Goal: Task Accomplishment & Management: Manage account settings

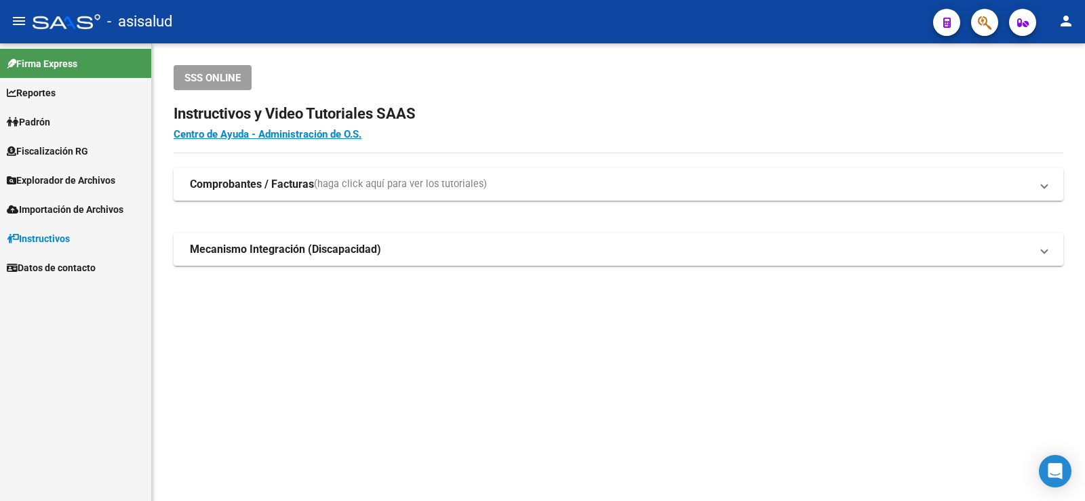
click at [41, 123] on span "Padrón" at bounding box center [28, 122] width 43 height 15
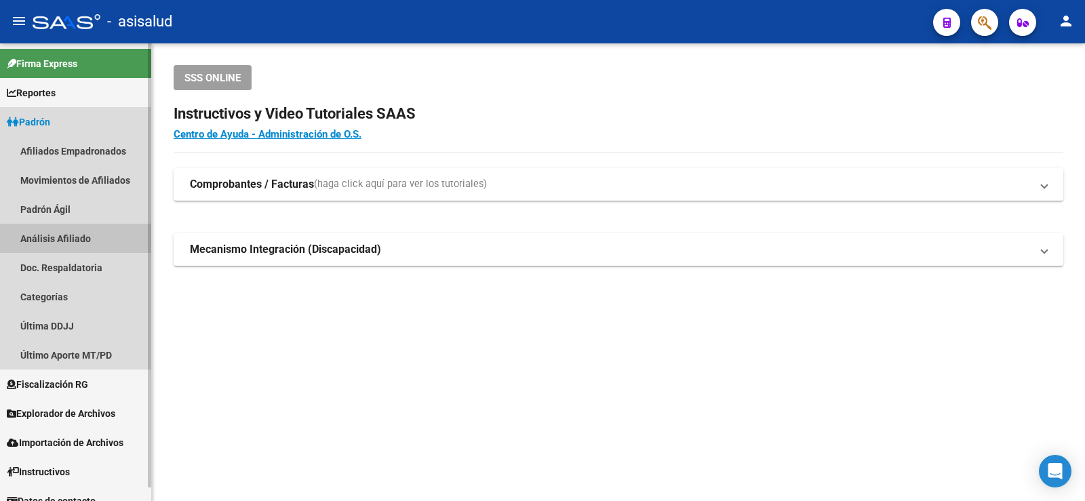
click at [71, 235] on link "Análisis Afiliado" at bounding box center [75, 238] width 151 height 29
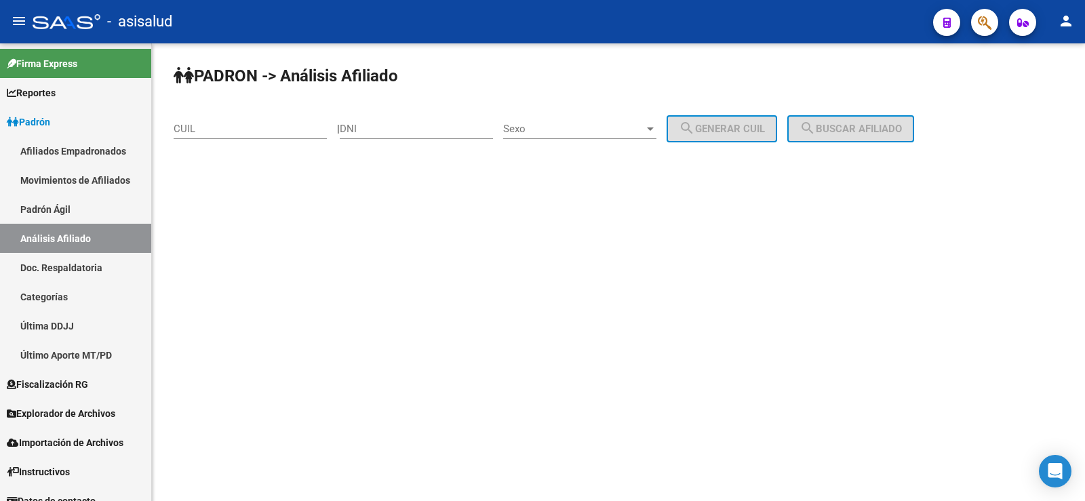
click at [216, 130] on input "CUIL" at bounding box center [250, 129] width 153 height 12
paste input "20-20029673-8"
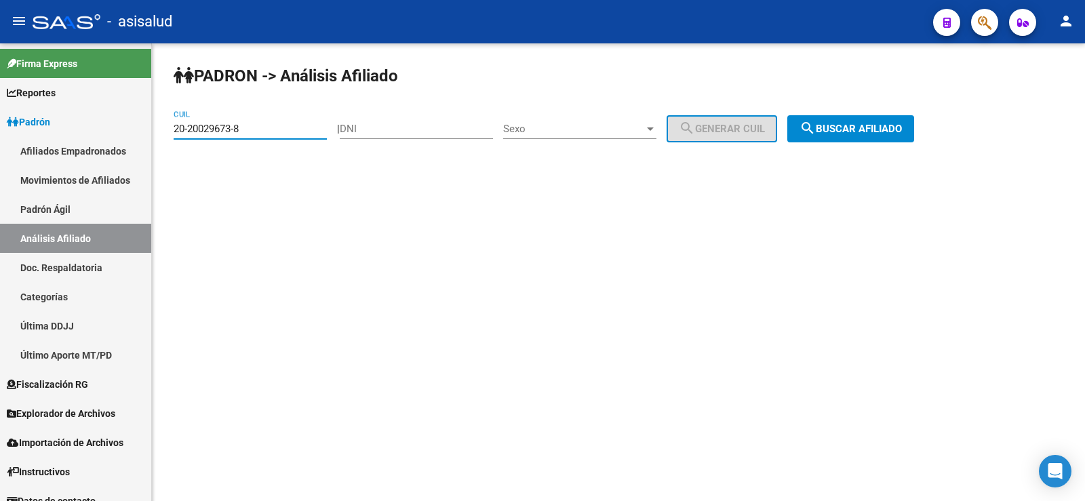
type input "20-20029673-8"
click at [889, 120] on button "search Buscar afiliado" at bounding box center [851, 128] width 127 height 27
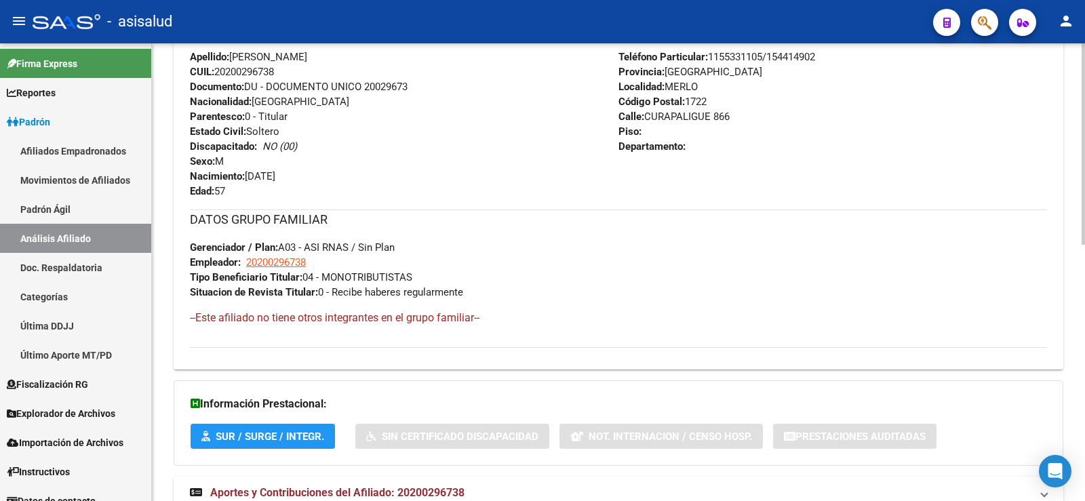
scroll to position [581, 0]
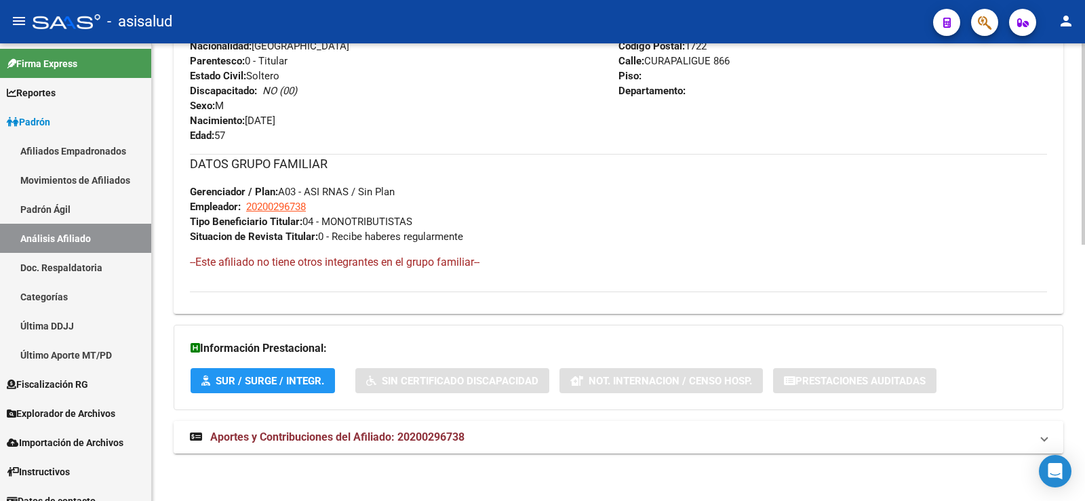
click at [435, 430] on strong "Aportes y Contribuciones del Afiliado: 20200296738" at bounding box center [327, 437] width 275 height 15
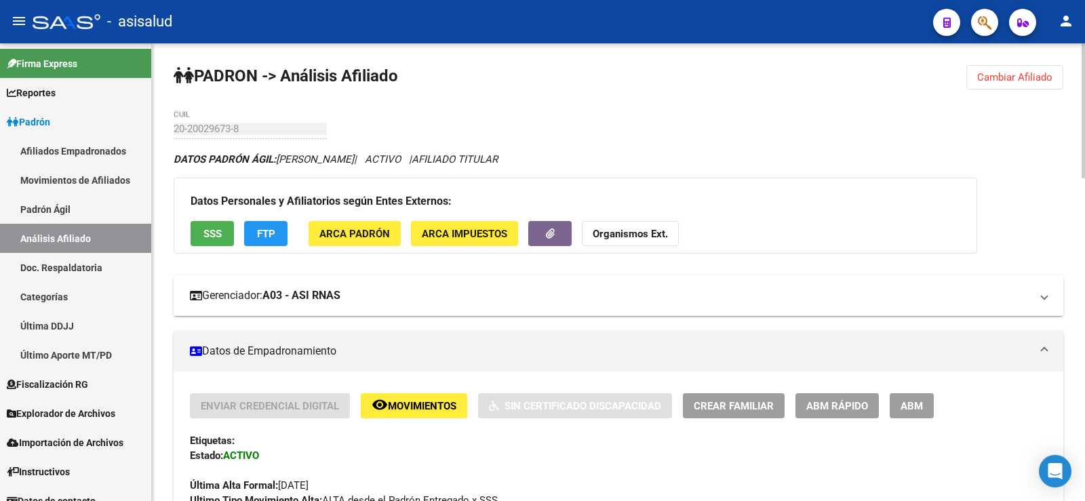
scroll to position [339, 0]
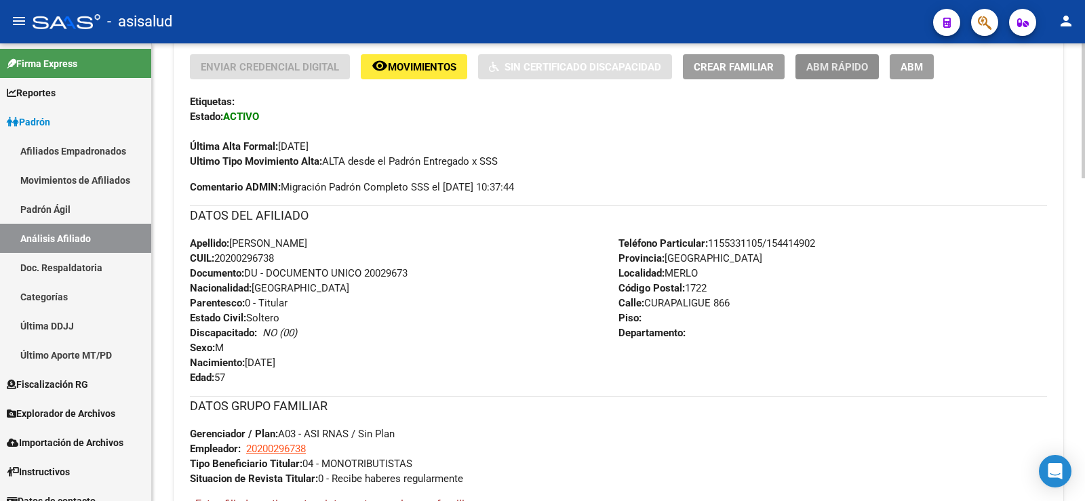
click at [837, 78] on button "ABM Rápido" at bounding box center [837, 66] width 83 height 25
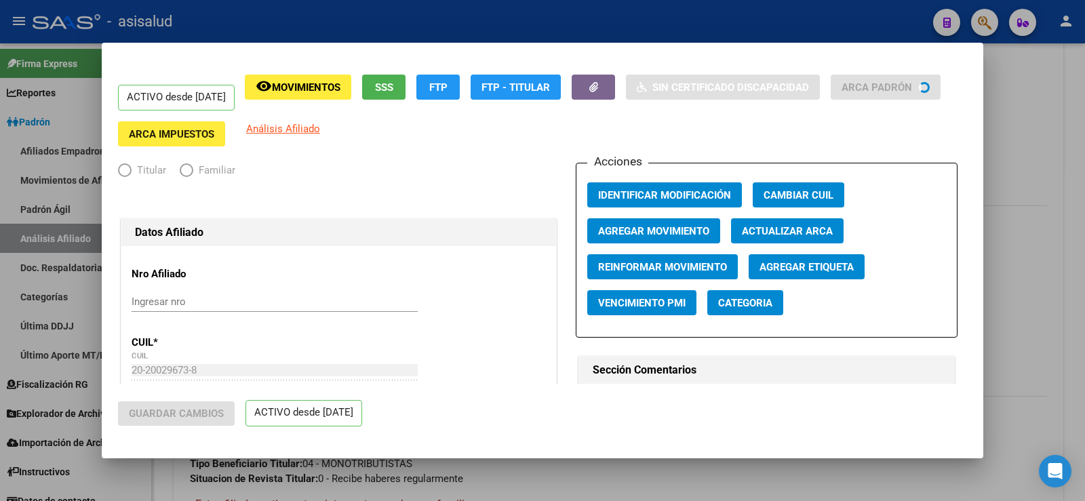
radio input "true"
type input "20-20029673-8"
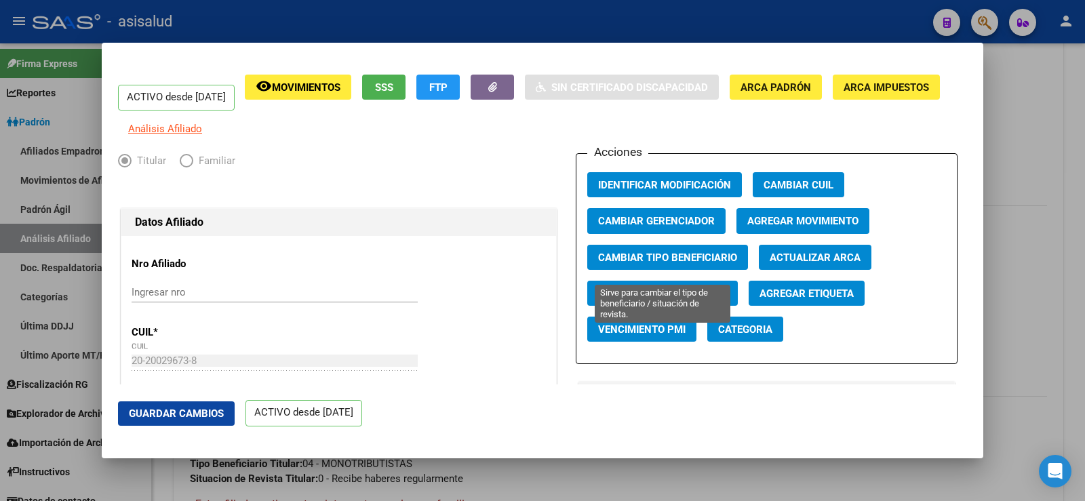
click at [704, 264] on span "Cambiar Tipo Beneficiario" at bounding box center [667, 258] width 139 height 12
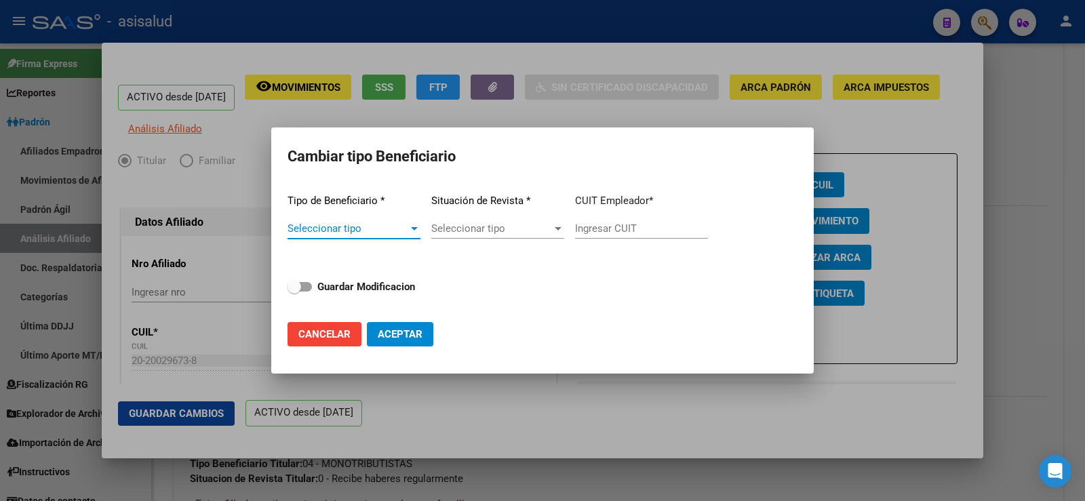
click at [398, 229] on span "Seleccionar tipo" at bounding box center [348, 229] width 121 height 12
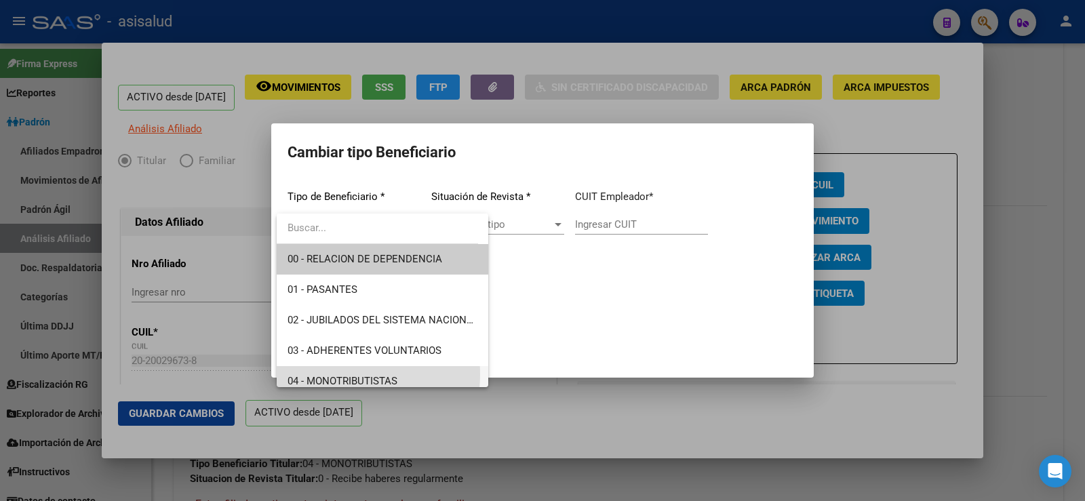
click at [343, 374] on span "04 - MONOTRIBUTISTAS" at bounding box center [383, 381] width 190 height 31
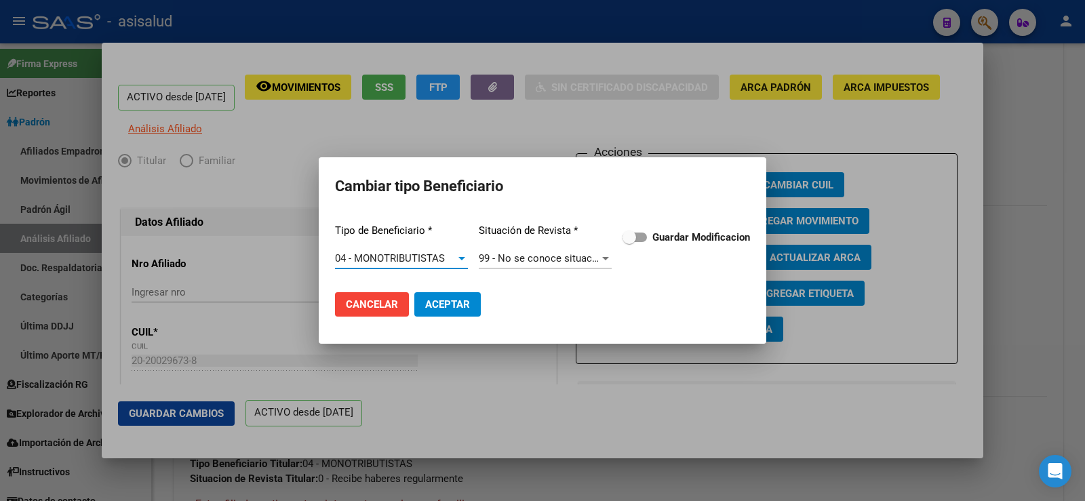
click at [648, 241] on label "Guardar Modificacion" at bounding box center [687, 237] width 128 height 16
click at [630, 242] on input "Guardar Modificacion" at bounding box center [629, 242] width 1 height 1
click at [452, 305] on span "Aceptar" at bounding box center [447, 304] width 45 height 12
checkbox input "false"
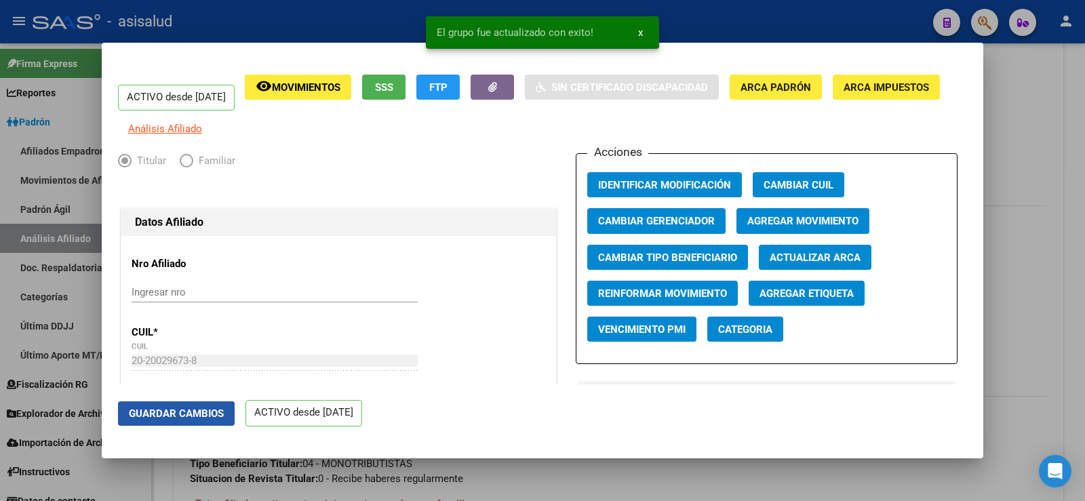
click at [220, 419] on span "Guardar Cambios" at bounding box center [176, 414] width 95 height 12
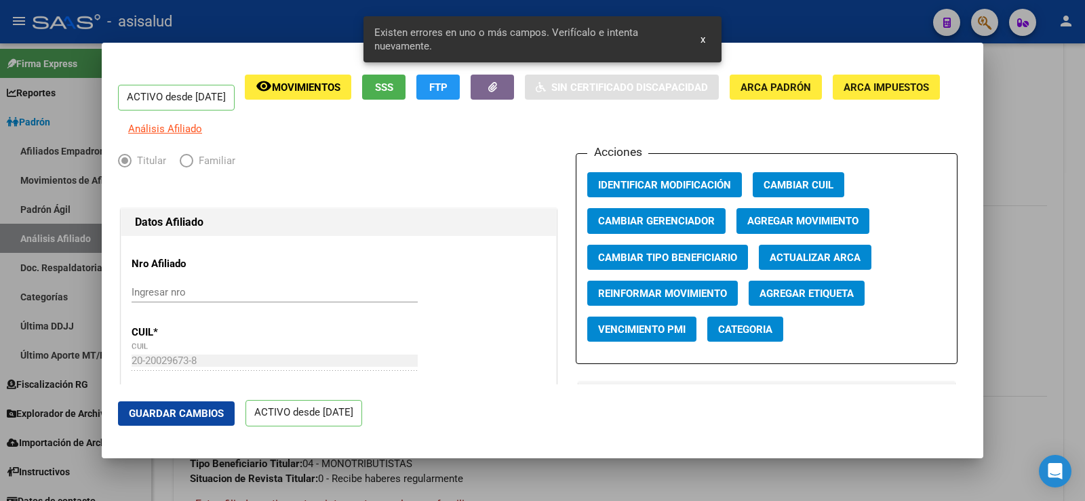
click at [801, 258] on button "Actualizar ARCA" at bounding box center [815, 257] width 113 height 25
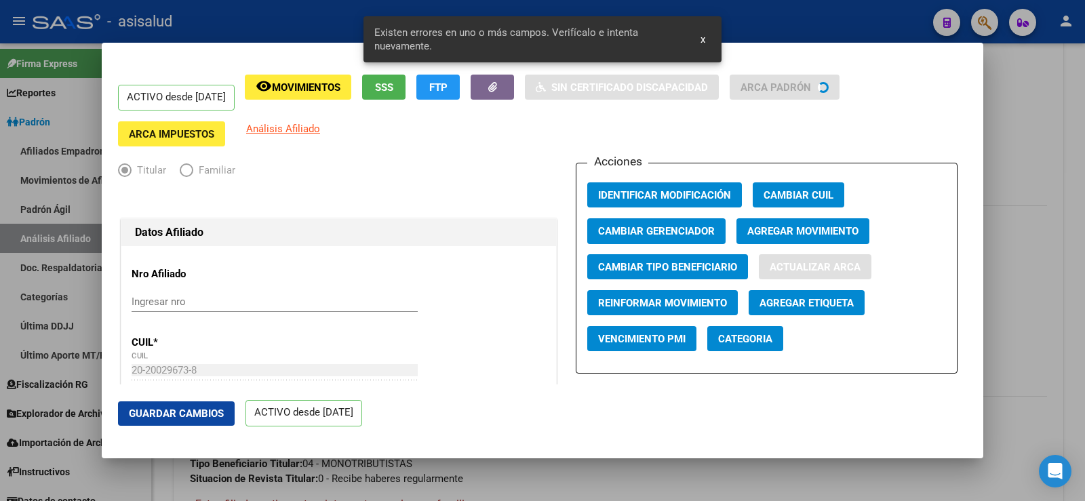
type input "YANI"
type input "JOSE LUIS"
type input "MERLO"
type input "CURAPALIGUE"
type input "866"
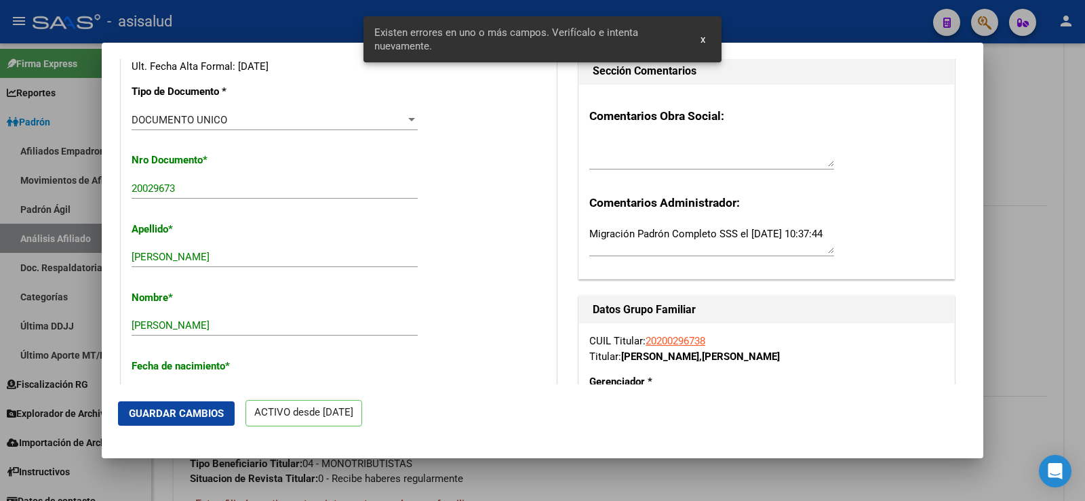
scroll to position [339, 0]
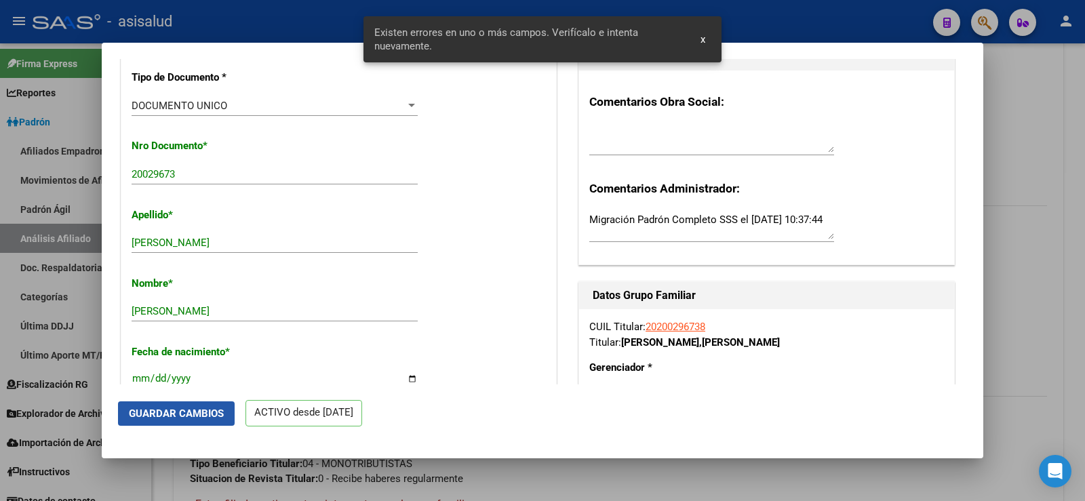
click at [194, 421] on button "Guardar Cambios" at bounding box center [176, 414] width 117 height 24
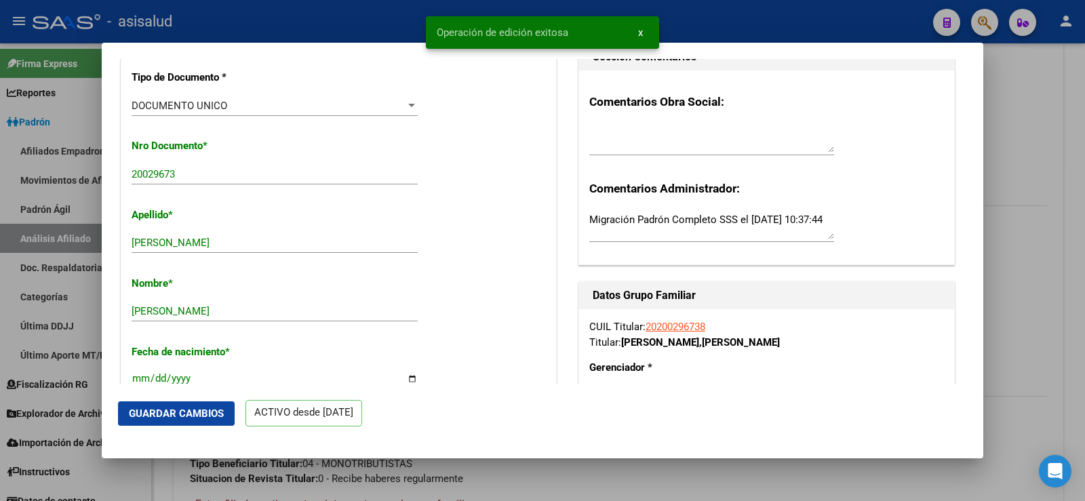
click at [1007, 155] on div at bounding box center [542, 250] width 1085 height 501
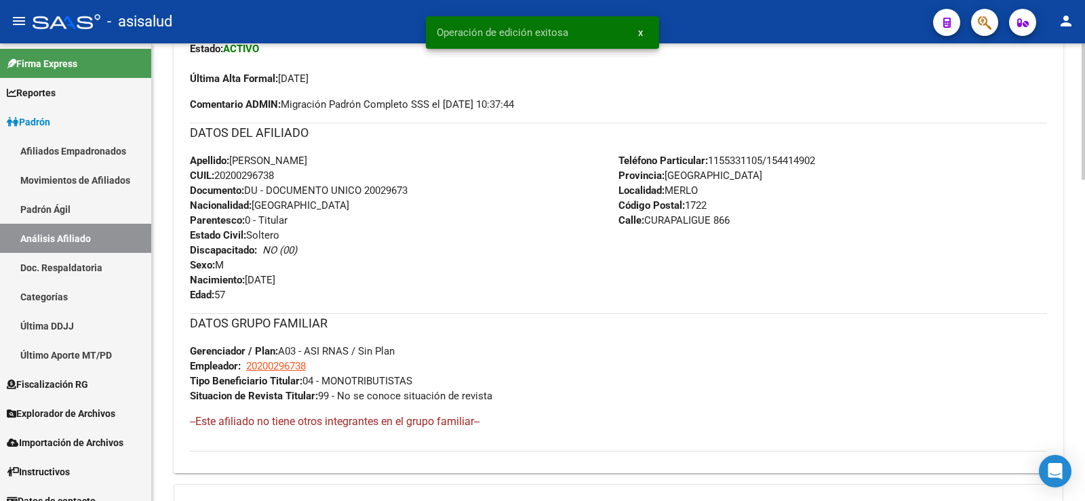
scroll to position [0, 0]
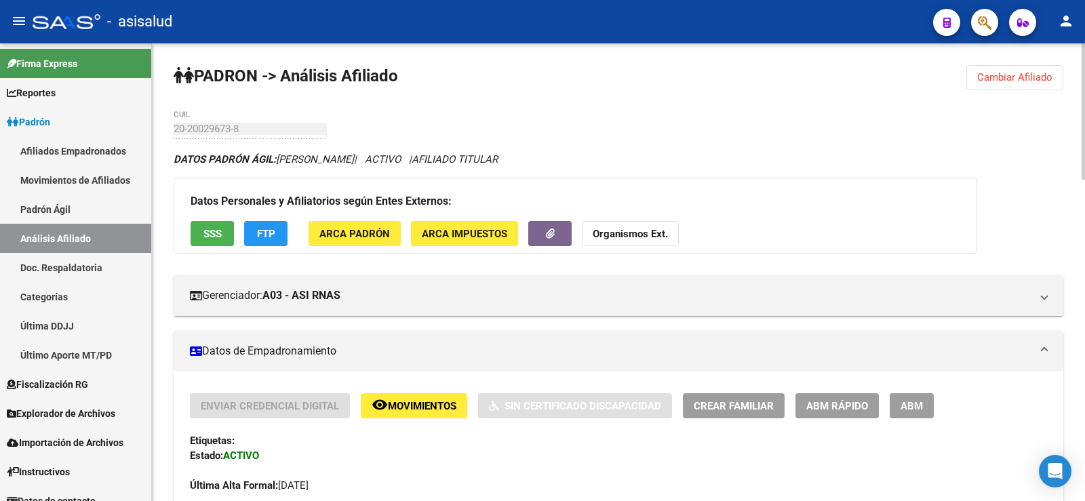
click at [1016, 76] on span "Cambiar Afiliado" at bounding box center [1015, 77] width 75 height 12
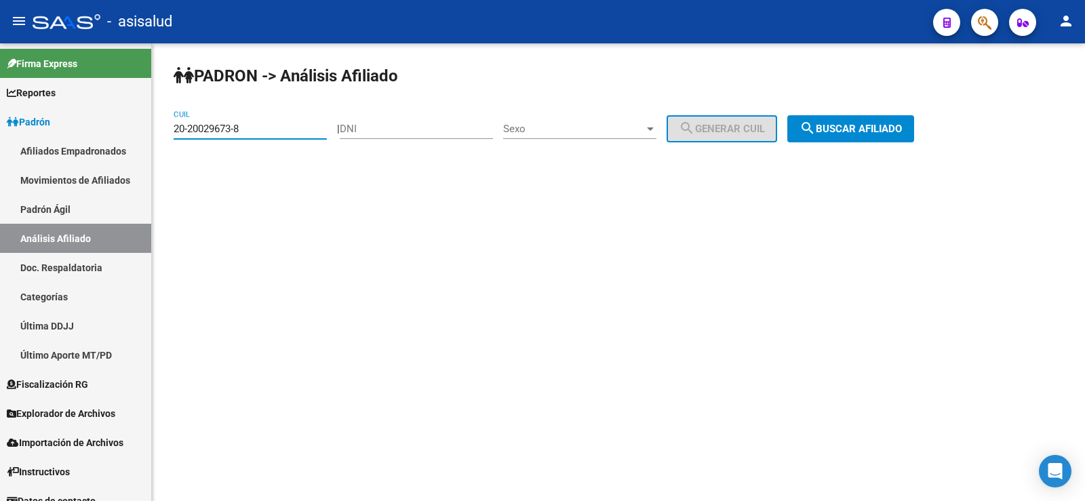
drag, startPoint x: 257, startPoint y: 128, endPoint x: 163, endPoint y: 131, distance: 93.7
click at [163, 131] on div "PADRON -> Análisis Afiliado 20-20029673-8 CUIL | DNI Sexo Sexo search Generar C…" at bounding box center [618, 114] width 933 height 142
paste input "3-29199528-4"
click at [853, 123] on span "search Buscar afiliado" at bounding box center [851, 129] width 102 height 12
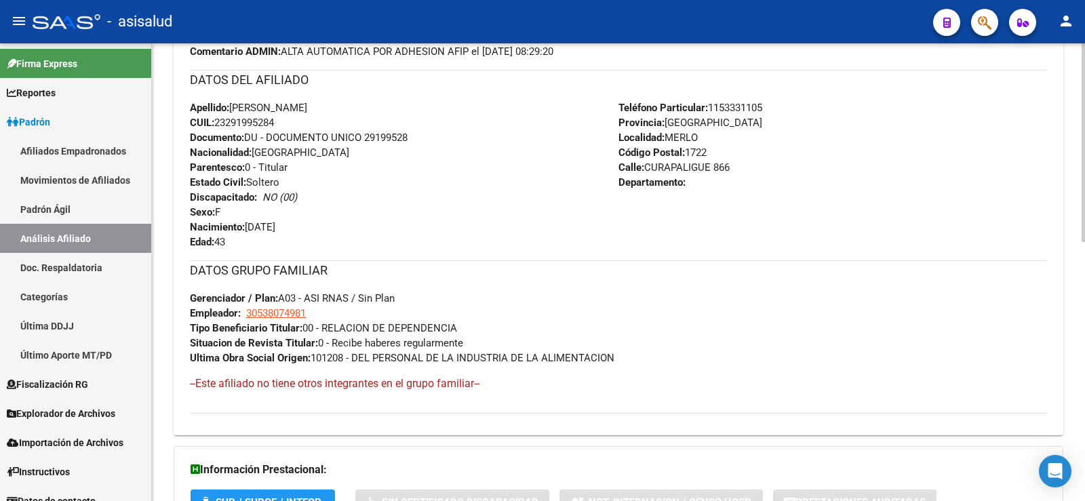
scroll to position [596, 0]
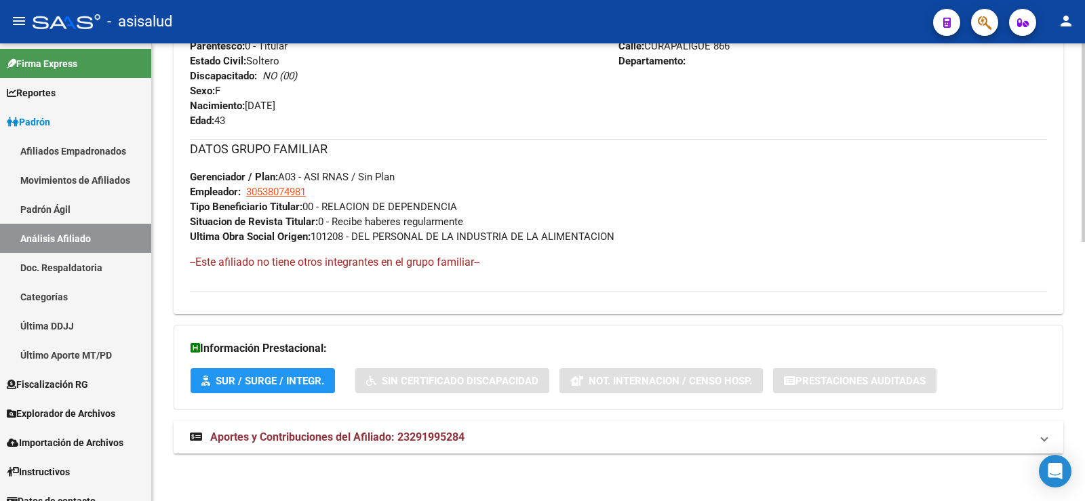
click at [408, 429] on mat-expansion-panel-header "Aportes y Contribuciones del Afiliado: 23291995284" at bounding box center [619, 437] width 890 height 33
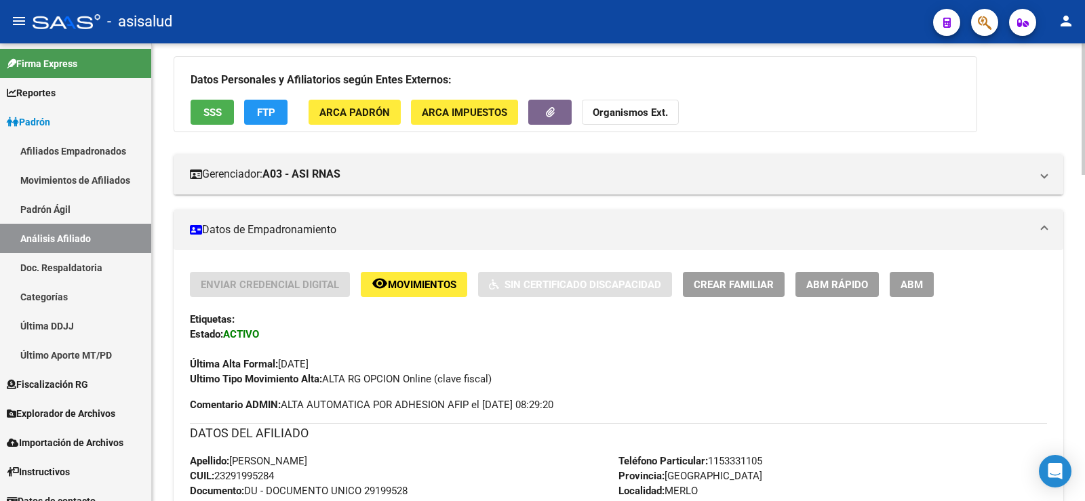
scroll to position [0, 0]
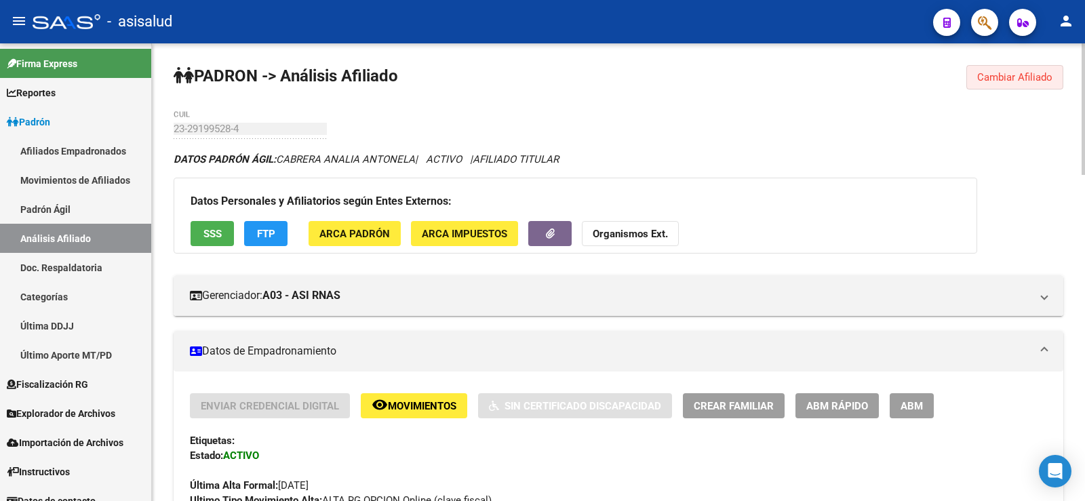
click at [1016, 84] on button "Cambiar Afiliado" at bounding box center [1015, 77] width 97 height 24
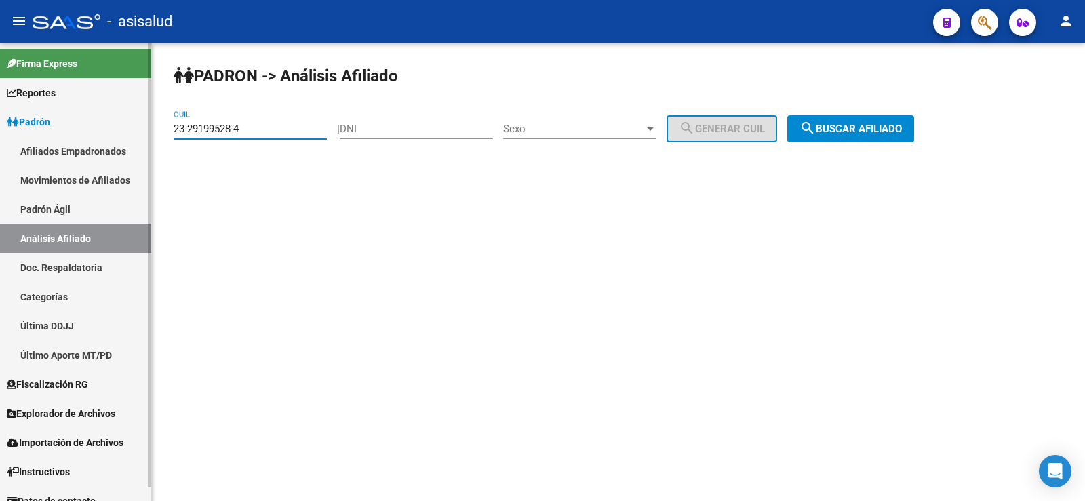
drag, startPoint x: 263, startPoint y: 133, endPoint x: 138, endPoint y: 130, distance: 124.9
click at [138, 130] on mat-sidenav-container "Firma Express Reportes Ingresos Devengados Análisis Histórico Detalles Transfer…" at bounding box center [542, 272] width 1085 height 458
paste input "0-20029673-8"
type input "20-20029673-8"
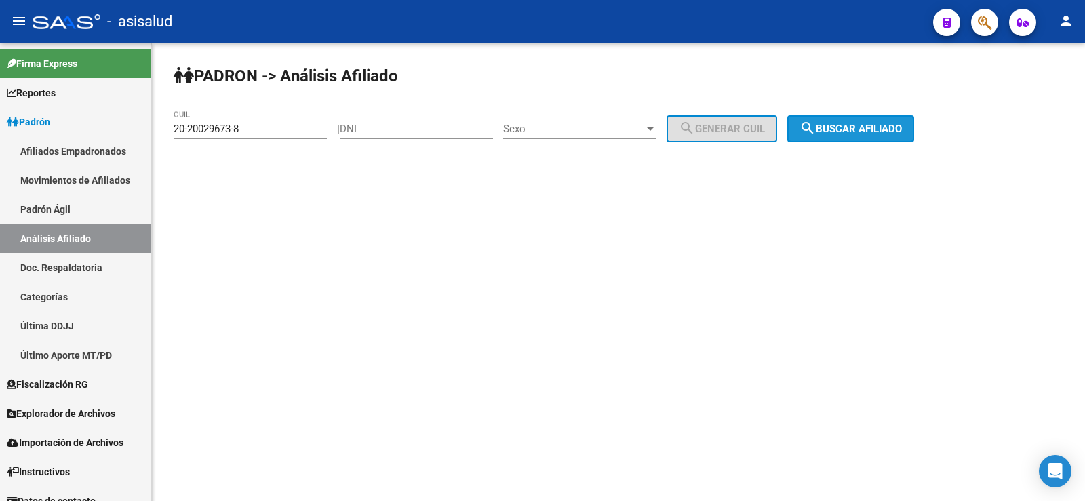
click at [868, 124] on span "search Buscar afiliado" at bounding box center [851, 129] width 102 height 12
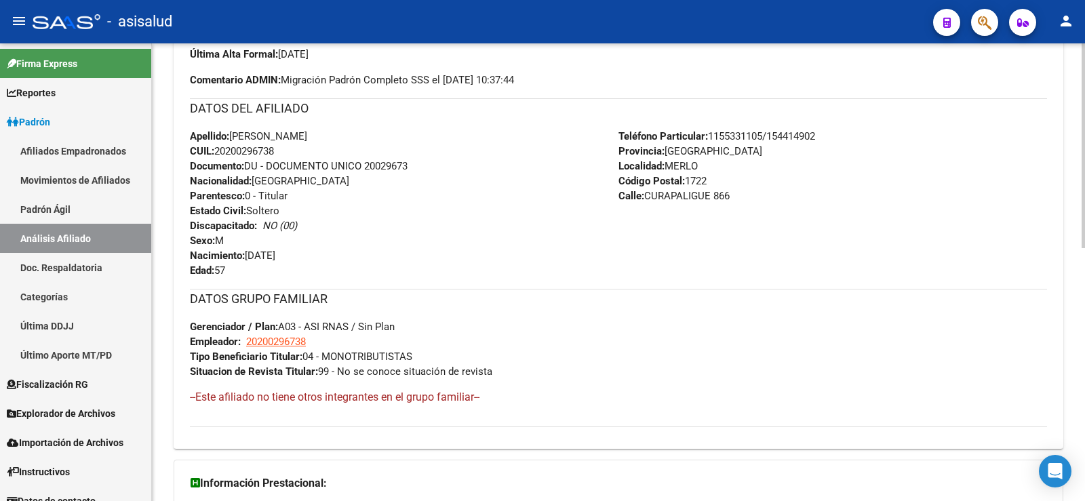
scroll to position [566, 0]
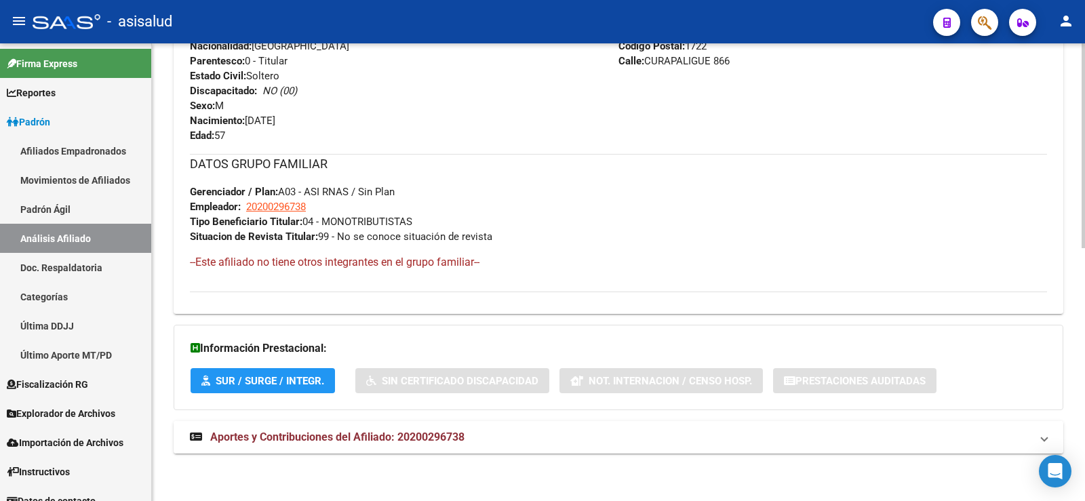
click at [393, 436] on span "Aportes y Contribuciones del Afiliado: 20200296738" at bounding box center [337, 437] width 254 height 13
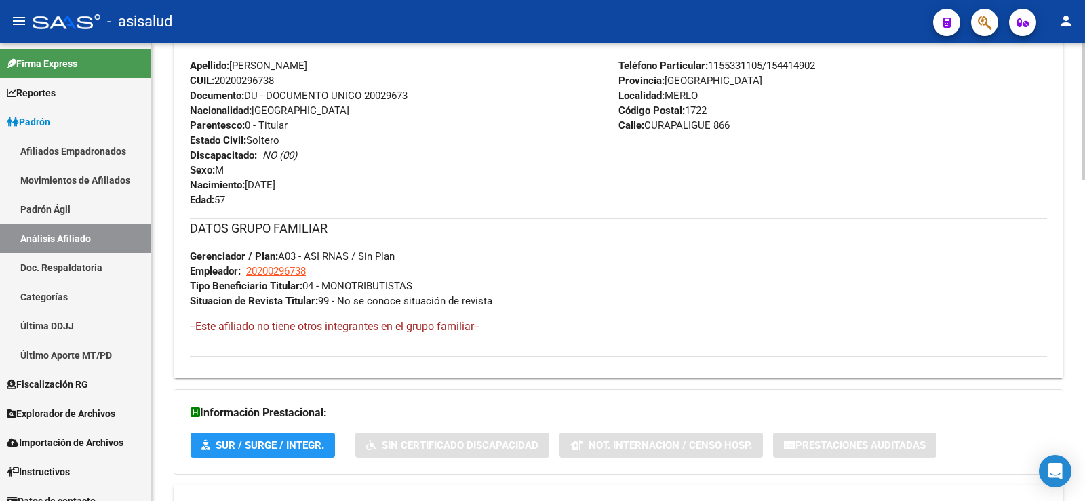
scroll to position [263, 0]
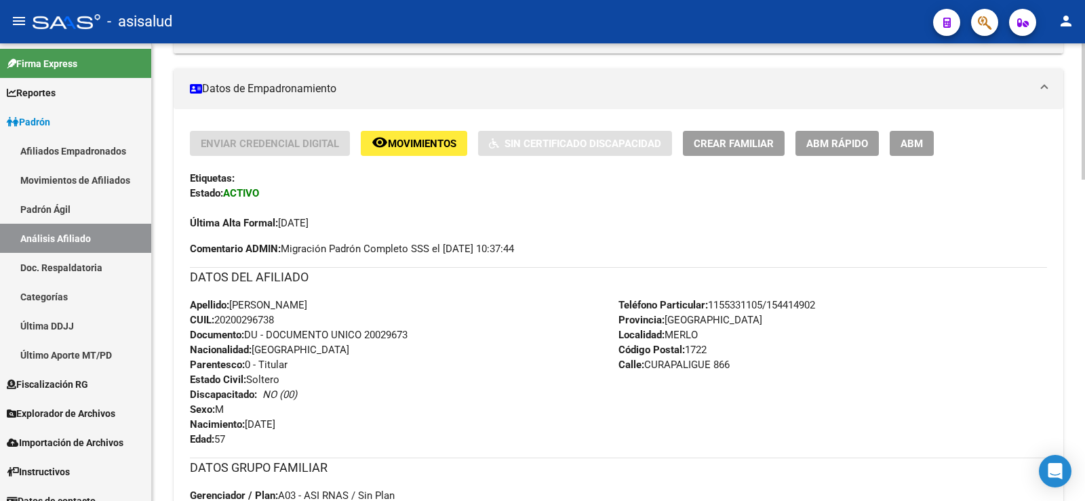
click at [841, 146] on span "ABM Rápido" at bounding box center [838, 144] width 62 height 12
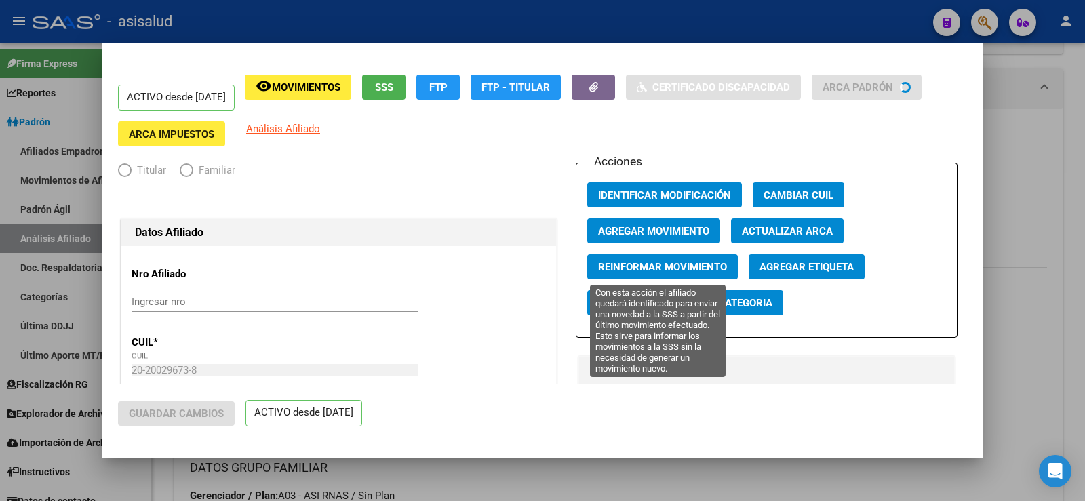
radio input "true"
type input "20-20029673-8"
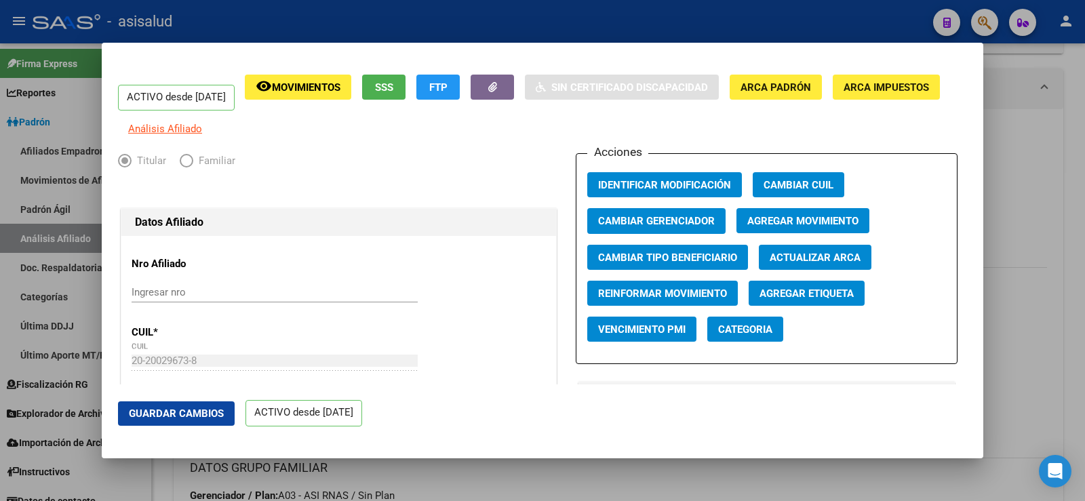
click at [775, 228] on span "Agregar Movimiento" at bounding box center [803, 222] width 111 height 12
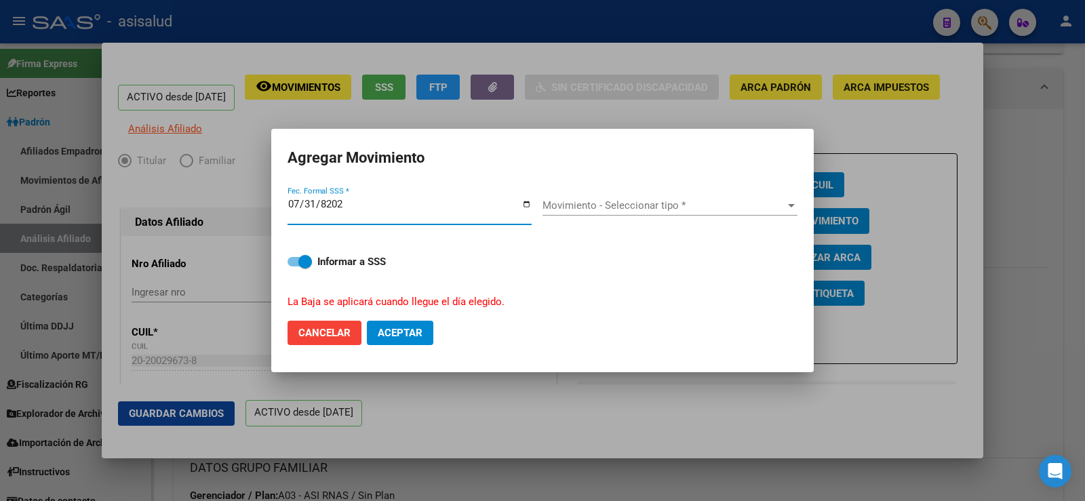
type input "[DATE]"
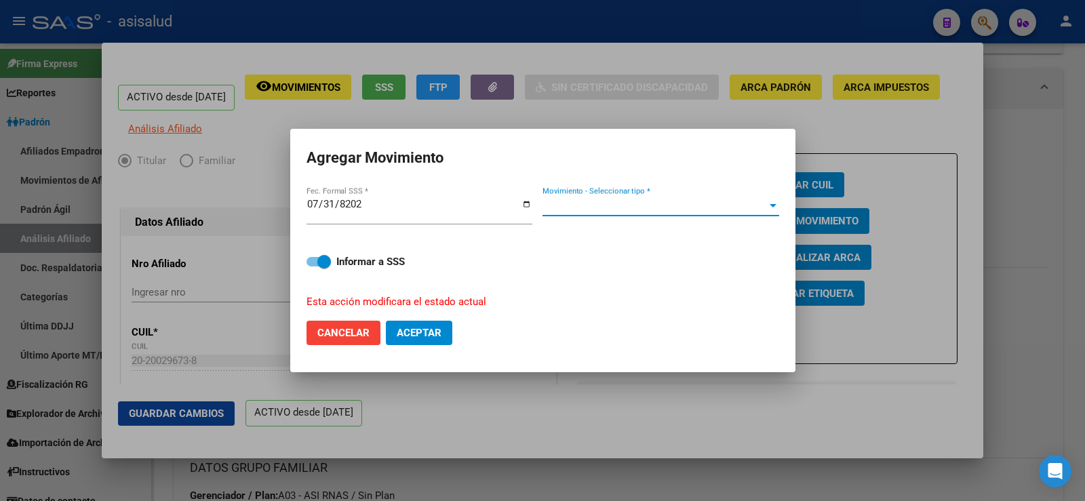
click at [706, 208] on span "Movimiento - Seleccionar tipo *" at bounding box center [655, 205] width 225 height 12
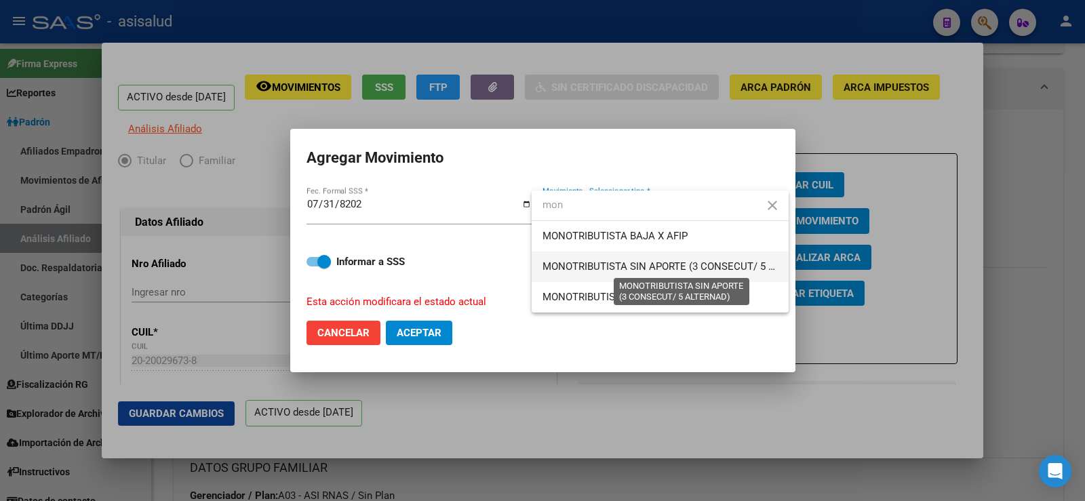
type input "mon"
click at [678, 263] on span "MONOTRIBUTISTA SIN APORTE (3 CONSECUT/ 5 ALTERNAD)" at bounding box center [683, 267] width 280 height 12
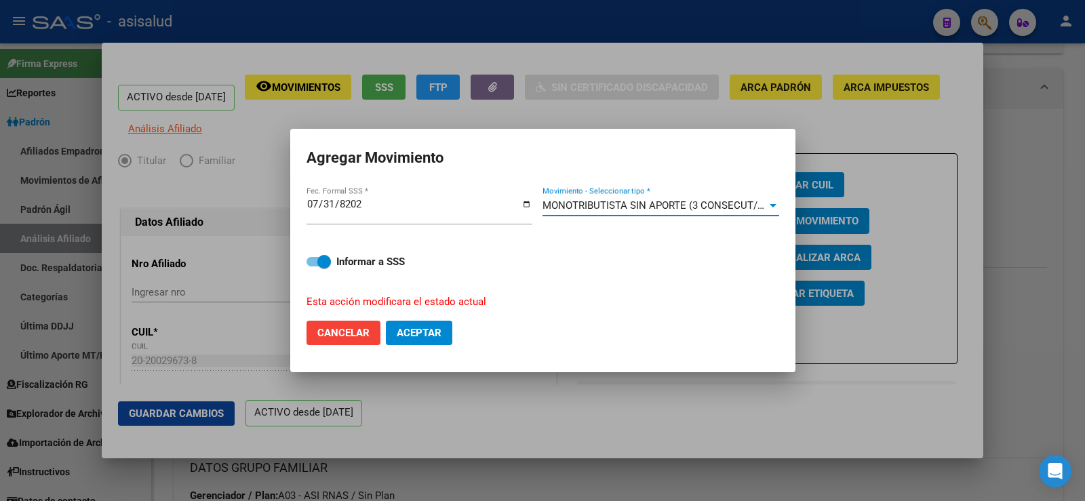
click at [434, 339] on button "Aceptar" at bounding box center [419, 333] width 66 height 24
checkbox input "false"
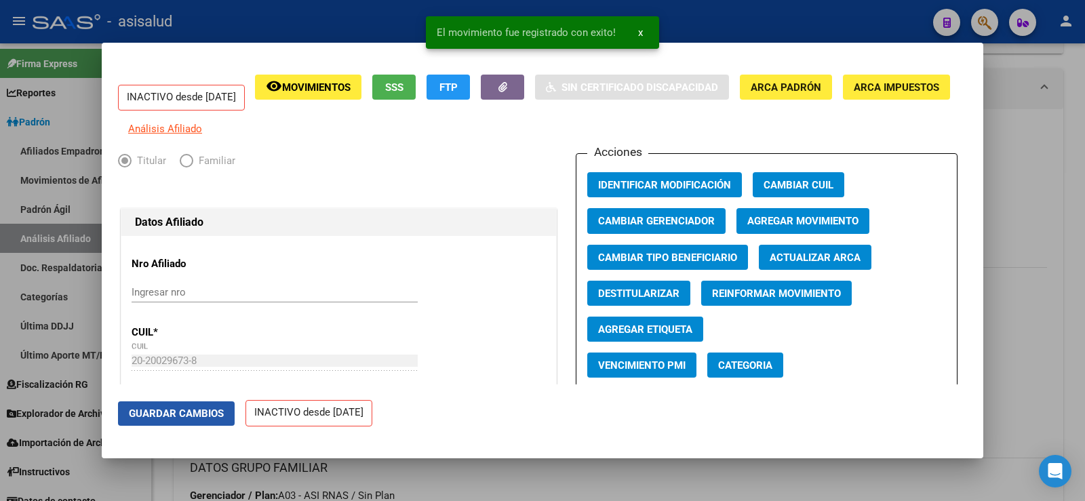
click at [199, 415] on span "Guardar Cambios" at bounding box center [176, 414] width 95 height 12
click at [1056, 142] on div at bounding box center [542, 250] width 1085 height 501
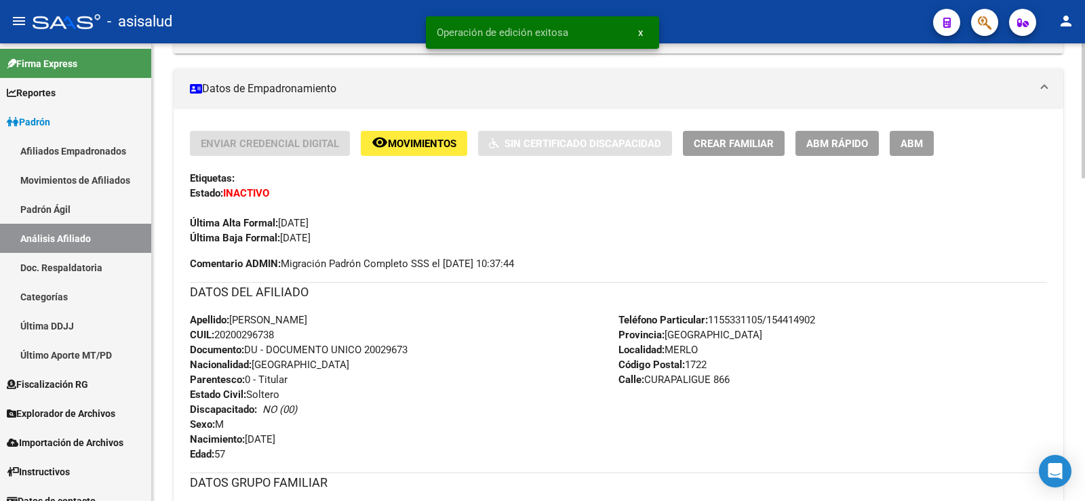
click at [839, 144] on span "ABM Rápido" at bounding box center [838, 144] width 62 height 12
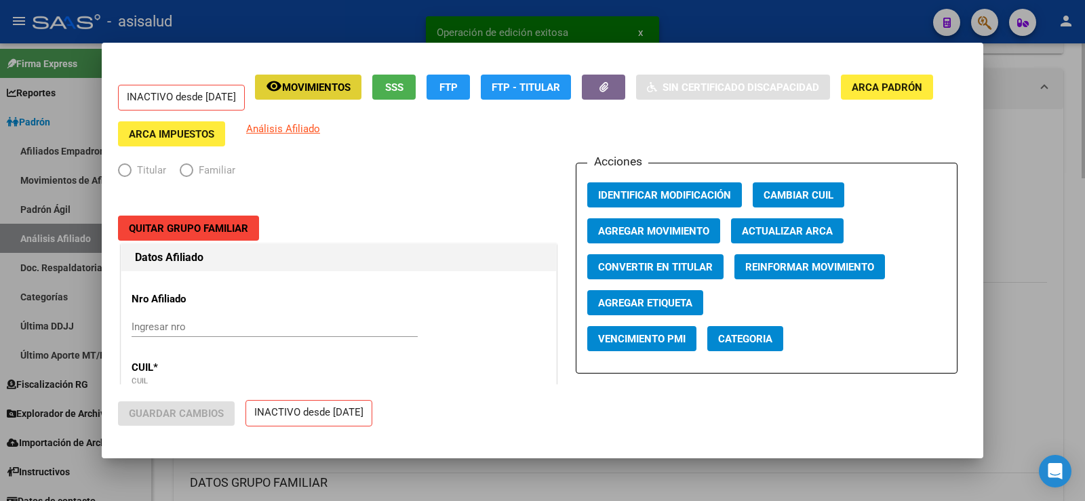
radio input "true"
type input "20-20029673-8"
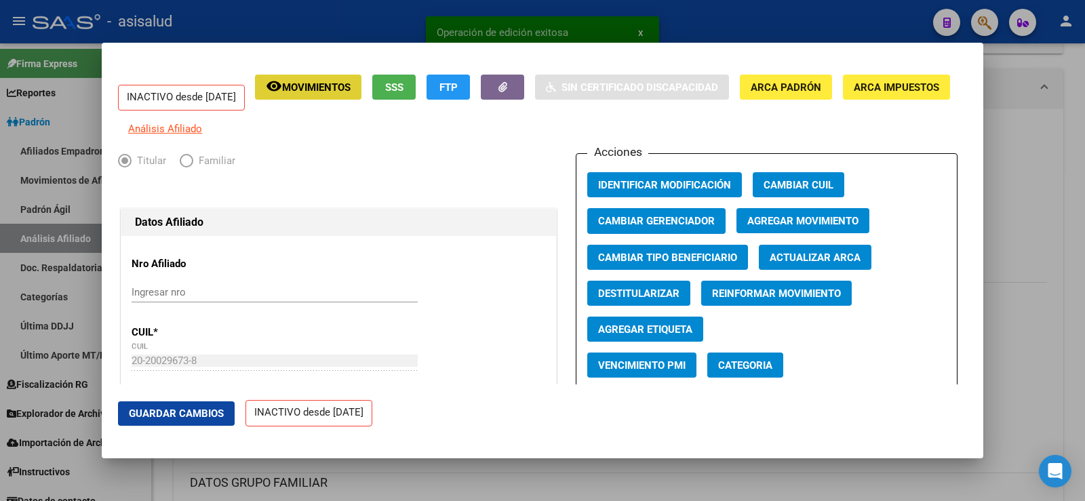
click at [661, 299] on span "Destitularizar" at bounding box center [638, 294] width 81 height 12
radio input "false"
radio input "true"
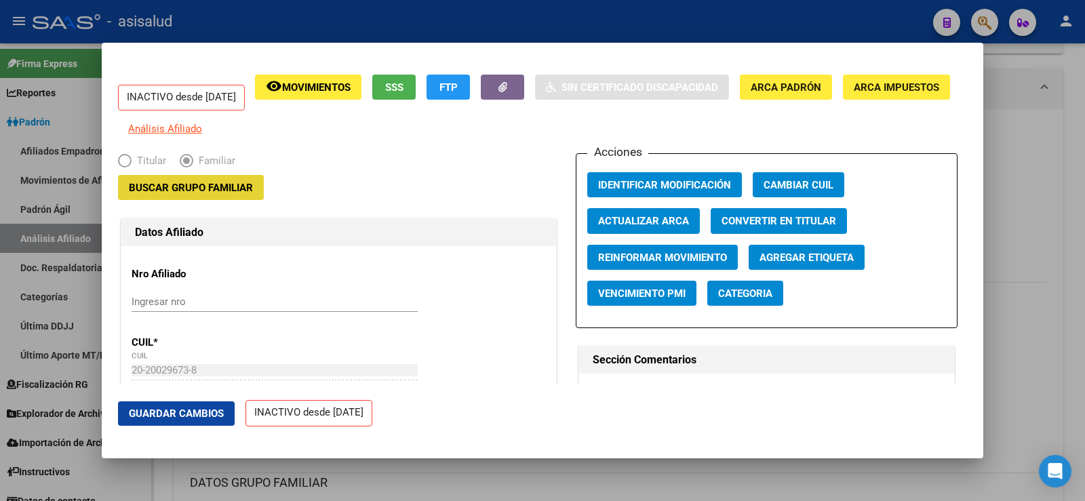
click at [210, 194] on span "Buscar Grupo Familiar" at bounding box center [191, 188] width 124 height 12
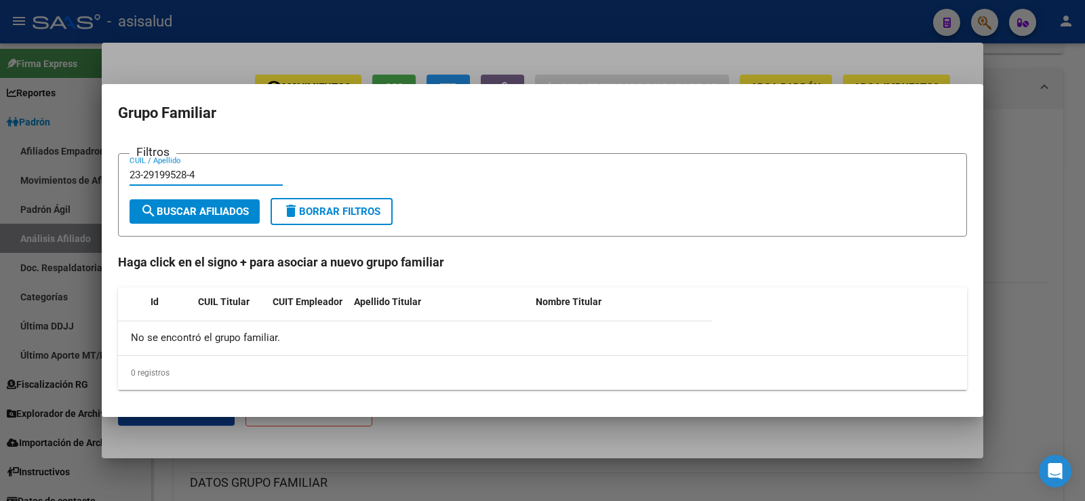
click at [141, 175] on input "23-29199528-4" at bounding box center [206, 175] width 153 height 12
click at [191, 174] on input "2329199528-4" at bounding box center [206, 175] width 153 height 12
type input "23291995284"
click at [207, 210] on span "search Buscar Afiliados" at bounding box center [194, 212] width 109 height 12
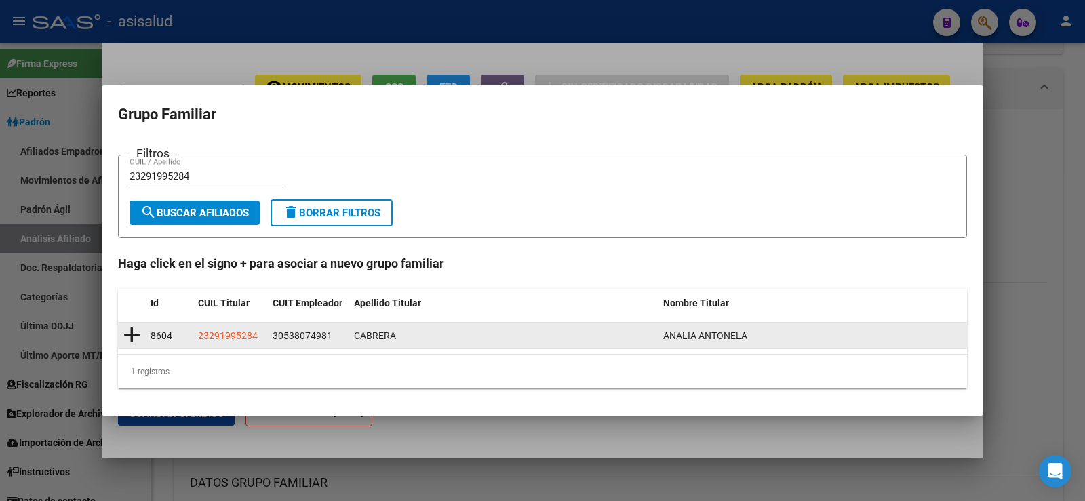
click at [137, 333] on icon at bounding box center [131, 335] width 17 height 19
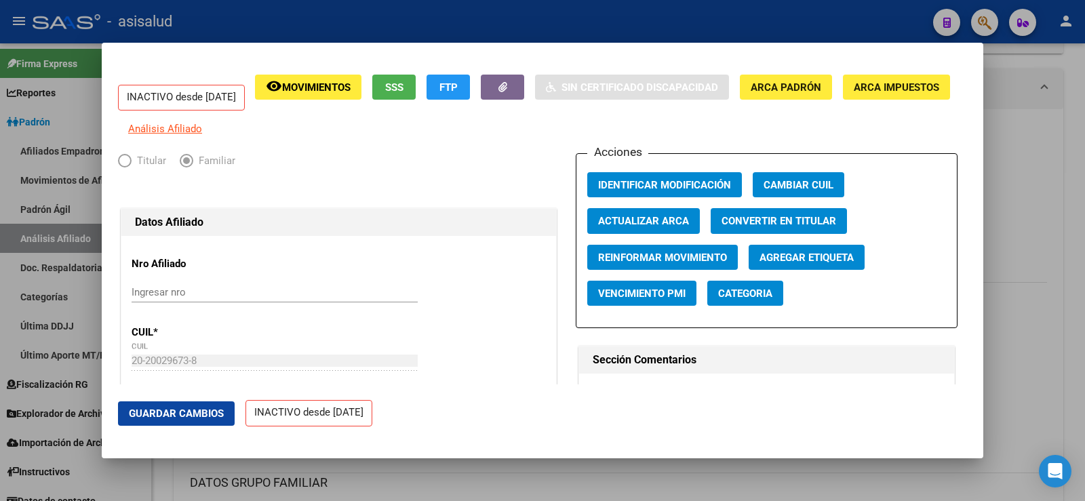
type input "30-53807498-1"
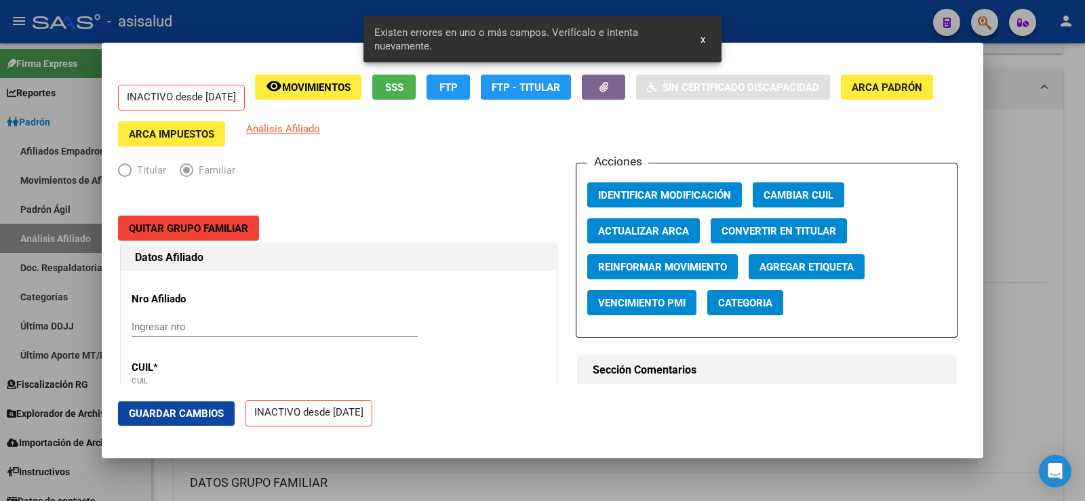
click at [655, 230] on span "Actualizar ARCA" at bounding box center [643, 231] width 91 height 12
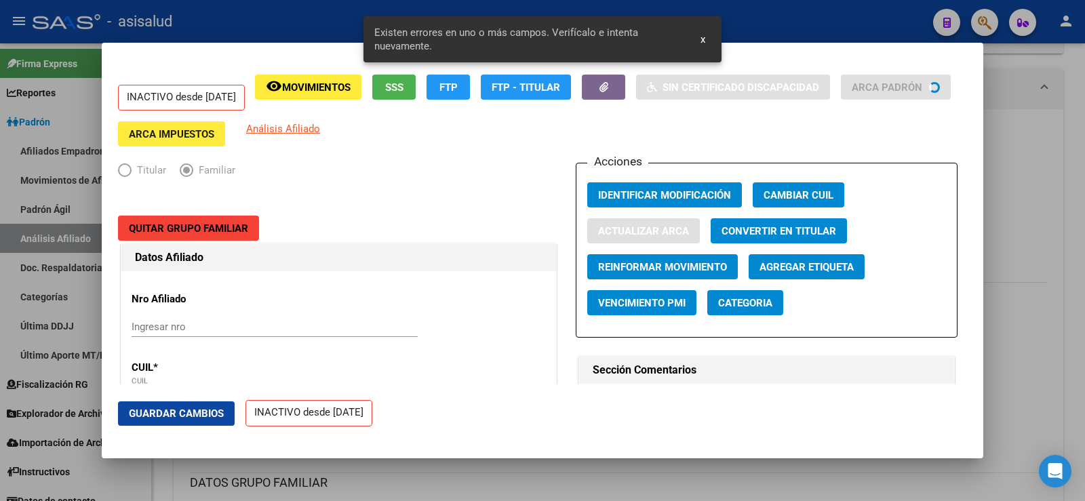
type input "MERLO"
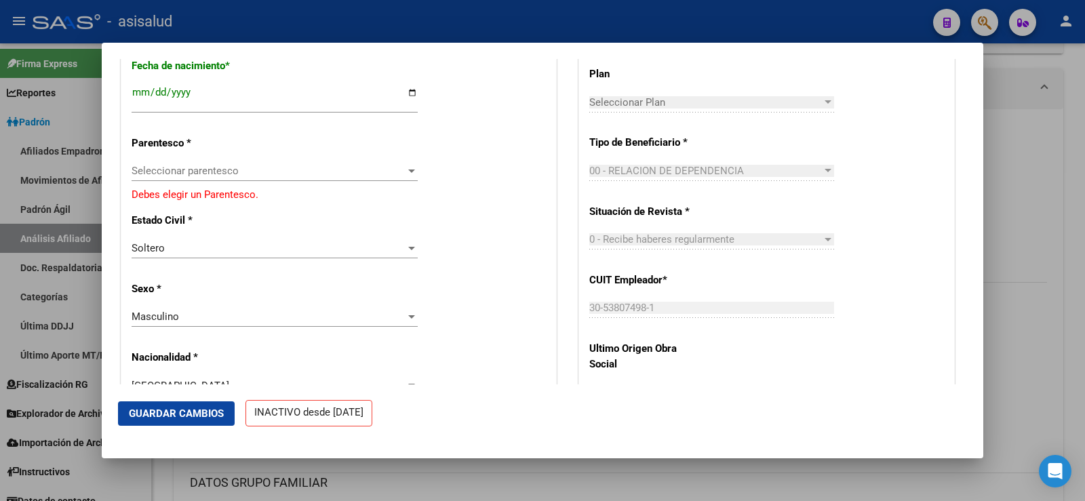
scroll to position [678, 0]
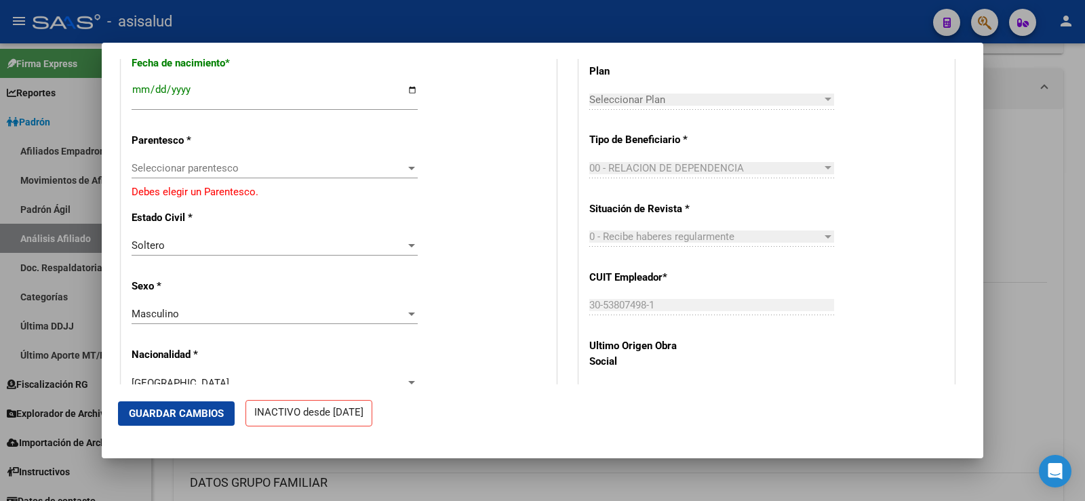
click at [191, 174] on span "Seleccionar parentesco" at bounding box center [269, 168] width 274 height 12
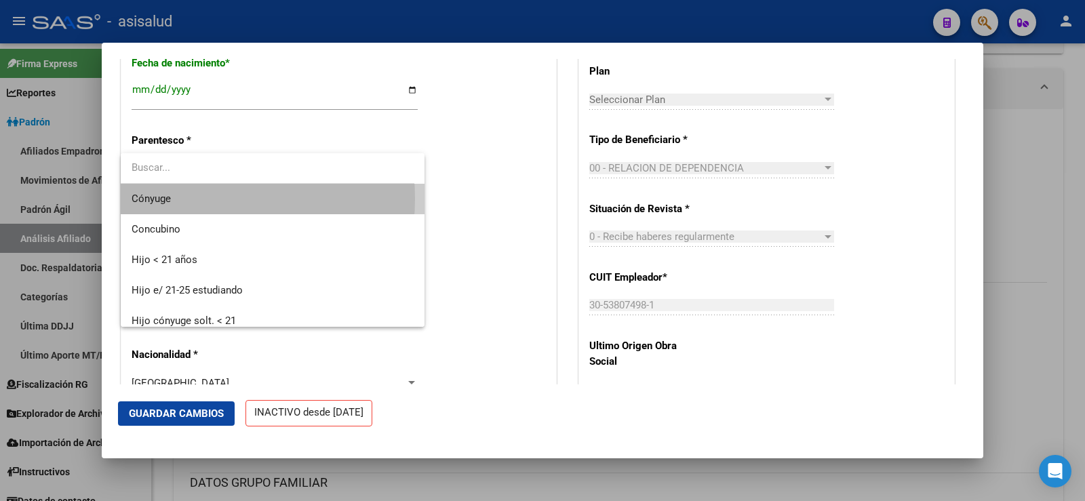
click at [172, 199] on span "Cónyuge" at bounding box center [273, 199] width 282 height 31
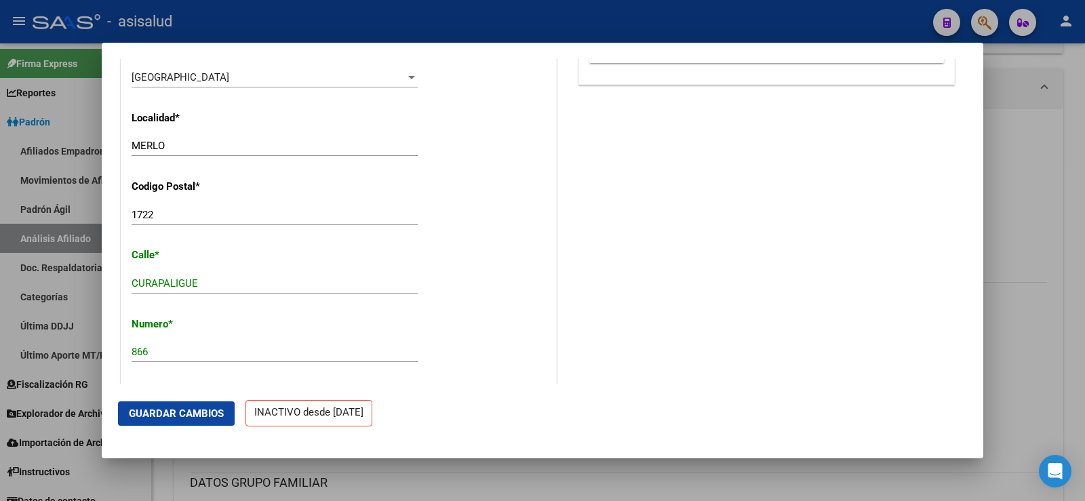
scroll to position [1289, 0]
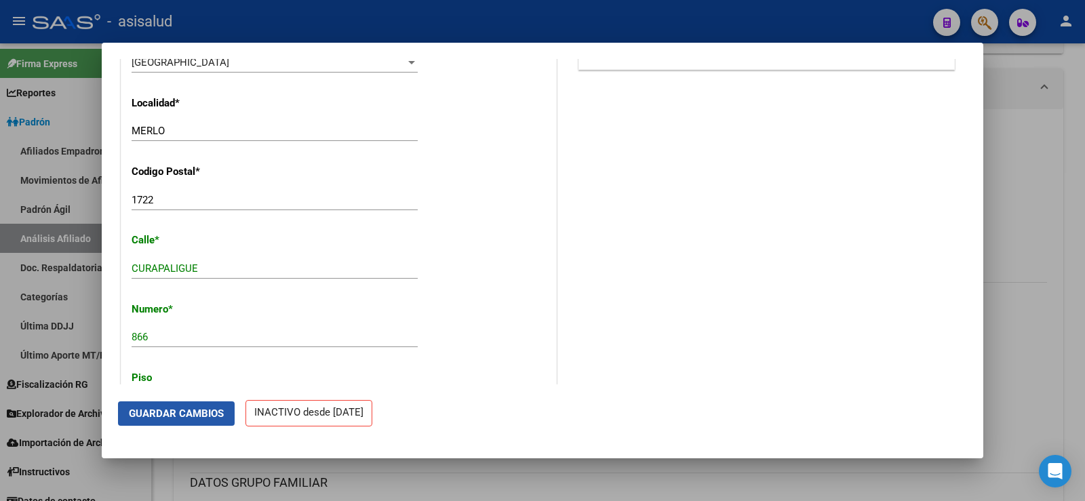
click at [208, 415] on span "Guardar Cambios" at bounding box center [176, 414] width 95 height 12
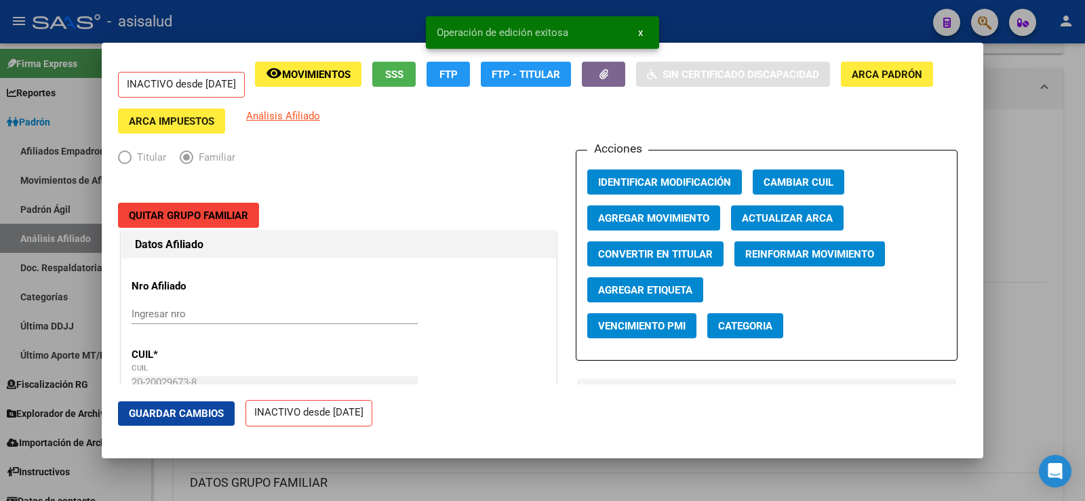
scroll to position [0, 0]
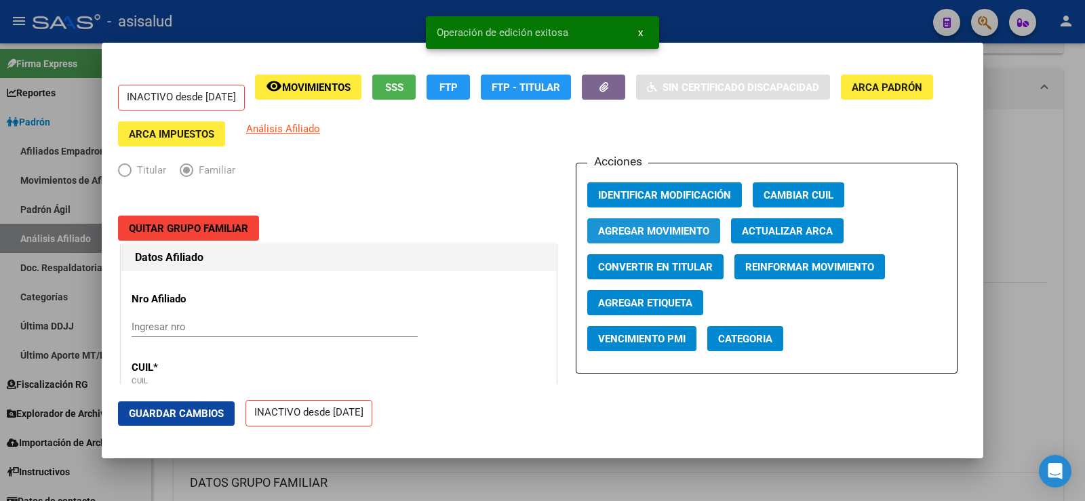
click at [679, 229] on span "Agregar Movimiento" at bounding box center [653, 231] width 111 height 12
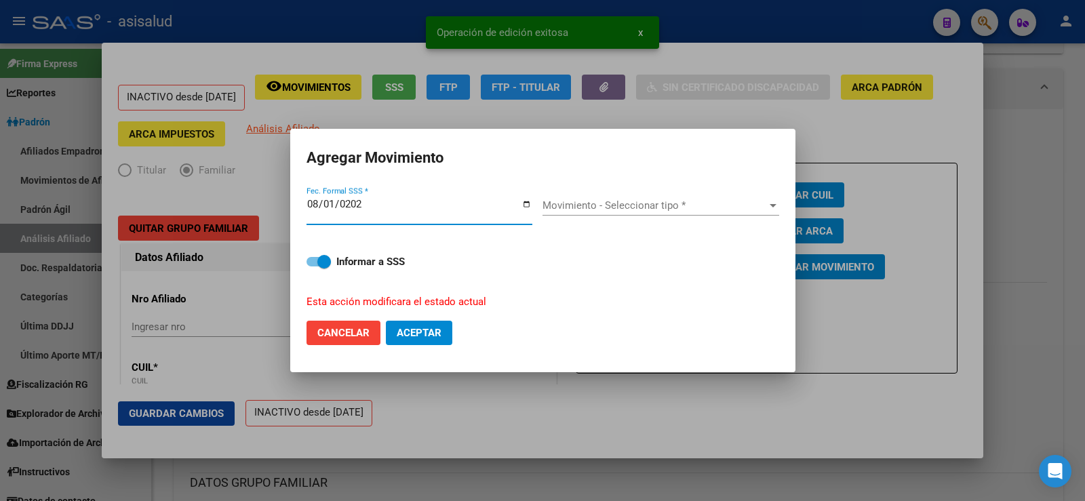
type input "[DATE]"
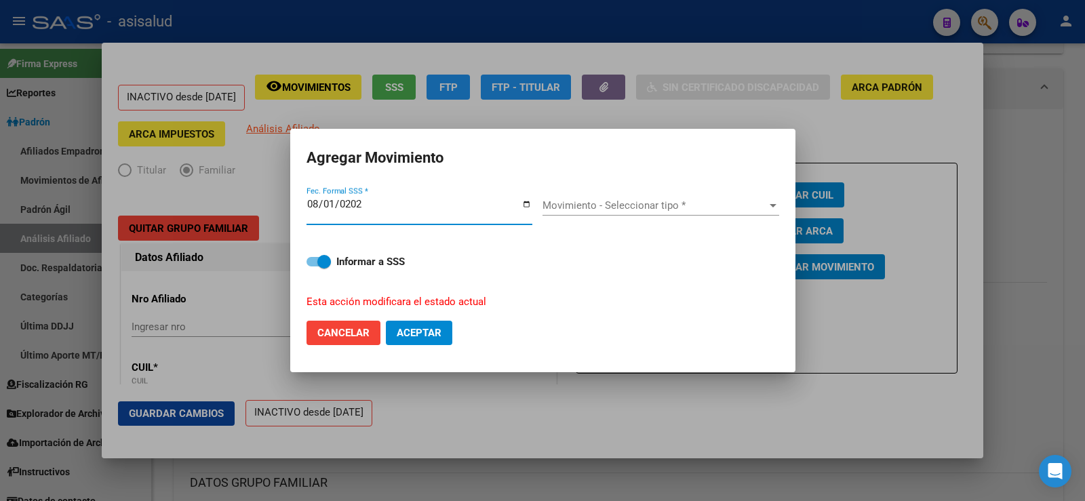
click at [649, 197] on div "Movimiento - Seleccionar tipo * Movimiento - Seleccionar tipo *" at bounding box center [661, 205] width 237 height 20
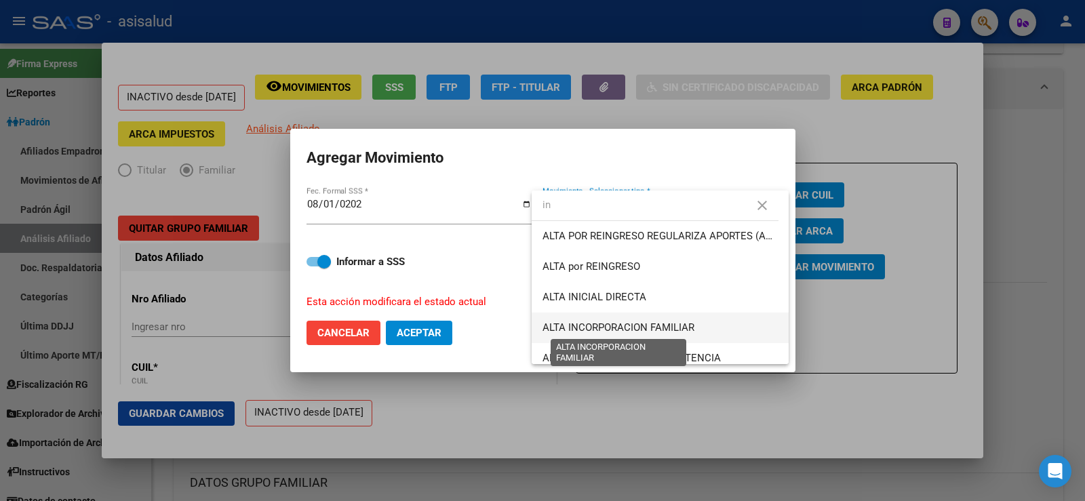
type input "in"
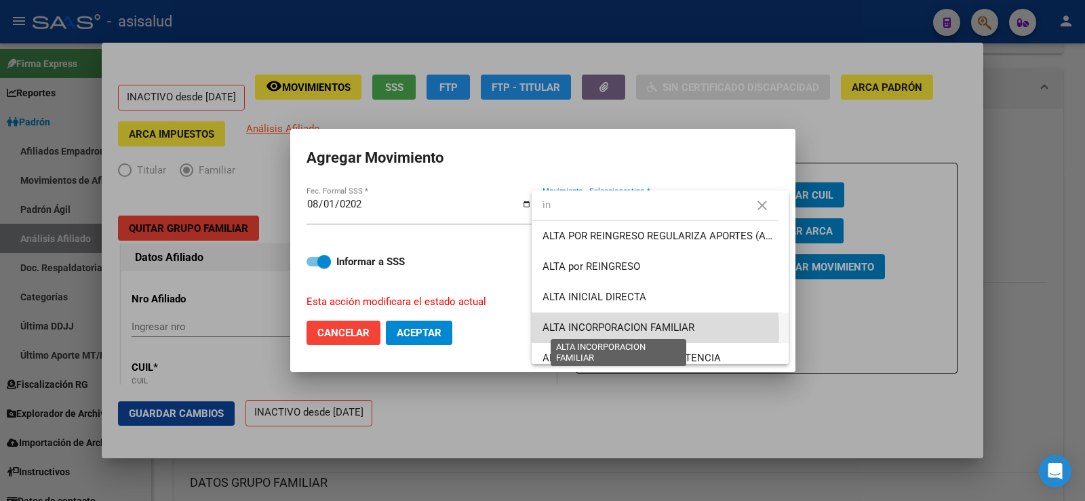
click at [606, 330] on span "ALTA INCORPORACION FAMILIAR" at bounding box center [619, 328] width 152 height 12
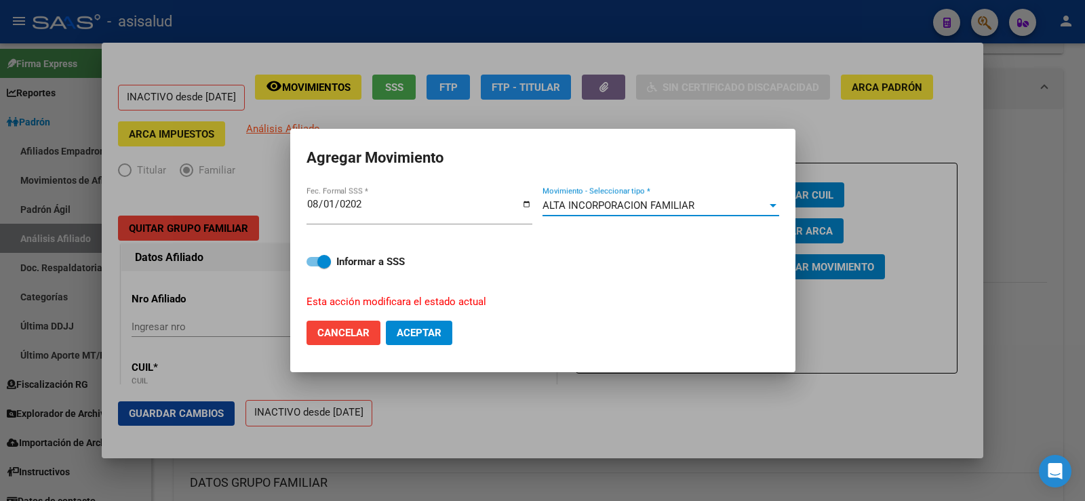
click at [413, 333] on span "Aceptar" at bounding box center [419, 333] width 45 height 12
checkbox input "false"
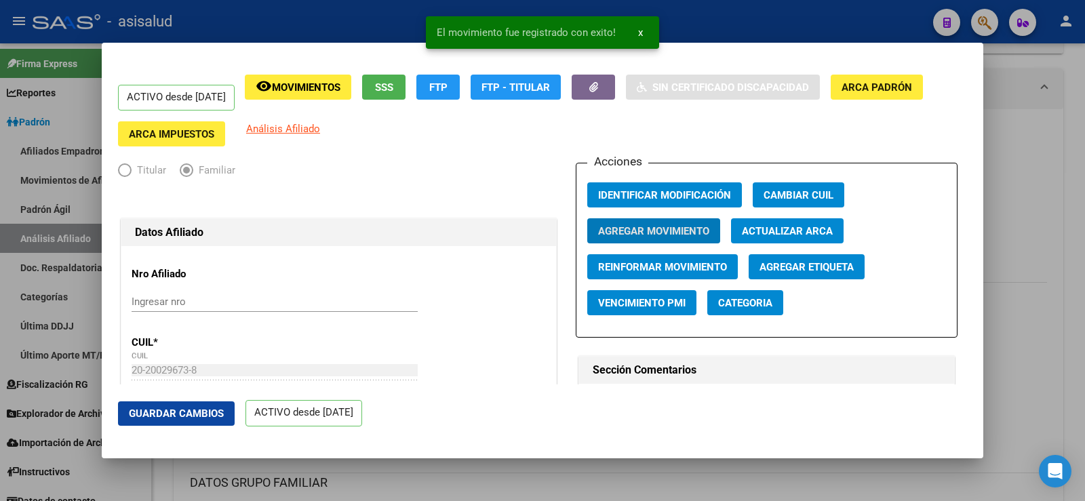
click at [201, 414] on span "Guardar Cambios" at bounding box center [176, 414] width 95 height 12
click at [1058, 173] on div at bounding box center [542, 250] width 1085 height 501
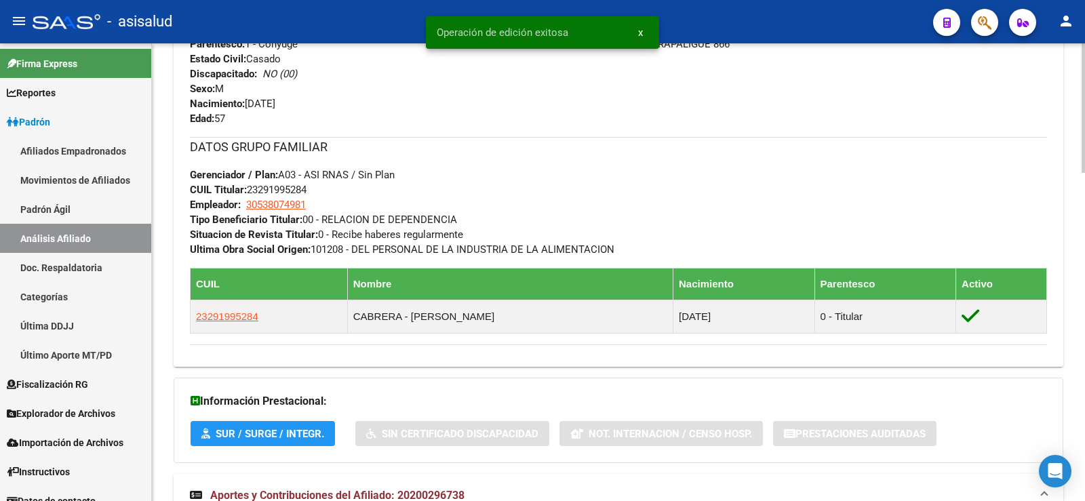
scroll to position [602, 0]
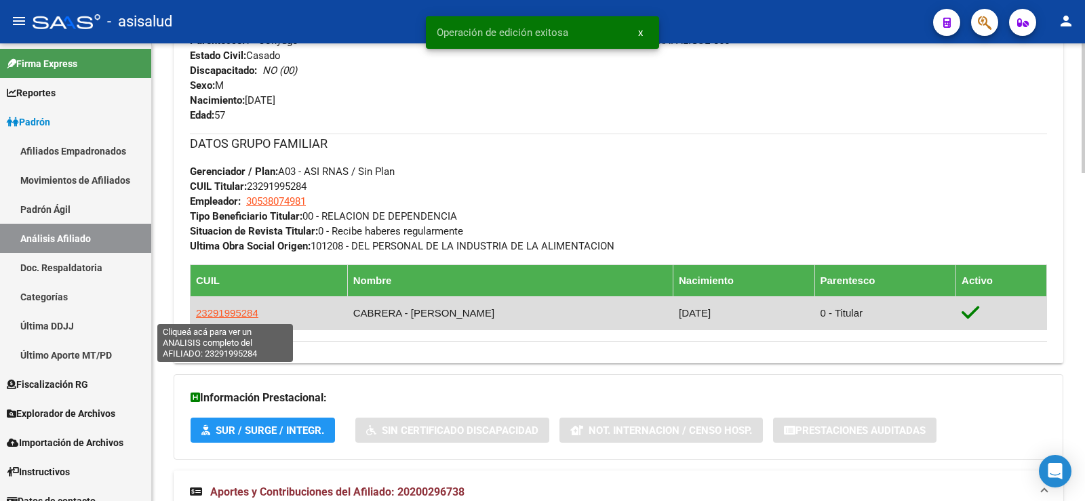
click at [246, 313] on span "23291995284" at bounding box center [227, 313] width 62 height 12
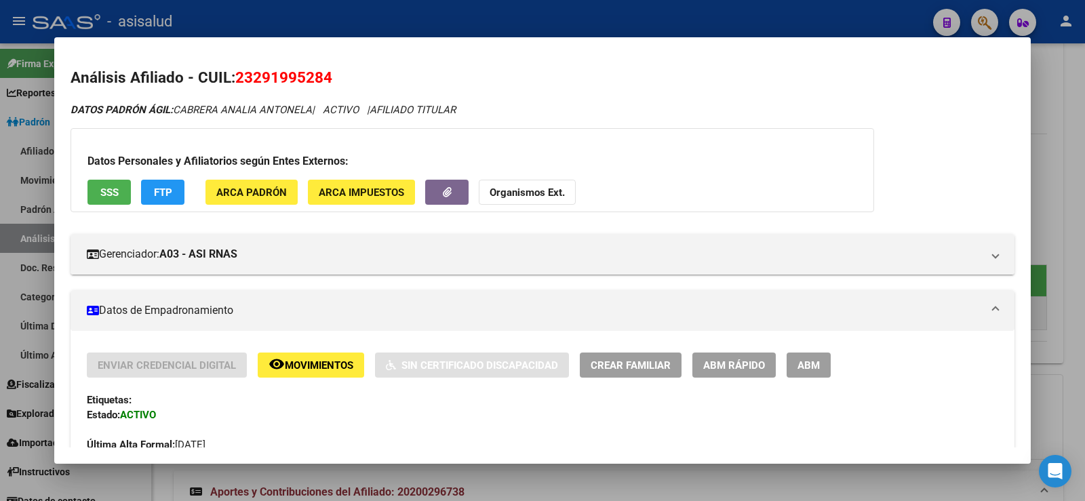
drag, startPoint x: 240, startPoint y: 79, endPoint x: 339, endPoint y: 80, distance: 98.4
click at [339, 80] on h2 "Análisis Afiliado - CUIL: 23291995284" at bounding box center [543, 77] width 944 height 23
copy span "23291995284"
click at [408, 22] on div at bounding box center [542, 250] width 1085 height 501
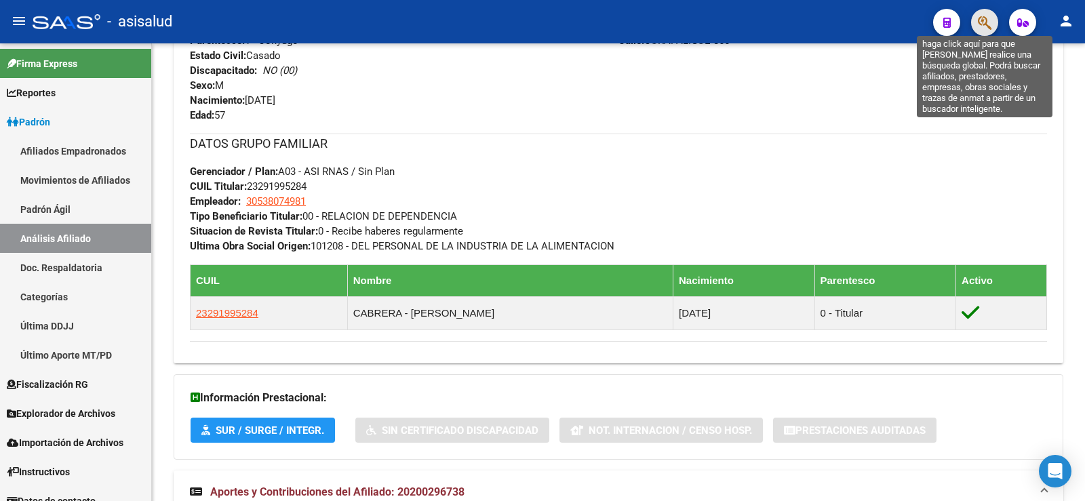
click at [984, 24] on icon "button" at bounding box center [985, 23] width 14 height 16
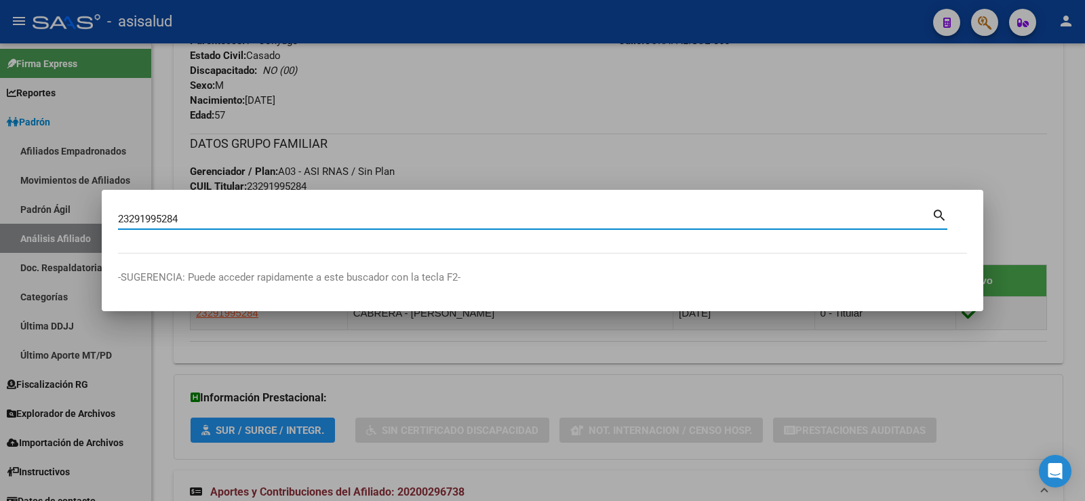
type input "23291995284"
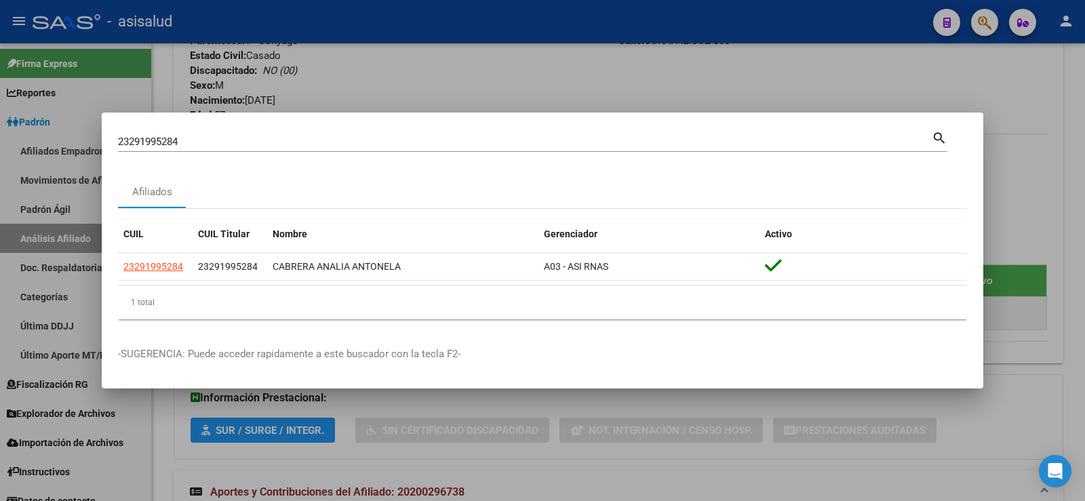
click at [454, 82] on div at bounding box center [542, 250] width 1085 height 501
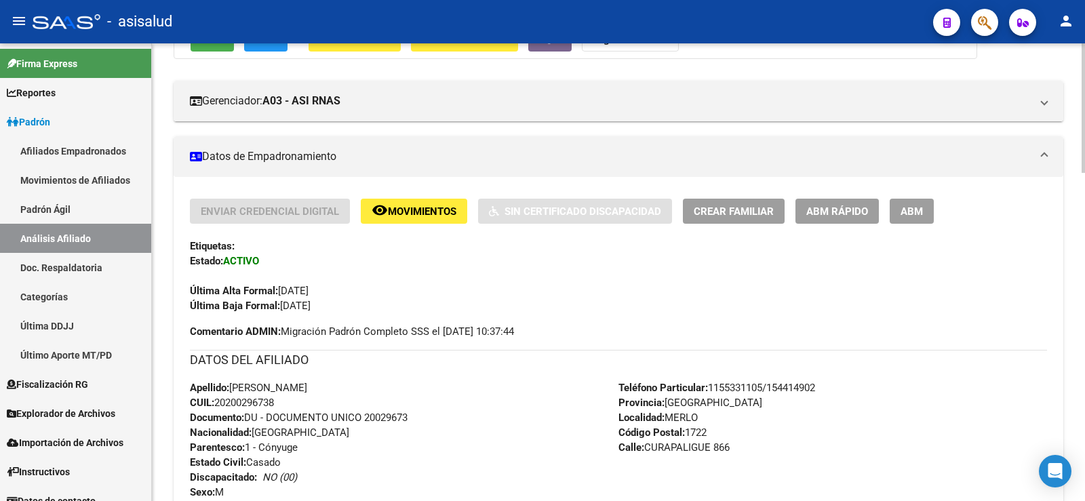
scroll to position [0, 0]
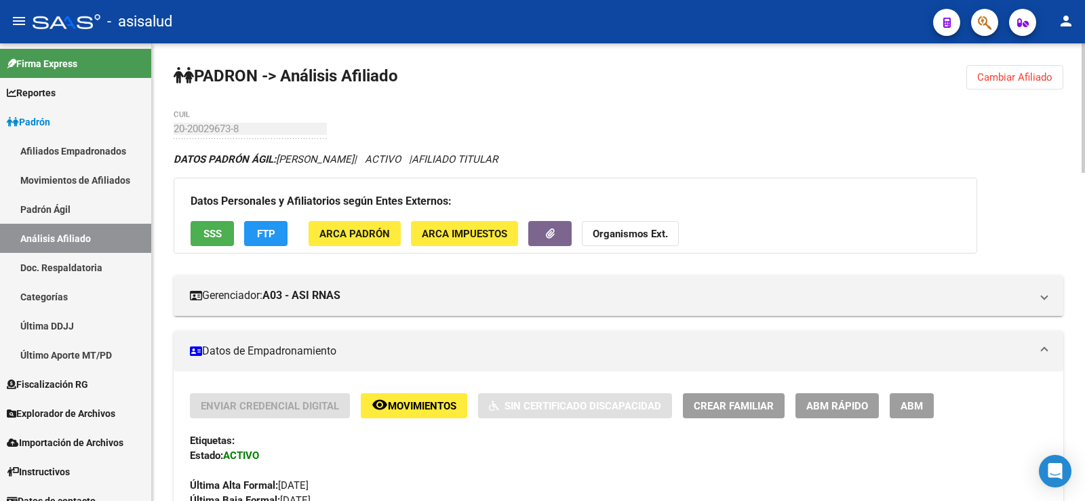
click at [1005, 69] on button "Cambiar Afiliado" at bounding box center [1015, 77] width 97 height 24
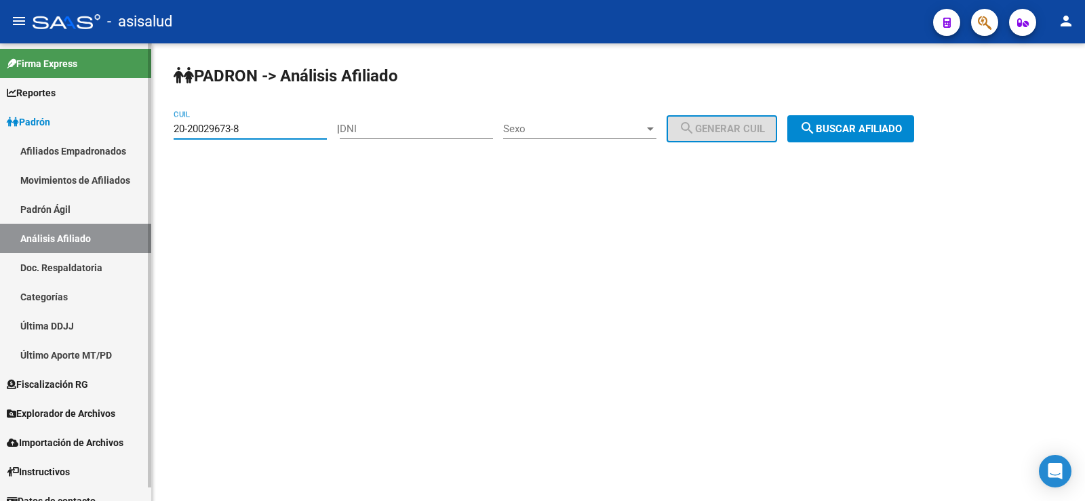
drag, startPoint x: 254, startPoint y: 126, endPoint x: 132, endPoint y: 132, distance: 122.3
click at [132, 132] on mat-sidenav-container "Firma Express Reportes Ingresos Devengados Análisis Histórico Detalles Transfer…" at bounding box center [542, 272] width 1085 height 458
paste input "3-29199528-4"
type input "23-29199528-4"
click at [866, 125] on span "search Buscar afiliado" at bounding box center [851, 129] width 102 height 12
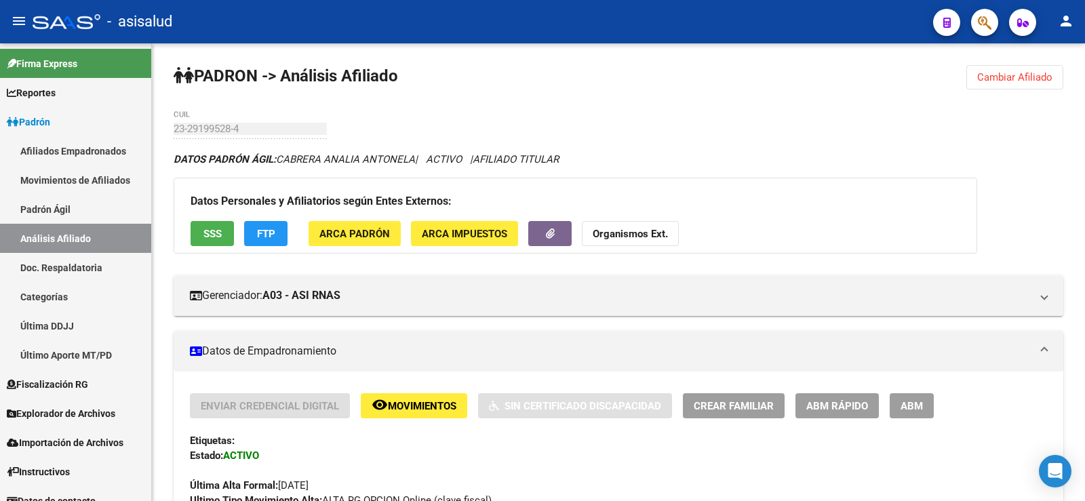
click at [215, 231] on span "SSS" at bounding box center [213, 234] width 18 height 12
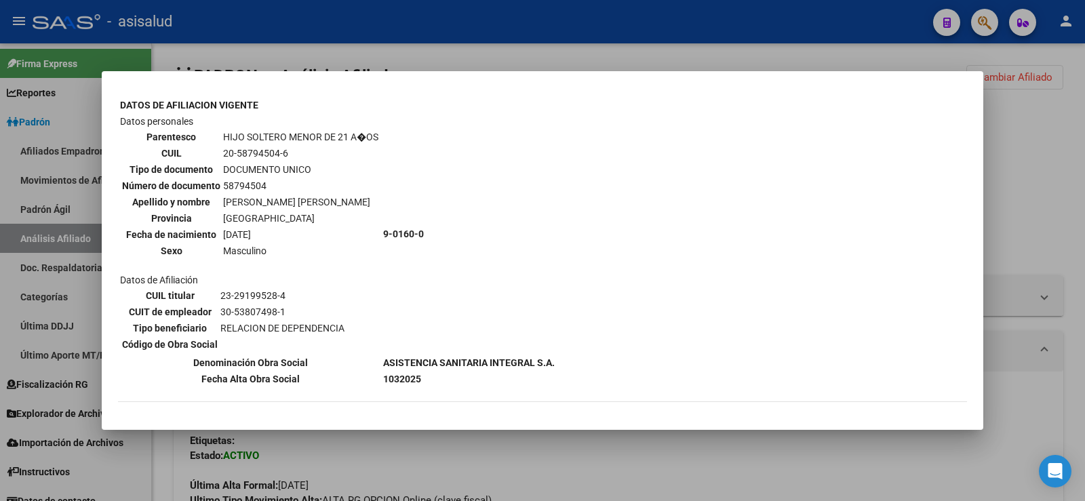
scroll to position [814, 0]
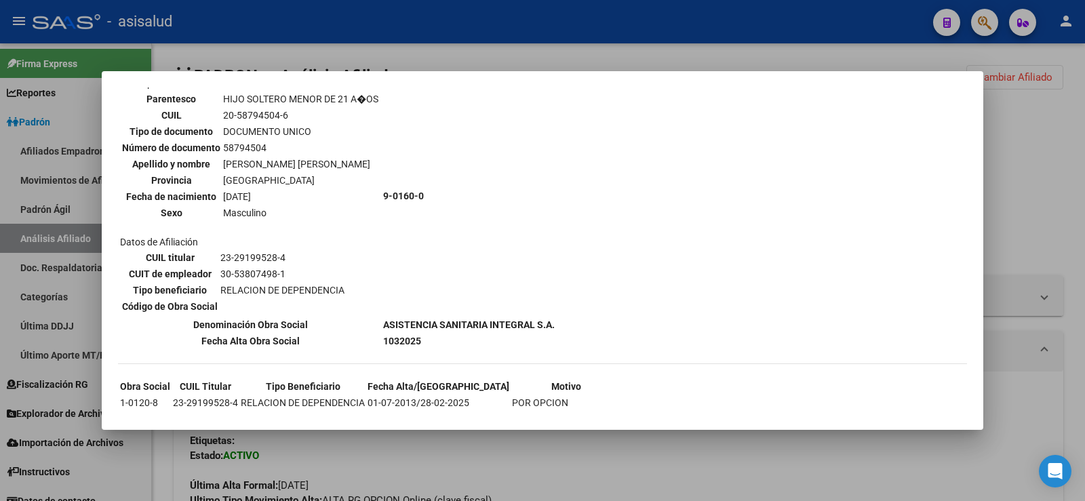
click at [1028, 154] on div at bounding box center [542, 250] width 1085 height 501
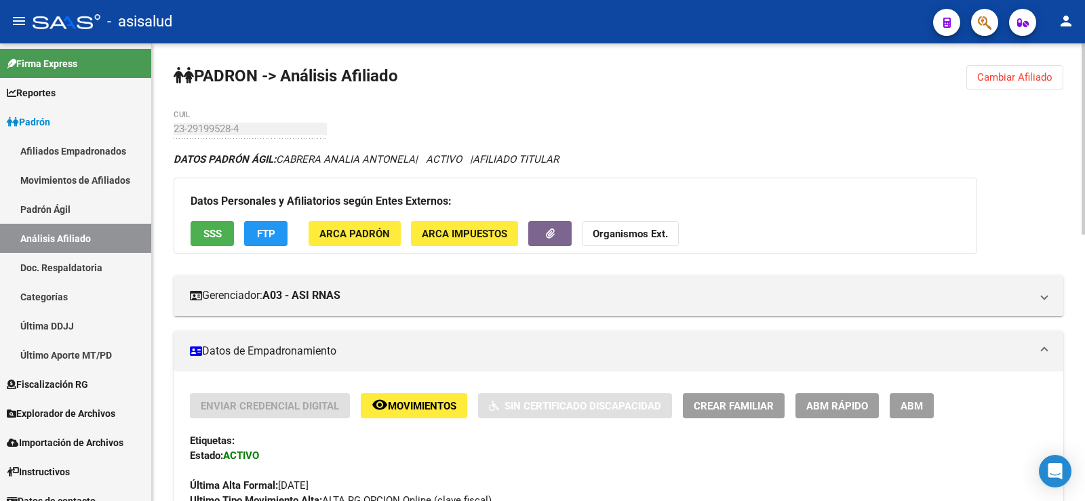
click at [707, 408] on span "Crear Familiar" at bounding box center [734, 406] width 80 height 12
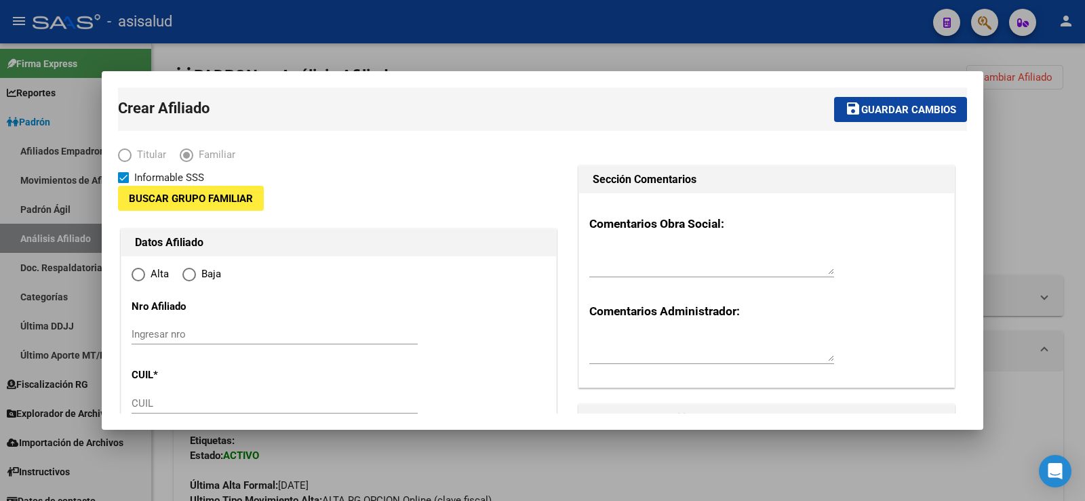
type input "30-53807498-1"
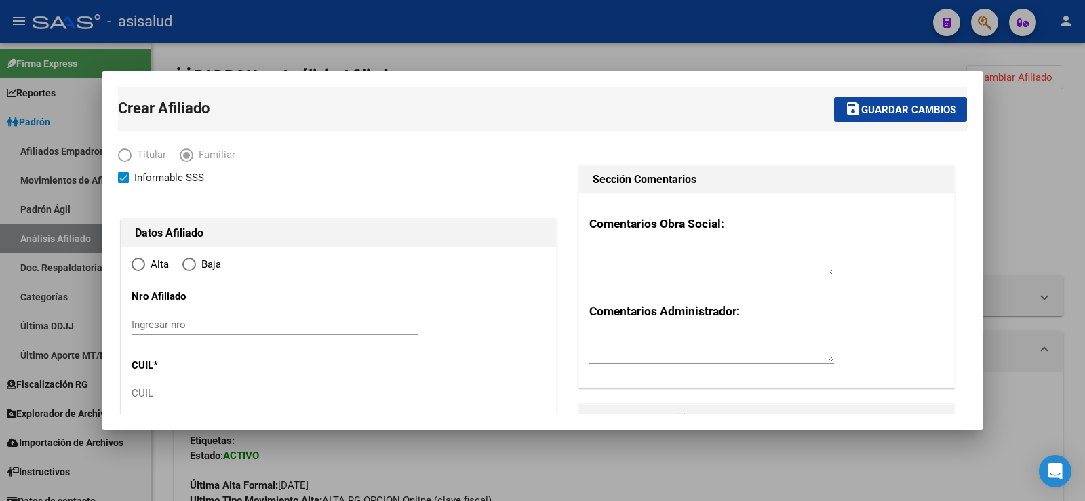
type input "MERLO"
type input "1722"
type input "CURAPALIGUE"
type input "866"
radio input "true"
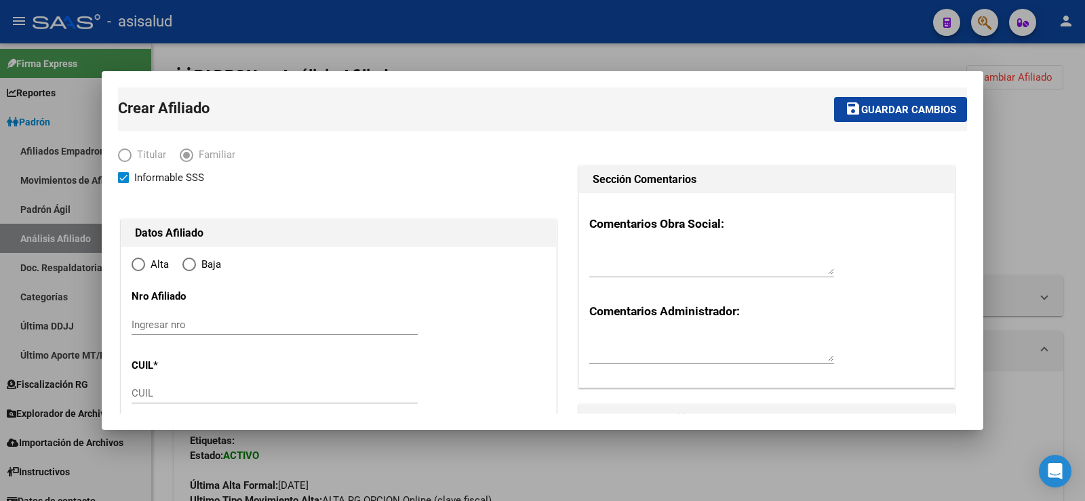
click at [168, 390] on input "CUIL" at bounding box center [275, 393] width 286 height 12
paste input "20-51175803-4"
type input "20-51175803-4"
type input "30-53807498-1"
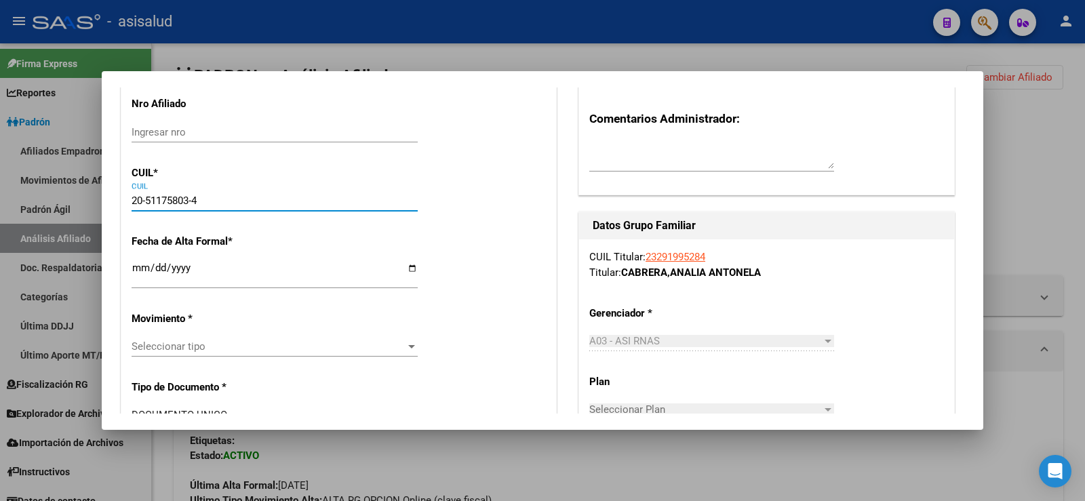
scroll to position [204, 0]
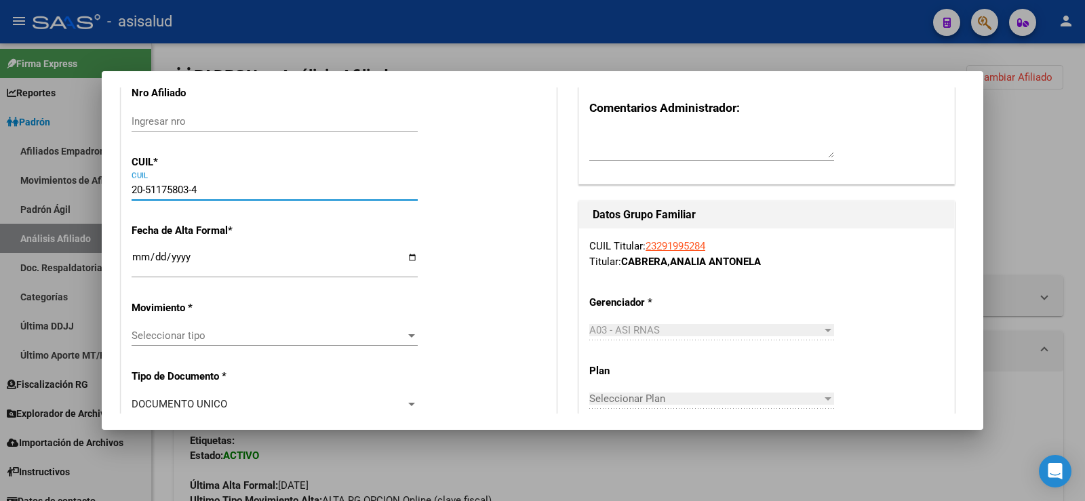
type input "20-51175803-4"
click at [134, 265] on input "Ingresar fecha" at bounding box center [275, 263] width 286 height 22
type input "51175803"
type input "YANI CABRERA"
type input "LISANDRO NEYEN"
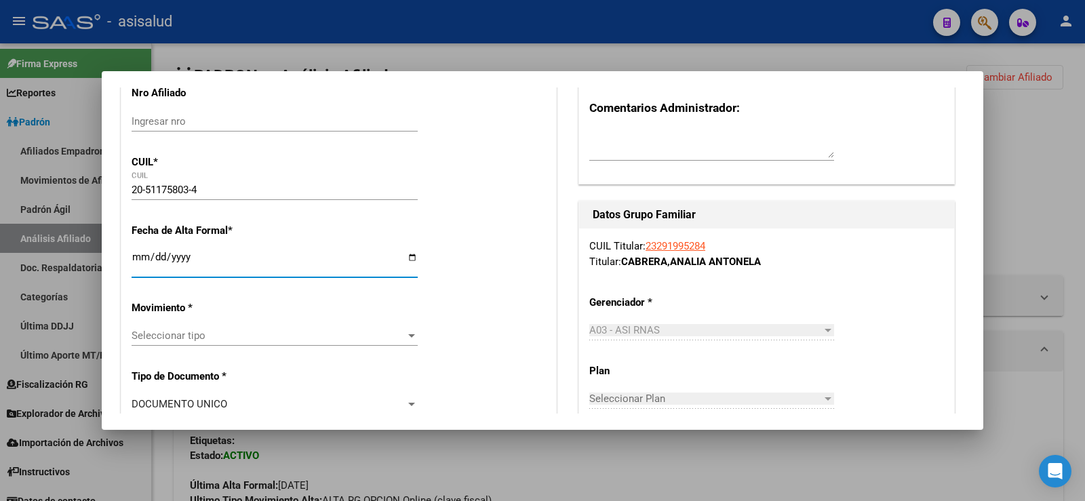
type input "2011-07-16"
type input "MERLO"
type input "CURAPALIGÜE"
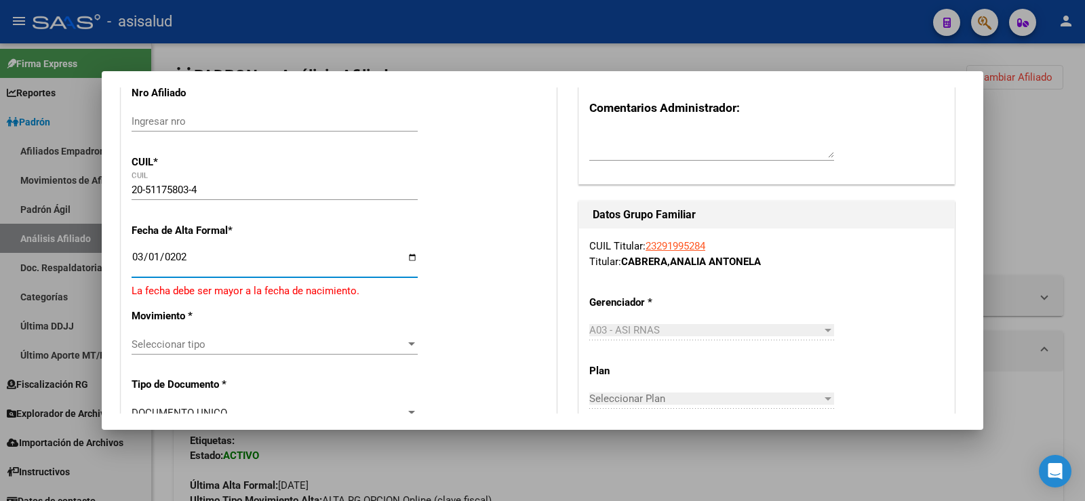
type input "2025-03-01"
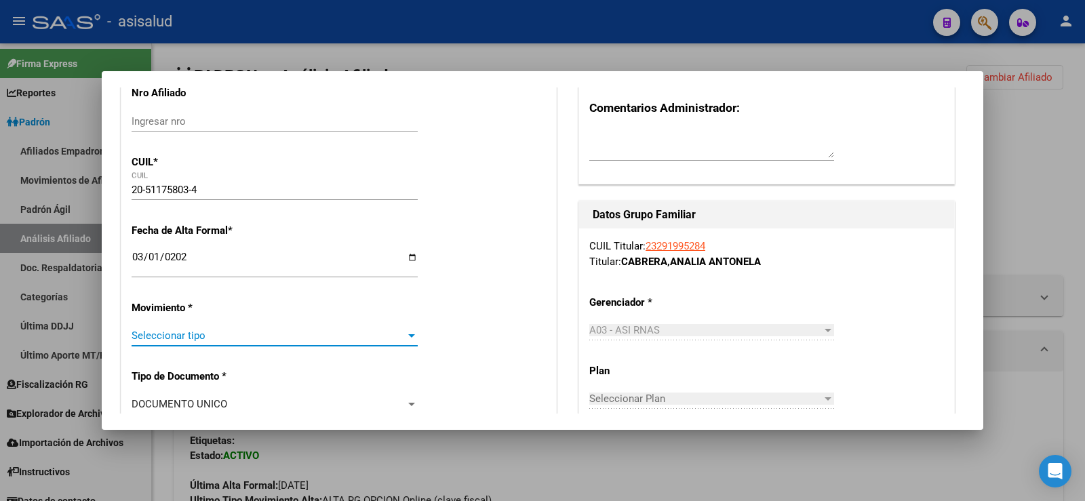
click at [161, 332] on span "Seleccionar tipo" at bounding box center [269, 336] width 274 height 12
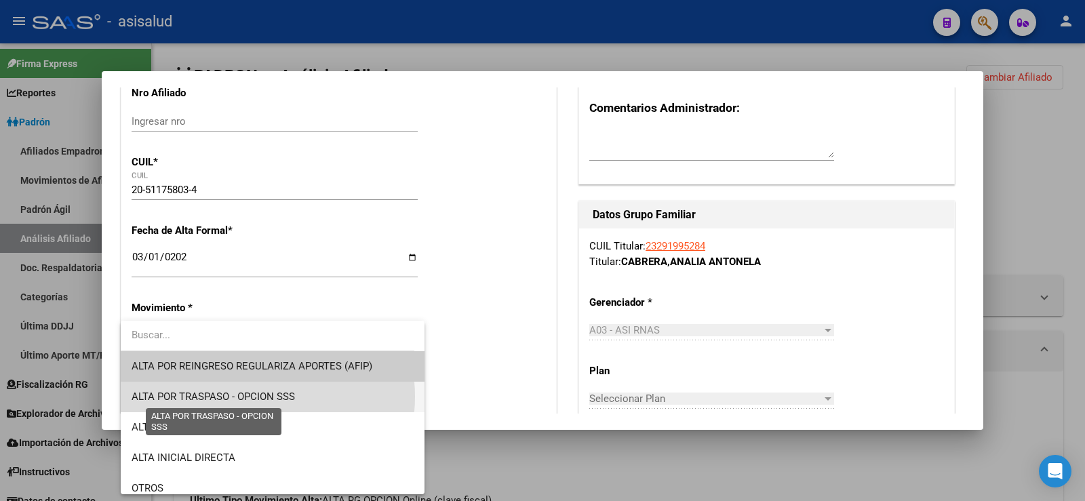
click at [249, 397] on span "ALTA POR TRASPASO - OPCION SSS" at bounding box center [213, 397] width 163 height 12
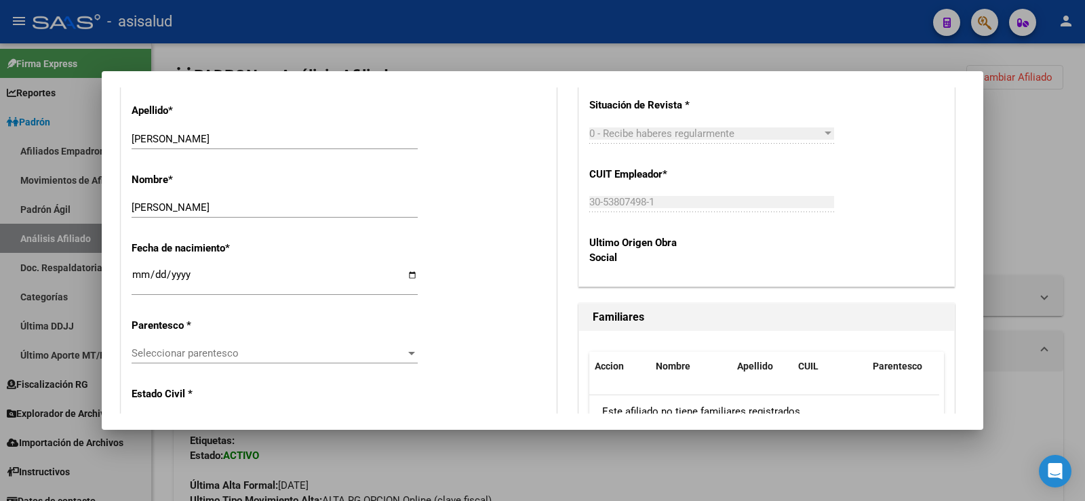
scroll to position [678, 0]
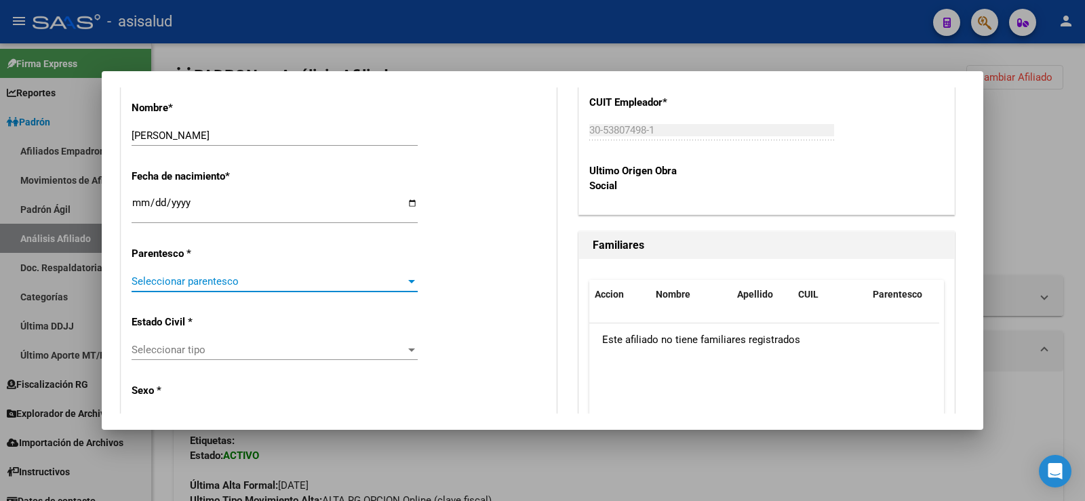
click at [178, 286] on span "Seleccionar parentesco" at bounding box center [269, 281] width 274 height 12
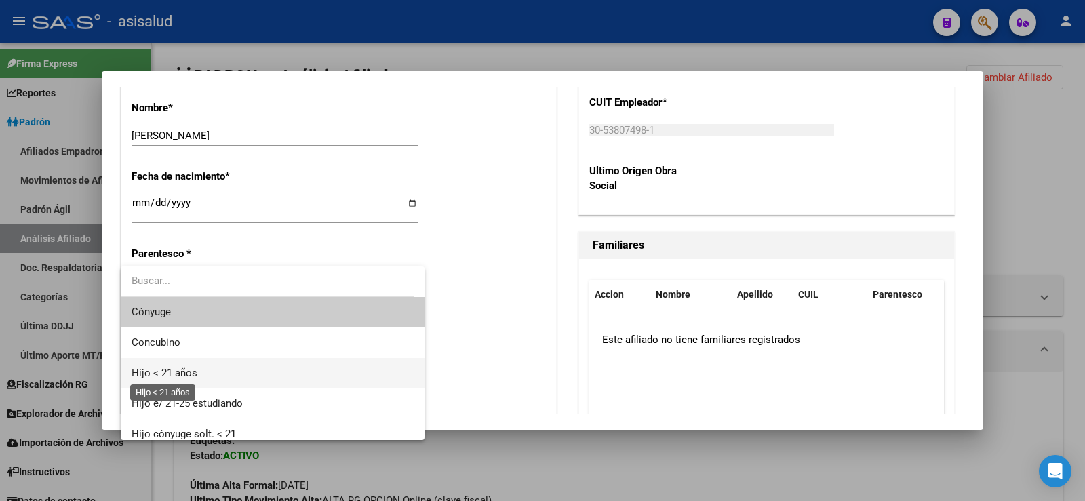
click at [162, 371] on span "Hijo < 21 años" at bounding box center [165, 373] width 66 height 12
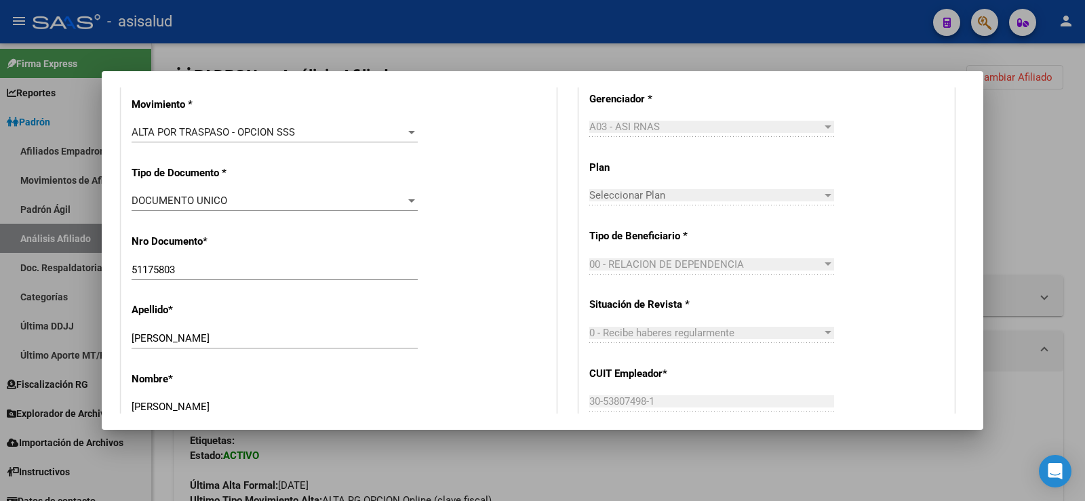
scroll to position [0, 0]
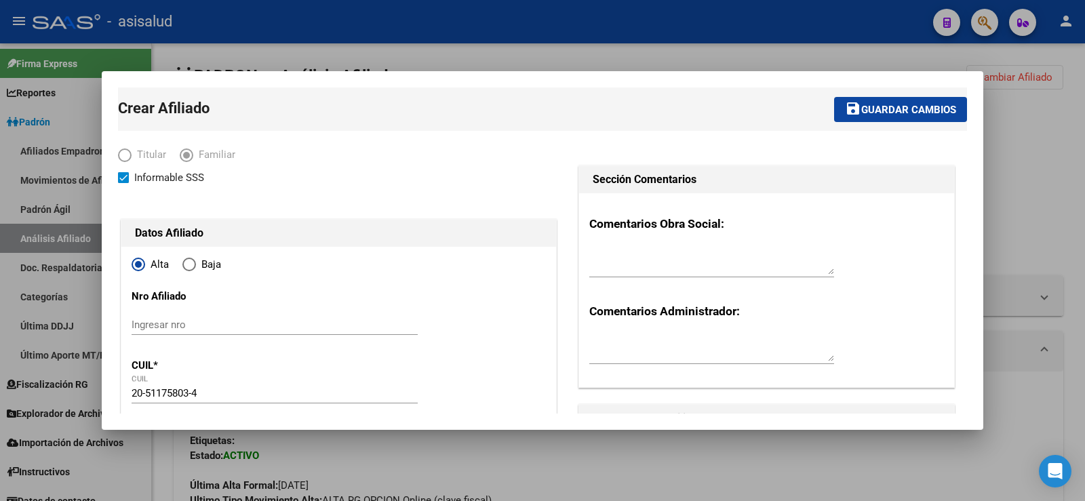
click at [895, 113] on span "Guardar cambios" at bounding box center [909, 110] width 95 height 12
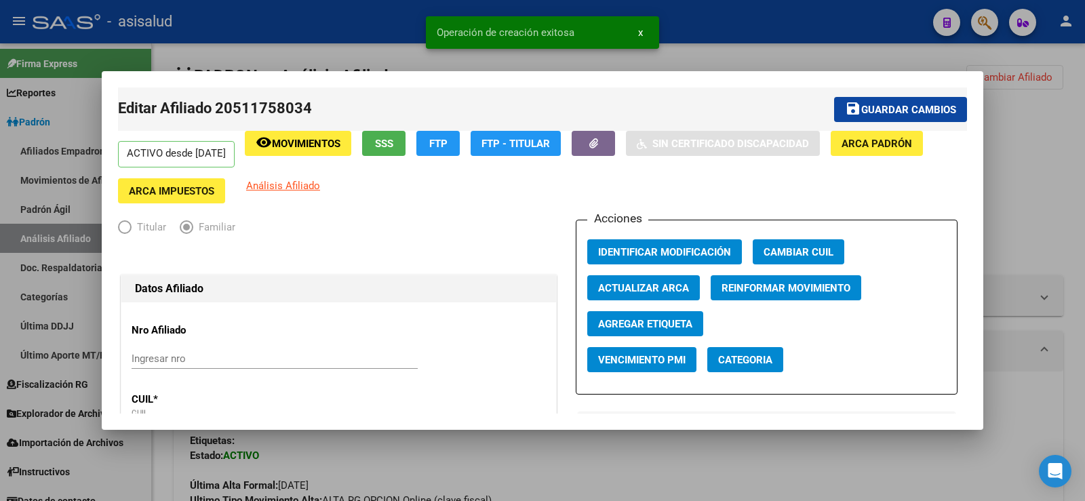
click at [862, 114] on span "Guardar cambios" at bounding box center [909, 110] width 95 height 12
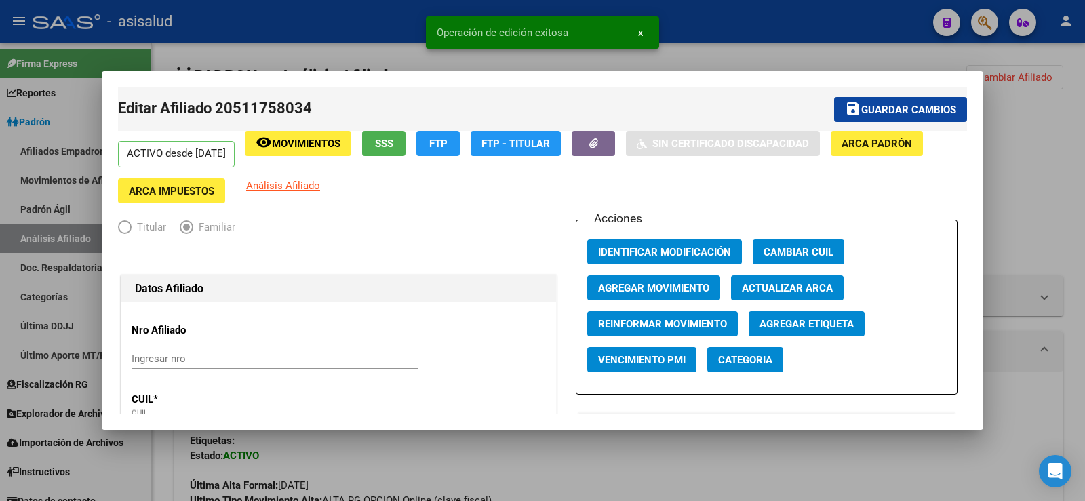
click at [1022, 163] on div at bounding box center [542, 250] width 1085 height 501
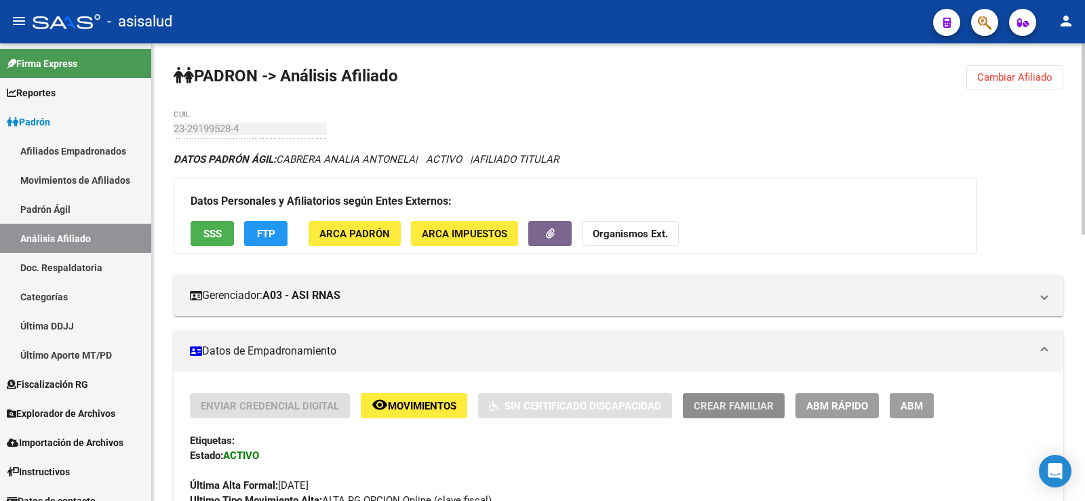
click at [728, 408] on span "Crear Familiar" at bounding box center [734, 406] width 80 height 12
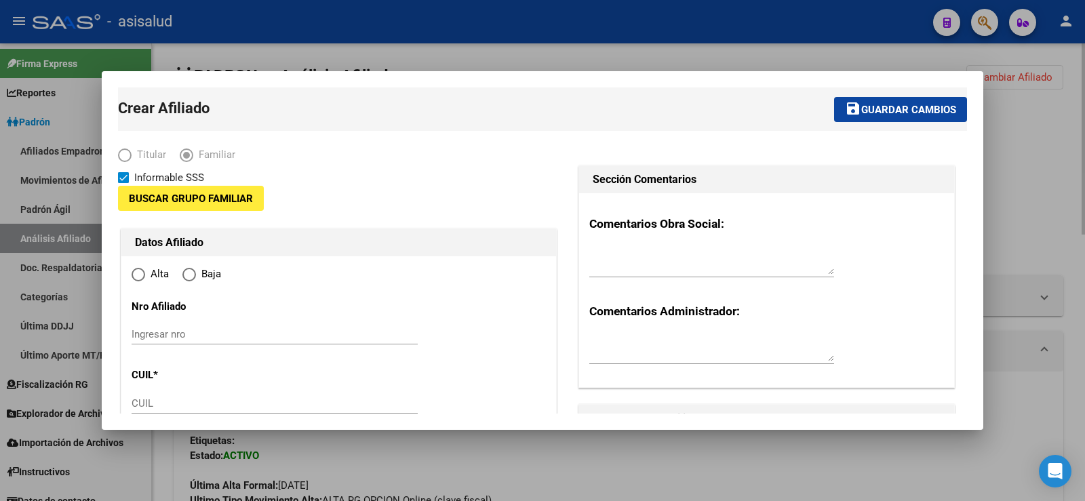
type input "30-53807498-1"
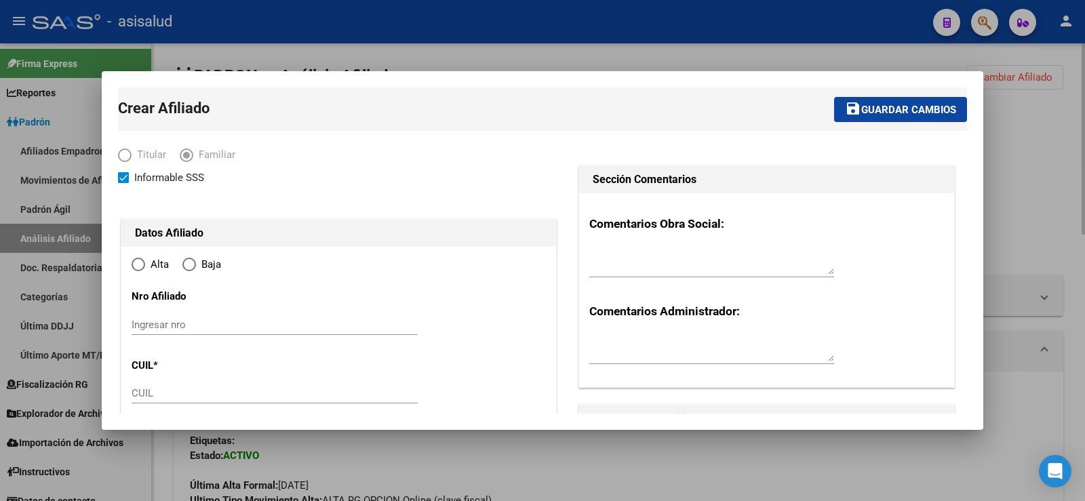
type input "MERLO"
type input "1722"
type input "CURAPALIGUE"
type input "866"
radio input "true"
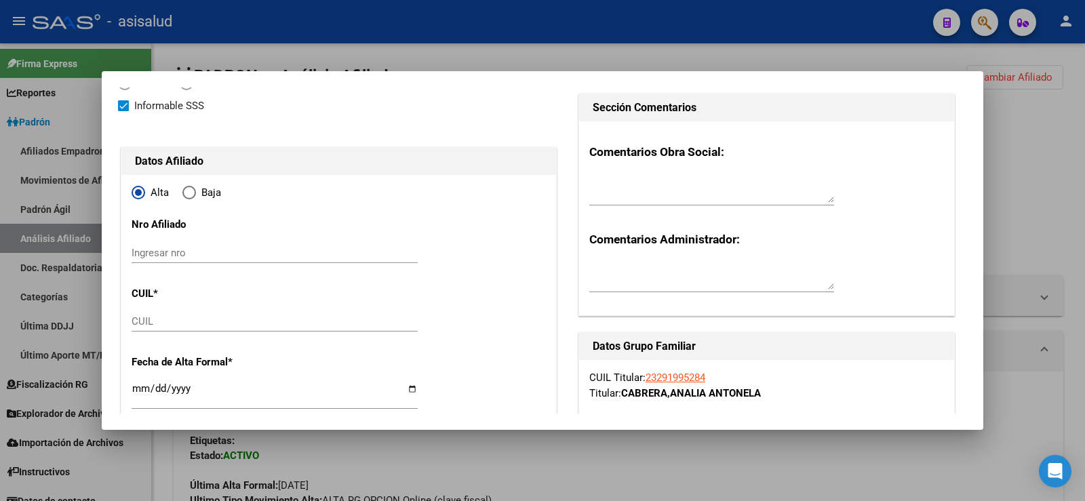
scroll to position [136, 0]
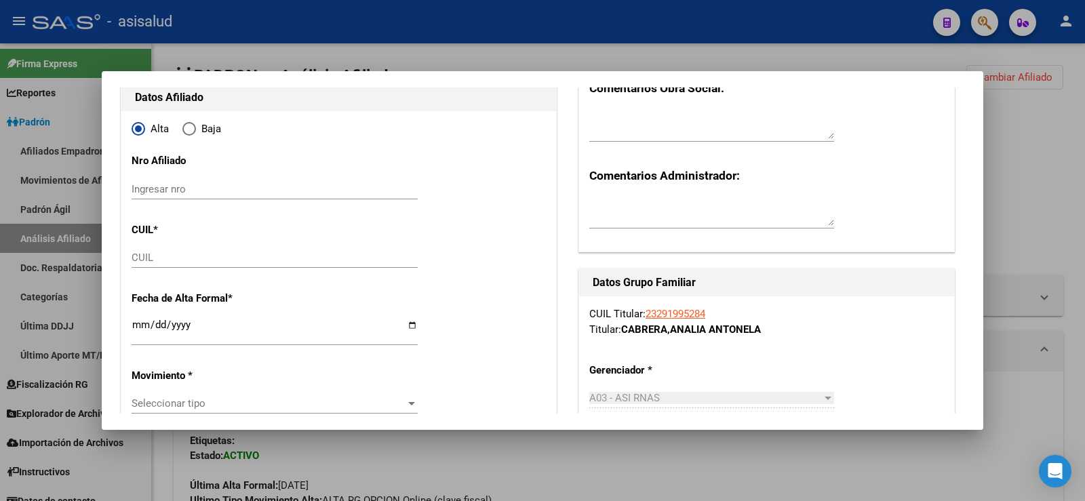
type input "30-53807498-1"
click at [182, 264] on input "CUIL" at bounding box center [275, 258] width 286 height 12
paste input "20-58794504-6"
type input "20-58794504-6"
click at [141, 328] on input "Ingresar fecha" at bounding box center [275, 331] width 286 height 22
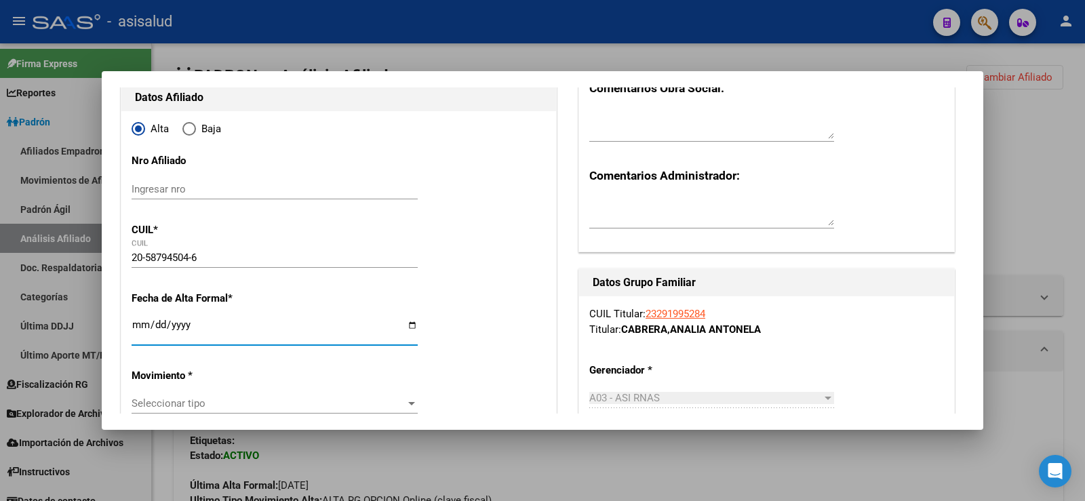
type input "58794504"
type input "YANI CABRERA"
type input "UNAY VALENTIN"
type input "2021-04-09"
type input "PARQUE SAN MART"
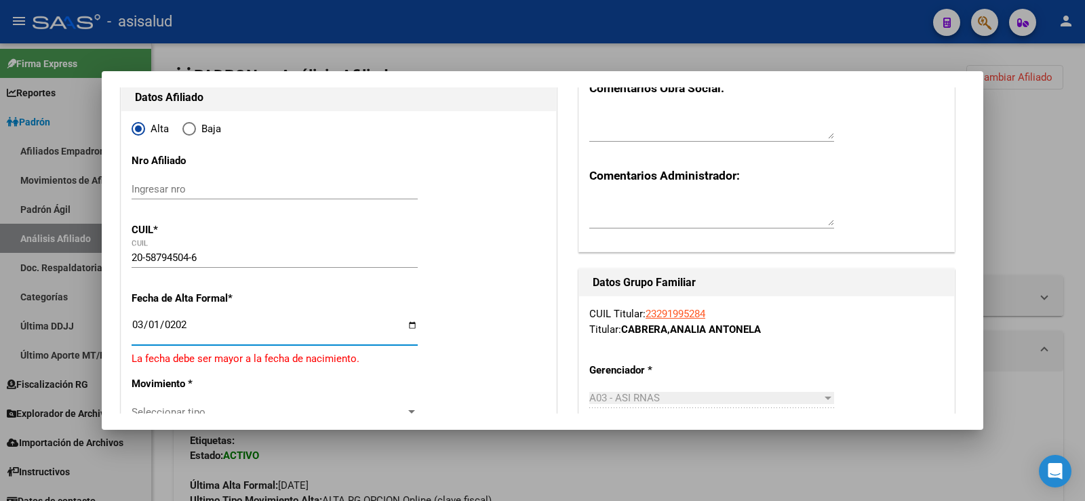
type input "2025-03-01"
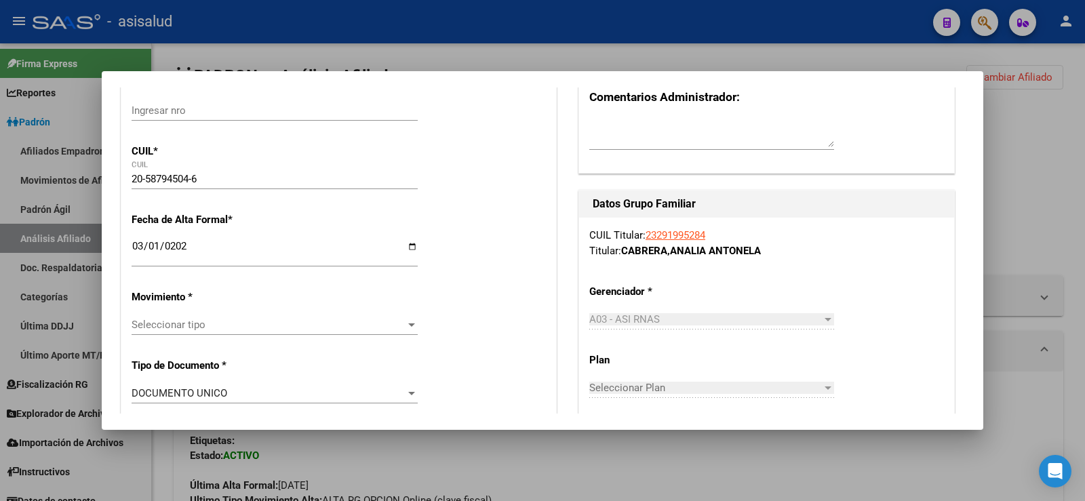
scroll to position [271, 0]
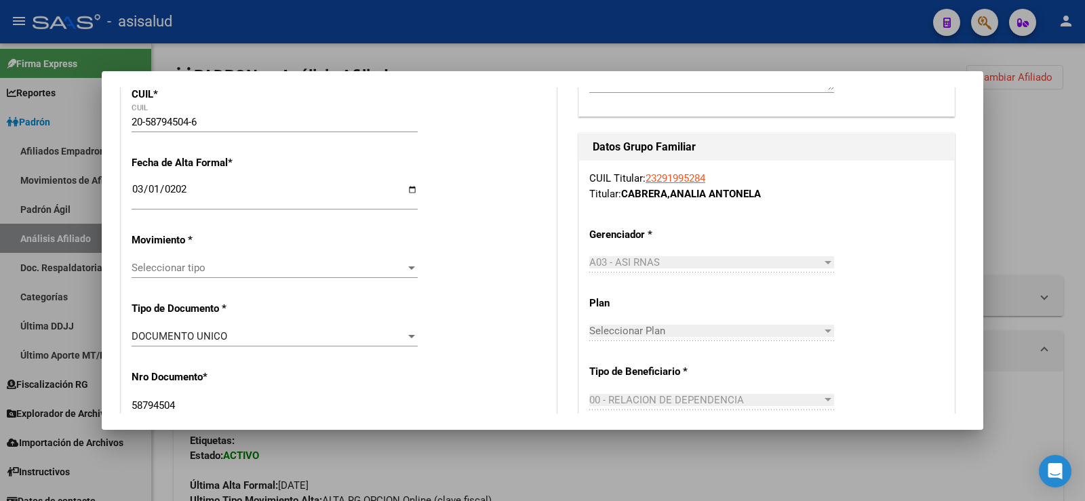
click at [172, 265] on span "Seleccionar tipo" at bounding box center [269, 268] width 274 height 12
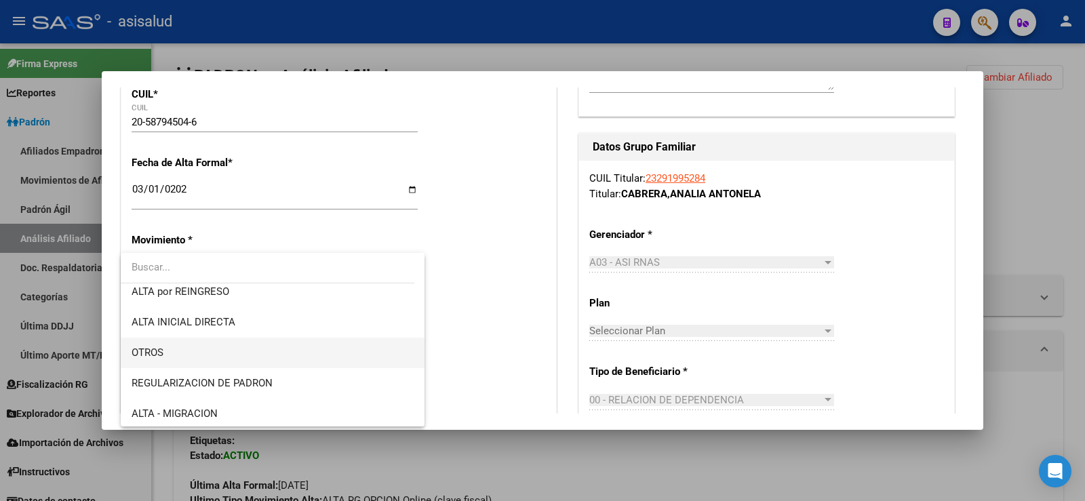
scroll to position [136, 0]
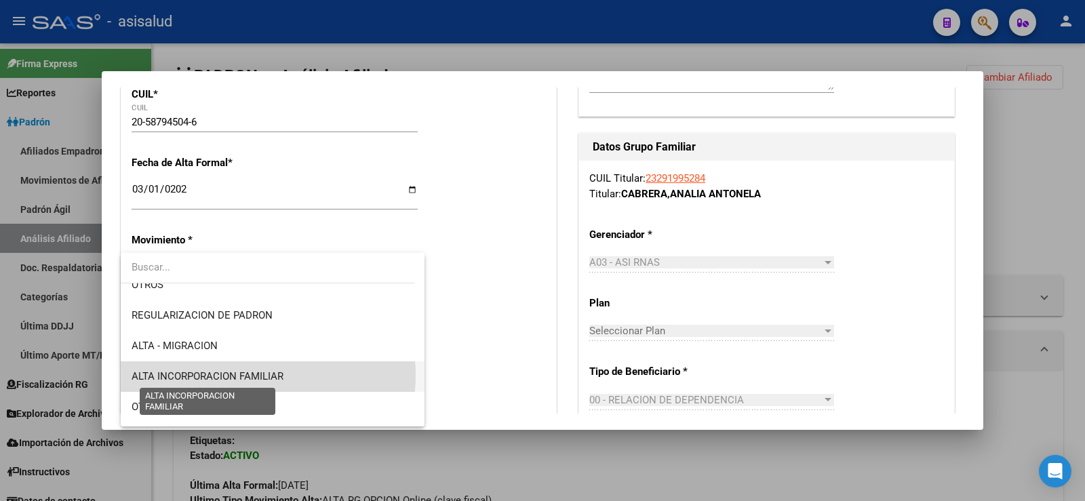
click at [255, 375] on span "ALTA INCORPORACION FAMILIAR" at bounding box center [208, 376] width 152 height 12
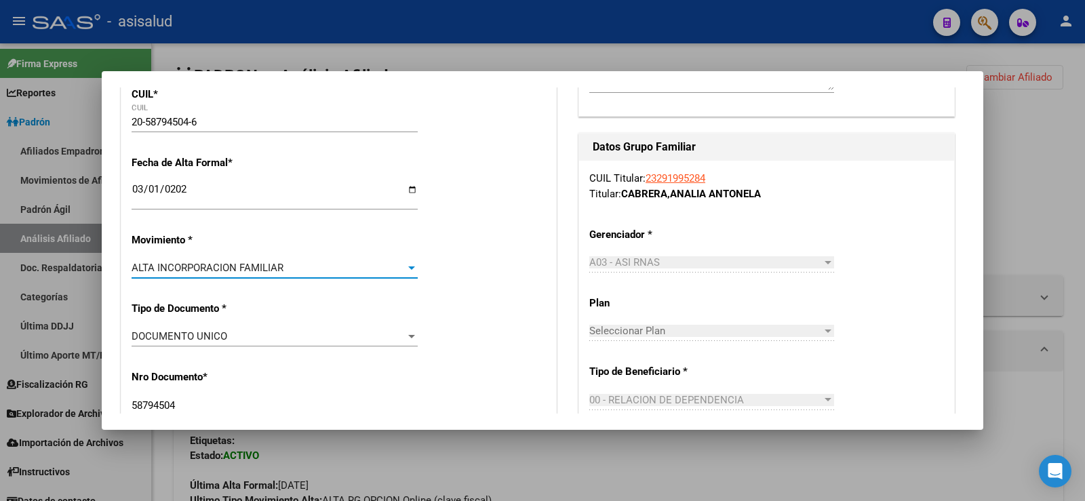
scroll to position [339, 0]
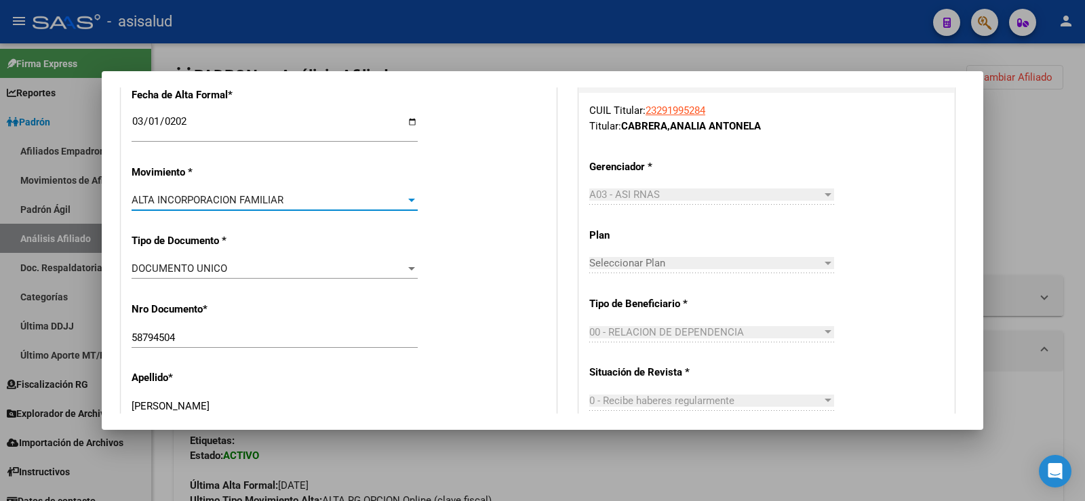
click at [393, 206] on div "ALTA INCORPORACION FAMILIAR" at bounding box center [269, 200] width 274 height 12
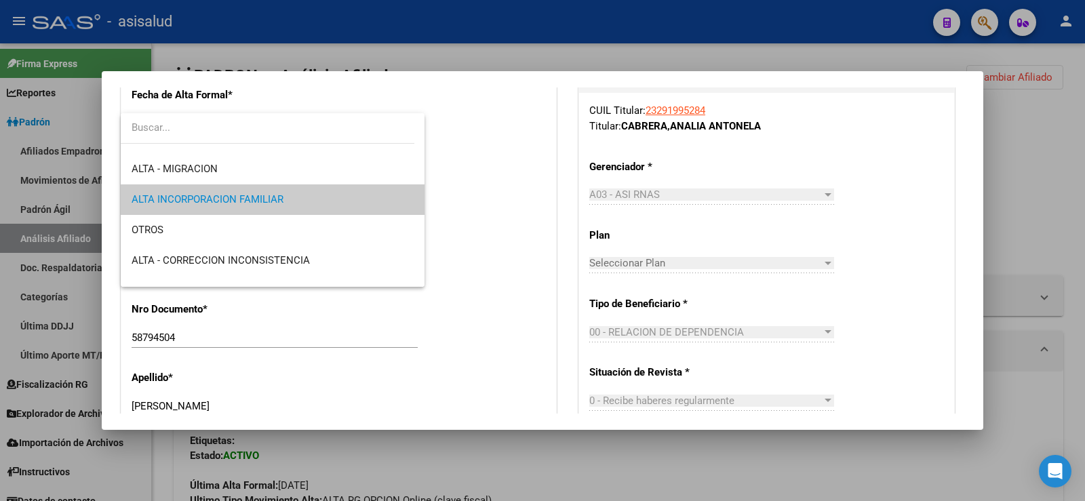
scroll to position [0, 0]
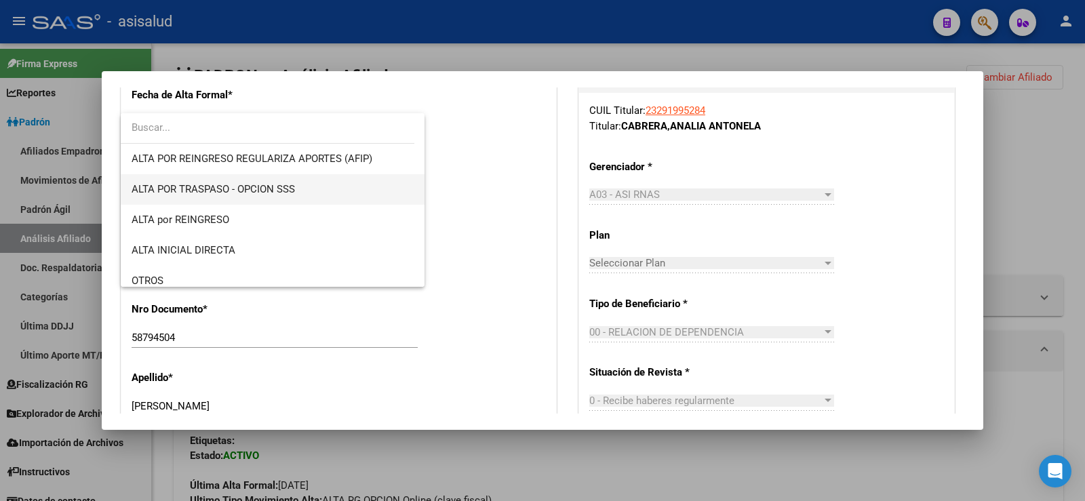
click at [312, 195] on span "ALTA POR TRASPASO - OPCION SSS" at bounding box center [273, 189] width 282 height 31
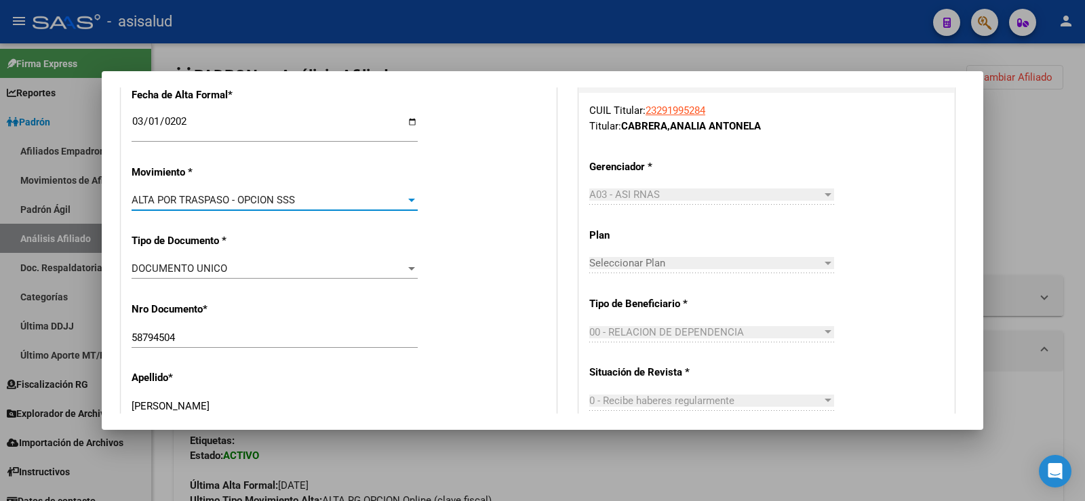
click at [464, 319] on div "Nro Documento * 58794504 Ingresar nro" at bounding box center [339, 326] width 415 height 69
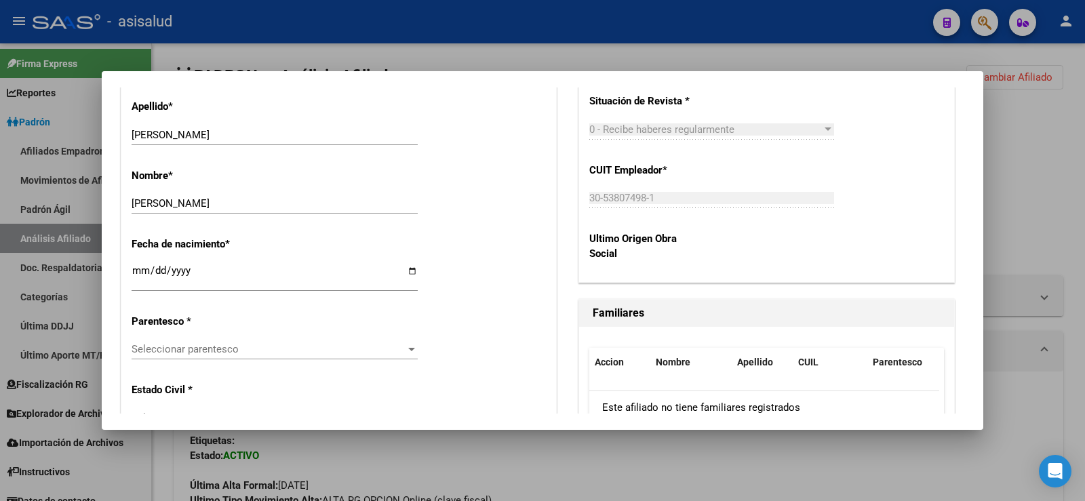
scroll to position [678, 0]
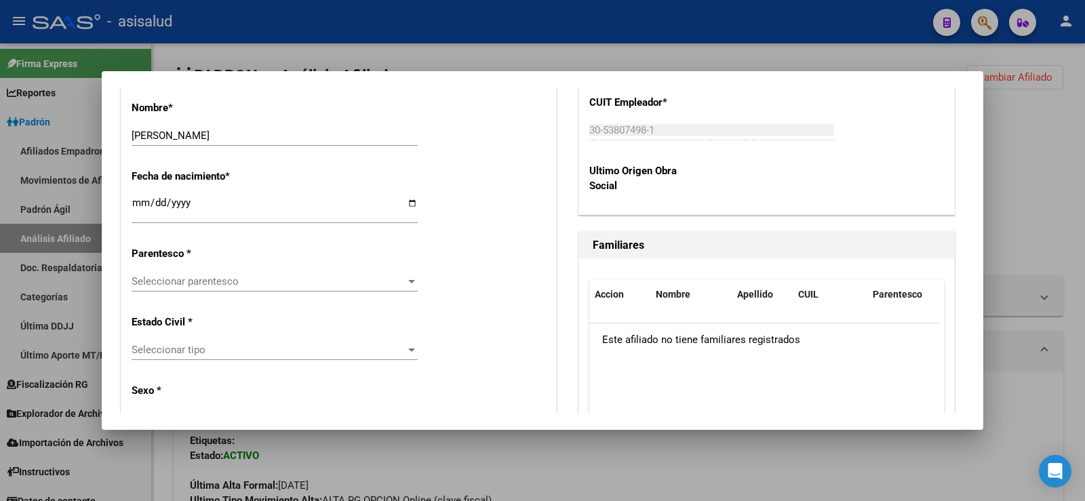
click at [233, 290] on div "Seleccionar parentesco Seleccionar parentesco" at bounding box center [275, 281] width 286 height 20
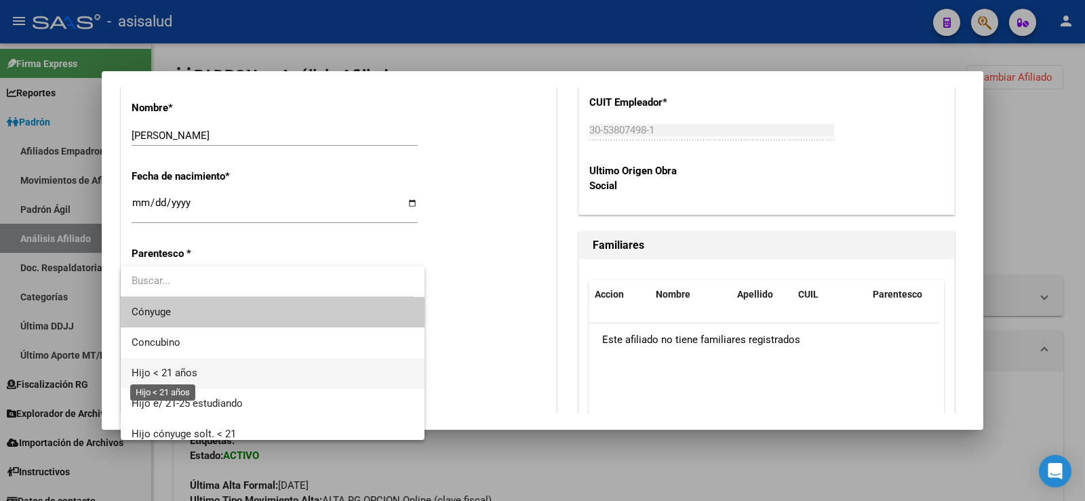
click at [189, 370] on span "Hijo < 21 años" at bounding box center [165, 373] width 66 height 12
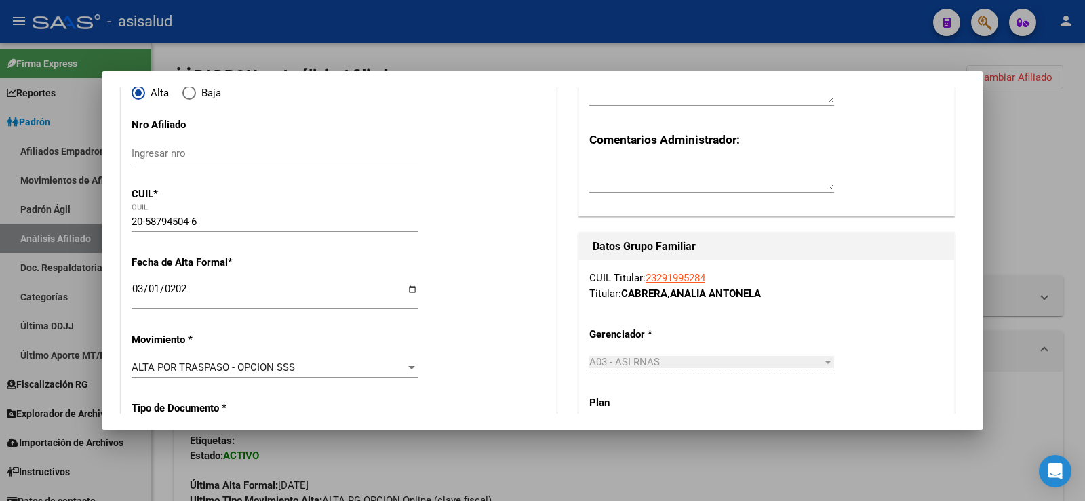
scroll to position [0, 0]
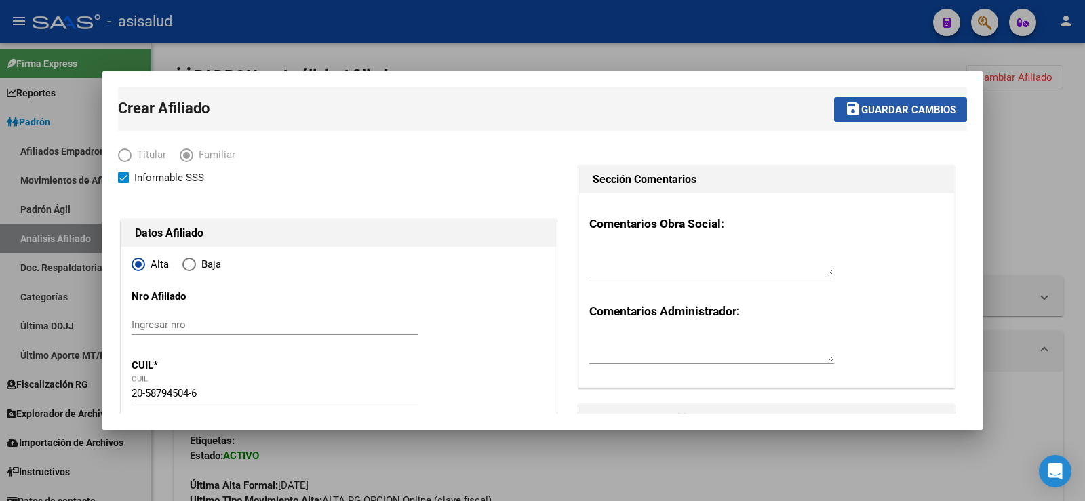
click at [900, 97] on button "save Guardar cambios" at bounding box center [900, 109] width 133 height 25
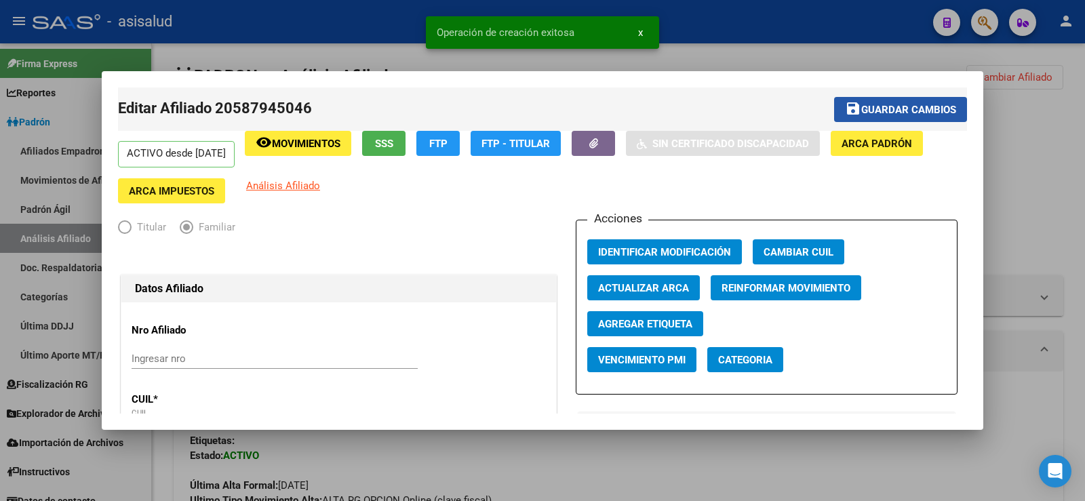
click at [893, 100] on button "save Guardar cambios" at bounding box center [900, 109] width 133 height 25
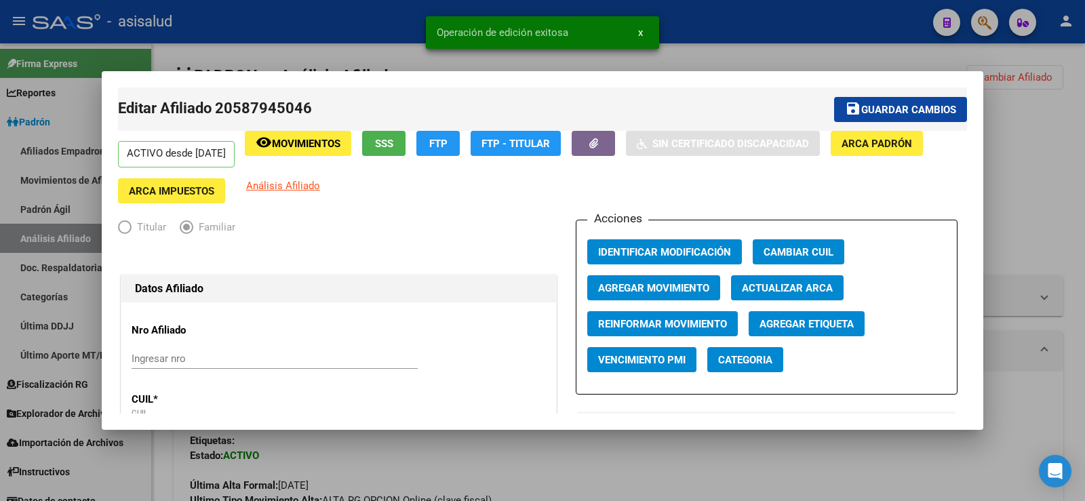
click at [1024, 179] on div at bounding box center [542, 250] width 1085 height 501
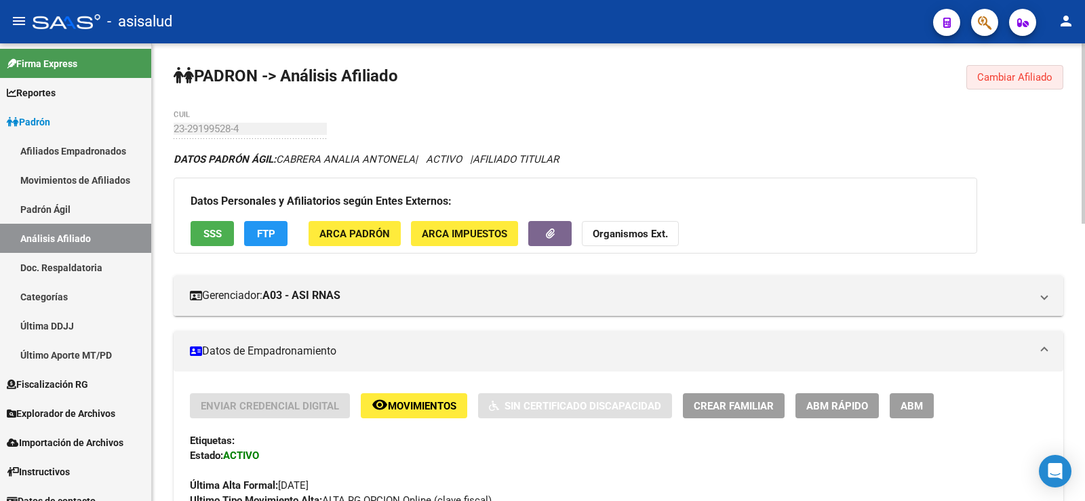
click at [1036, 71] on span "Cambiar Afiliado" at bounding box center [1015, 77] width 75 height 12
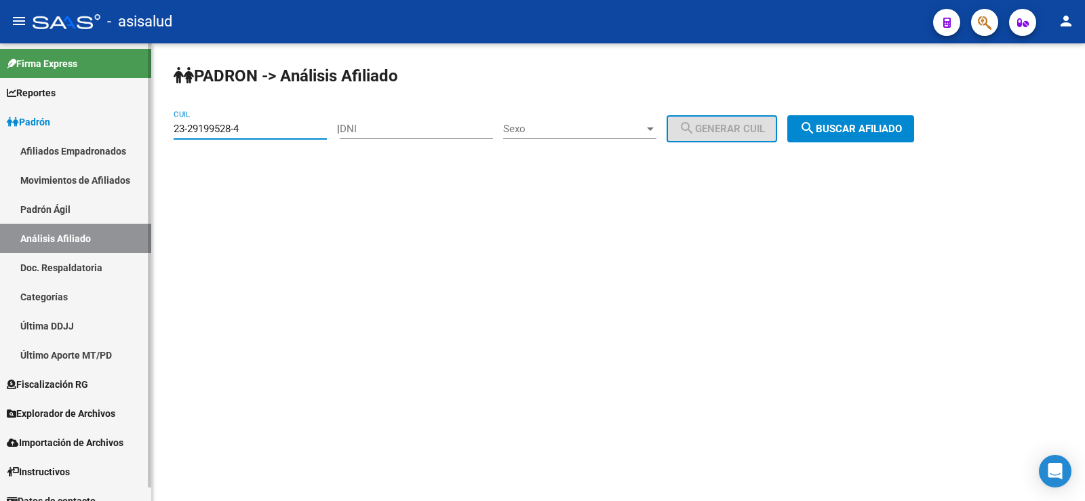
drag, startPoint x: 295, startPoint y: 129, endPoint x: 148, endPoint y: 129, distance: 147.2
click at [148, 129] on mat-sidenav-container "Firma Express Reportes Ingresos Devengados Análisis Histórico Detalles Transfer…" at bounding box center [542, 272] width 1085 height 458
paste input "0-24608194-9"
click at [862, 132] on span "search Buscar afiliado" at bounding box center [851, 129] width 102 height 12
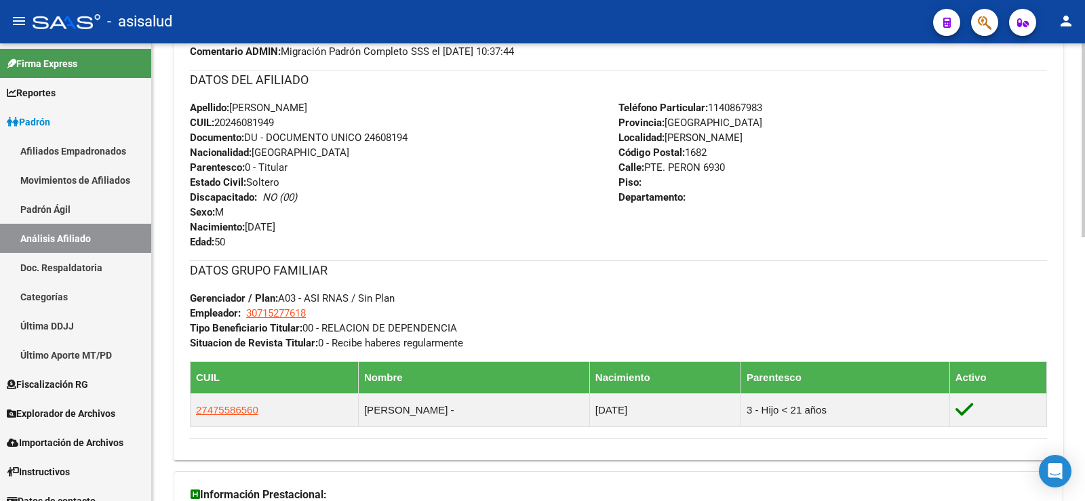
scroll to position [621, 0]
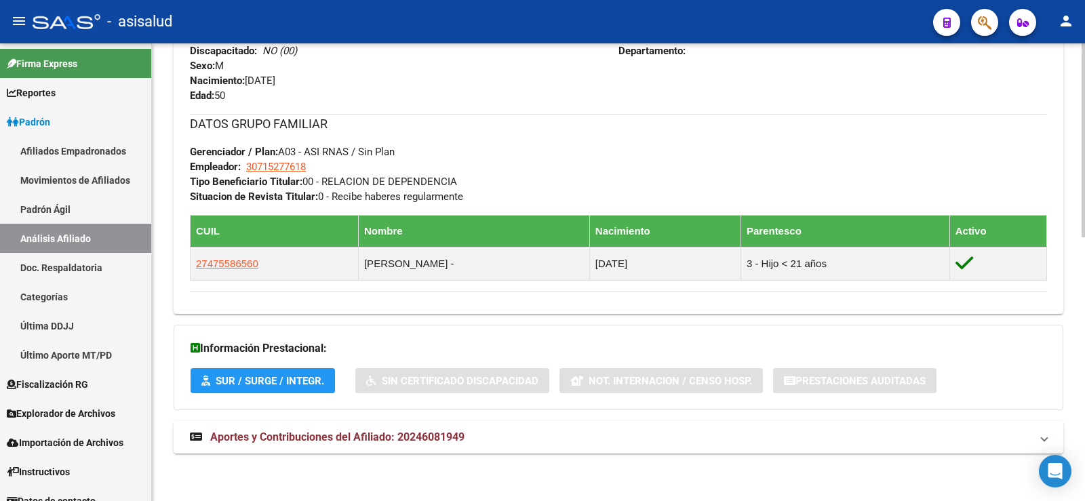
click at [359, 424] on mat-expansion-panel-header "Aportes y Contribuciones del Afiliado: 20246081949" at bounding box center [619, 437] width 890 height 33
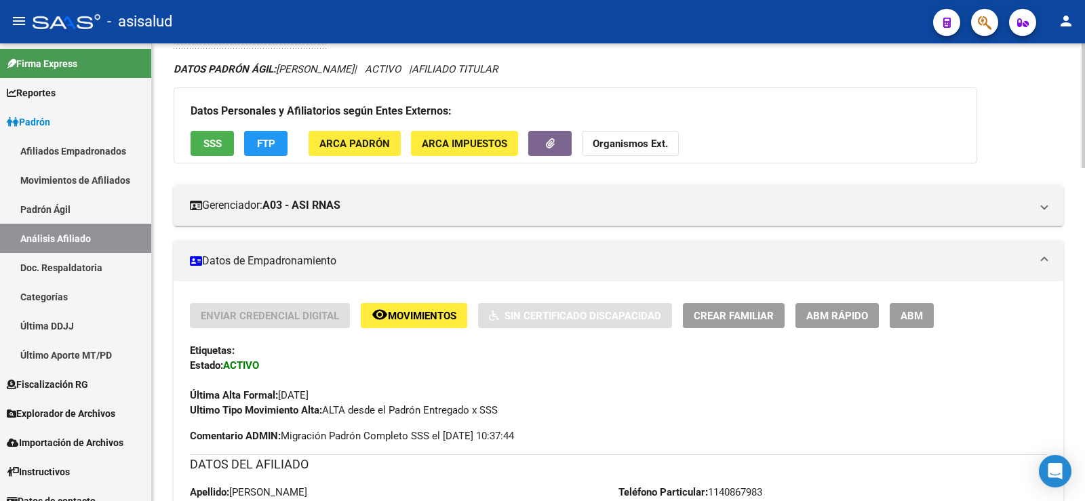
scroll to position [0, 0]
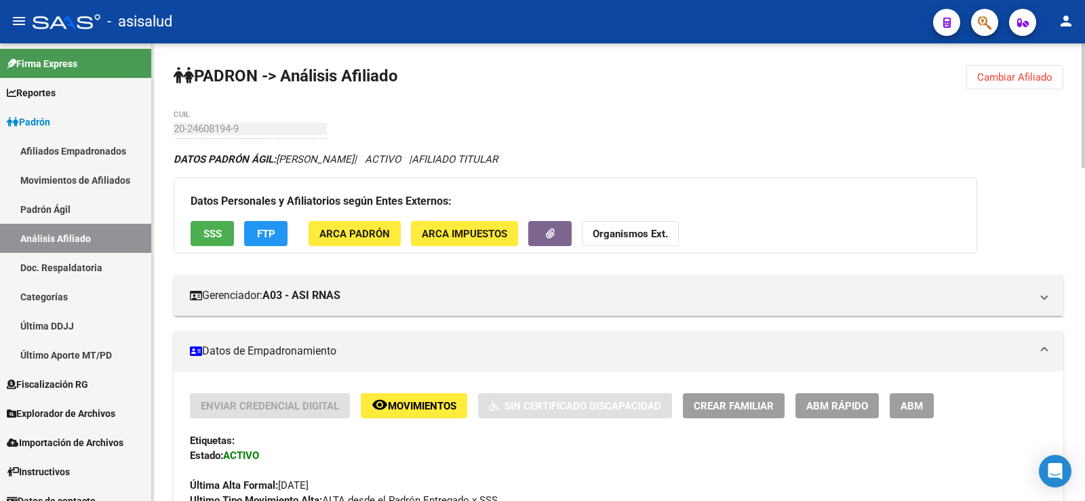
click at [1006, 84] on button "Cambiar Afiliado" at bounding box center [1015, 77] width 97 height 24
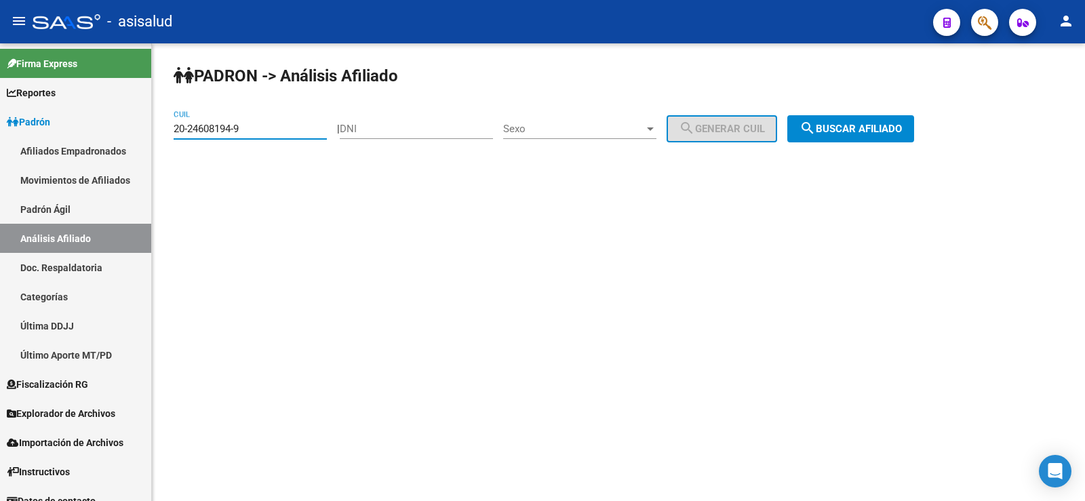
drag, startPoint x: 277, startPoint y: 126, endPoint x: 162, endPoint y: 129, distance: 114.7
click at [162, 129] on div "PADRON -> Análisis Afiliado 20-24608194-9 CUIL | DNI Sexo Sexo search Generar C…" at bounding box center [618, 114] width 933 height 142
paste input "7-18104294-5"
type input "27-18104294-5"
click at [844, 130] on span "search Buscar afiliado" at bounding box center [851, 129] width 102 height 12
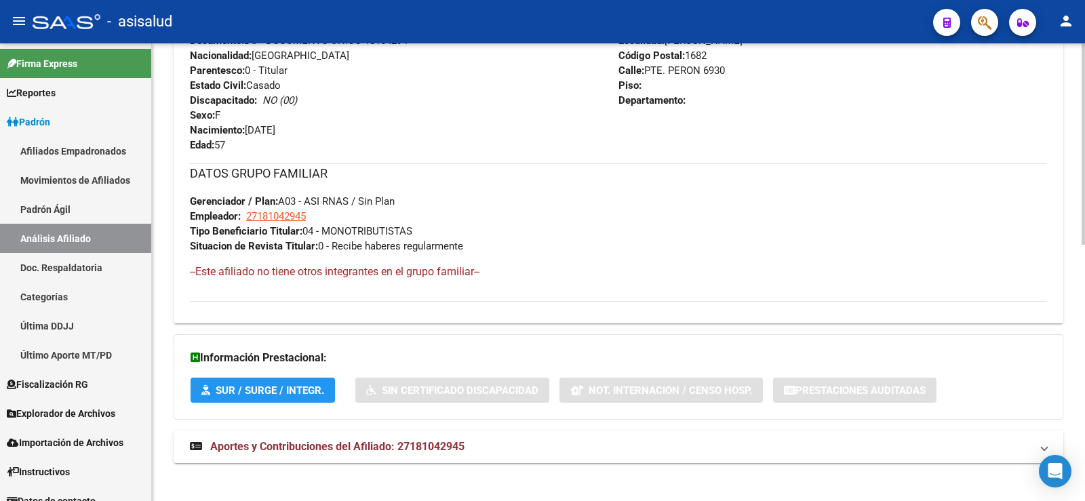
scroll to position [581, 0]
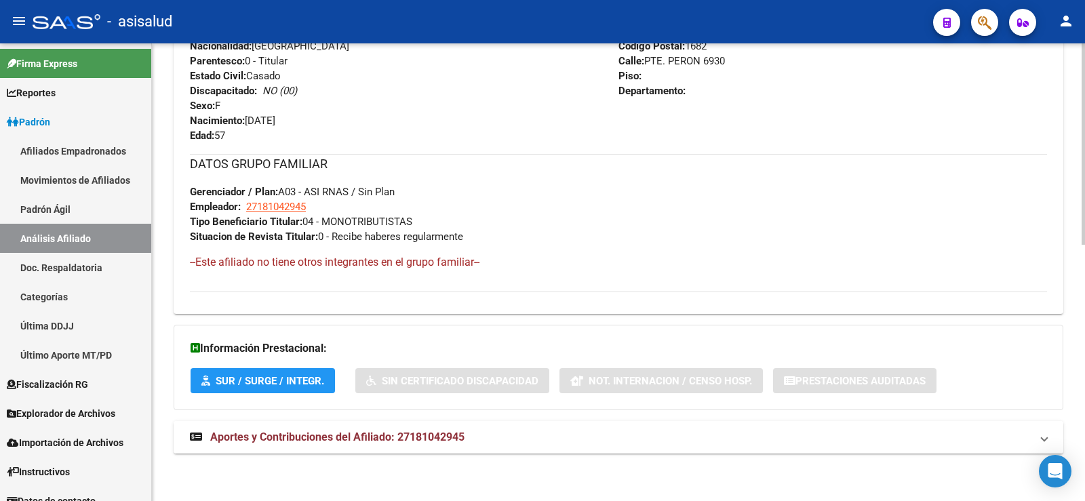
click at [464, 427] on mat-expansion-panel-header "Aportes y Contribuciones del Afiliado: 27181042945" at bounding box center [619, 437] width 890 height 33
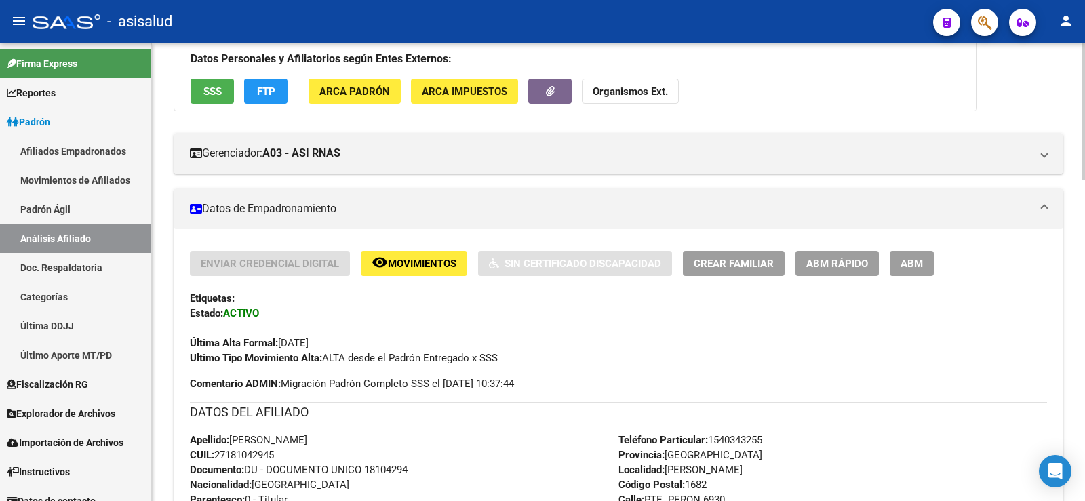
scroll to position [107, 0]
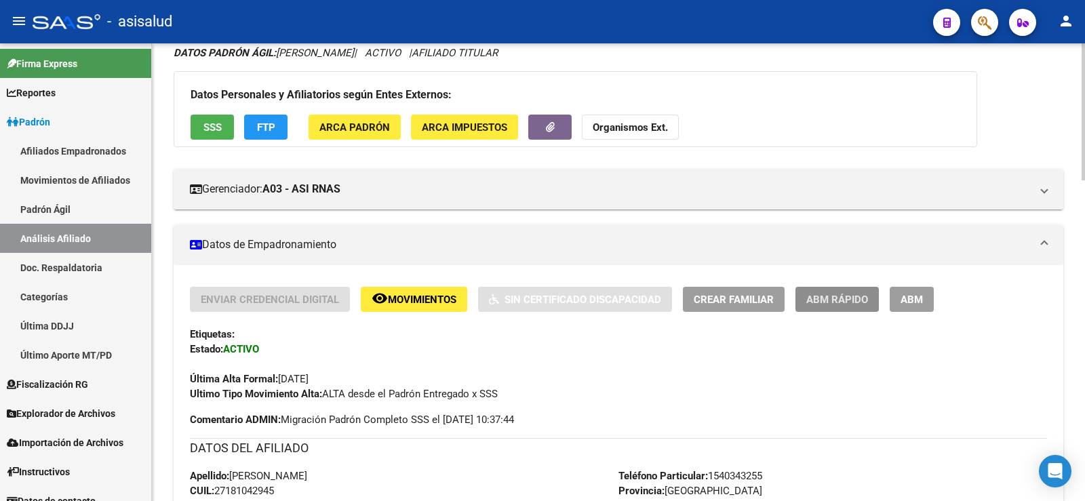
click at [840, 303] on span "ABM Rápido" at bounding box center [838, 300] width 62 height 12
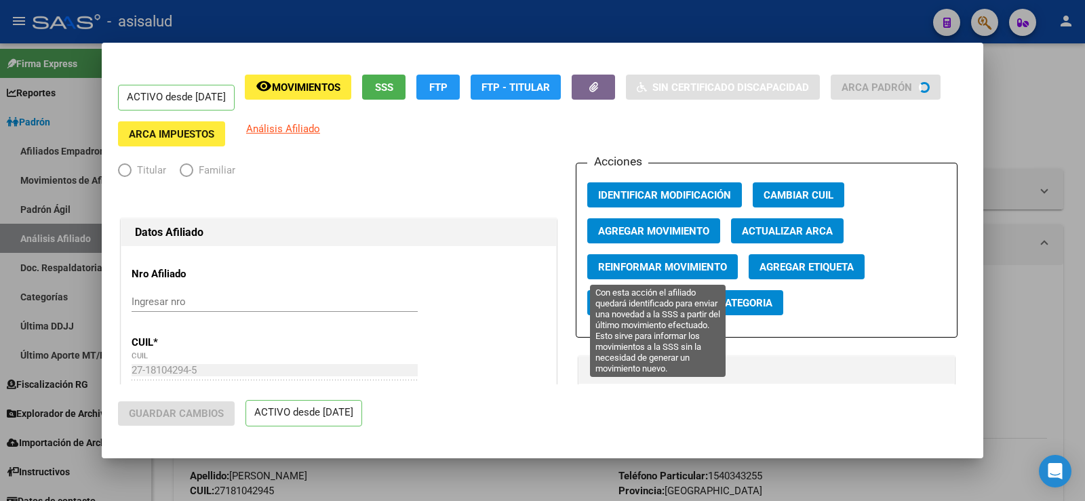
radio input "true"
type input "27-18104294-5"
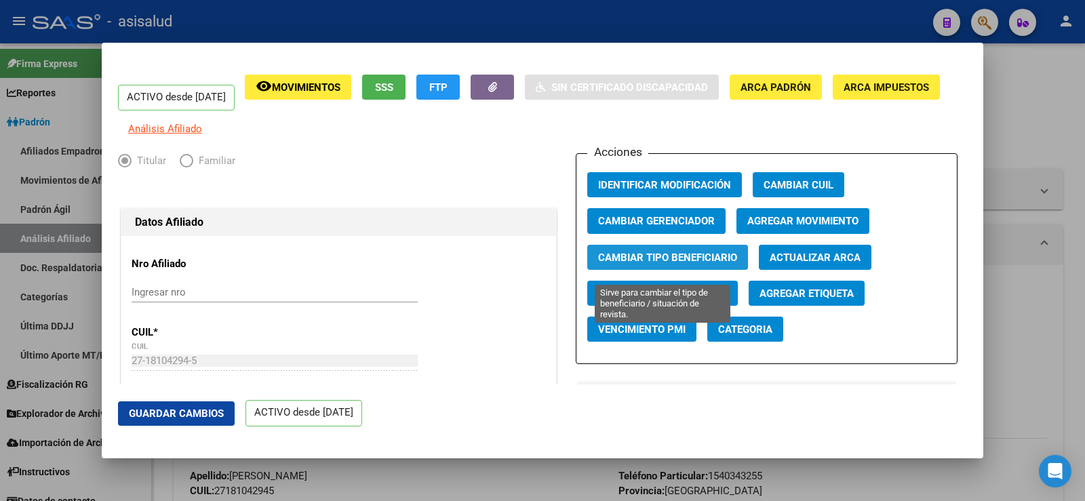
click at [674, 263] on span "Cambiar Tipo Beneficiario" at bounding box center [667, 258] width 139 height 12
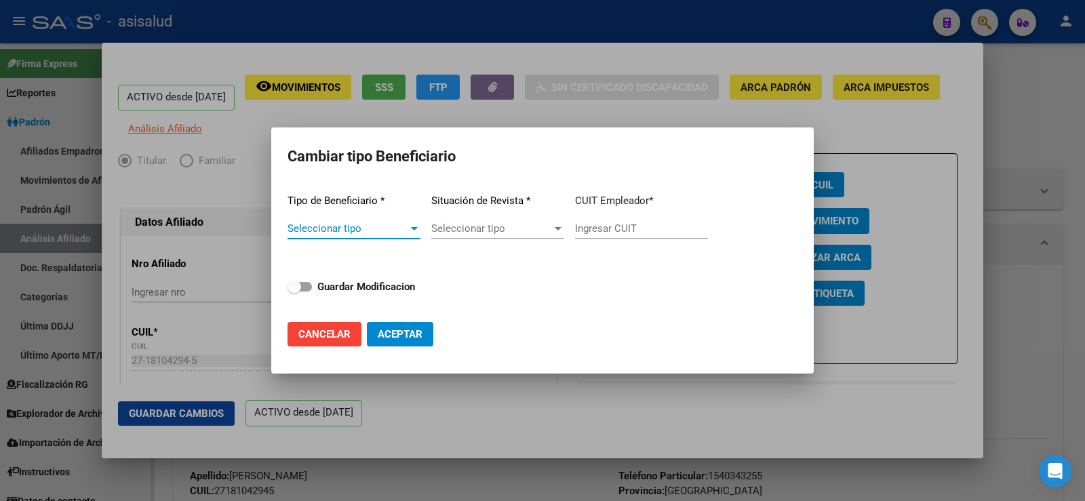
click at [415, 234] on div at bounding box center [414, 228] width 12 height 11
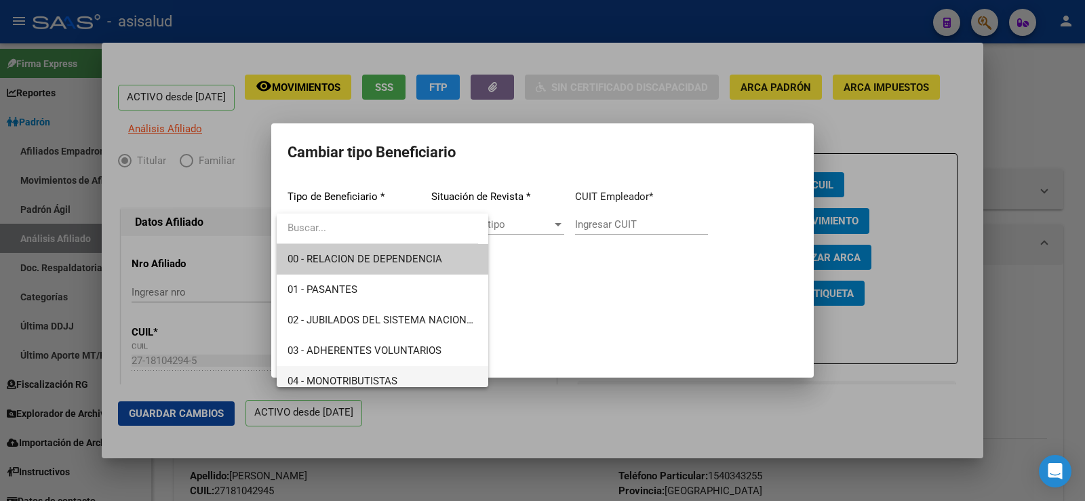
click at [349, 374] on span "04 - MONOTRIBUTISTAS" at bounding box center [383, 381] width 190 height 31
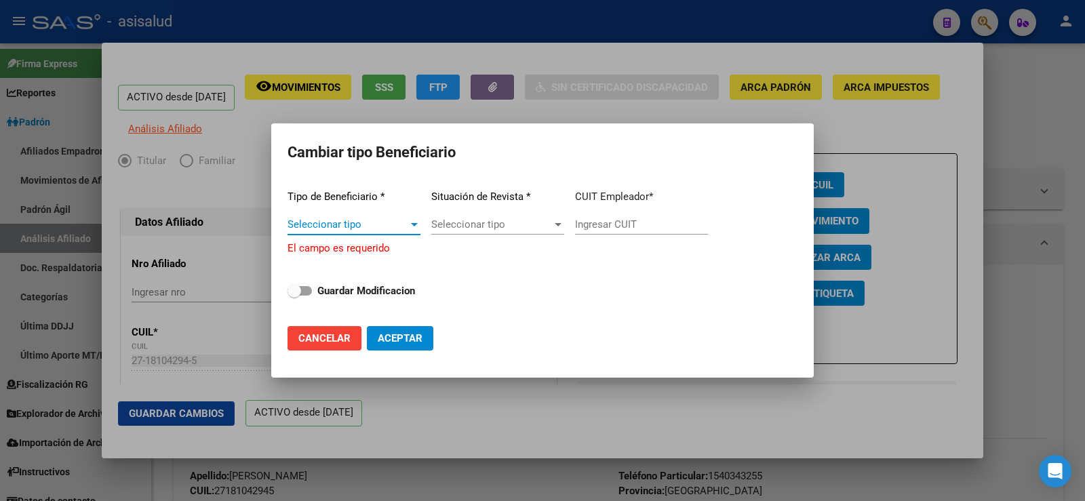
scroll to position [9, 0]
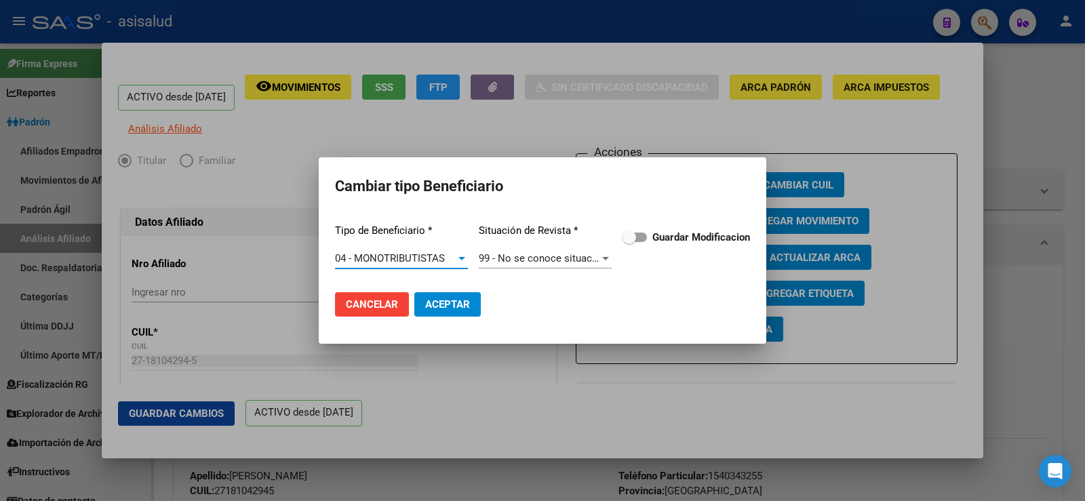
click at [639, 237] on span at bounding box center [635, 237] width 24 height 9
click at [630, 242] on input "Guardar Modificacion" at bounding box center [629, 242] width 1 height 1
click at [467, 315] on button "Aceptar" at bounding box center [448, 304] width 66 height 24
checkbox input "false"
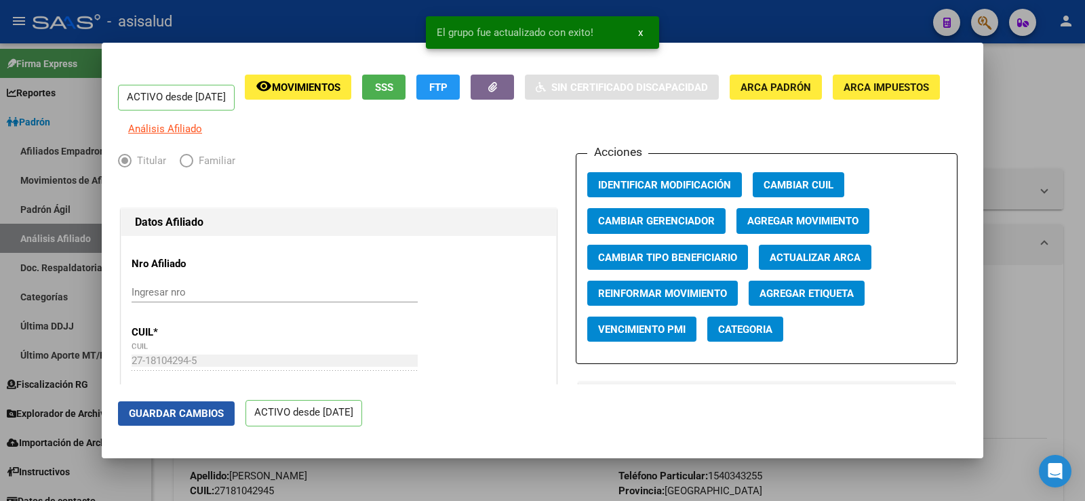
click at [218, 417] on span "Guardar Cambios" at bounding box center [176, 414] width 95 height 12
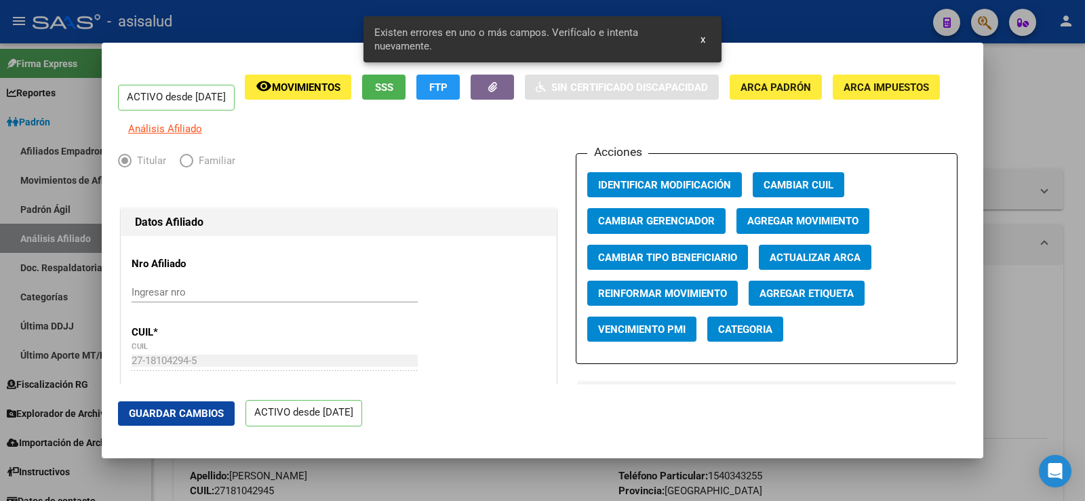
click at [798, 264] on span "Actualizar ARCA" at bounding box center [815, 258] width 91 height 12
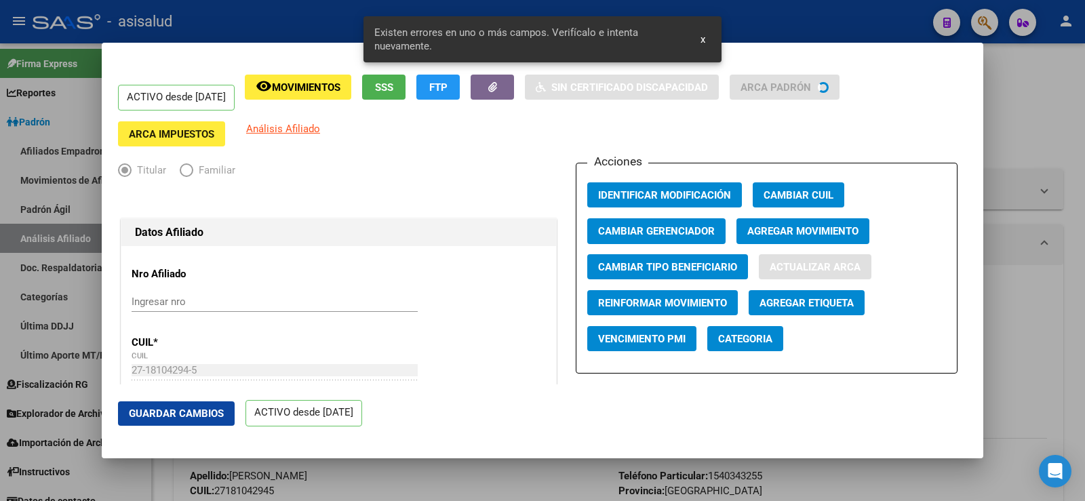
type input "PALMIRO"
type input "[PERSON_NAME]"
type input "PTE PERON"
type input "6930"
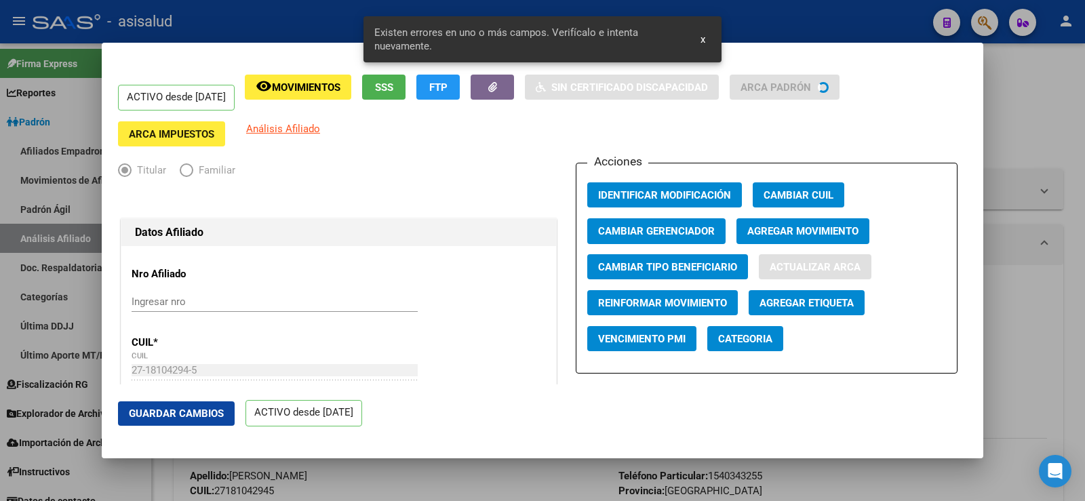
type input "1"
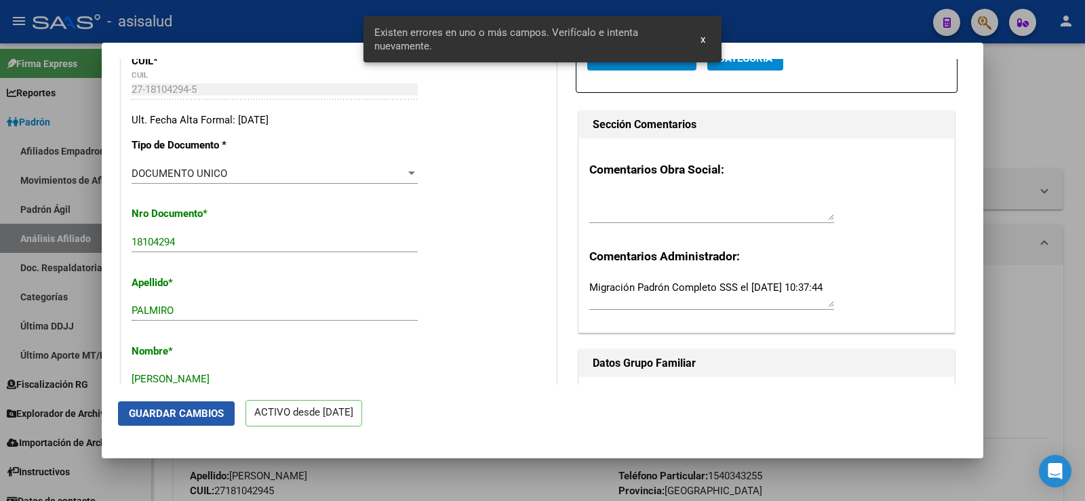
click at [207, 417] on span "Guardar Cambios" at bounding box center [176, 414] width 95 height 12
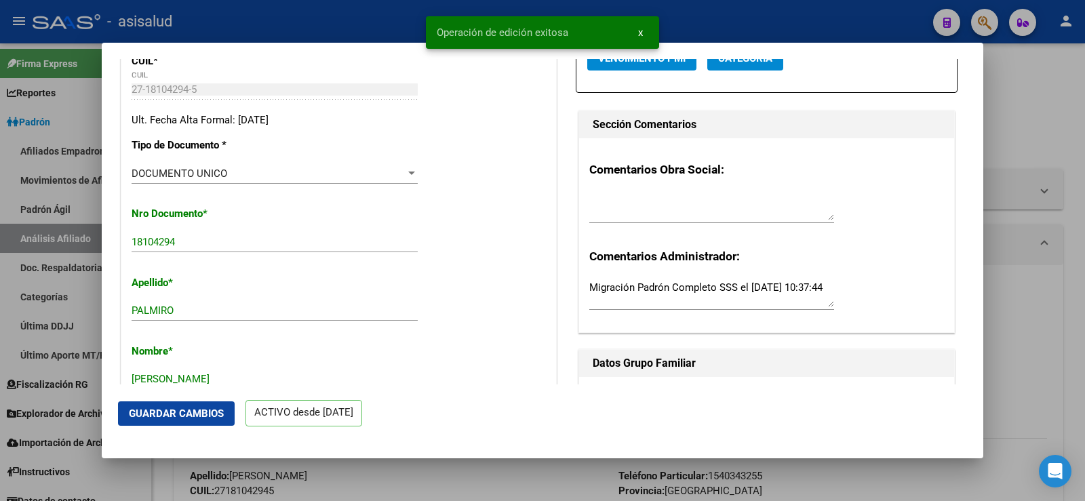
click at [1059, 115] on div at bounding box center [542, 250] width 1085 height 501
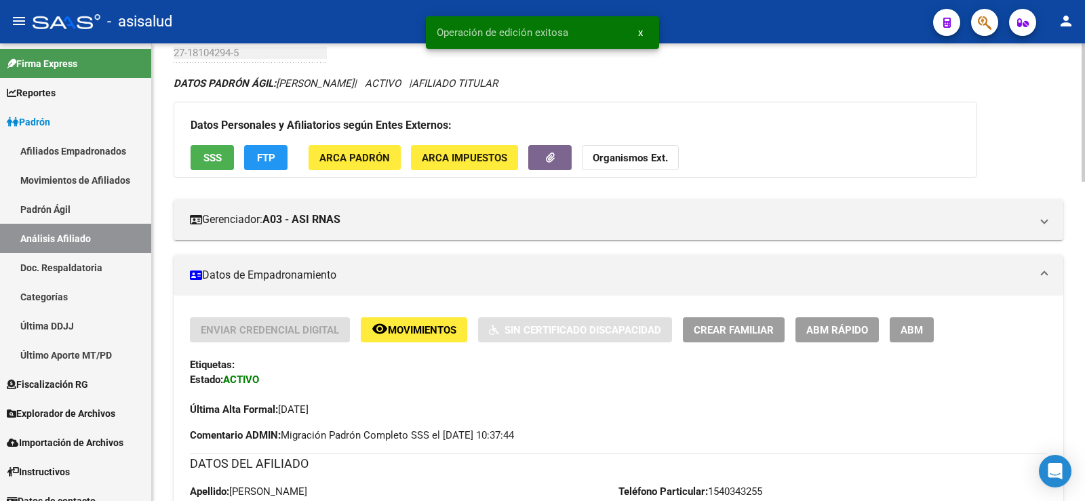
scroll to position [0, 0]
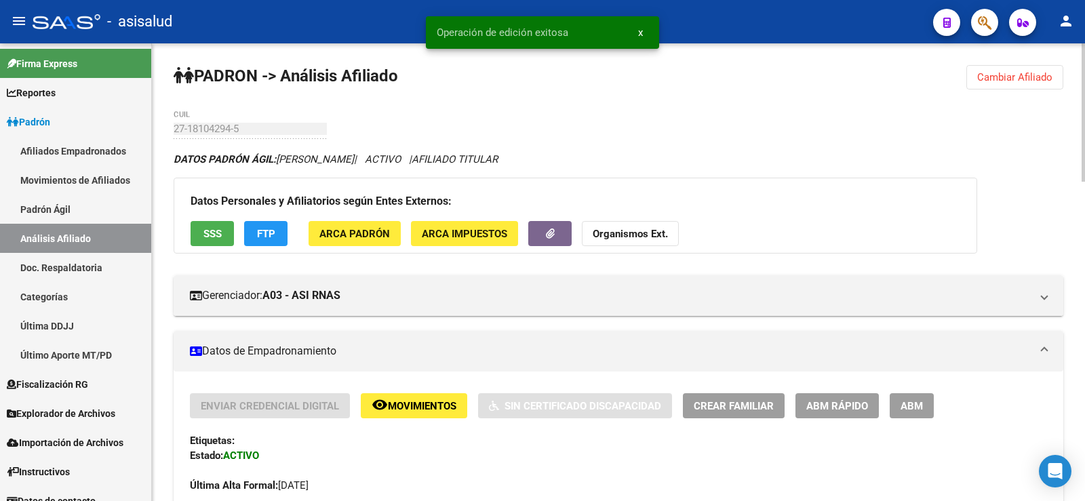
click at [817, 402] on span "ABM Rápido" at bounding box center [838, 406] width 62 height 12
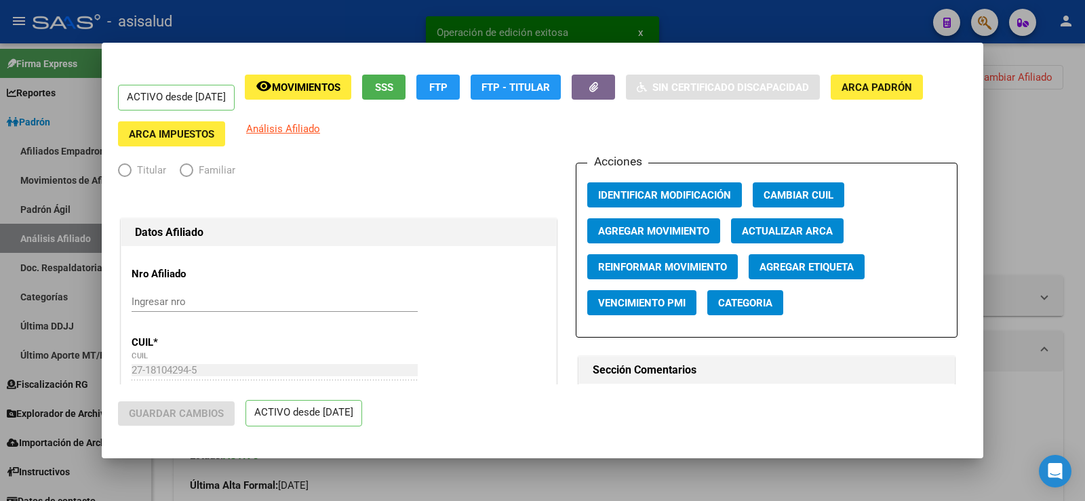
radio input "true"
type input "27-18104294-5"
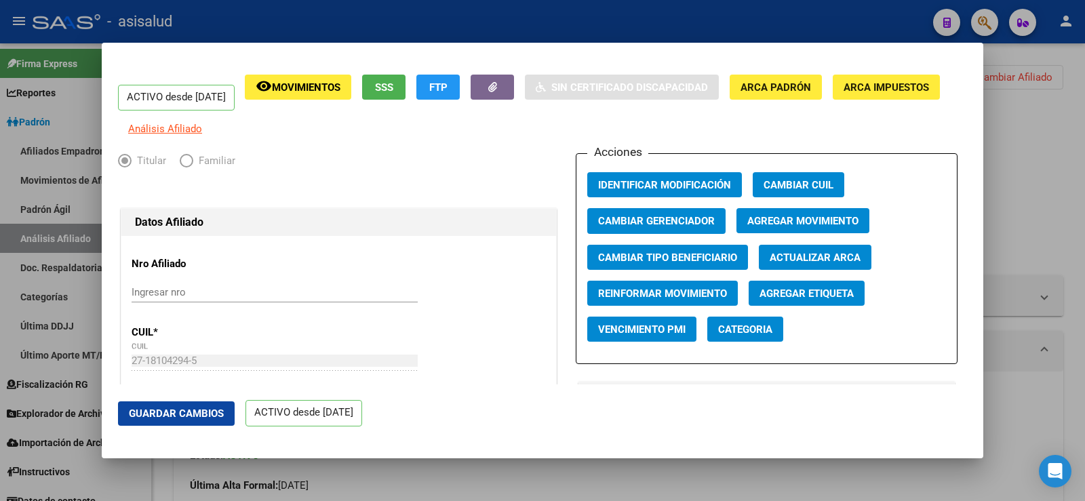
click at [809, 228] on span "Agregar Movimiento" at bounding box center [803, 222] width 111 height 12
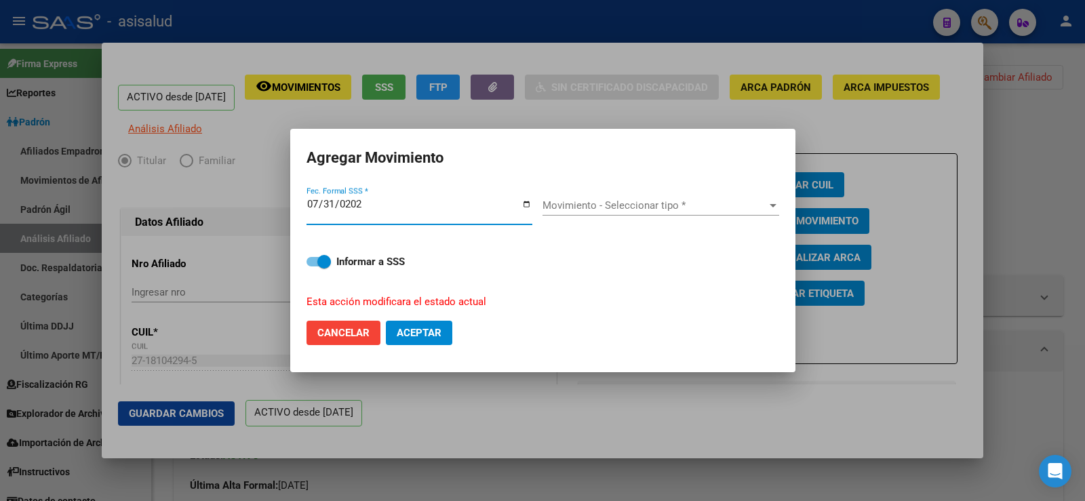
type input "[DATE]"
click at [683, 207] on span "Movimiento - Seleccionar tipo *" at bounding box center [655, 205] width 225 height 12
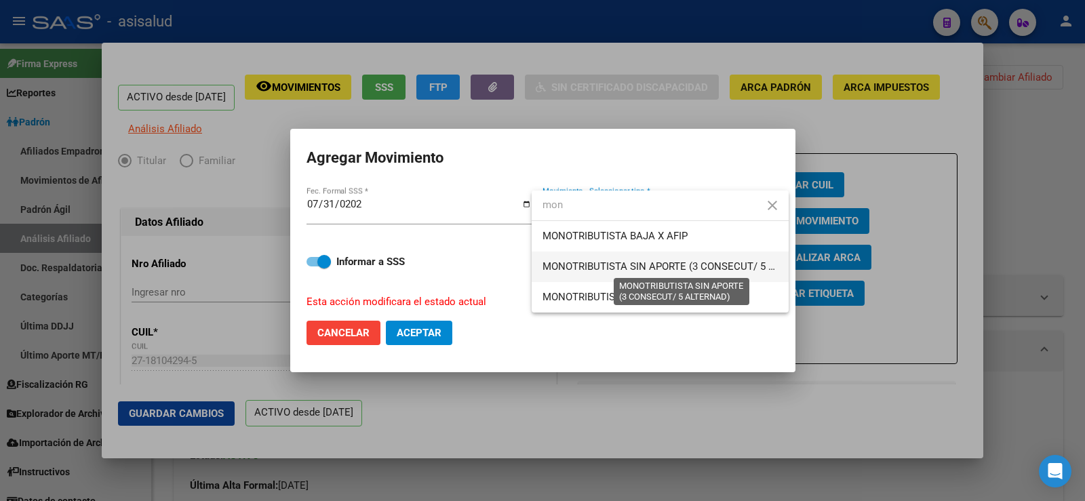
type input "mon"
click at [685, 261] on span "MONOTRIBUTISTA SIN APORTE (3 CONSECUT/ 5 ALTERNAD)" at bounding box center [683, 267] width 280 height 12
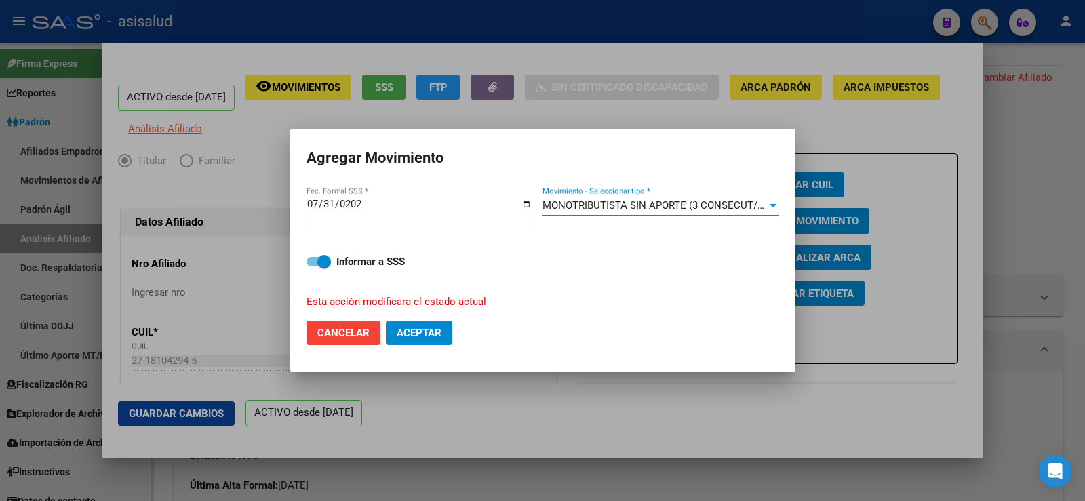
click at [390, 334] on button "Aceptar" at bounding box center [419, 333] width 66 height 24
checkbox input "false"
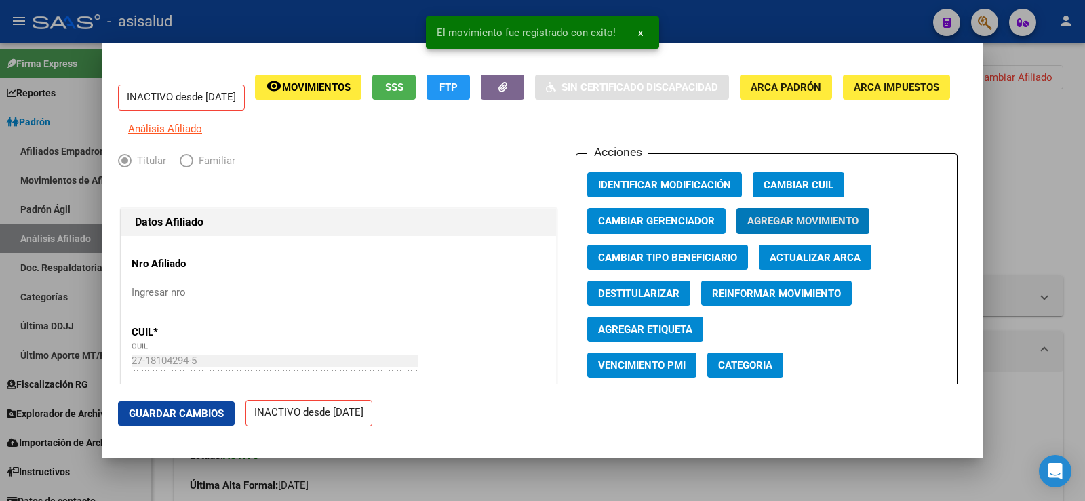
click at [198, 406] on button "Guardar Cambios" at bounding box center [176, 414] width 117 height 24
click at [1045, 137] on div at bounding box center [542, 250] width 1085 height 501
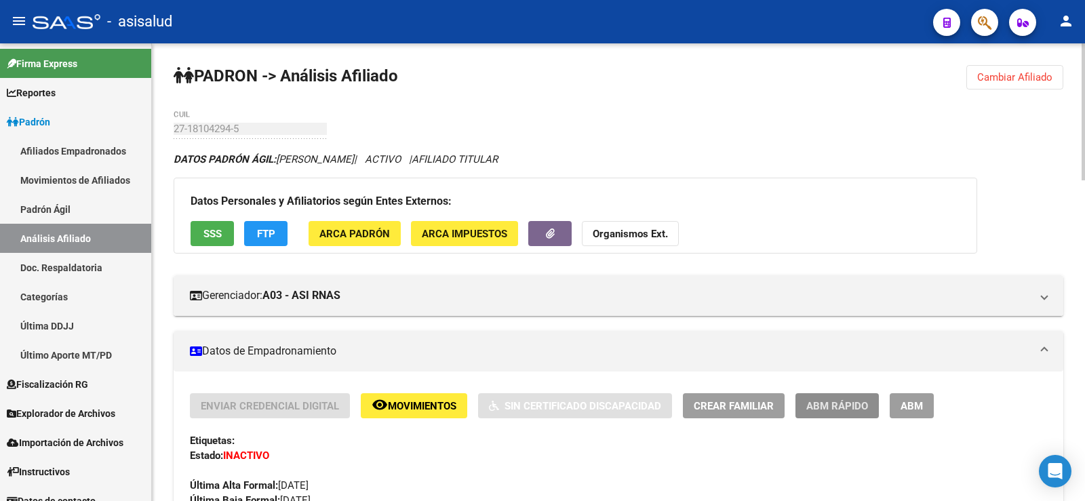
click at [845, 406] on span "ABM Rápido" at bounding box center [838, 406] width 62 height 12
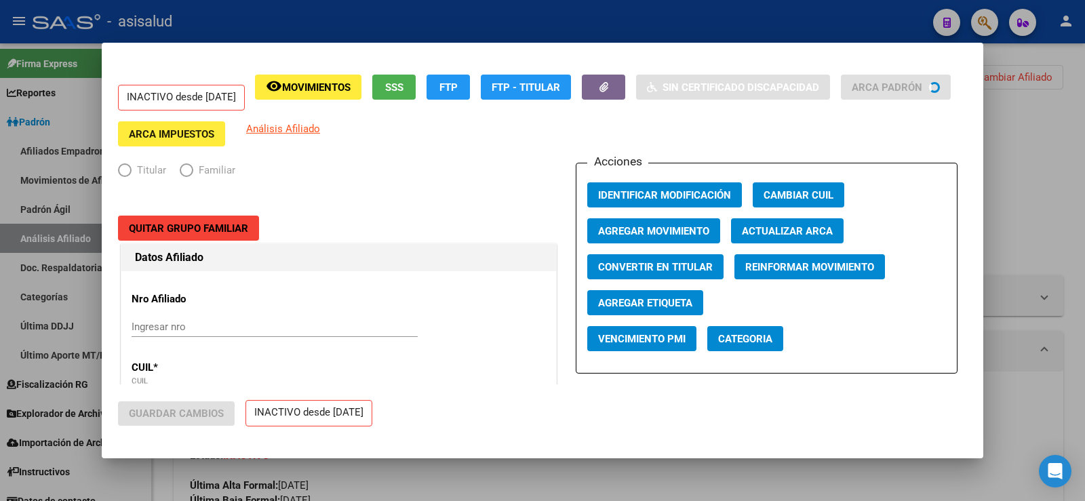
radio input "true"
type input "27-18104294-5"
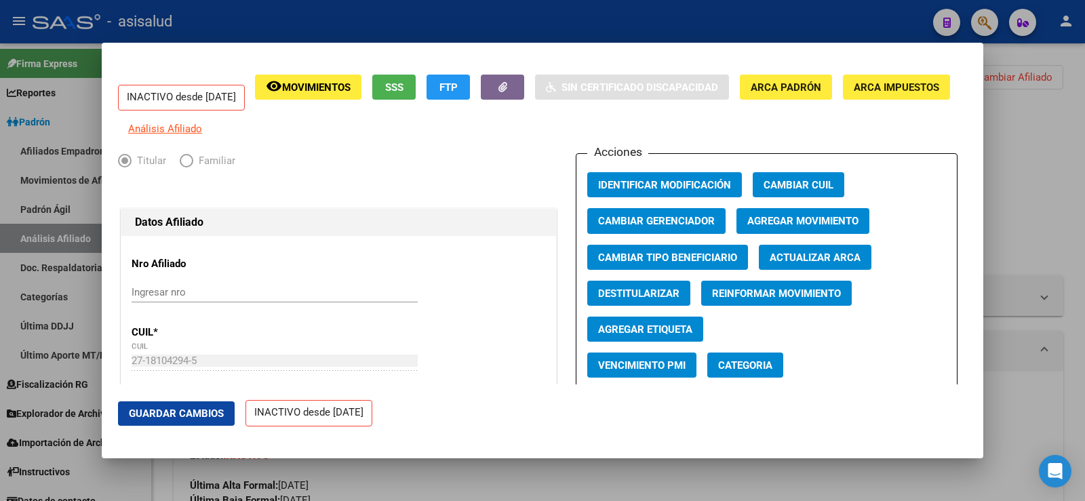
click at [660, 296] on button "Destitularizar" at bounding box center [638, 293] width 103 height 25
radio input "false"
radio input "true"
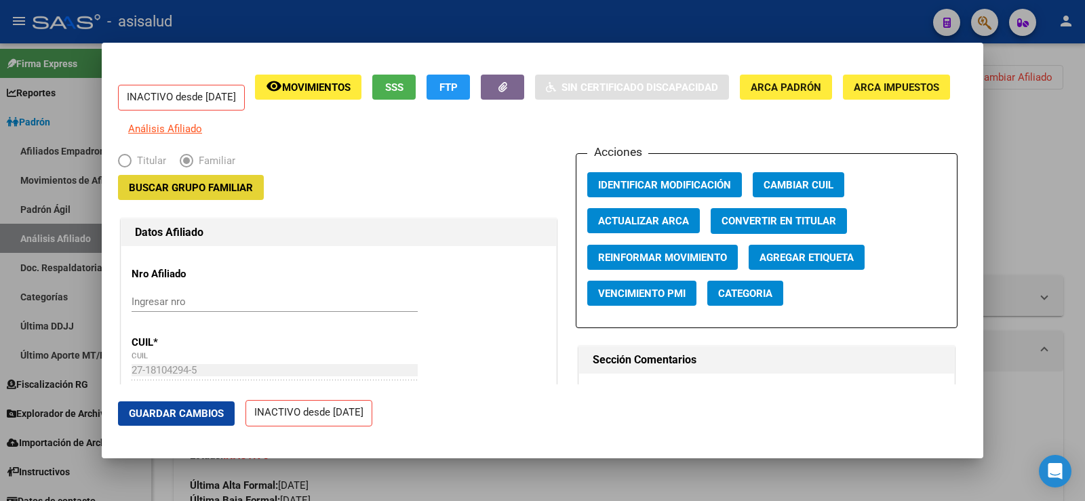
click at [208, 194] on span "Buscar Grupo Familiar" at bounding box center [191, 188] width 124 height 12
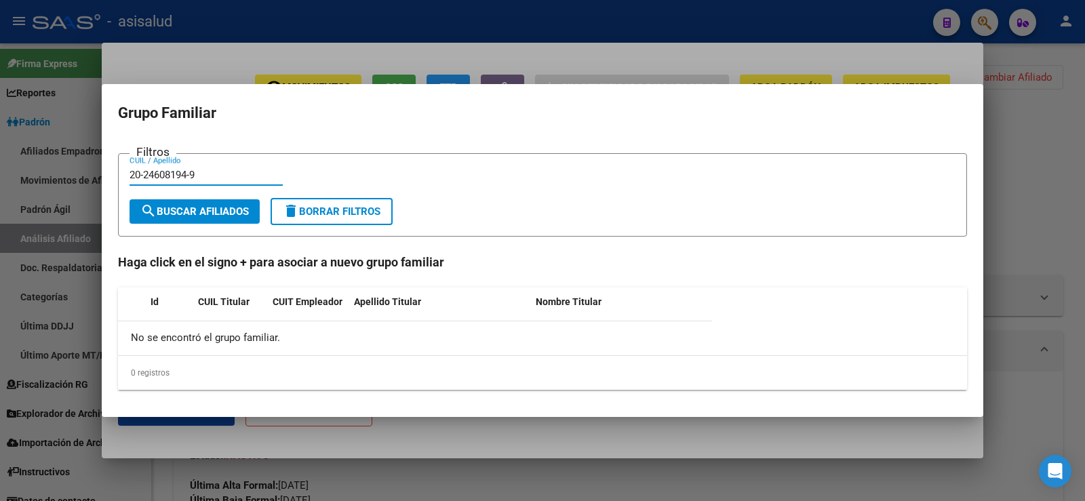
click at [145, 177] on input "20-24608194-9" at bounding box center [206, 175] width 153 height 12
click at [189, 176] on input "2024608194-9" at bounding box center [206, 175] width 153 height 12
type input "20246081949"
click at [211, 206] on span "search Buscar Afiliados" at bounding box center [194, 212] width 109 height 12
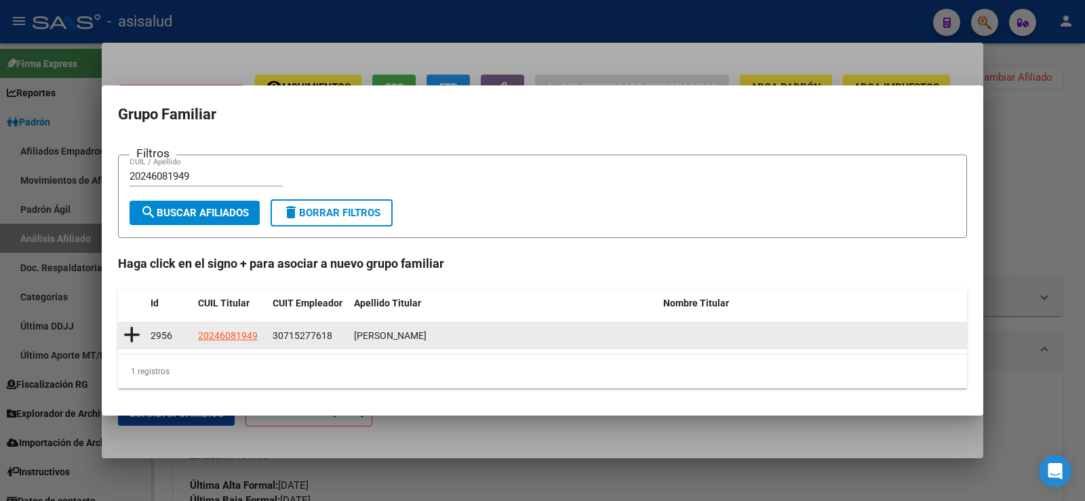
click at [134, 333] on icon at bounding box center [131, 335] width 17 height 19
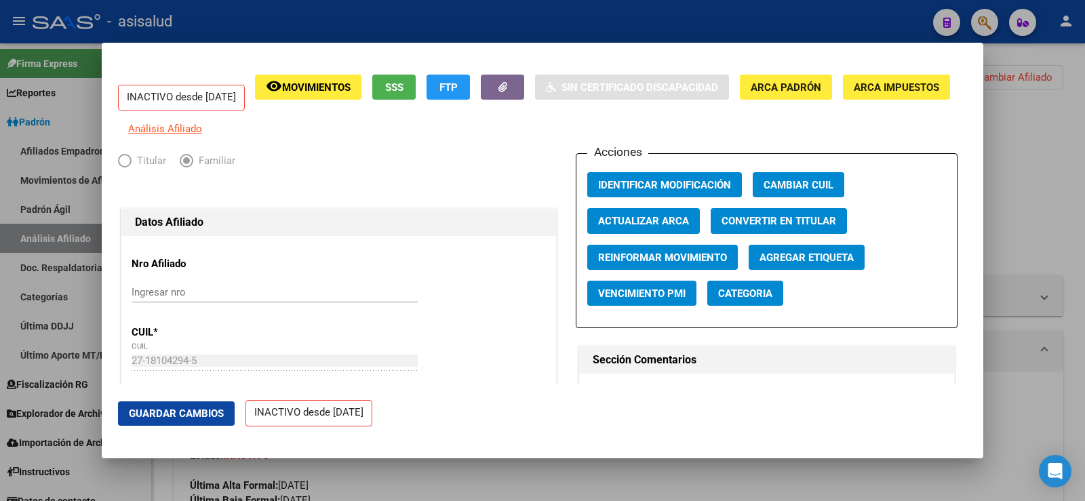
type input "30-71527761-8"
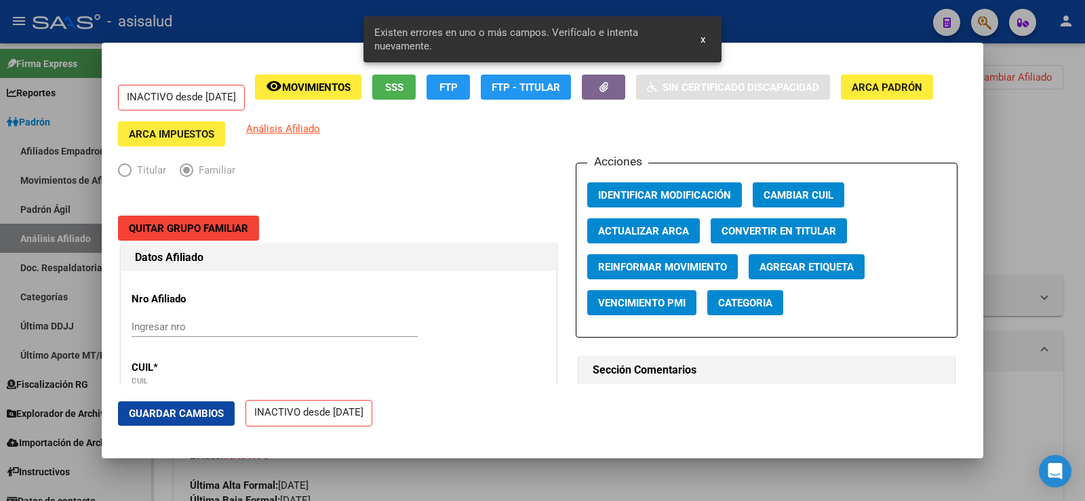
click at [649, 230] on span "Actualizar ARCA" at bounding box center [643, 231] width 91 height 12
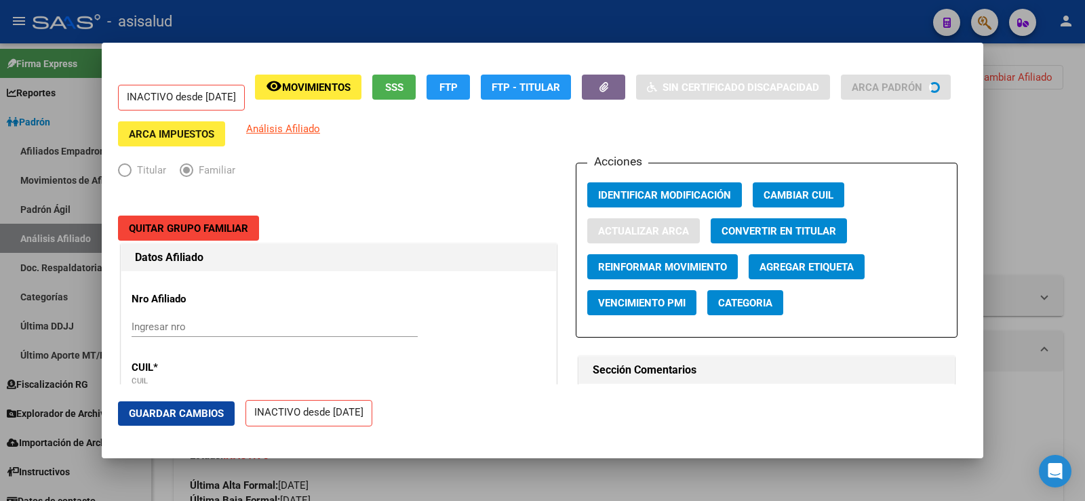
type input "[PERSON_NAME]"
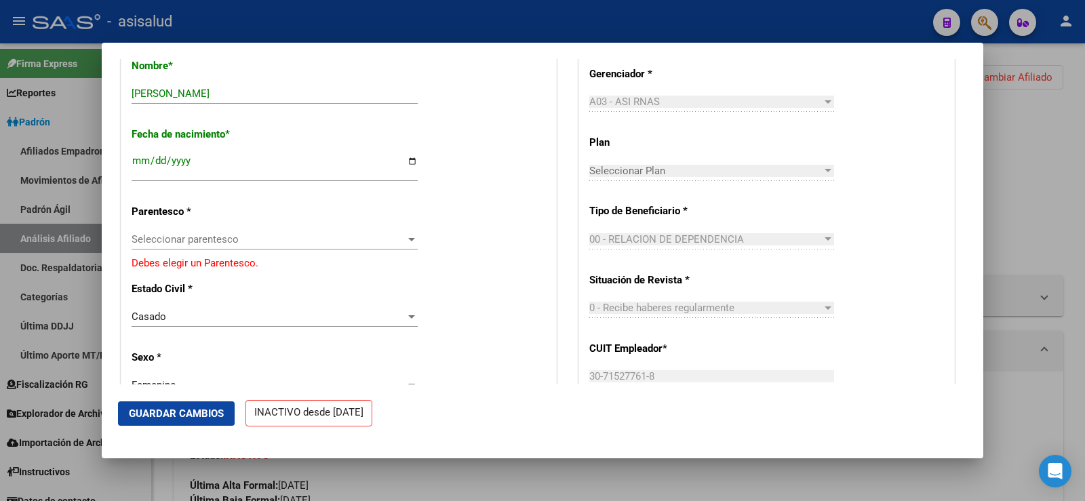
scroll to position [611, 0]
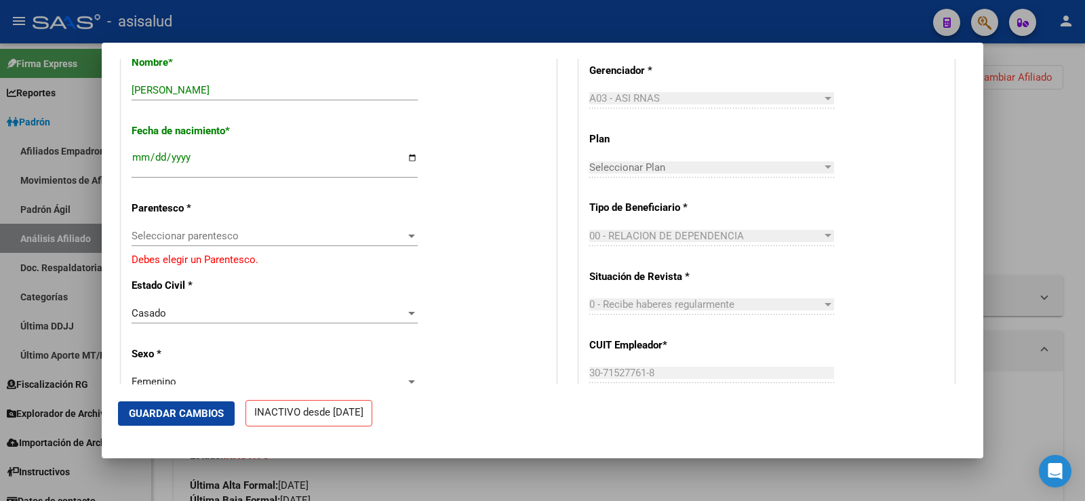
click at [174, 241] on span "Seleccionar parentesco" at bounding box center [269, 236] width 274 height 12
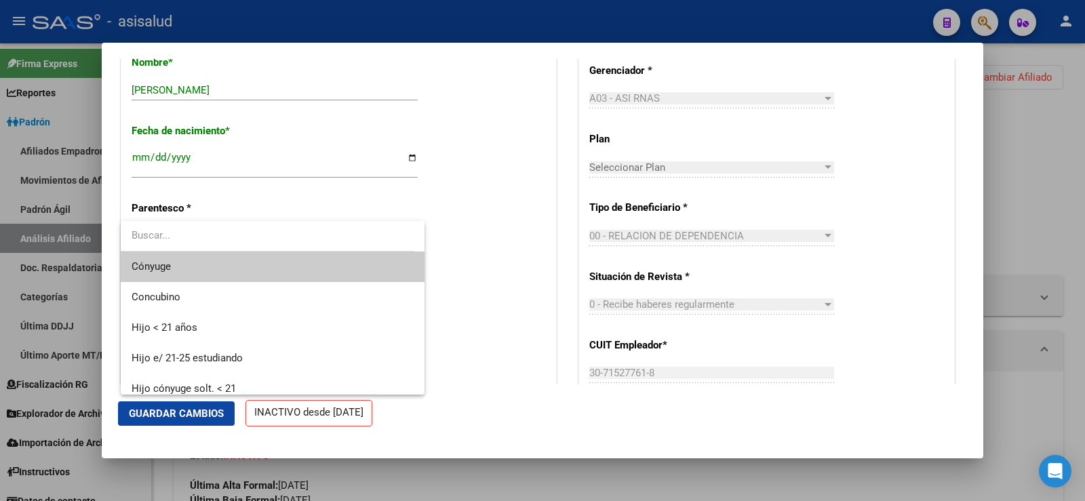
click at [173, 268] on span "Cónyuge" at bounding box center [273, 267] width 282 height 31
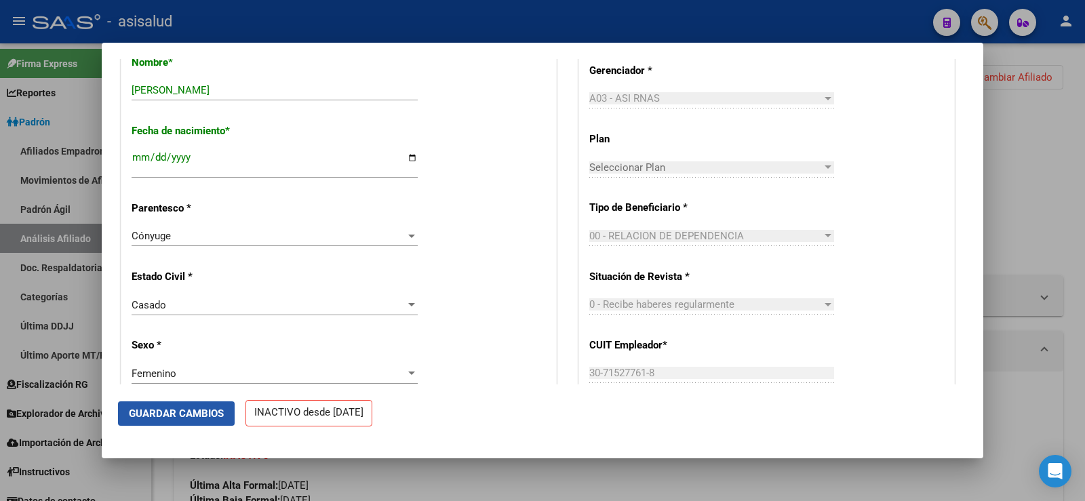
click at [187, 412] on span "Guardar Cambios" at bounding box center [176, 414] width 95 height 12
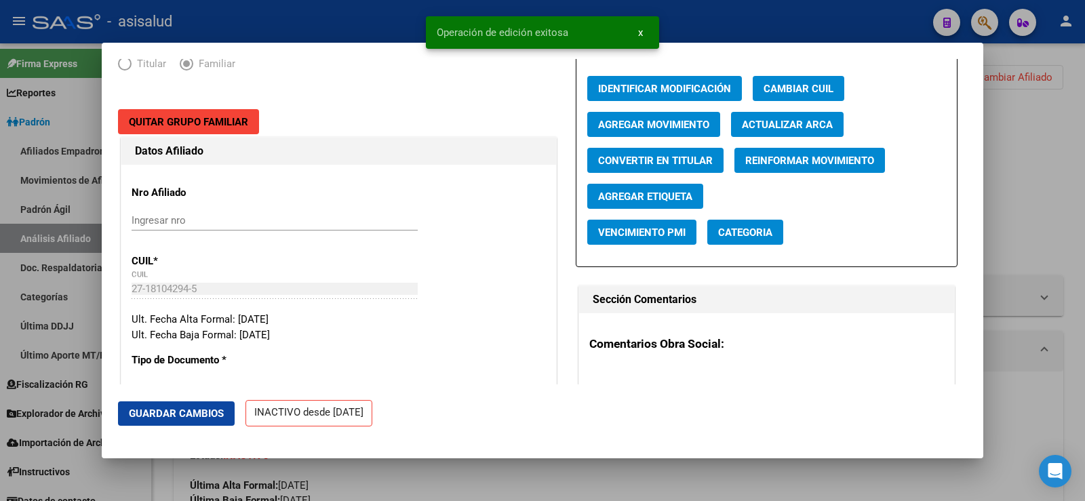
scroll to position [0, 0]
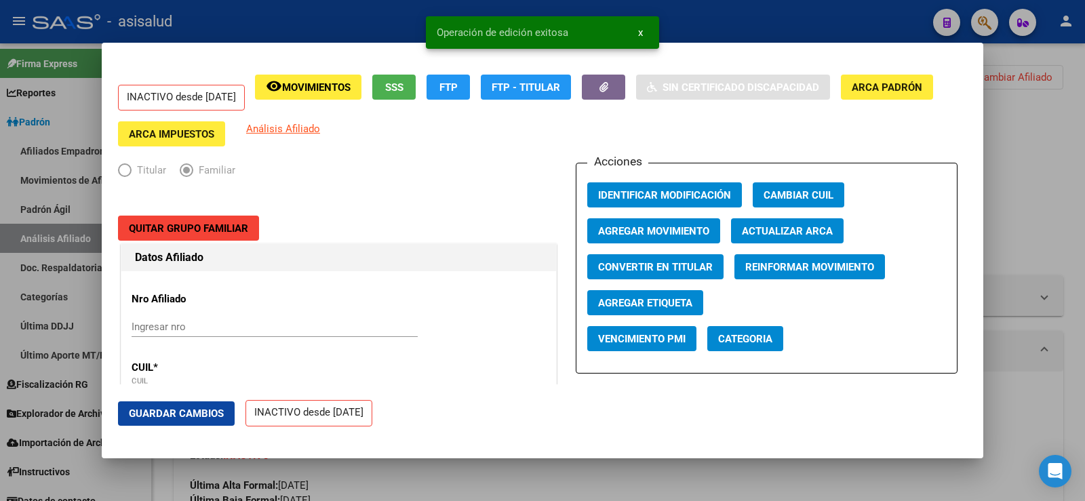
click at [630, 232] on span "Agregar Movimiento" at bounding box center [653, 231] width 111 height 12
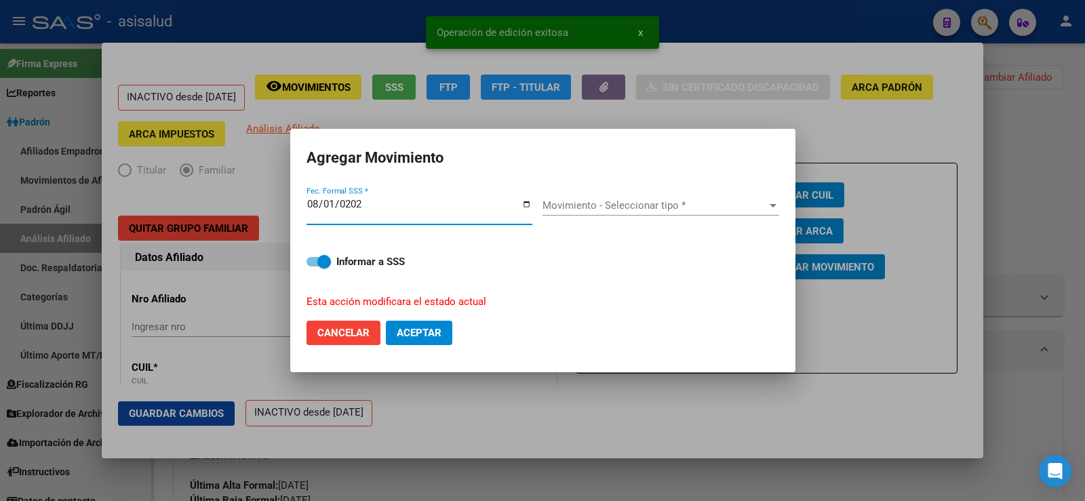
type input "[DATE]"
click at [594, 201] on span "Movimiento - Seleccionar tipo *" at bounding box center [655, 205] width 225 height 12
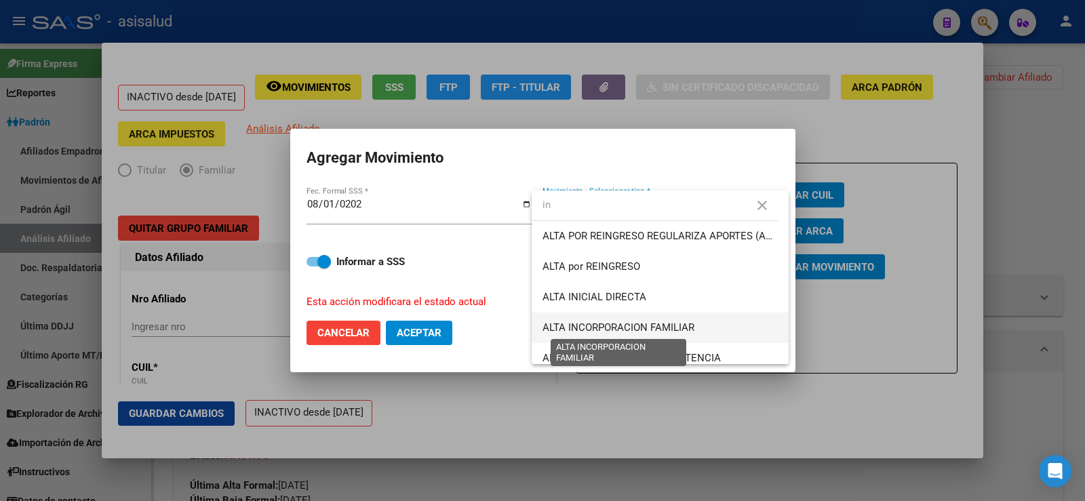
type input "in"
click at [599, 328] on span "ALTA INCORPORACION FAMILIAR" at bounding box center [619, 328] width 152 height 12
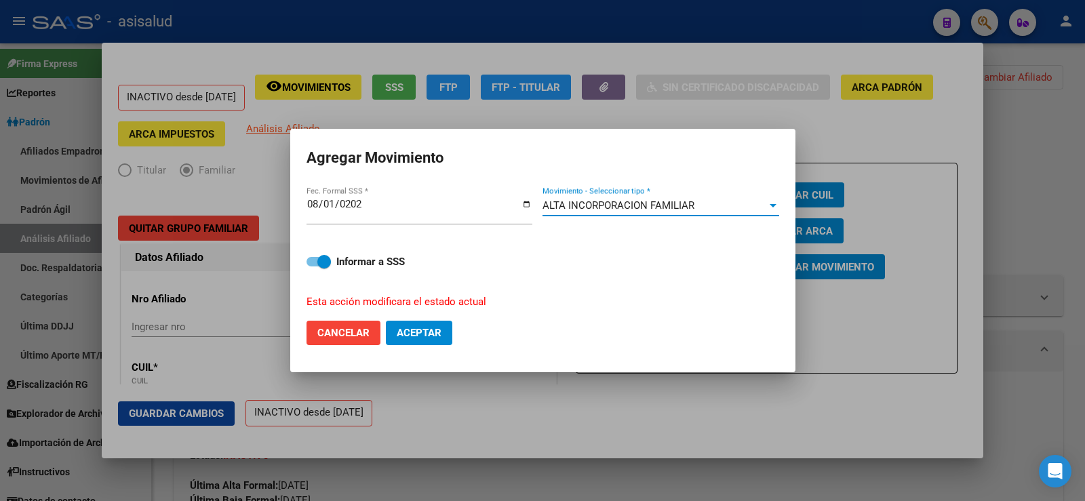
click at [422, 336] on span "Aceptar" at bounding box center [419, 333] width 45 height 12
checkbox input "false"
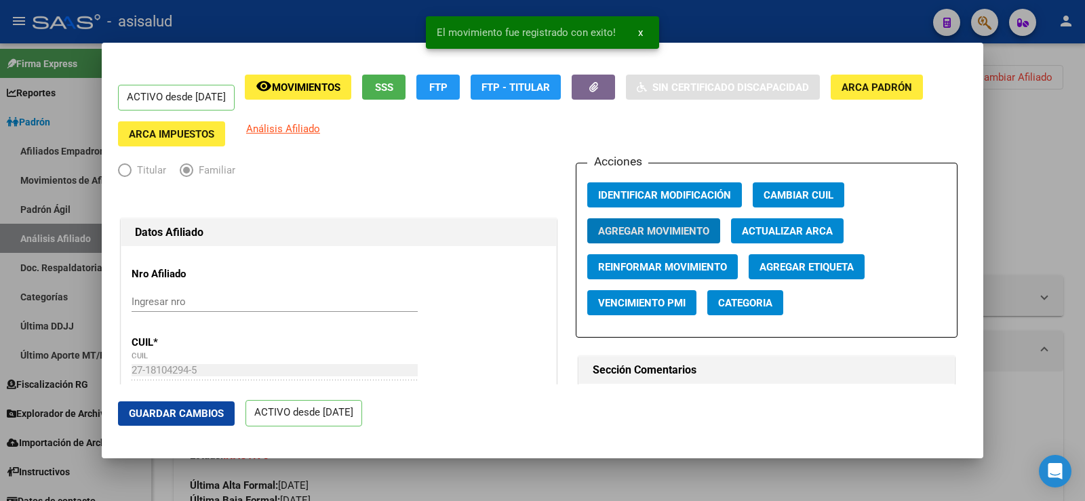
click at [196, 429] on mat-dialog-actions "Guardar Cambios ACTIVO desde [DATE]" at bounding box center [542, 414] width 849 height 58
click at [195, 420] on button "Guardar Cambios" at bounding box center [176, 414] width 117 height 24
click at [1030, 201] on div at bounding box center [542, 250] width 1085 height 501
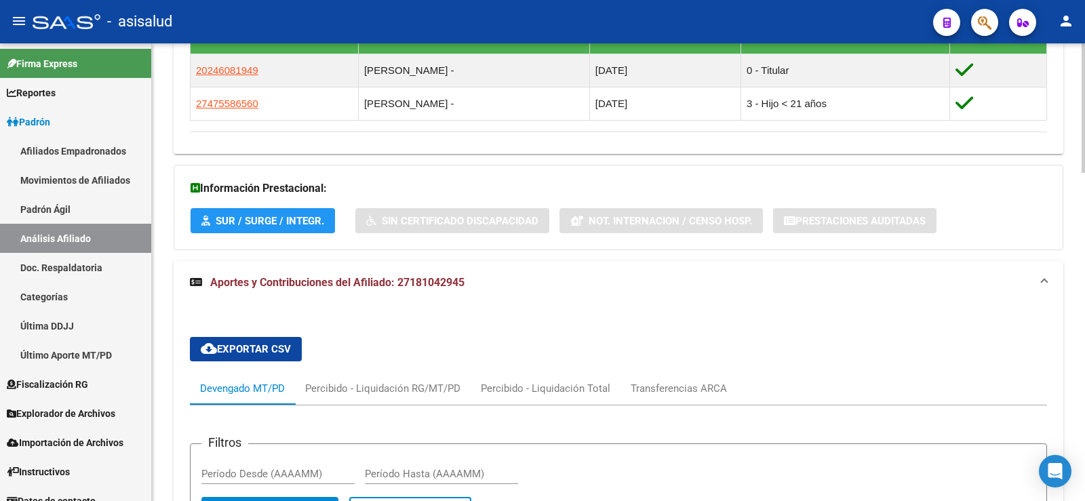
scroll to position [1018, 0]
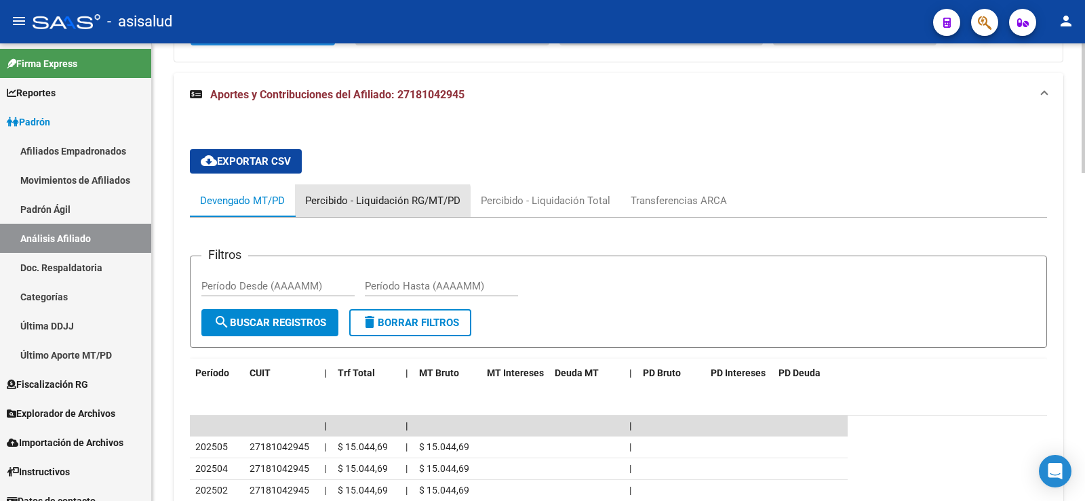
click at [368, 210] on div "Percibido - Liquidación RG/MT/PD" at bounding box center [383, 201] width 176 height 33
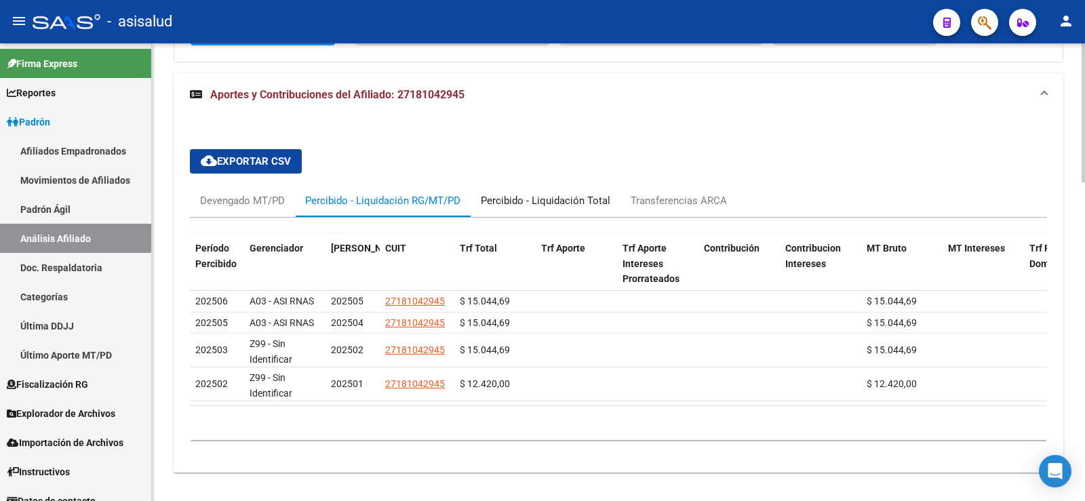
click at [585, 204] on div "Percibido - Liquidación Total" at bounding box center [546, 200] width 130 height 15
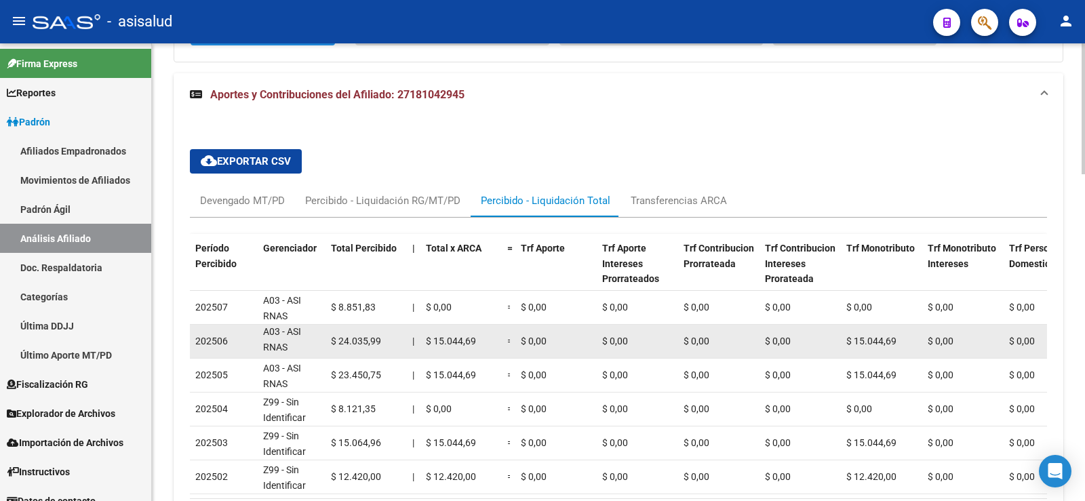
scroll to position [1085, 0]
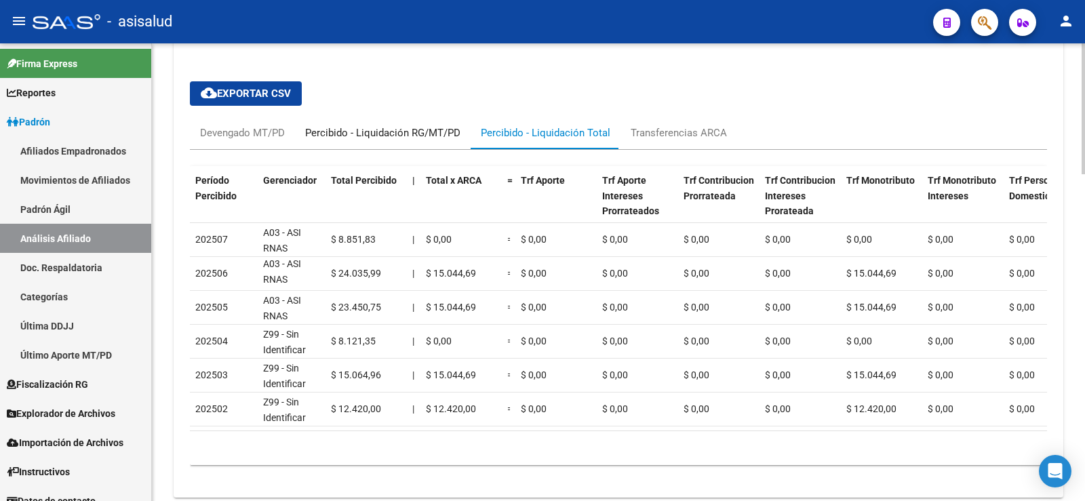
click at [434, 129] on div "Percibido - Liquidación RG/MT/PD" at bounding box center [382, 133] width 155 height 15
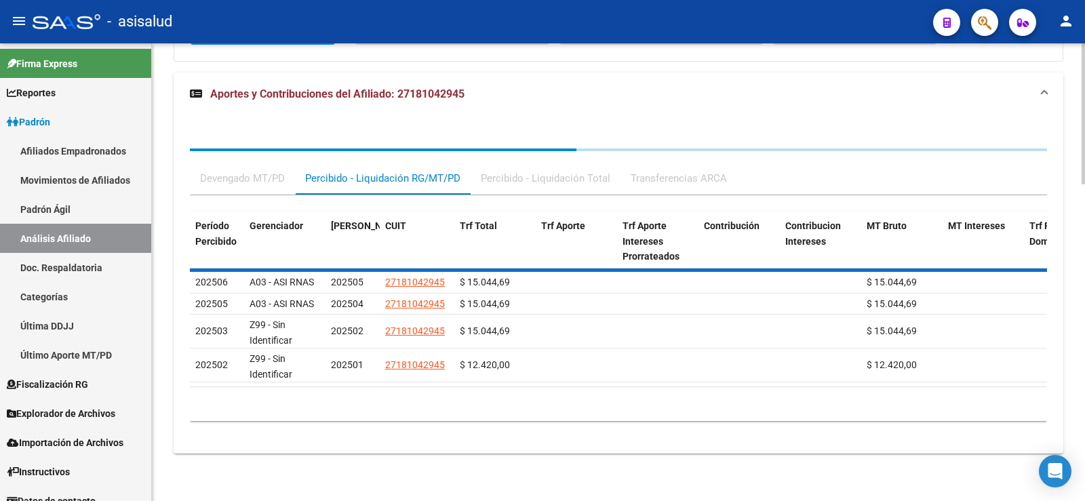
scroll to position [1047, 0]
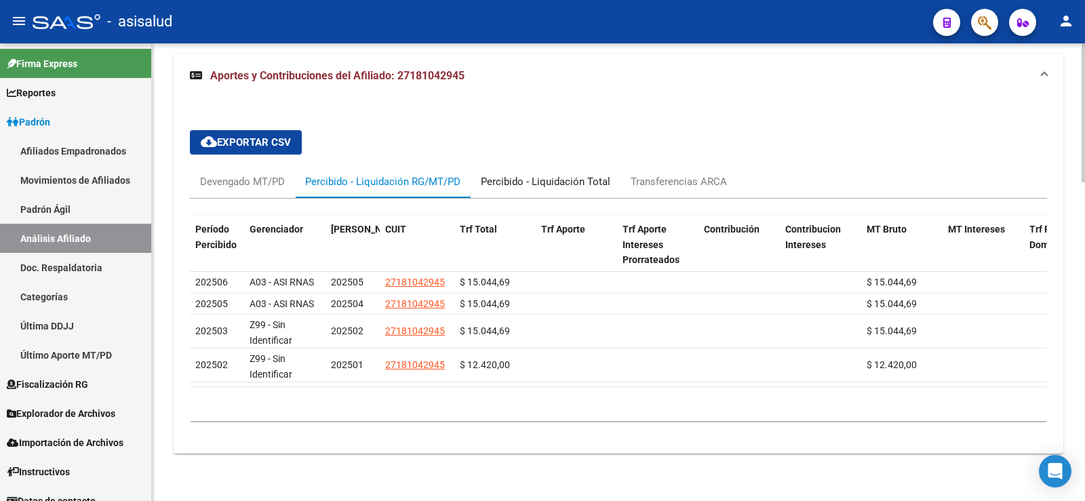
click at [543, 178] on div "Percibido - Liquidación Total" at bounding box center [546, 181] width 130 height 15
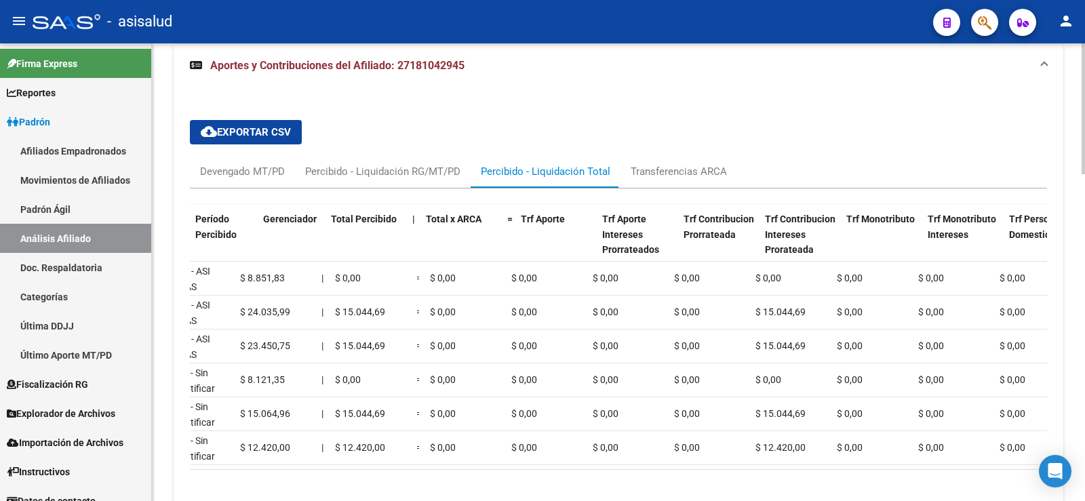
scroll to position [0, 0]
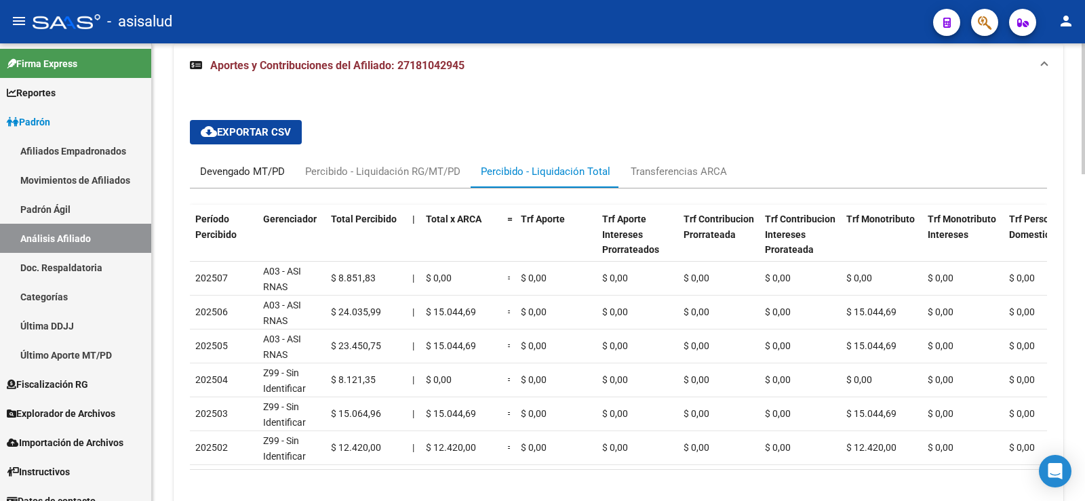
click at [254, 170] on div "Devengado MT/PD" at bounding box center [242, 171] width 85 height 15
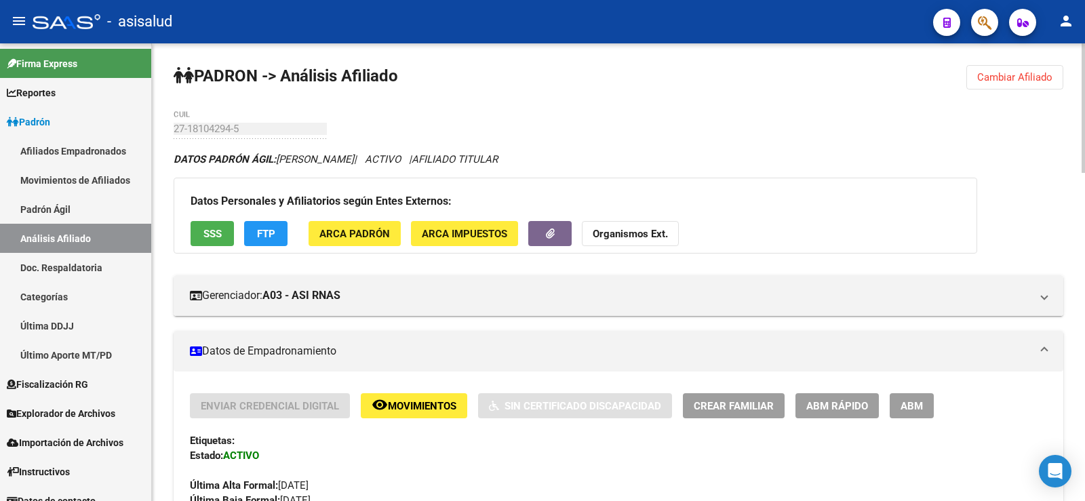
click at [261, 231] on span "FTP" at bounding box center [266, 234] width 18 height 12
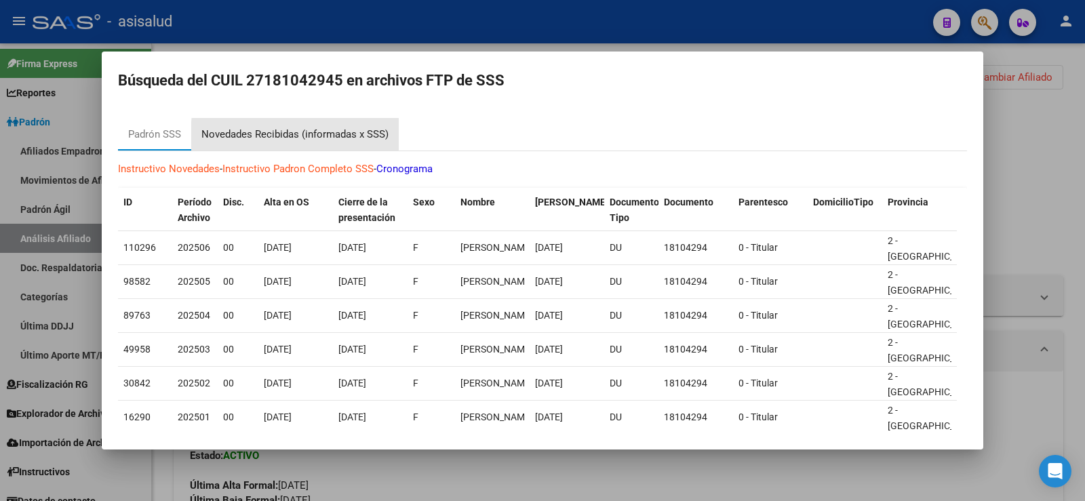
click at [362, 136] on div "Novedades Recibidas (informadas x SSS)" at bounding box center [294, 135] width 187 height 16
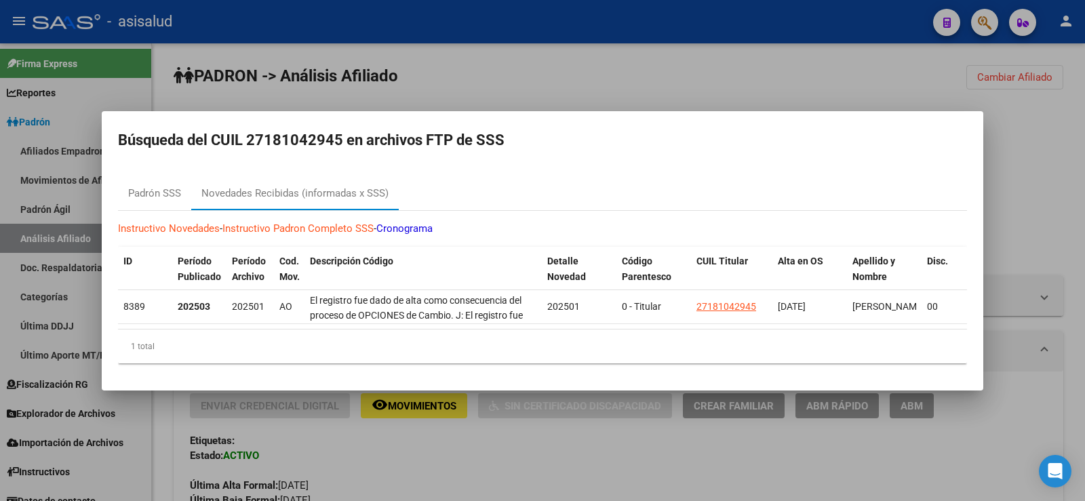
click at [1007, 166] on div at bounding box center [542, 250] width 1085 height 501
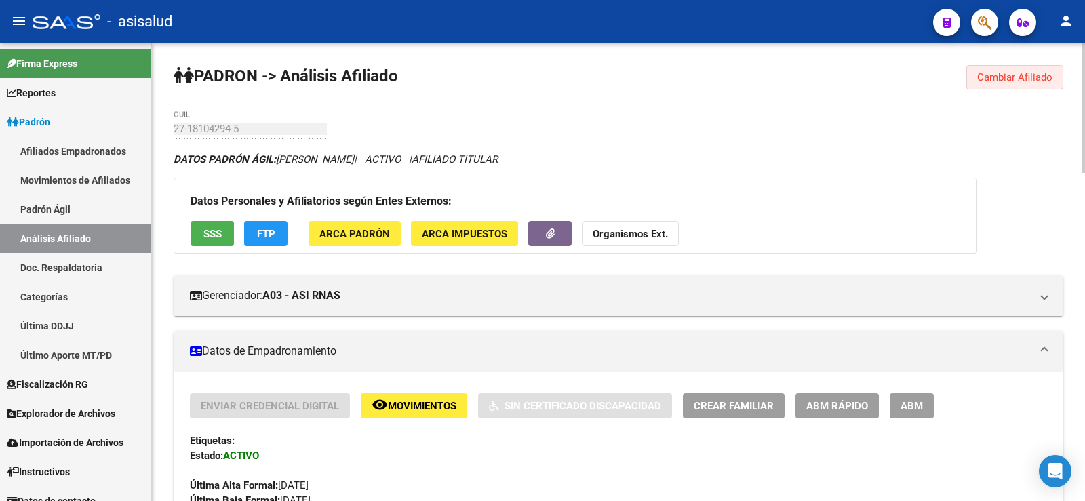
click at [987, 77] on span "Cambiar Afiliado" at bounding box center [1015, 77] width 75 height 12
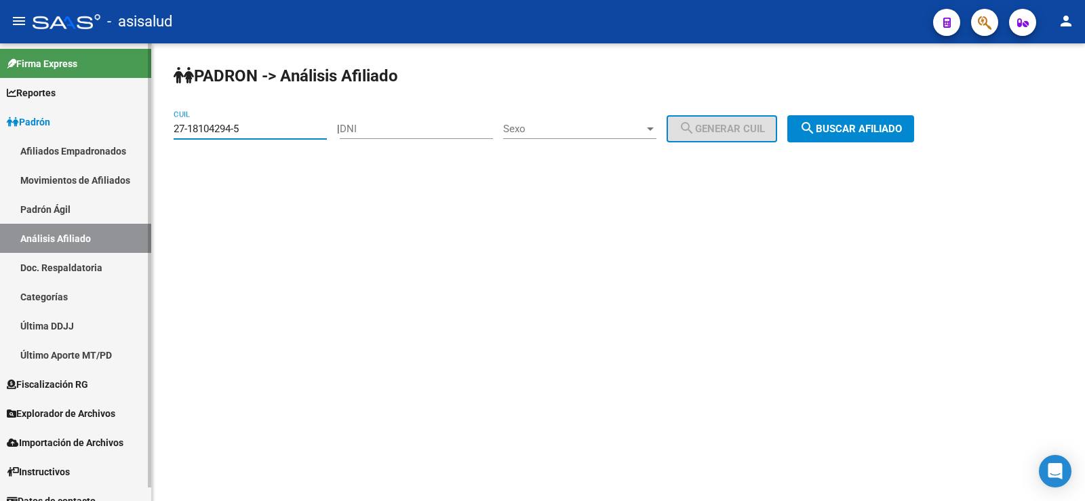
drag, startPoint x: 267, startPoint y: 127, endPoint x: 130, endPoint y: 127, distance: 136.4
click at [130, 127] on mat-sidenav-container "Firma Express Reportes Ingresos Devengados Análisis Histórico Detalles Transfer…" at bounding box center [542, 272] width 1085 height 458
paste input "0-21056758-6"
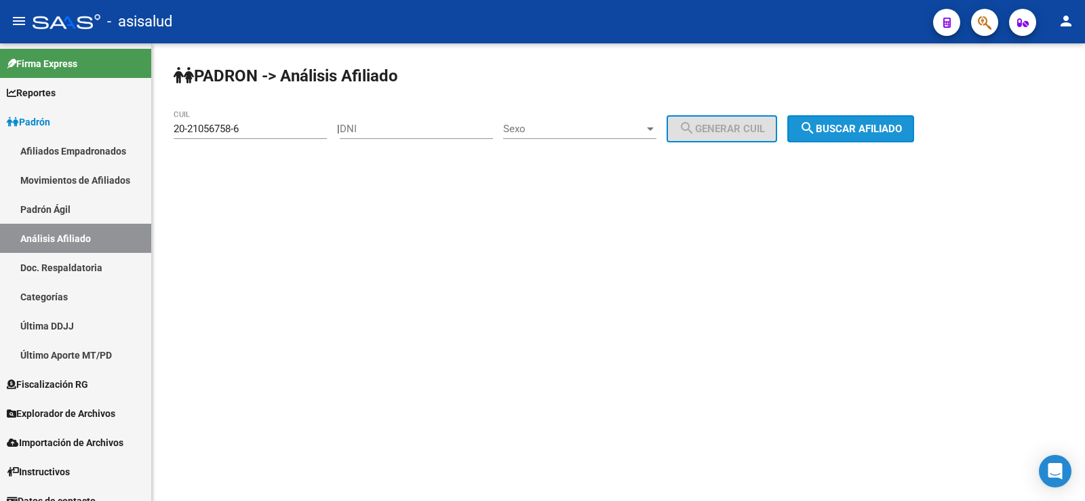
click at [860, 124] on span "search Buscar afiliado" at bounding box center [851, 129] width 102 height 12
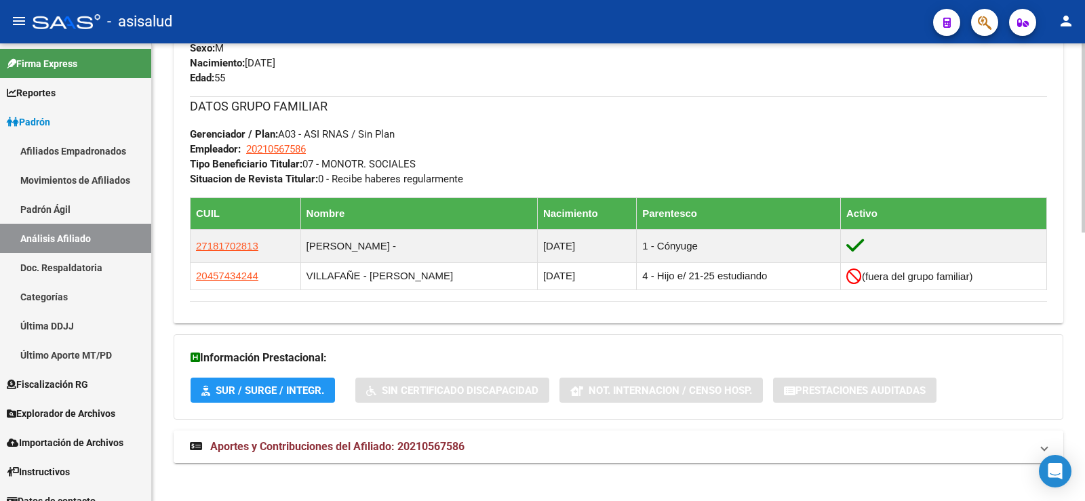
scroll to position [649, 0]
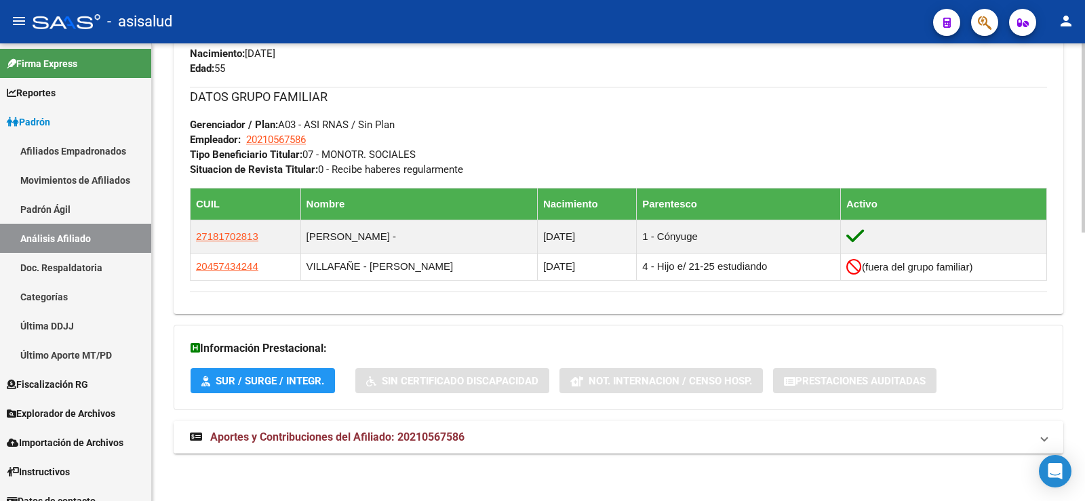
click at [379, 438] on span "Aportes y Contribuciones del Afiliado: 20210567586" at bounding box center [337, 437] width 254 height 13
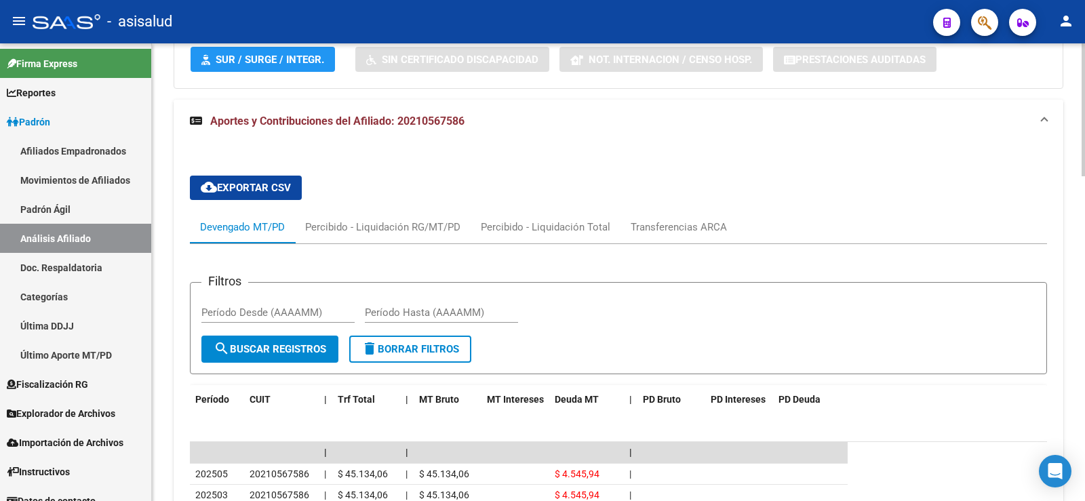
scroll to position [988, 0]
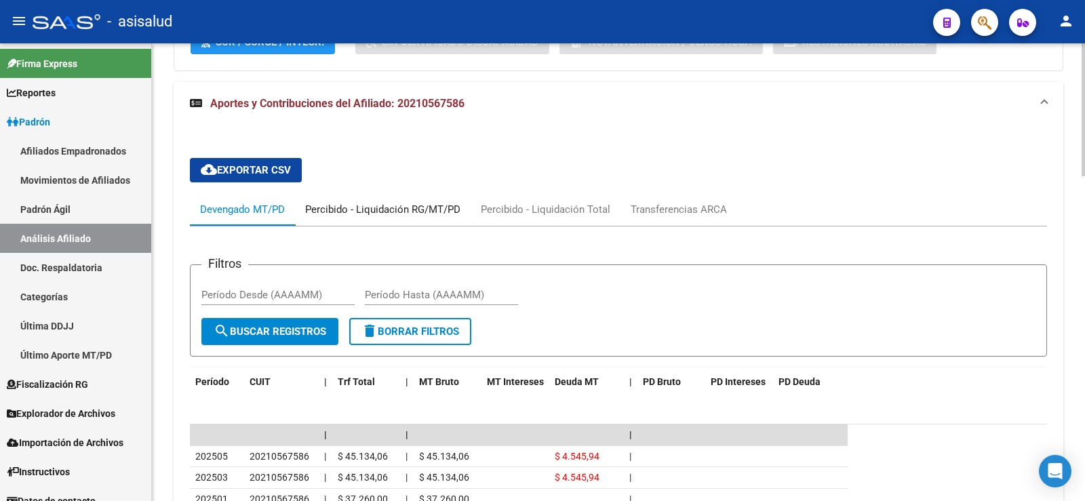
click at [429, 208] on div "Percibido - Liquidación RG/MT/PD" at bounding box center [382, 209] width 155 height 15
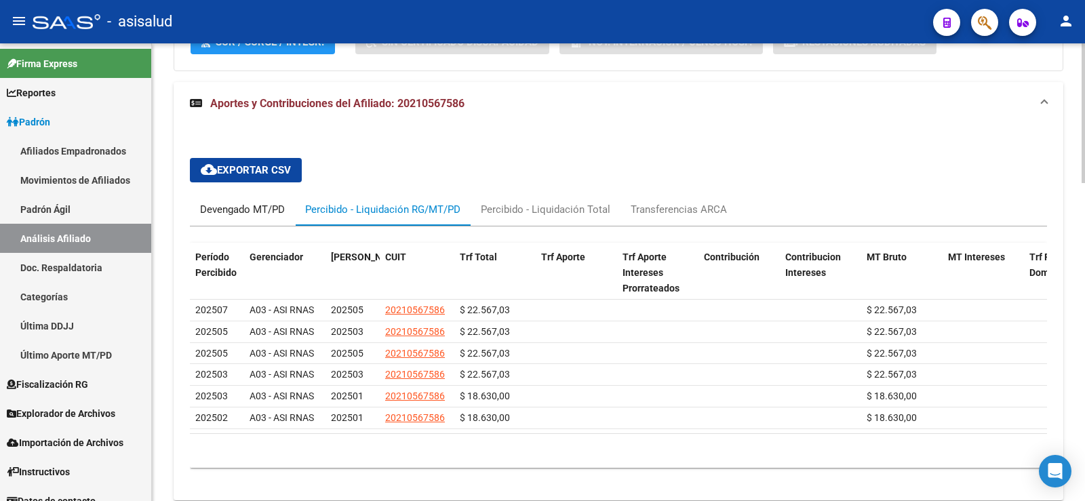
click at [265, 219] on div "Devengado MT/PD" at bounding box center [242, 209] width 105 height 33
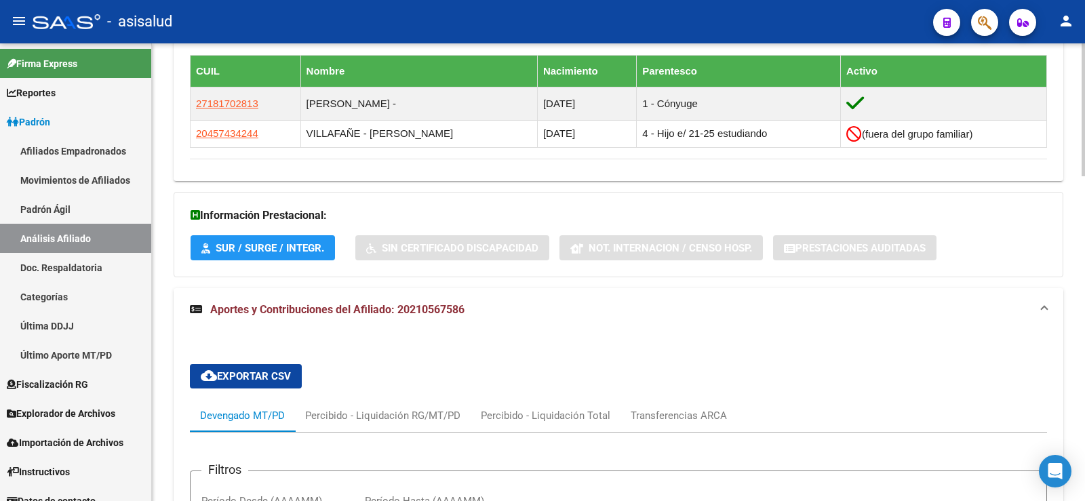
scroll to position [716, 0]
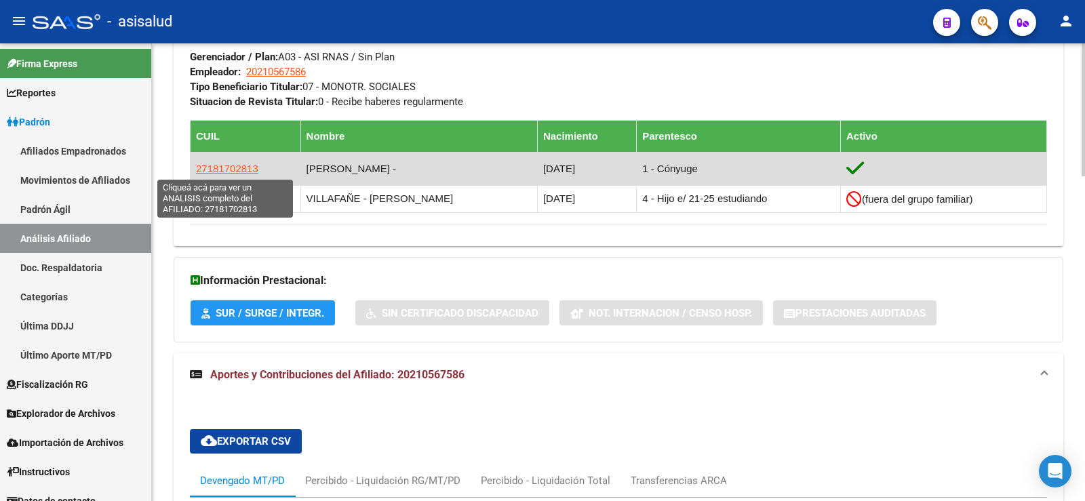
click at [242, 172] on span "27181702813" at bounding box center [227, 169] width 62 height 12
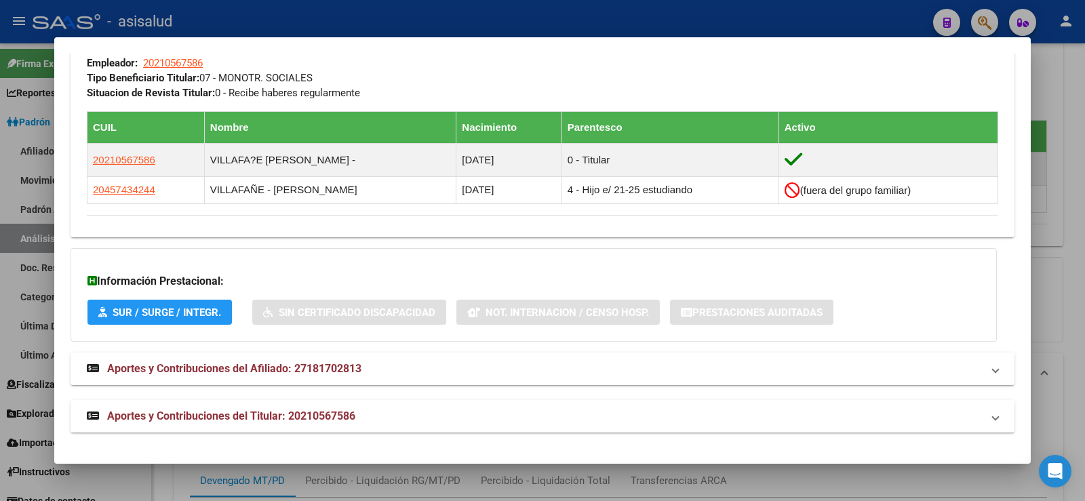
scroll to position [703, 0]
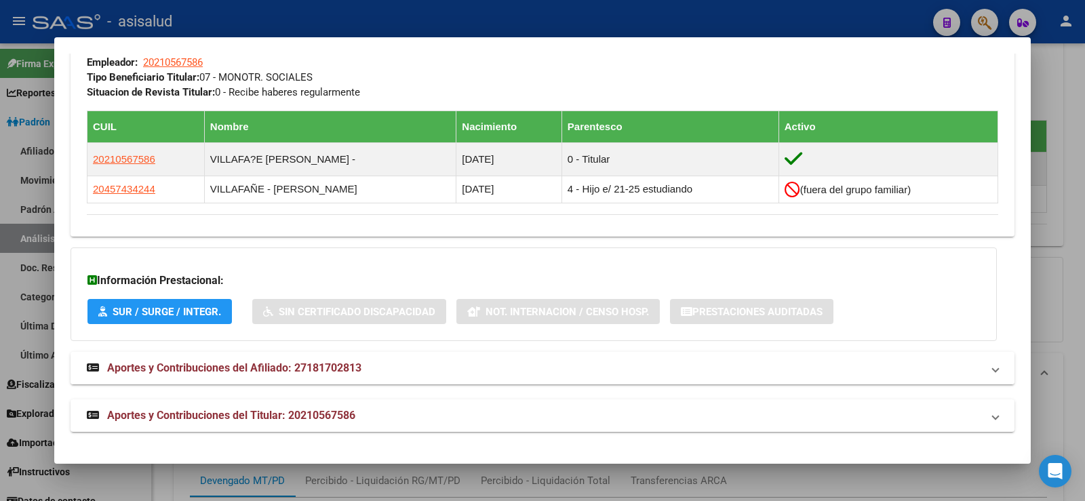
click at [307, 370] on span "Aportes y Contribuciones del Afiliado: 27181702813" at bounding box center [234, 368] width 254 height 13
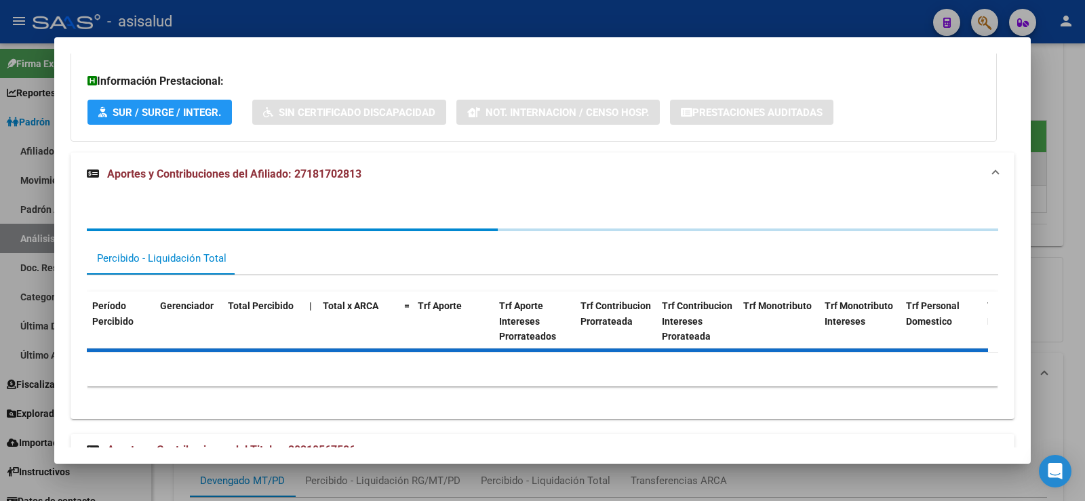
scroll to position [906, 0]
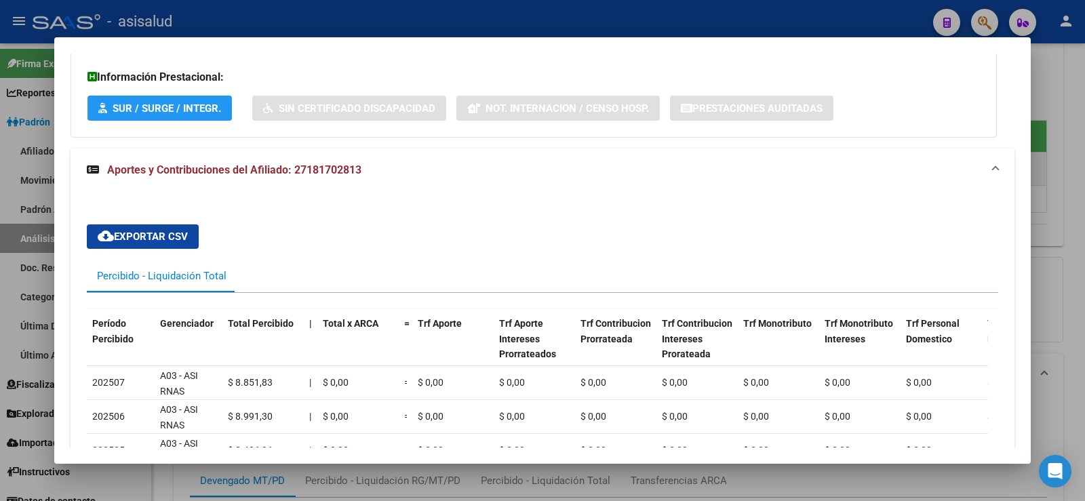
click at [1085, 121] on div at bounding box center [542, 250] width 1085 height 501
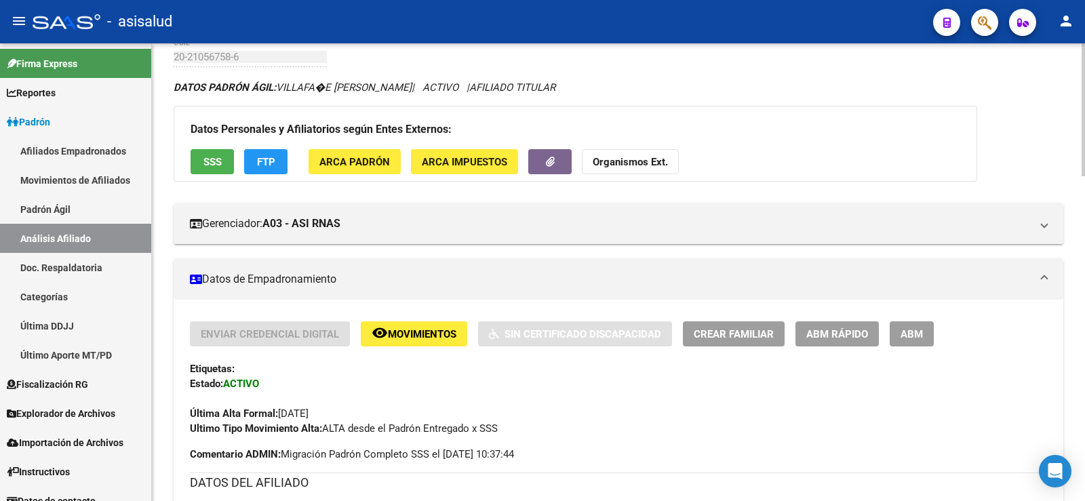
scroll to position [0, 0]
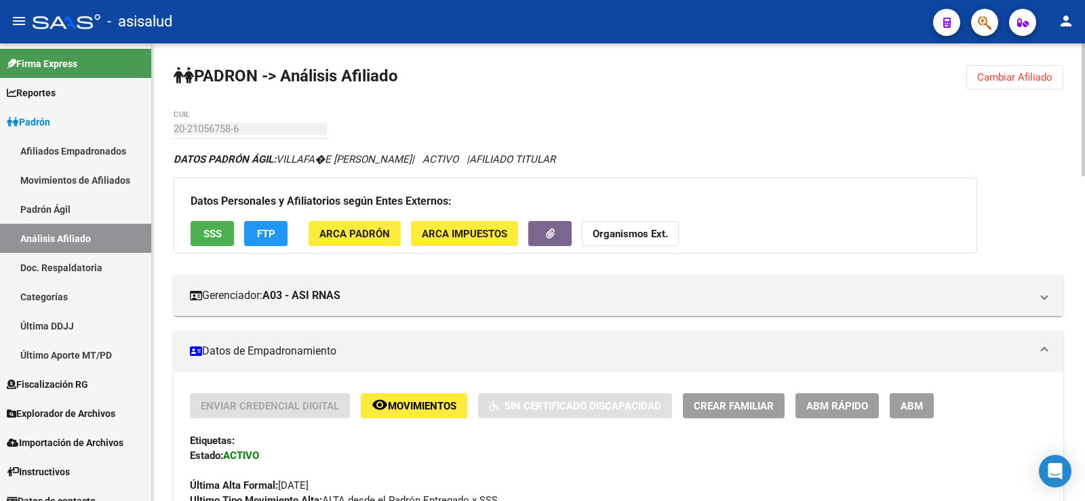
click at [1012, 86] on button "Cambiar Afiliado" at bounding box center [1015, 77] width 97 height 24
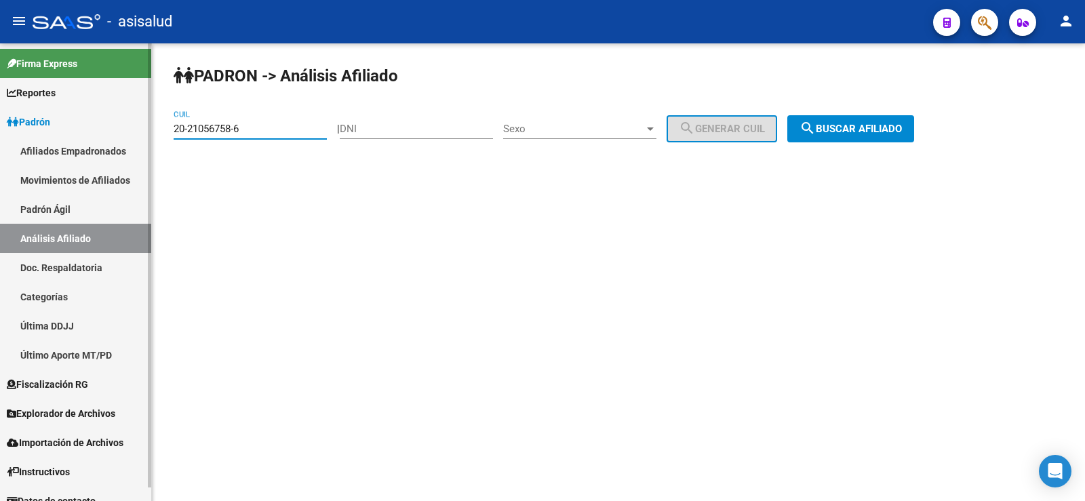
drag, startPoint x: 261, startPoint y: 128, endPoint x: 48, endPoint y: 128, distance: 213.0
click at [48, 128] on mat-sidenav-container "Firma Express Reportes Ingresos Devengados Análisis Histórico Detalles Transfer…" at bounding box center [542, 272] width 1085 height 458
paste input "39107929-4"
type input "20-39107929-4"
click at [864, 119] on button "search Buscar afiliado" at bounding box center [851, 128] width 127 height 27
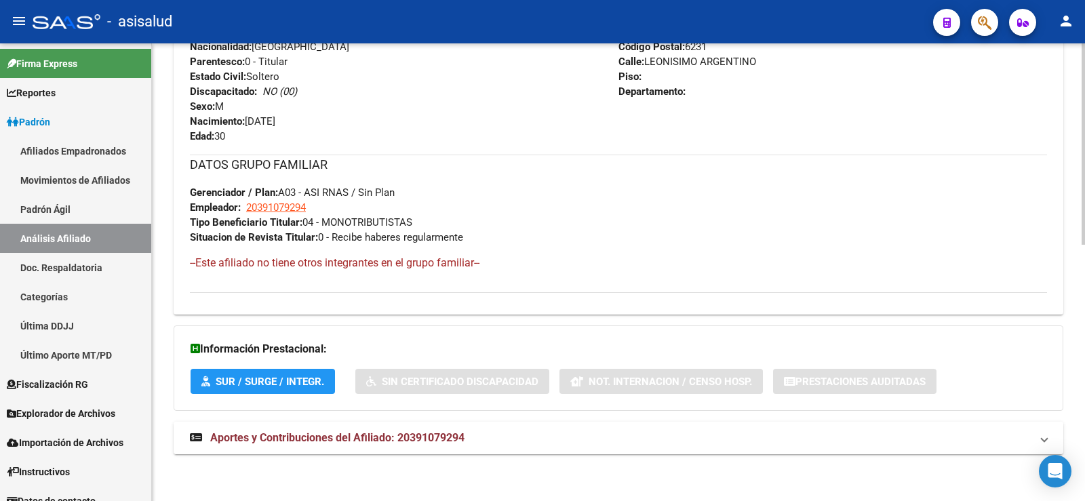
scroll to position [581, 0]
click at [439, 436] on span "Aportes y Contribuciones del Afiliado: 20391079294" at bounding box center [337, 437] width 254 height 13
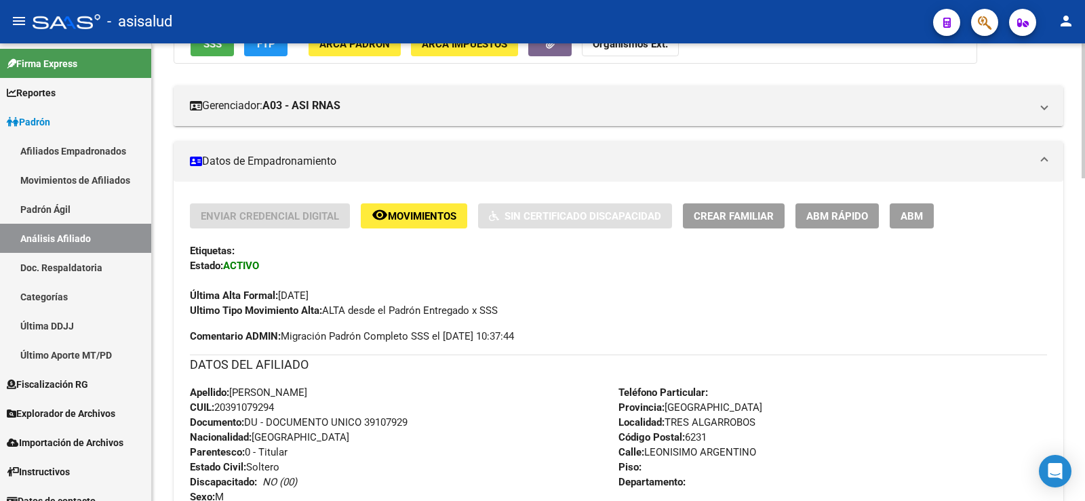
scroll to position [174, 0]
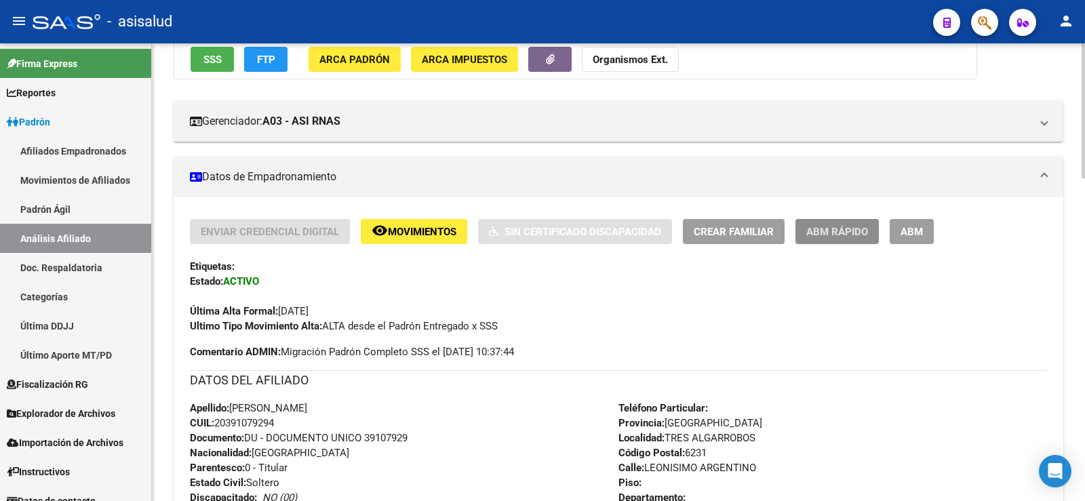
click at [849, 230] on span "ABM Rápido" at bounding box center [838, 232] width 62 height 12
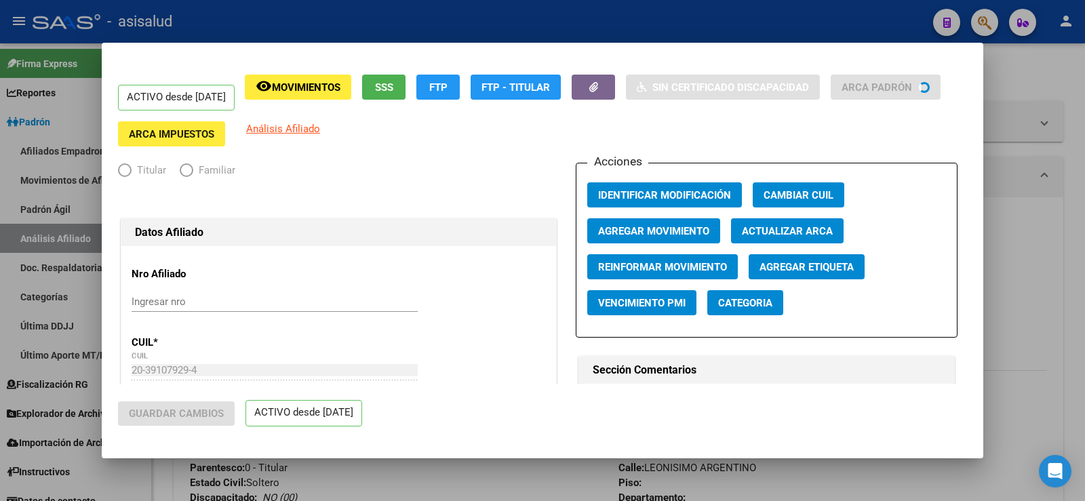
radio input "true"
type input "20-39107929-4"
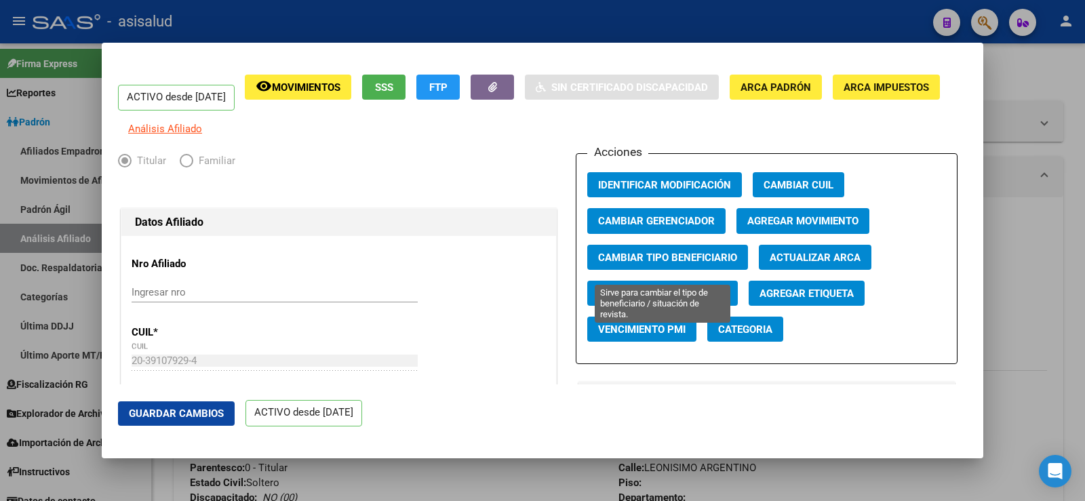
click at [677, 264] on span "Cambiar Tipo Beneficiario" at bounding box center [667, 258] width 139 height 12
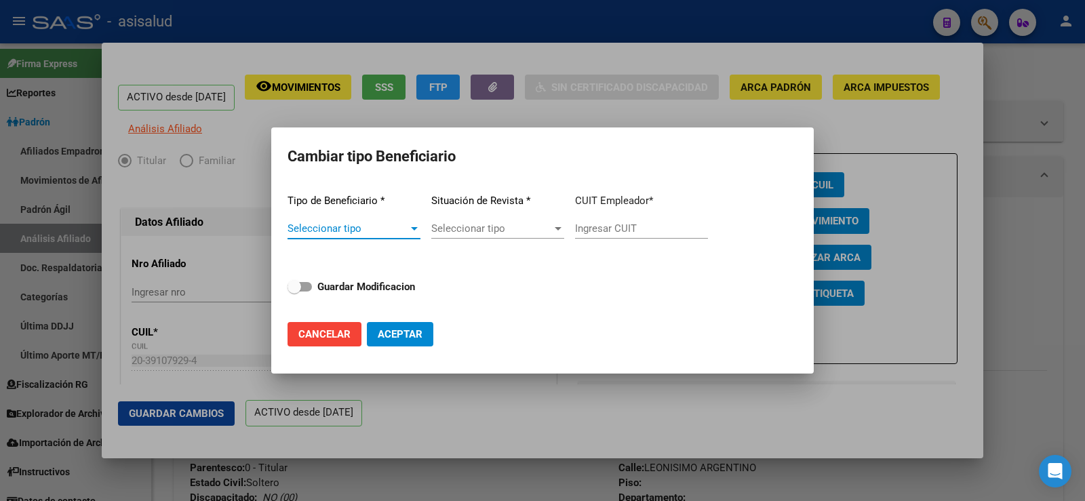
click at [373, 229] on span "Seleccionar tipo" at bounding box center [348, 229] width 121 height 12
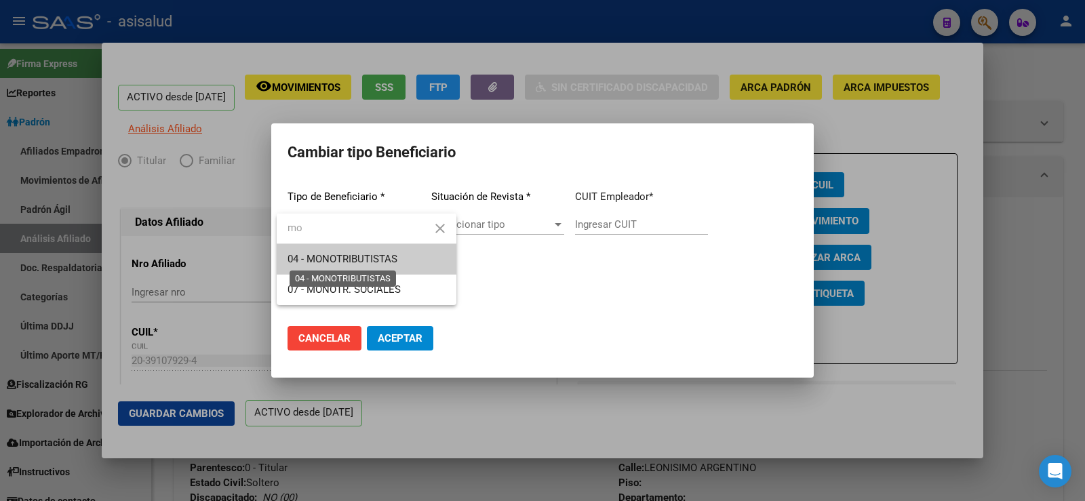
type input "mo"
click at [351, 259] on span "04 - MONOTRIBUTISTAS" at bounding box center [343, 259] width 110 height 12
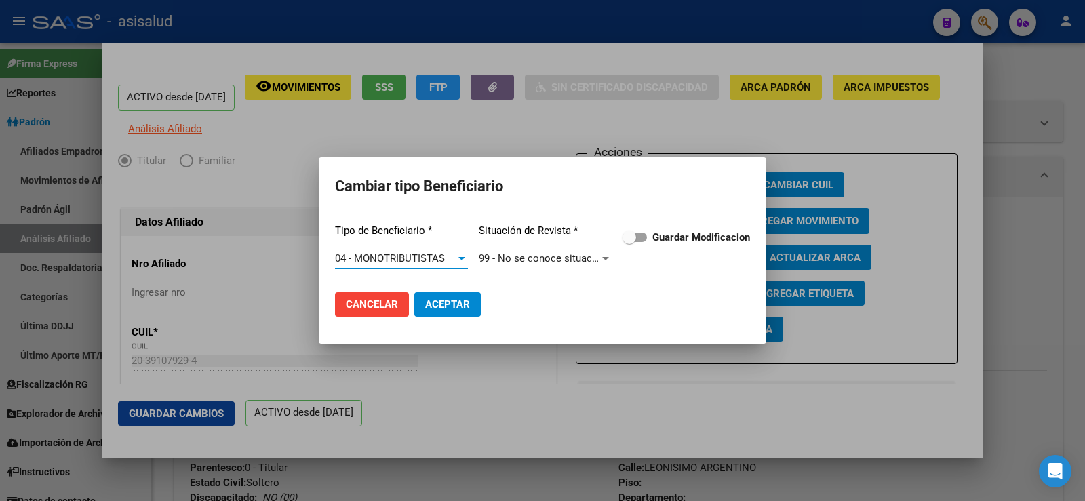
click at [631, 239] on span at bounding box center [630, 238] width 14 height 14
click at [630, 242] on input "Guardar Modificacion" at bounding box center [629, 242] width 1 height 1
click at [471, 305] on button "Aceptar" at bounding box center [448, 304] width 66 height 24
checkbox input "false"
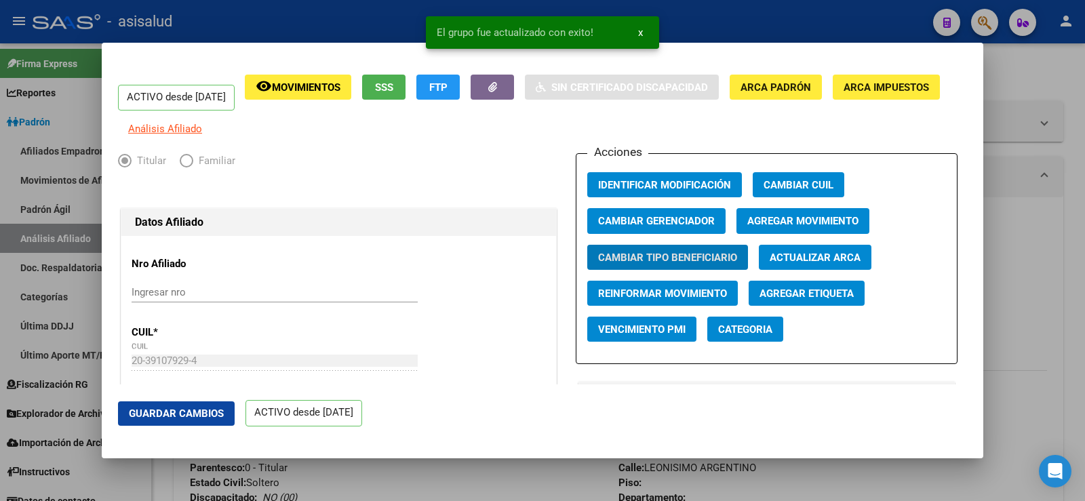
click at [241, 417] on div "ACTIVO desde [DATE]" at bounding box center [299, 413] width 128 height 47
click at [199, 421] on button "Guardar Cambios" at bounding box center [176, 414] width 117 height 24
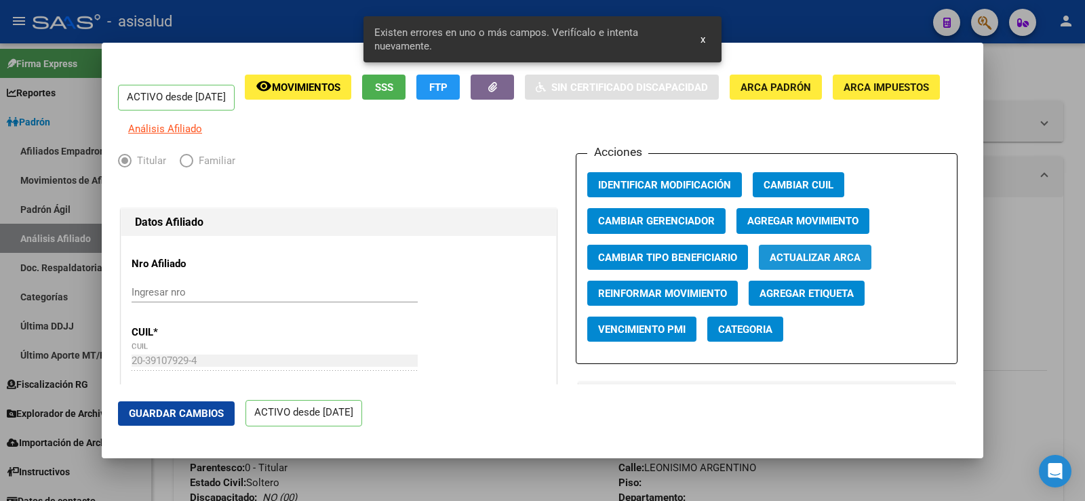
click at [804, 264] on span "Actualizar ARCA" at bounding box center [815, 258] width 91 height 12
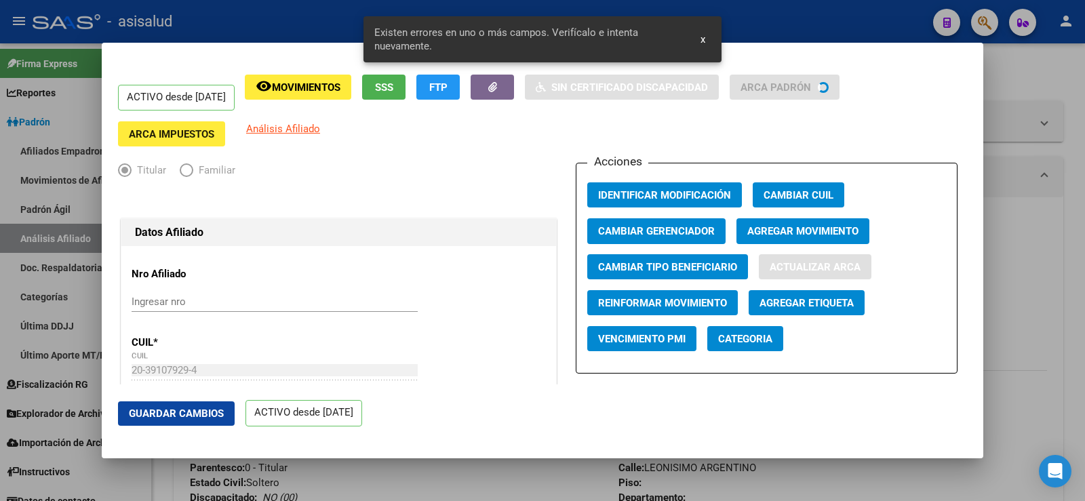
type input "[PERSON_NAME]"
type input "[DATE]"
type input "CASEROS"
type input "1678"
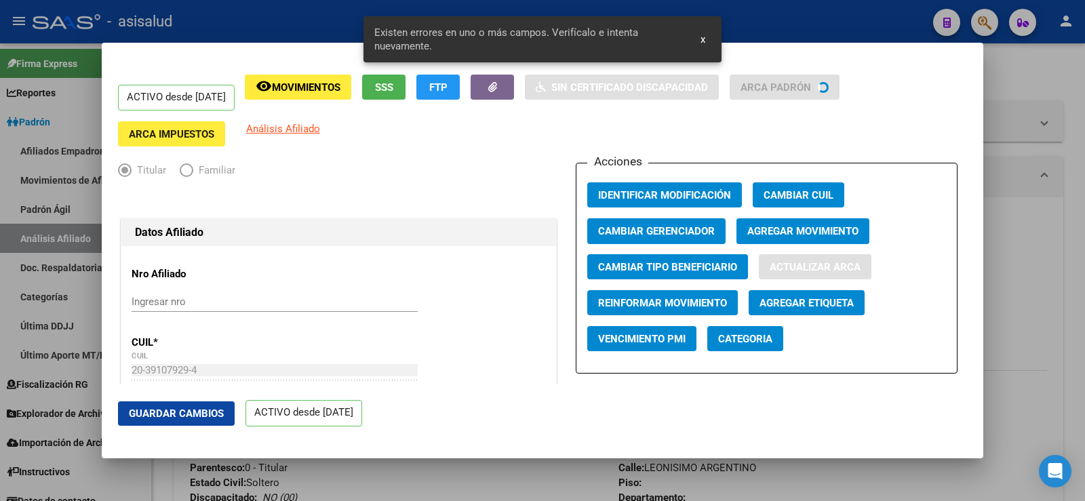
type input "LEONISMO ARGENTINO"
type input "3048"
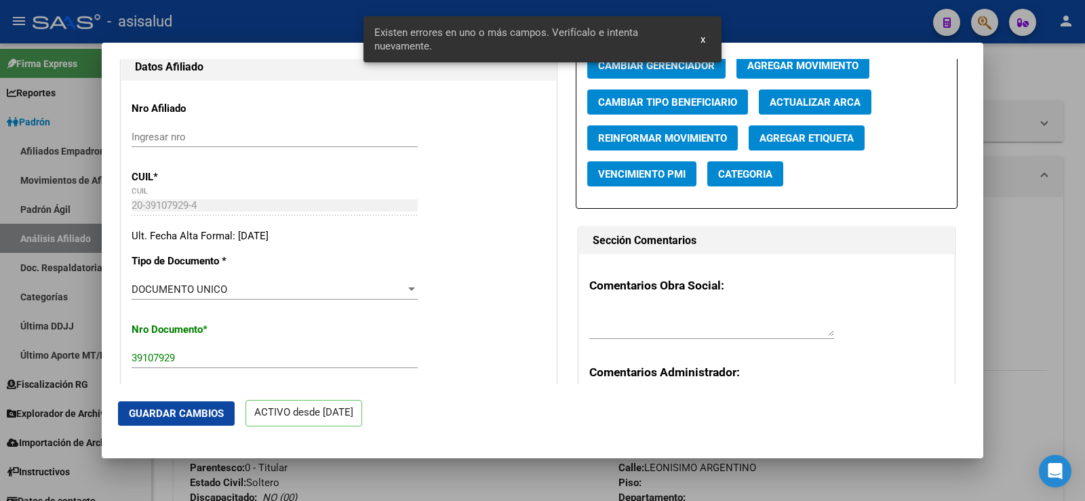
scroll to position [339, 0]
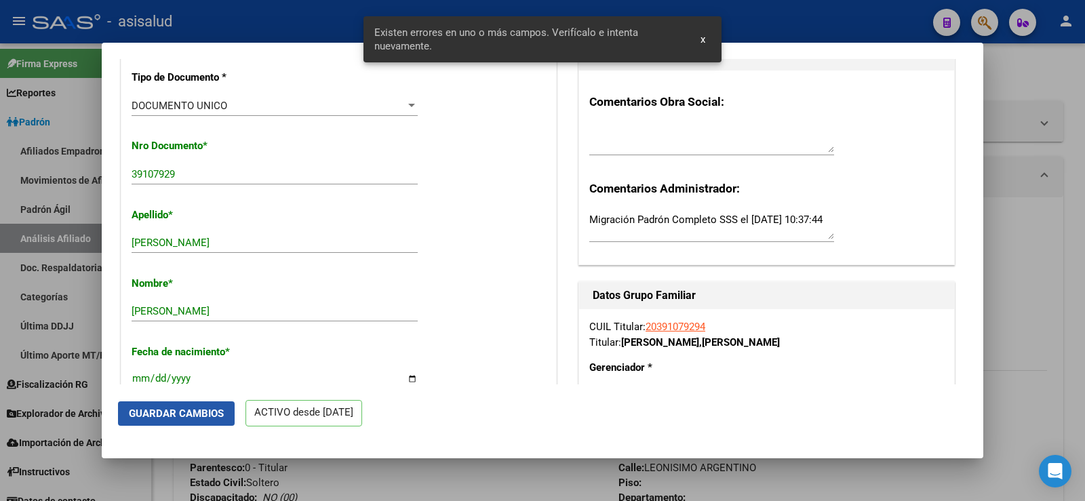
click at [210, 410] on span "Guardar Cambios" at bounding box center [176, 414] width 95 height 12
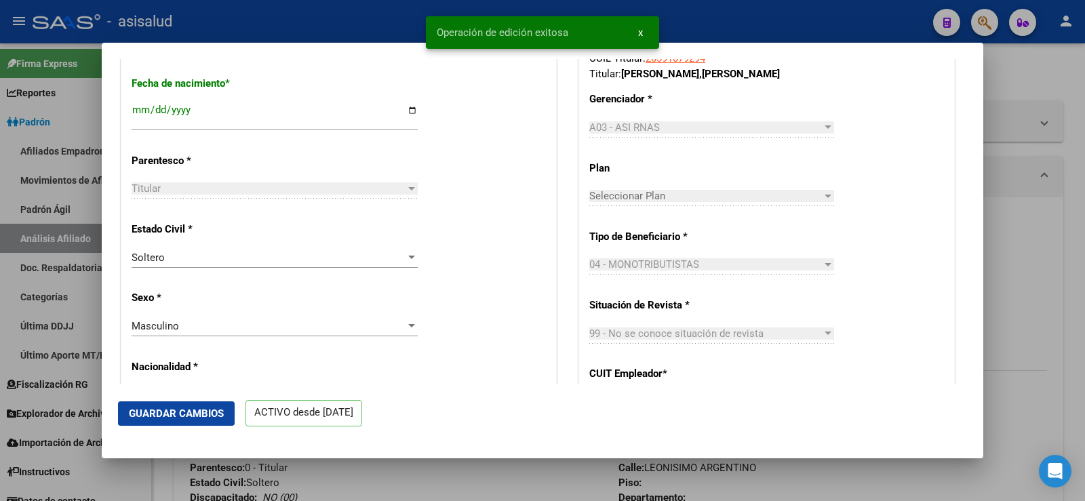
scroll to position [611, 0]
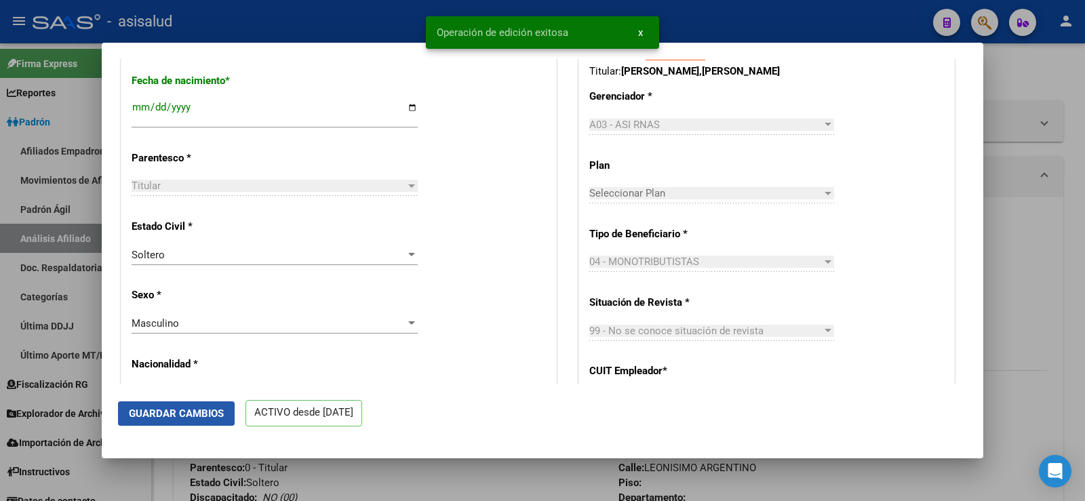
click at [206, 414] on span "Guardar Cambios" at bounding box center [176, 414] width 95 height 12
click at [1081, 159] on div at bounding box center [542, 250] width 1085 height 501
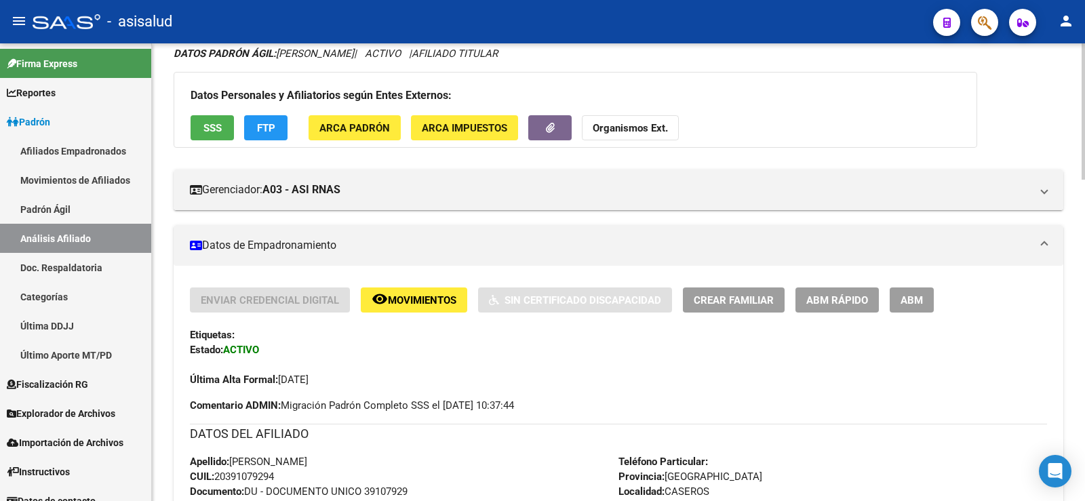
scroll to position [0, 0]
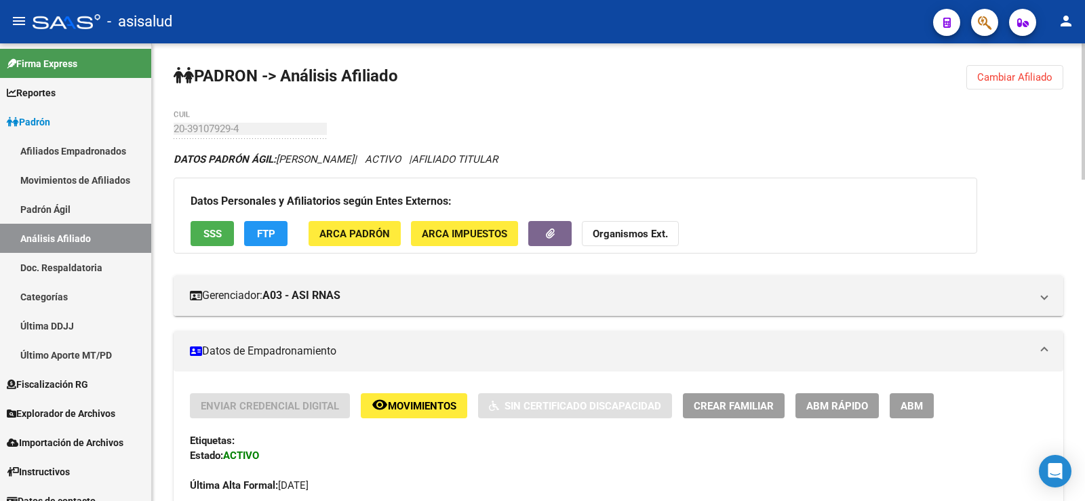
click at [996, 73] on span "Cambiar Afiliado" at bounding box center [1015, 77] width 75 height 12
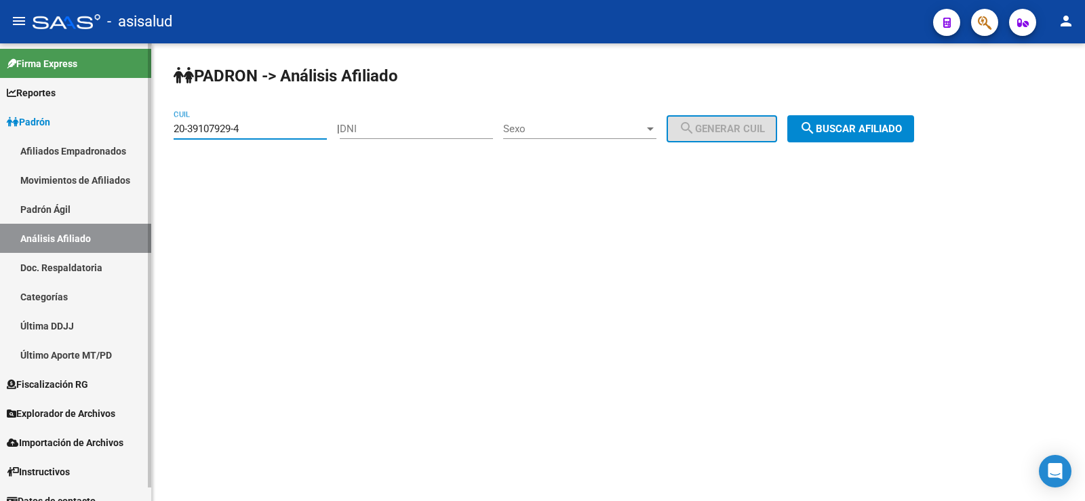
drag, startPoint x: 263, startPoint y: 124, endPoint x: 149, endPoint y: 124, distance: 113.3
click at [149, 124] on mat-sidenav-container "Firma Express Reportes Ingresos Devengados Análisis Histórico Detalles Transfer…" at bounding box center [542, 272] width 1085 height 458
paste input "25627265-3"
type input "20-25627265-3"
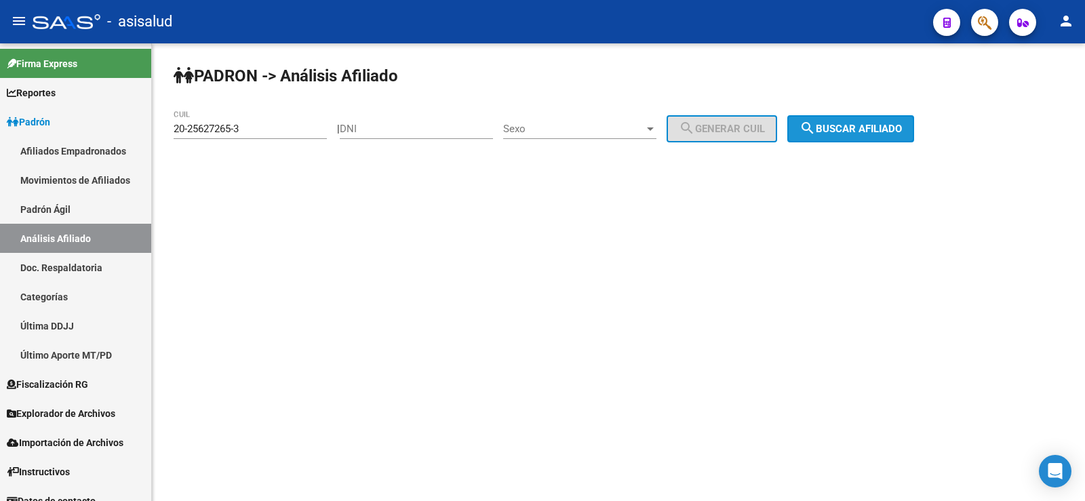
click at [847, 129] on span "search Buscar afiliado" at bounding box center [851, 129] width 102 height 12
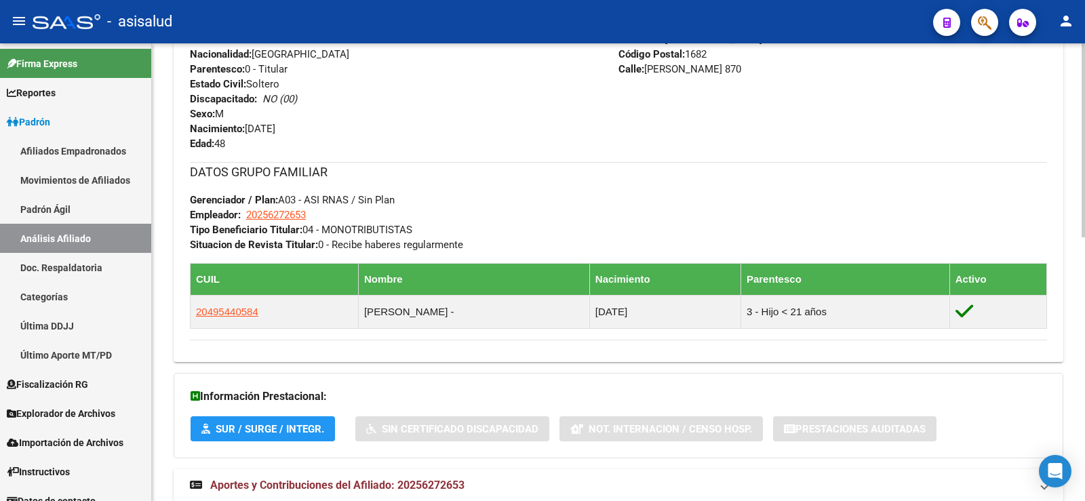
scroll to position [621, 0]
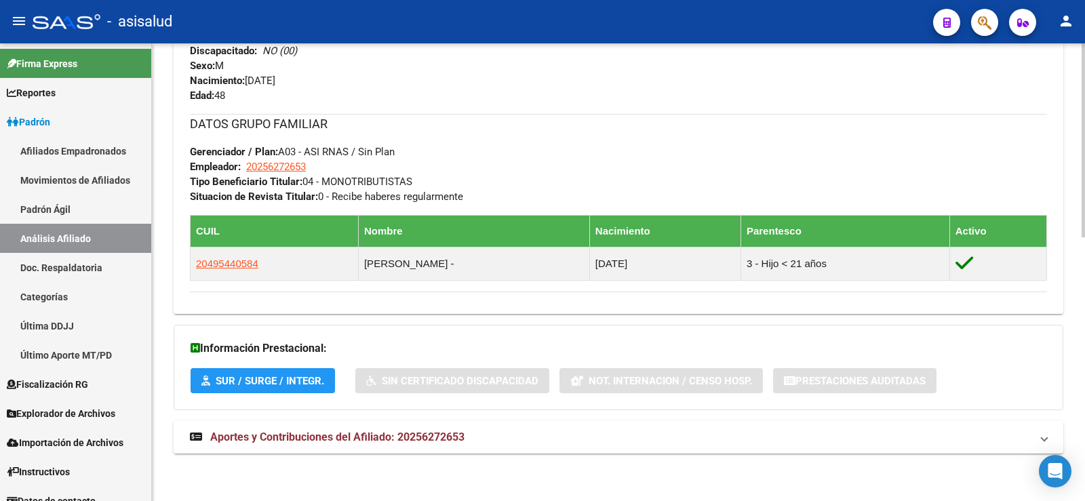
click at [363, 446] on mat-expansion-panel-header "Aportes y Contribuciones del Afiliado: 20256272653" at bounding box center [619, 437] width 890 height 33
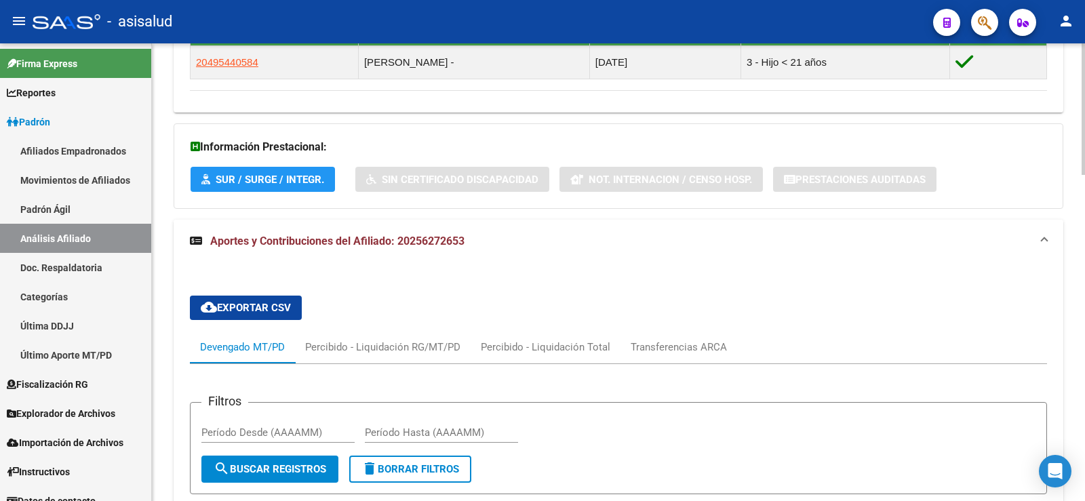
scroll to position [1028, 0]
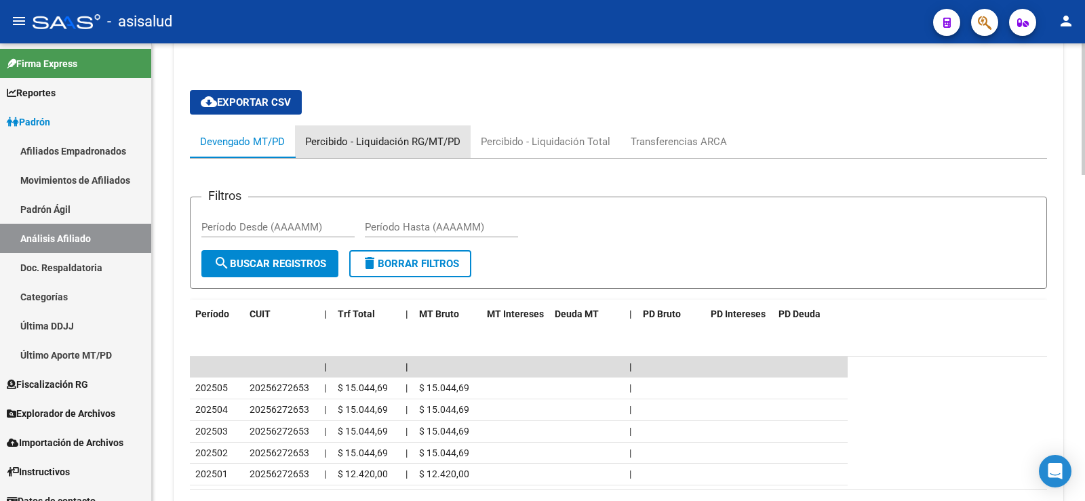
click at [423, 142] on div "Percibido - Liquidación RG/MT/PD" at bounding box center [382, 141] width 155 height 15
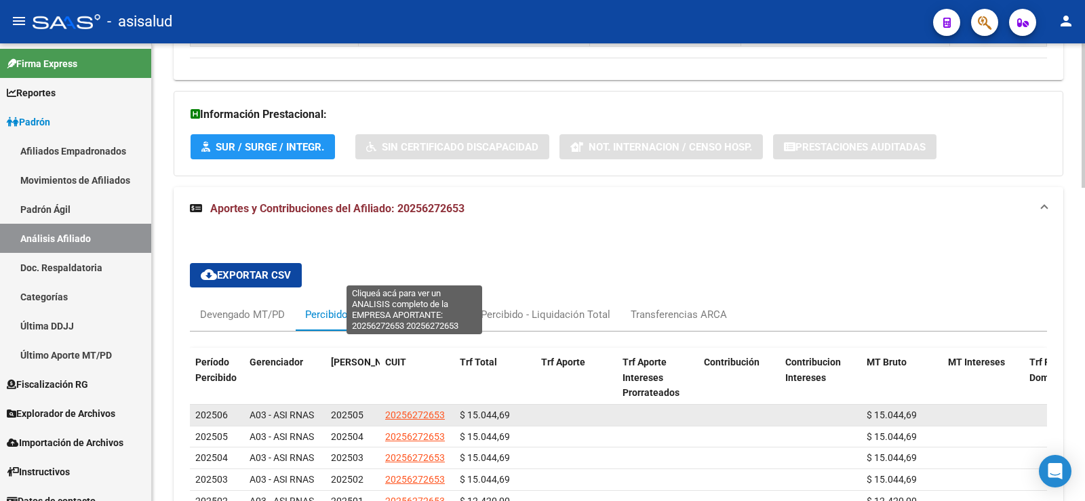
scroll to position [996, 0]
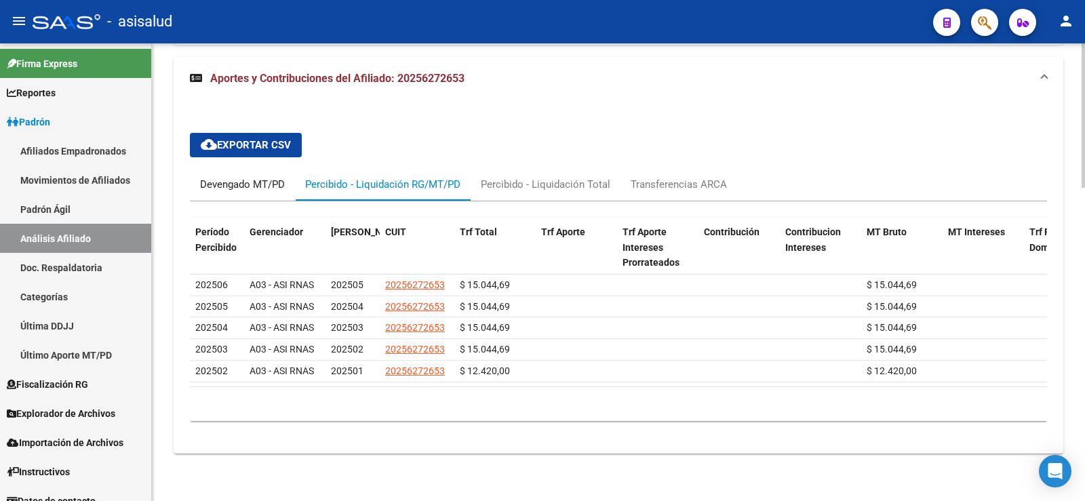
click at [249, 177] on div "Devengado MT/PD" at bounding box center [242, 184] width 85 height 15
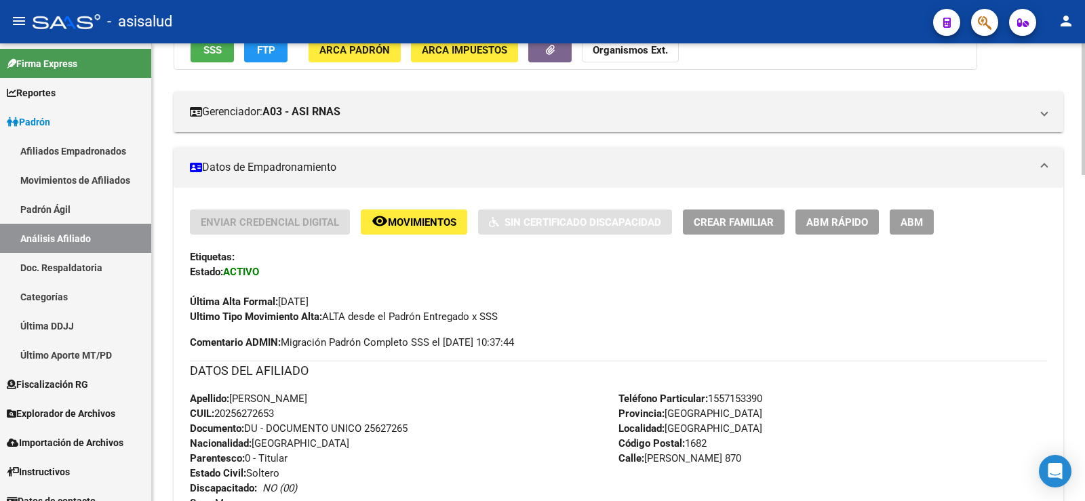
scroll to position [182, 0]
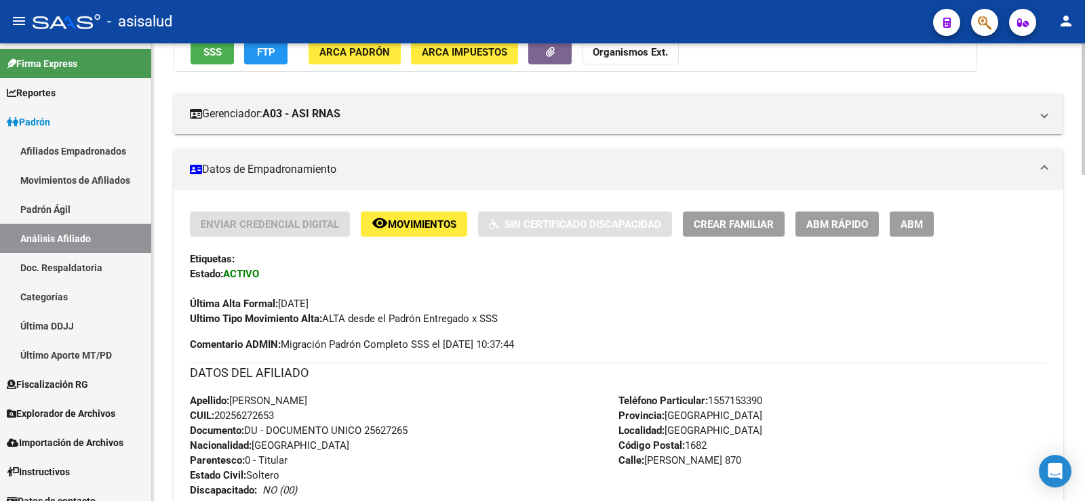
click at [284, 58] on button "FTP" at bounding box center [265, 51] width 43 height 25
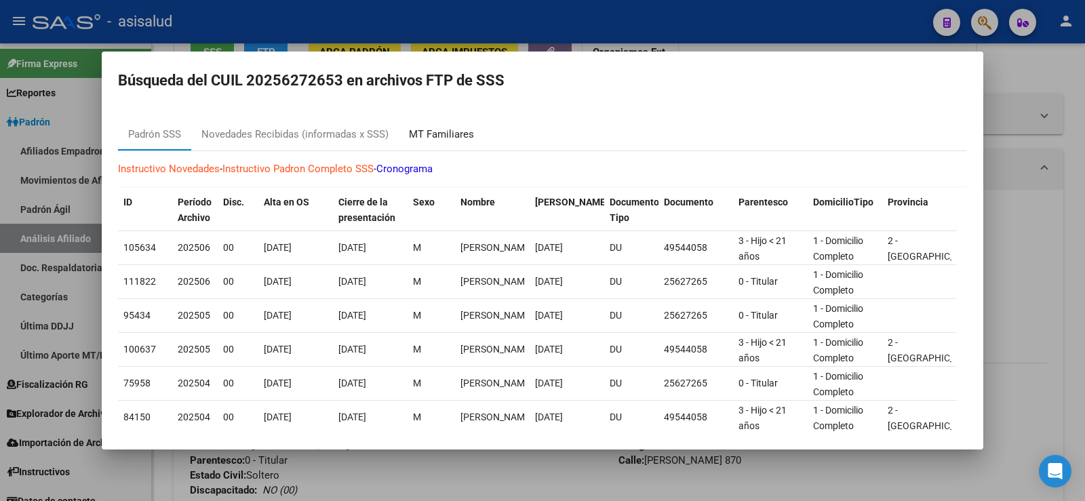
click at [450, 137] on div "MT Familiares" at bounding box center [441, 135] width 65 height 16
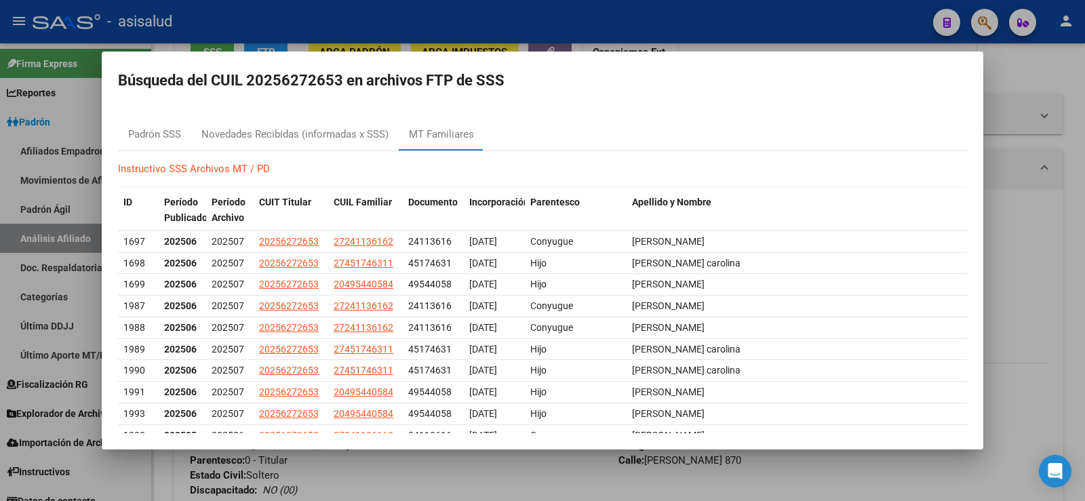
click at [1050, 233] on div at bounding box center [542, 250] width 1085 height 501
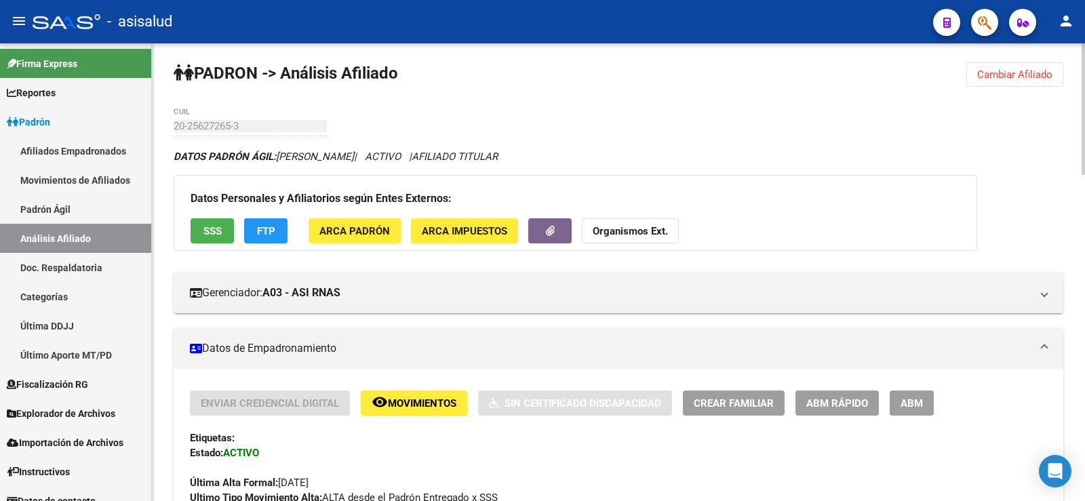
scroll to position [0, 0]
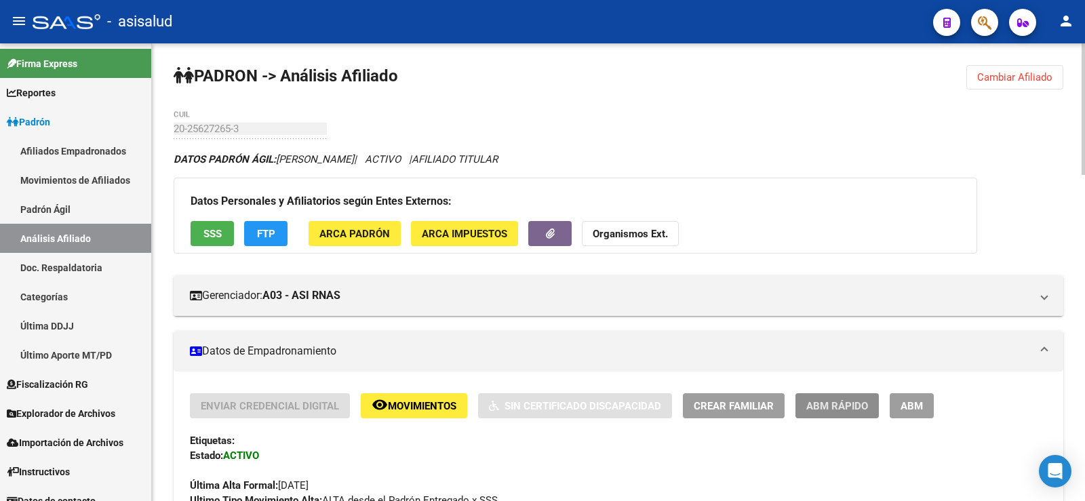
click at [835, 402] on span "ABM Rápido" at bounding box center [838, 406] width 62 height 12
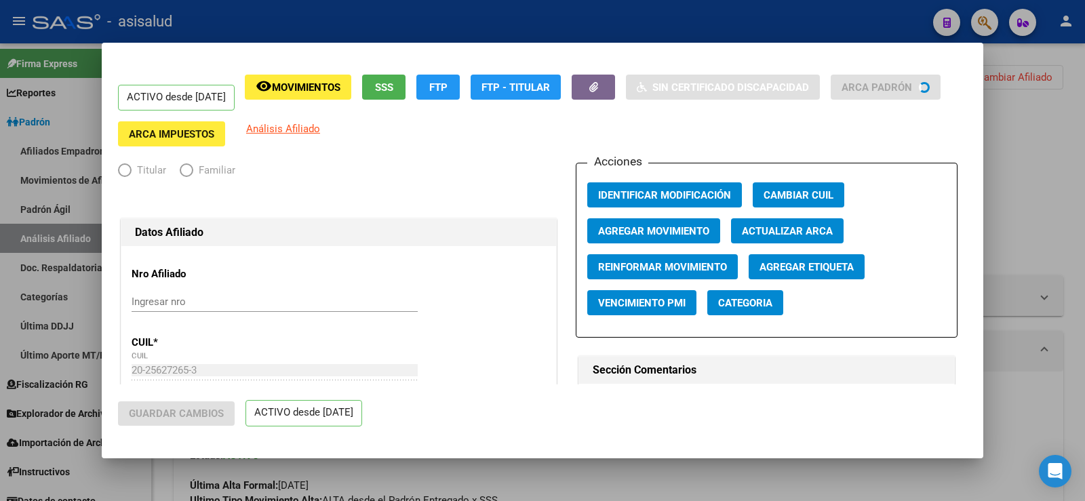
radio input "true"
type input "20-25627265-3"
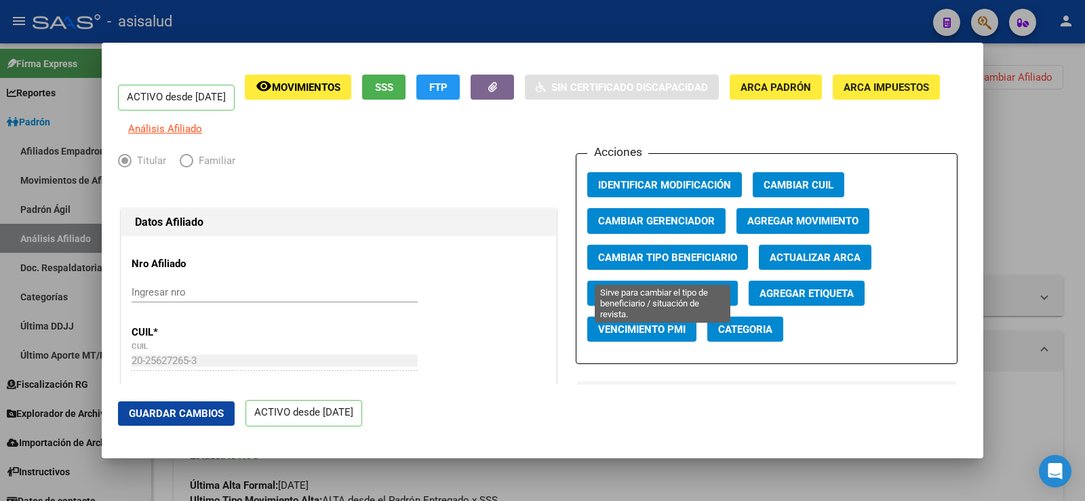
click at [674, 264] on span "Cambiar Tipo Beneficiario" at bounding box center [667, 258] width 139 height 12
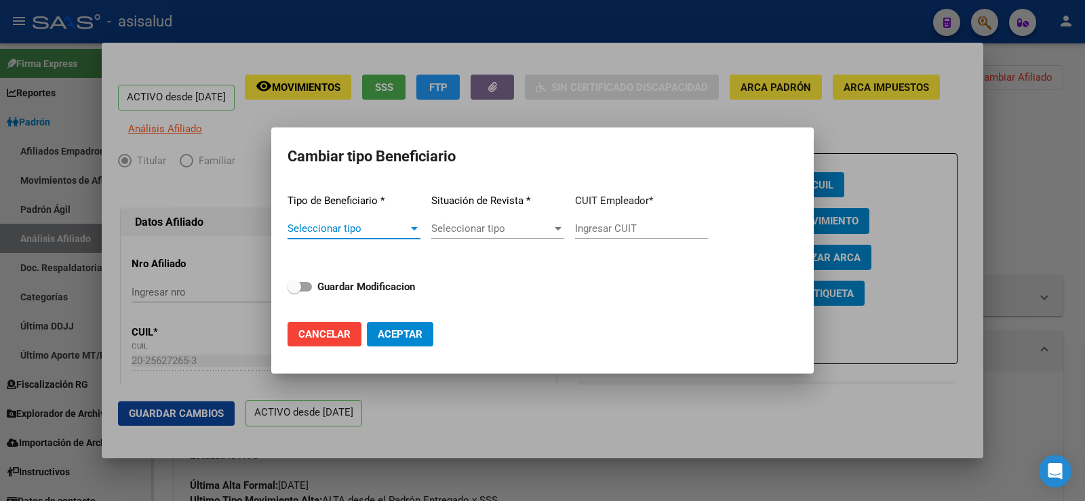
click at [330, 231] on span "Seleccionar tipo" at bounding box center [348, 229] width 121 height 12
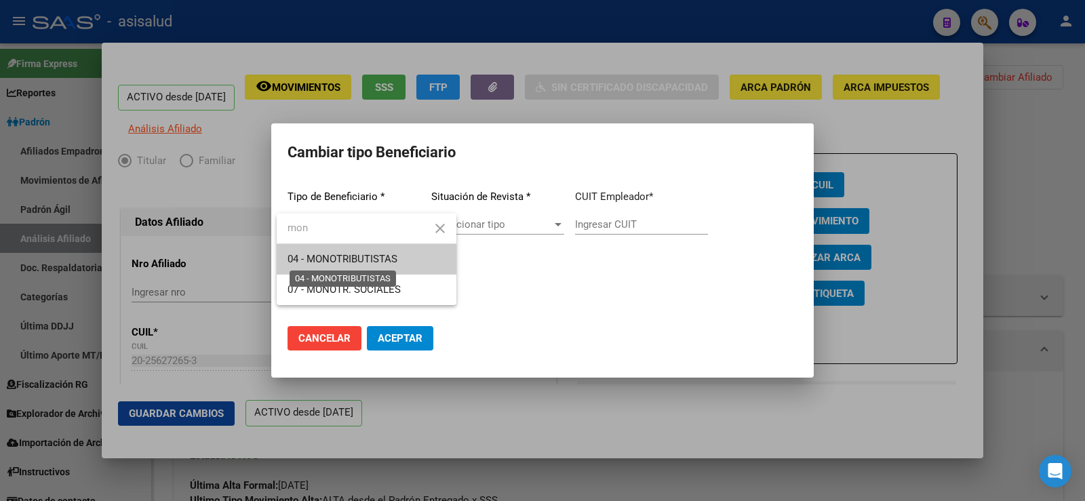
type input "mon"
click at [347, 258] on span "04 - MONOTRIBUTISTAS" at bounding box center [343, 259] width 110 height 12
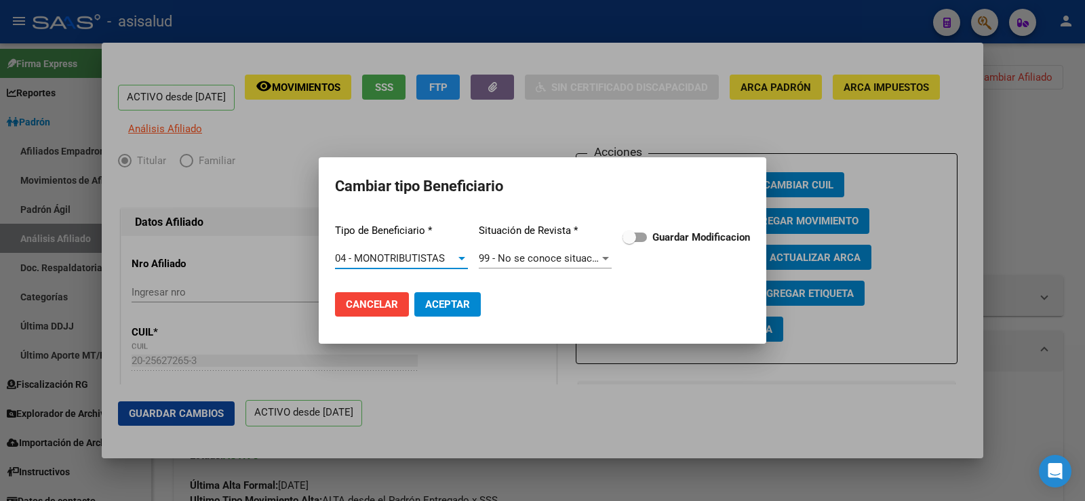
click at [634, 242] on span at bounding box center [630, 238] width 14 height 14
click at [630, 242] on input "Guardar Modificacion" at bounding box center [629, 242] width 1 height 1
click at [479, 309] on button "Aceptar" at bounding box center [448, 304] width 66 height 24
checkbox input "false"
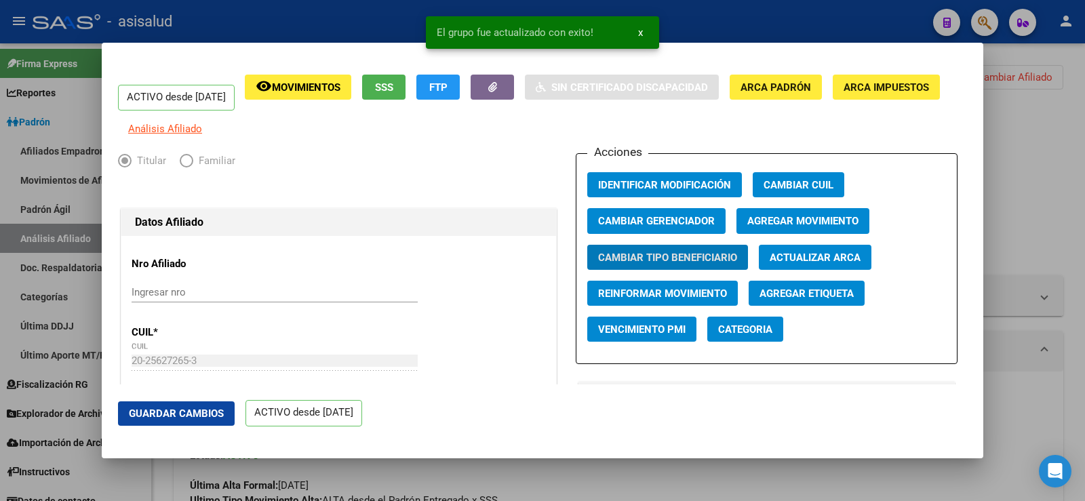
click at [828, 264] on span "Actualizar ARCA" at bounding box center [815, 258] width 91 height 12
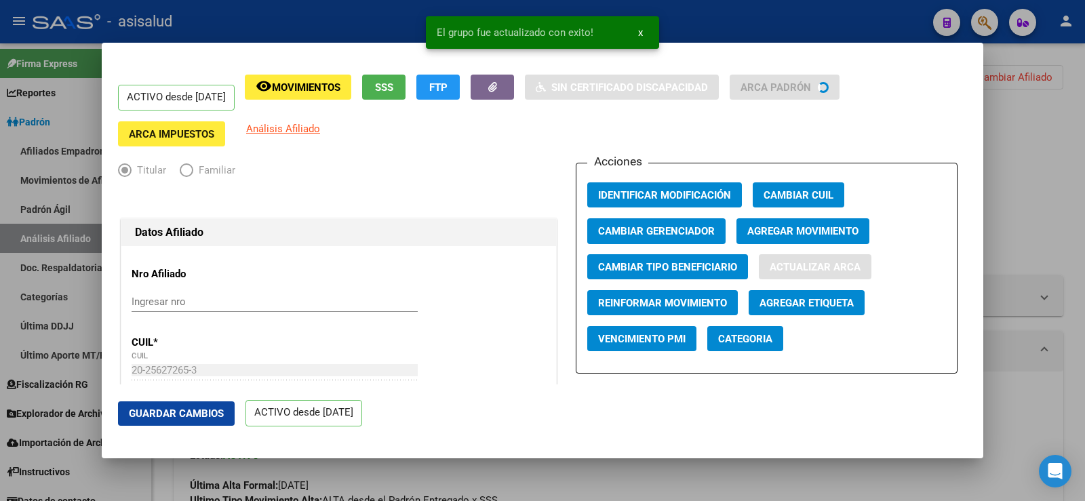
type input "[PERSON_NAME]"
type input "[GEOGRAPHIC_DATA]"
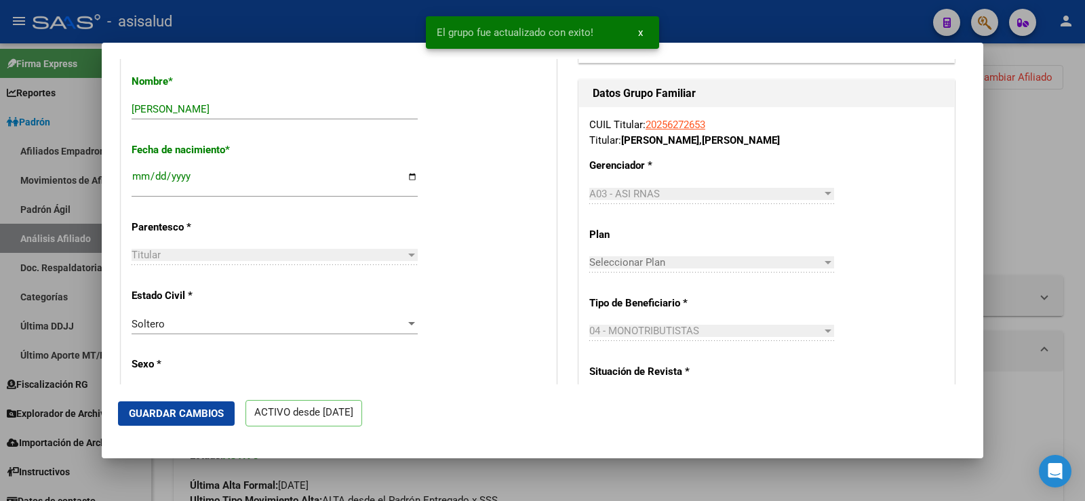
scroll to position [611, 0]
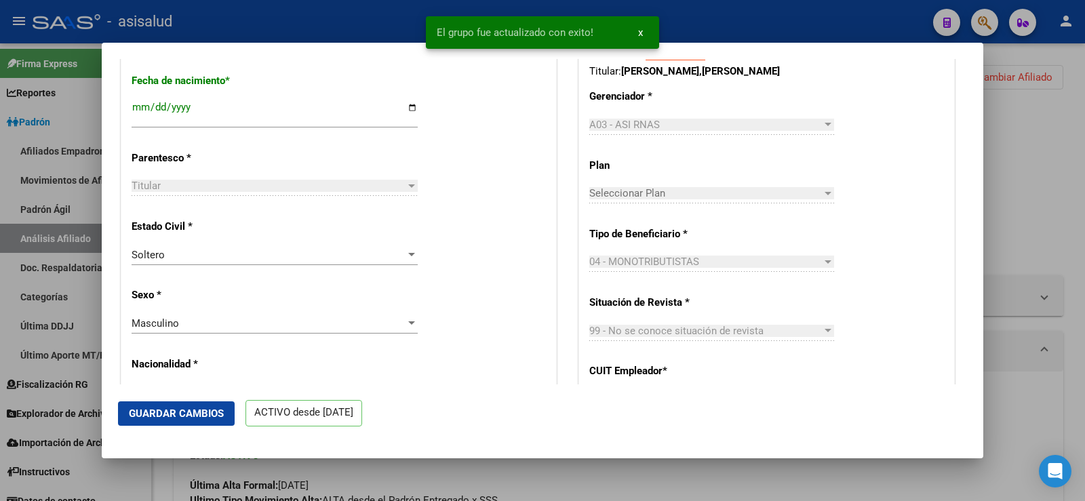
click at [218, 411] on span "Guardar Cambios" at bounding box center [176, 414] width 95 height 12
click at [1053, 135] on div at bounding box center [542, 250] width 1085 height 501
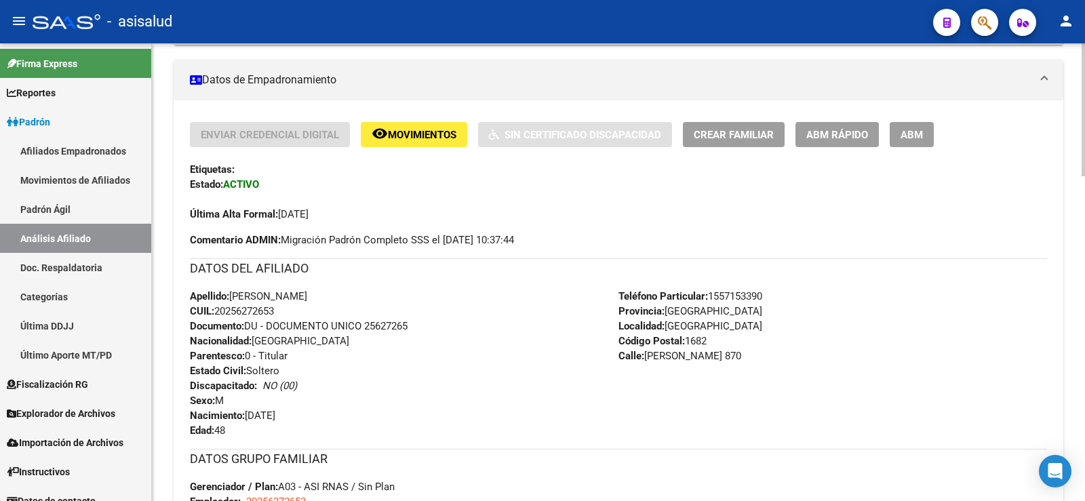
scroll to position [0, 0]
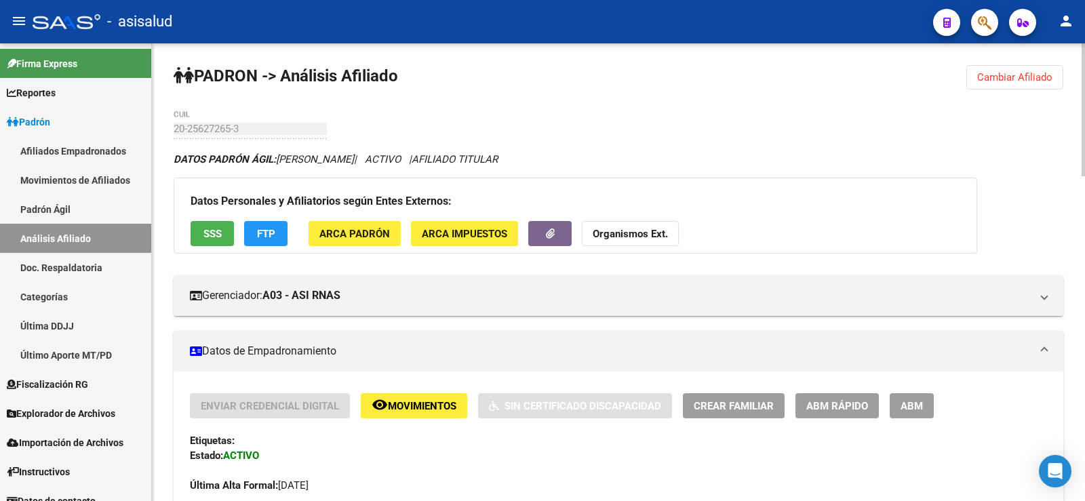
click at [1003, 78] on span "Cambiar Afiliado" at bounding box center [1015, 77] width 75 height 12
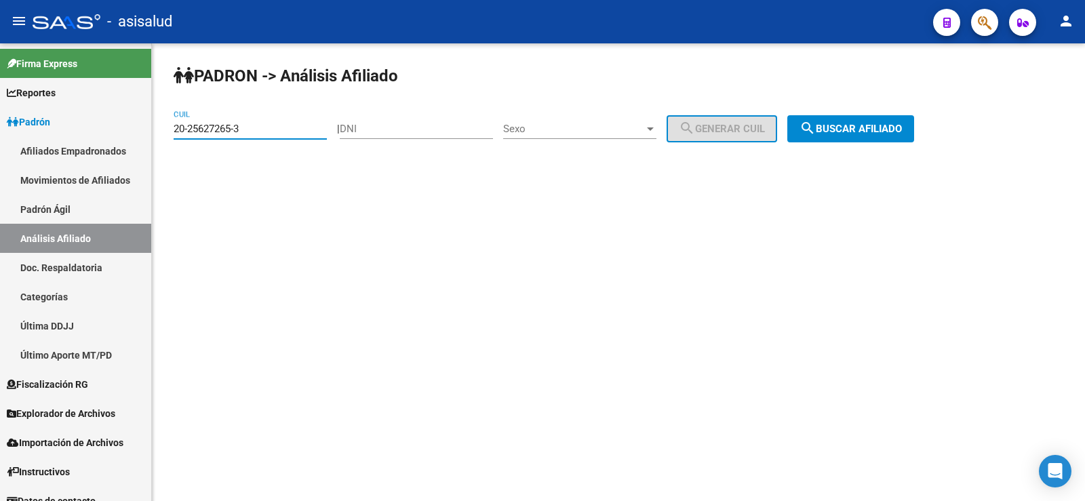
drag, startPoint x: 274, startPoint y: 130, endPoint x: 157, endPoint y: 127, distance: 117.4
click at [157, 127] on div "PADRON -> Análisis Afiliado 20-25627265-3 CUIL | DNI Sexo Sexo search Generar C…" at bounding box center [618, 114] width 933 height 142
paste input "38067163-9"
click at [856, 128] on span "search Buscar afiliado" at bounding box center [851, 129] width 102 height 12
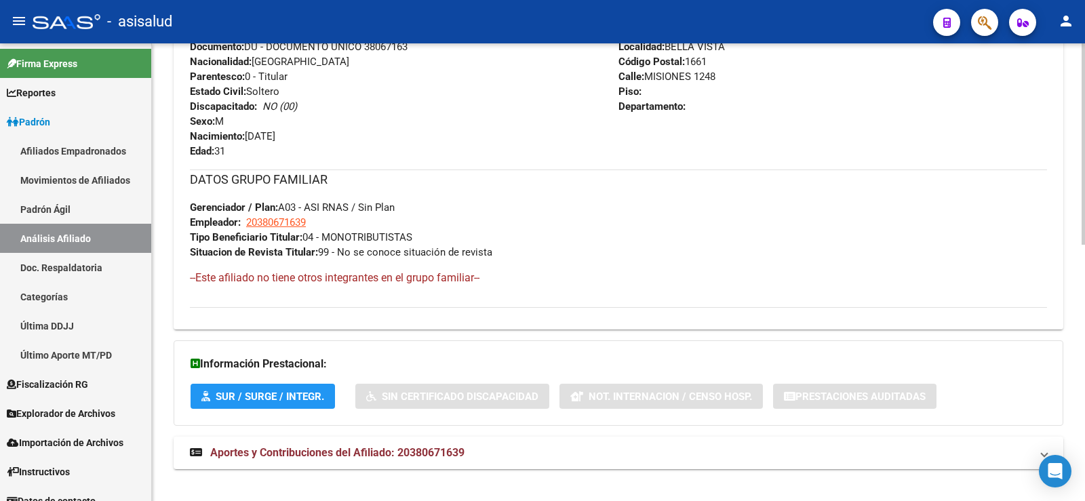
scroll to position [581, 0]
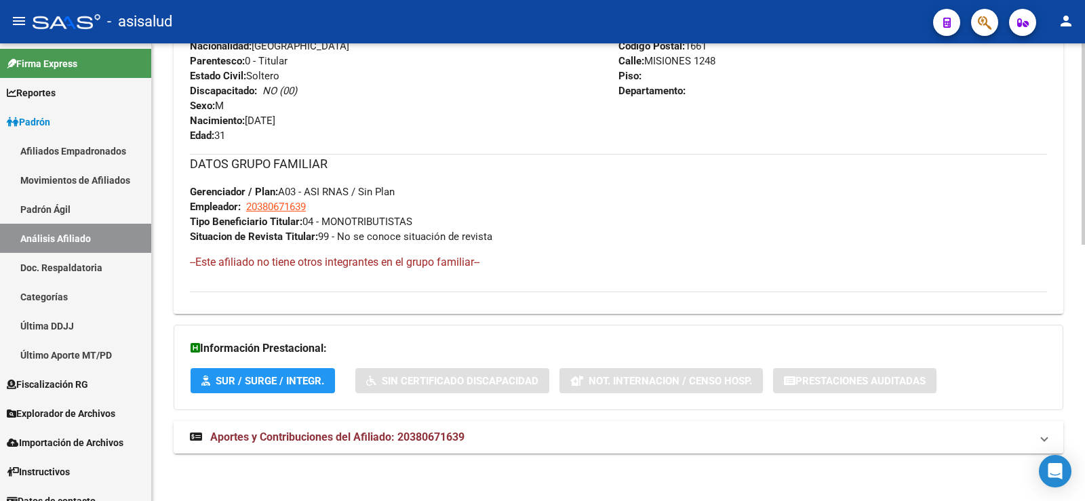
click at [384, 431] on span "Aportes y Contribuciones del Afiliado: 20380671639" at bounding box center [337, 437] width 254 height 13
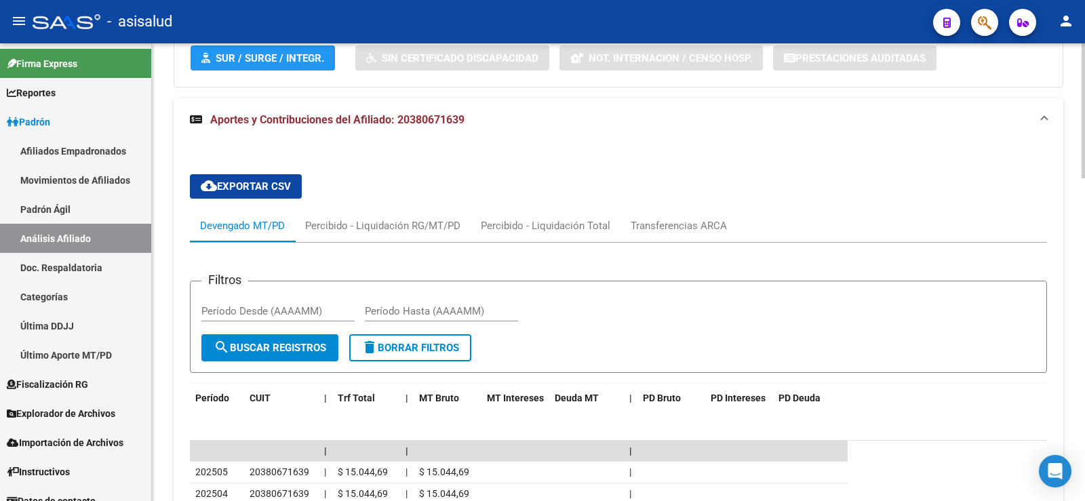
scroll to position [940, 0]
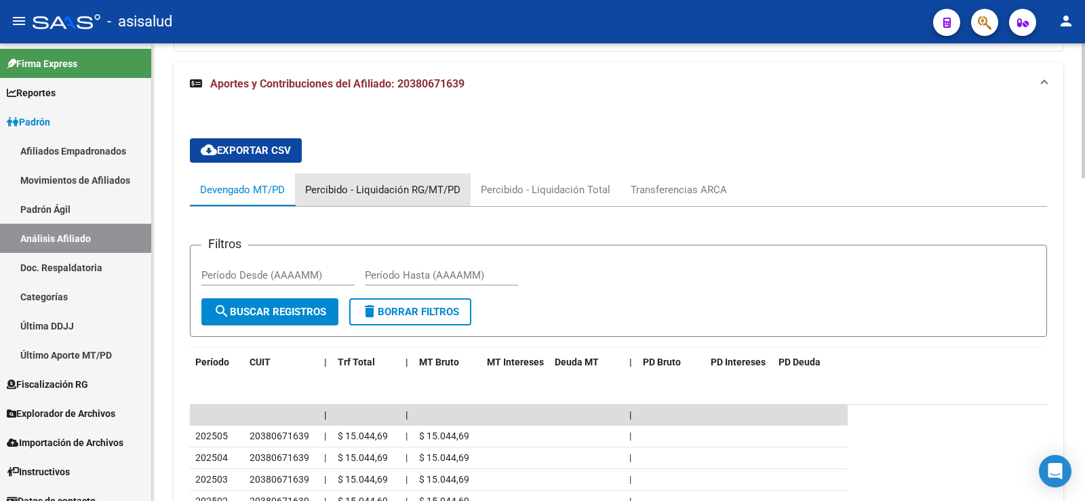
click at [419, 187] on div "Percibido - Liquidación RG/MT/PD" at bounding box center [382, 189] width 155 height 15
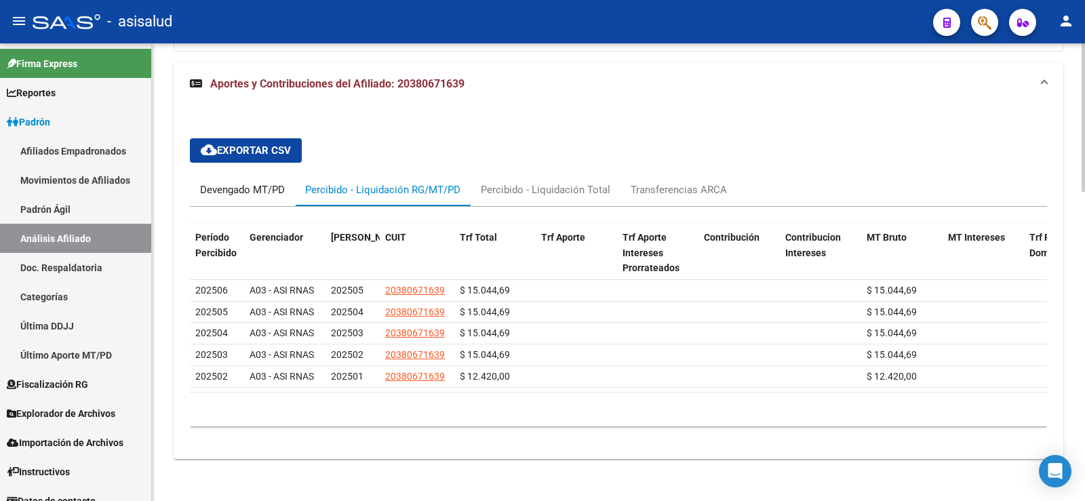
click at [249, 186] on div "Devengado MT/PD" at bounding box center [242, 189] width 85 height 15
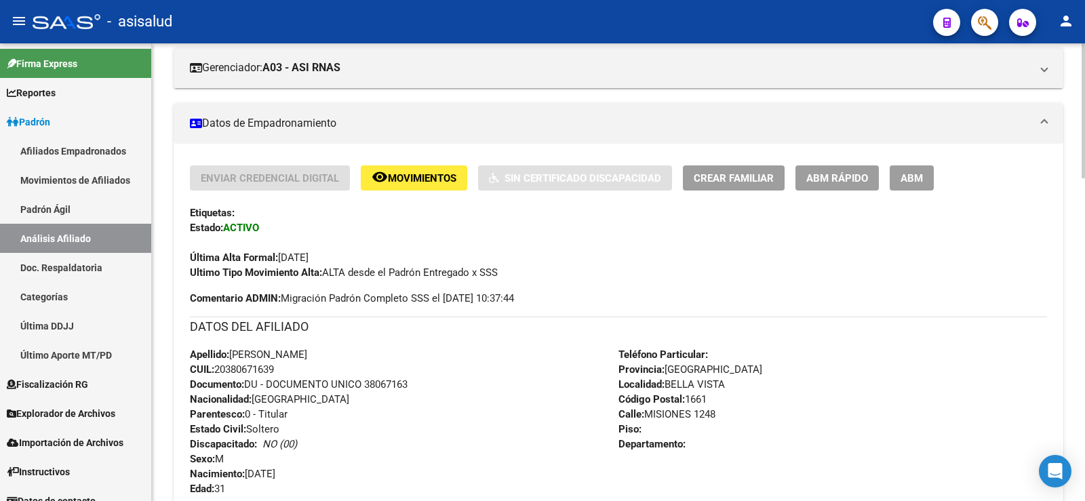
scroll to position [0, 0]
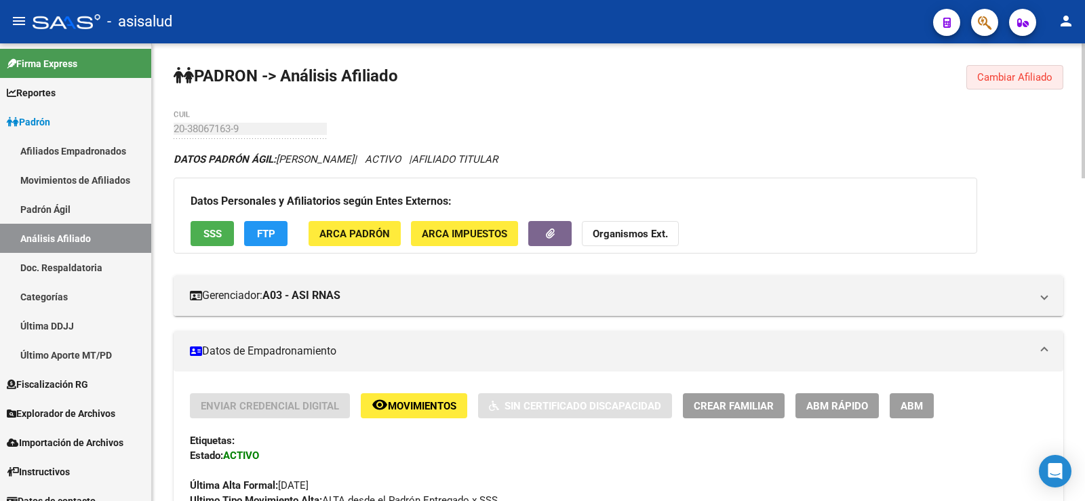
click at [980, 70] on button "Cambiar Afiliado" at bounding box center [1015, 77] width 97 height 24
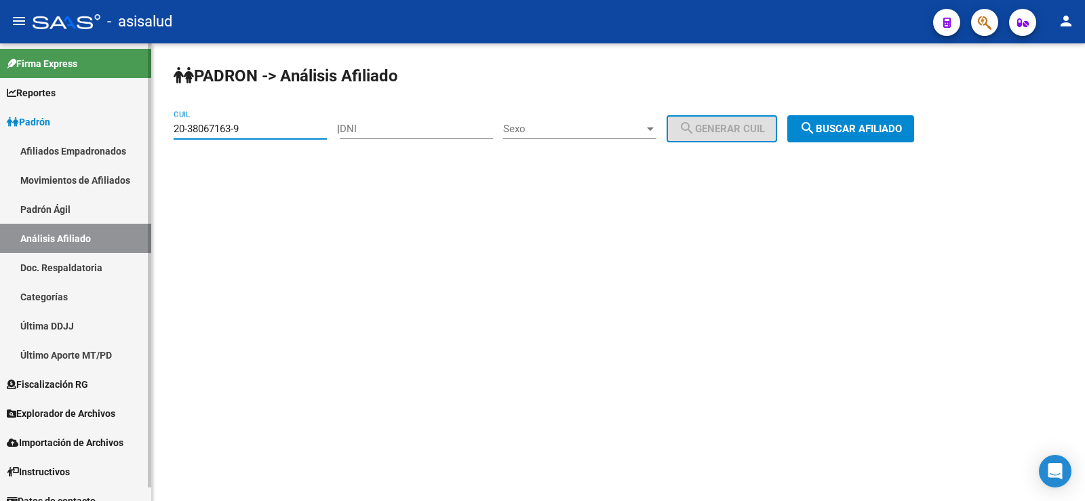
drag, startPoint x: 275, startPoint y: 134, endPoint x: 147, endPoint y: 132, distance: 128.2
click at [147, 132] on mat-sidenav-container "Firma Express Reportes Ingresos Devengados Análisis Histórico Detalles Transfer…" at bounding box center [542, 272] width 1085 height 458
paste input "7-18355051-4"
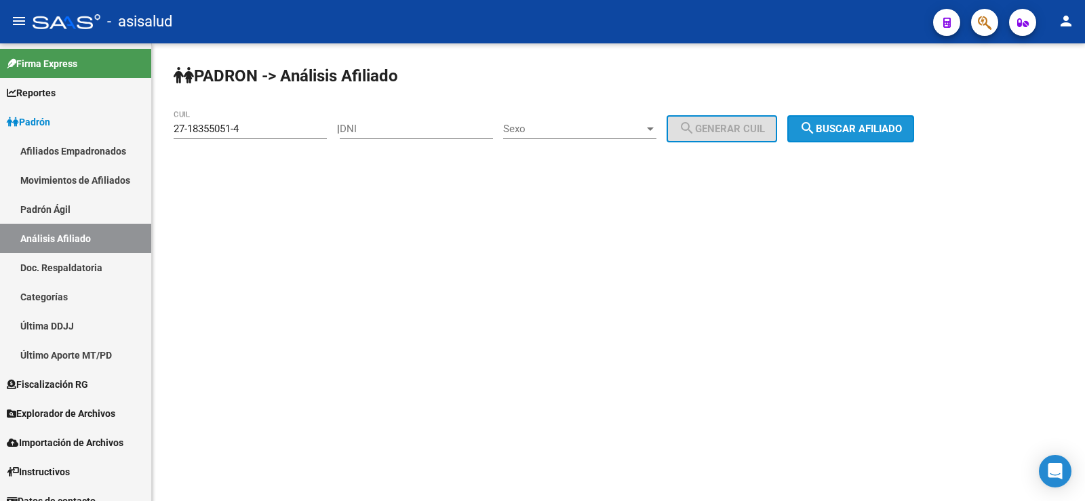
click at [870, 124] on span "search Buscar afiliado" at bounding box center [851, 129] width 102 height 12
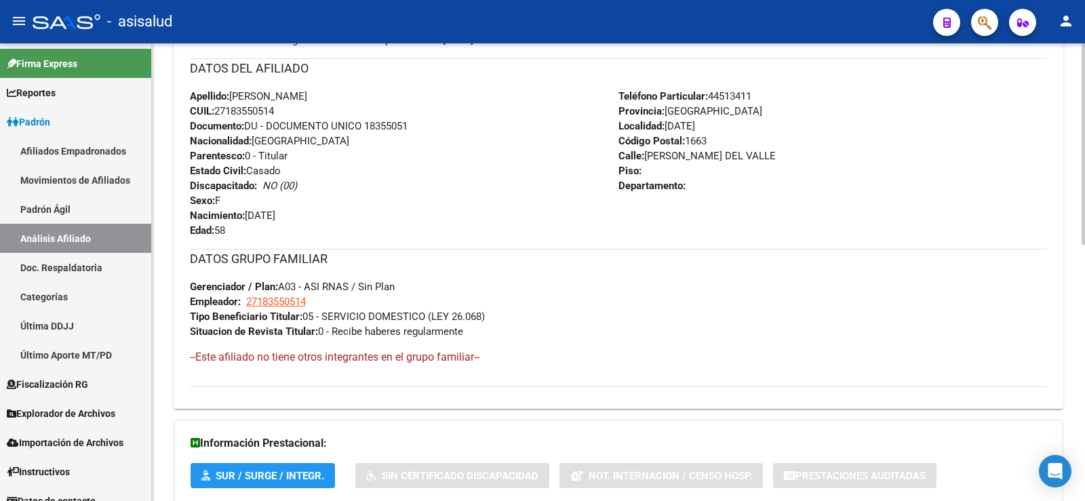
scroll to position [581, 0]
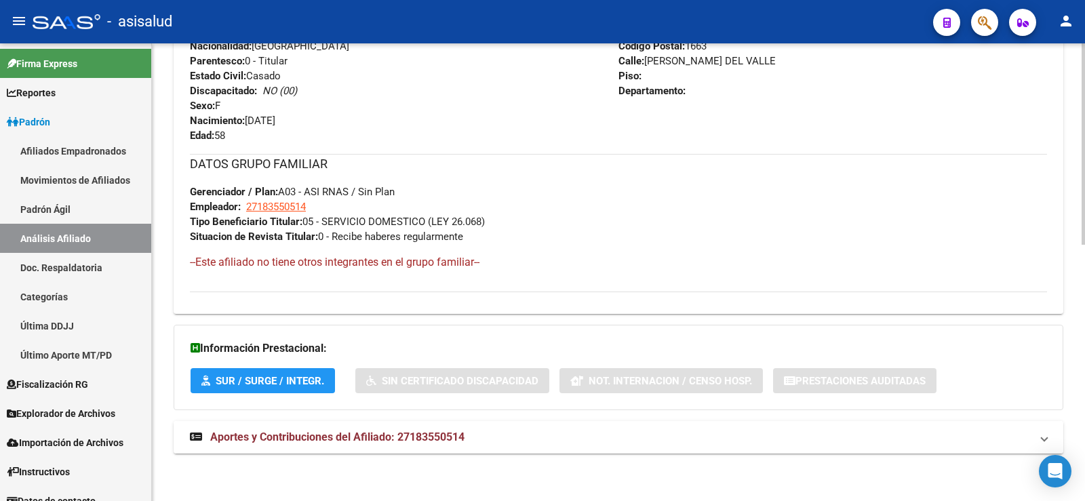
click at [385, 434] on span "Aportes y Contribuciones del Afiliado: 27183550514" at bounding box center [337, 437] width 254 height 13
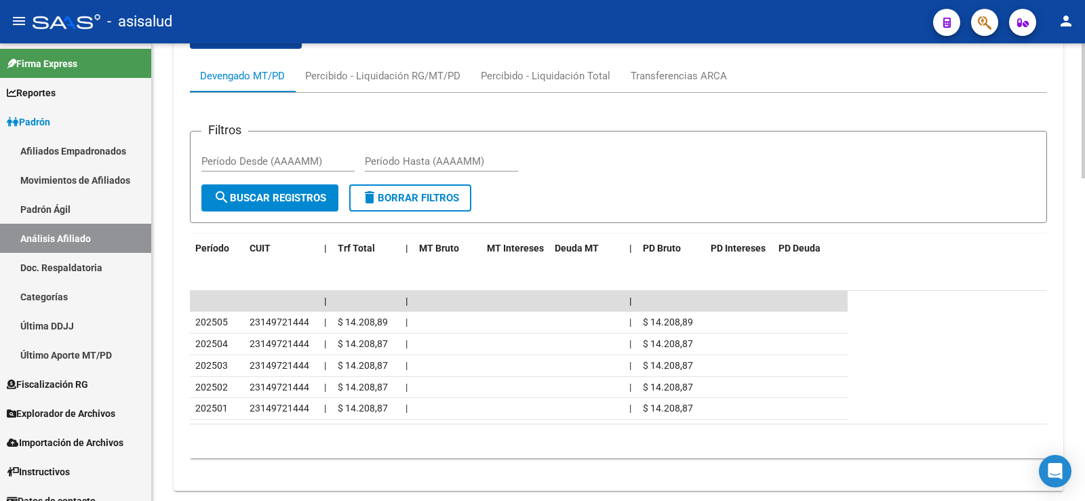
scroll to position [1056, 0]
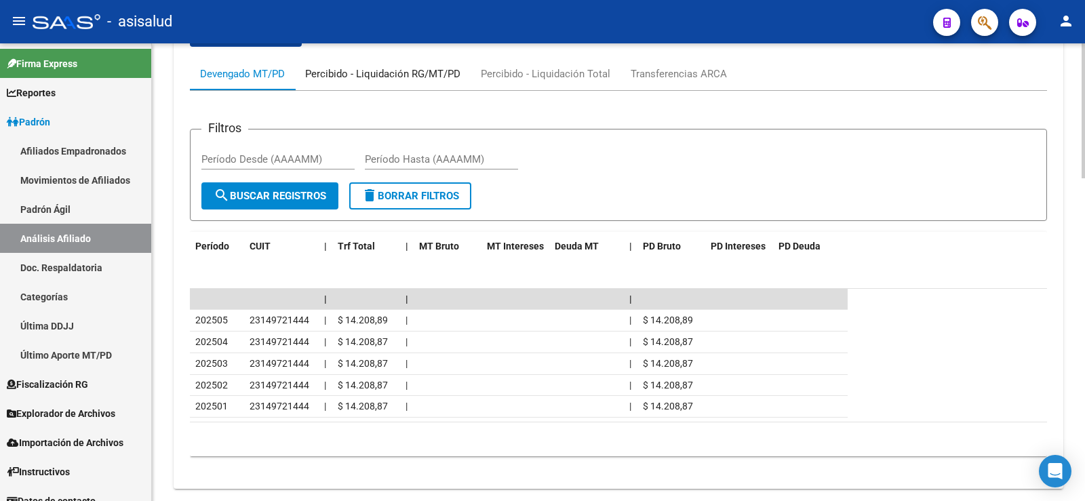
click at [368, 80] on div "Percibido - Liquidación RG/MT/PD" at bounding box center [382, 73] width 155 height 15
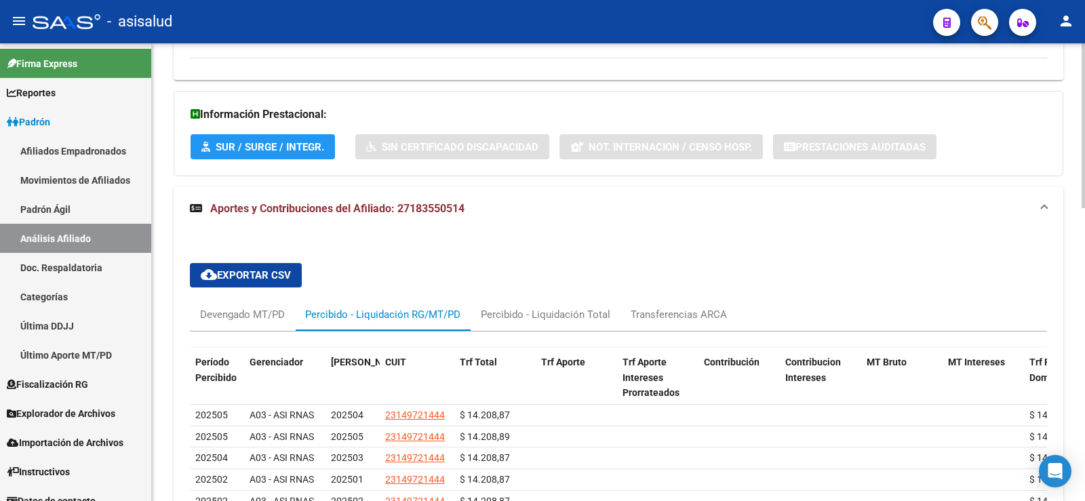
scroll to position [878, 0]
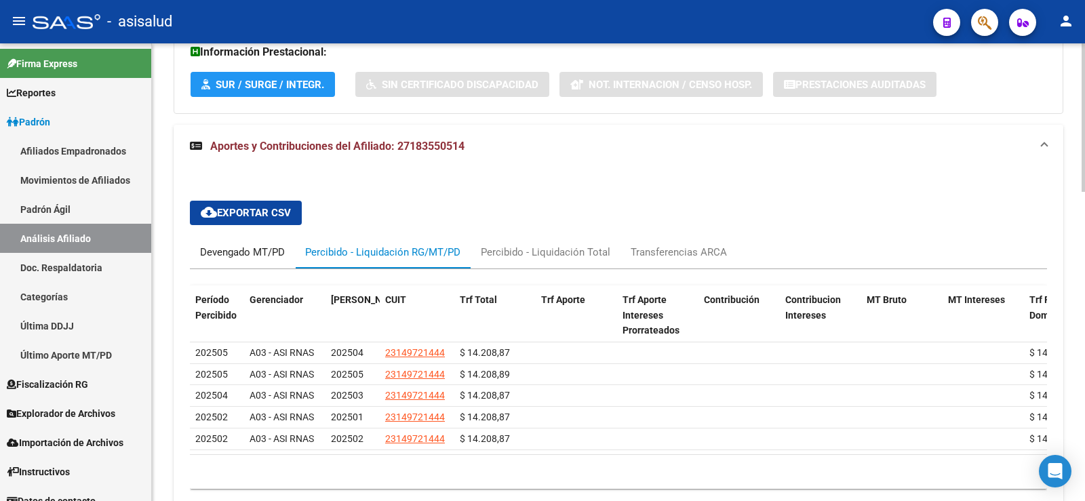
click at [252, 250] on div "Devengado MT/PD" at bounding box center [242, 252] width 85 height 15
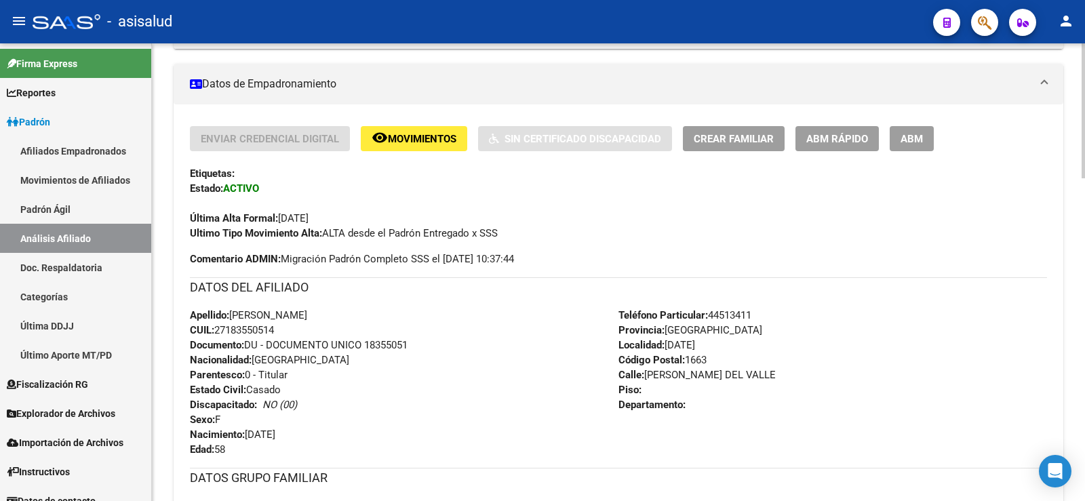
scroll to position [0, 0]
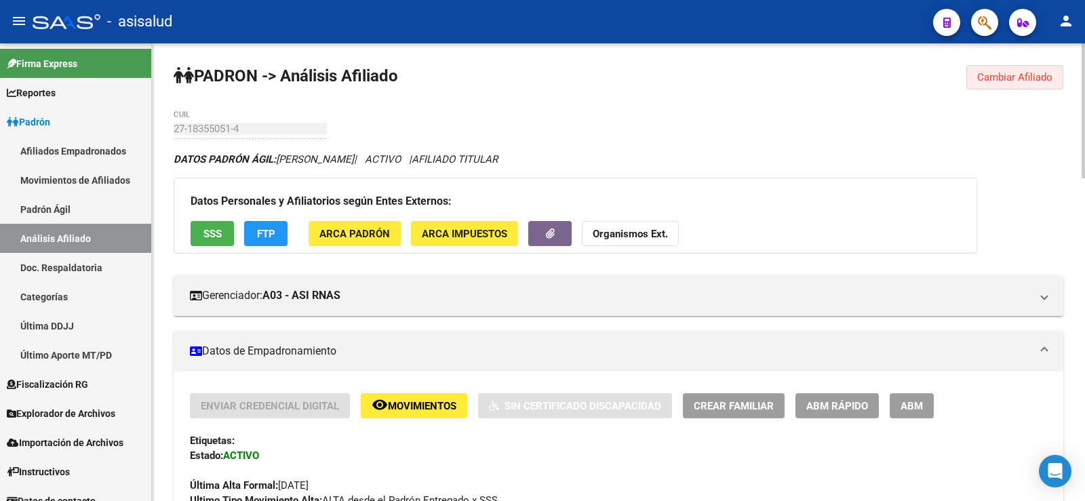
click at [1010, 69] on button "Cambiar Afiliado" at bounding box center [1015, 77] width 97 height 24
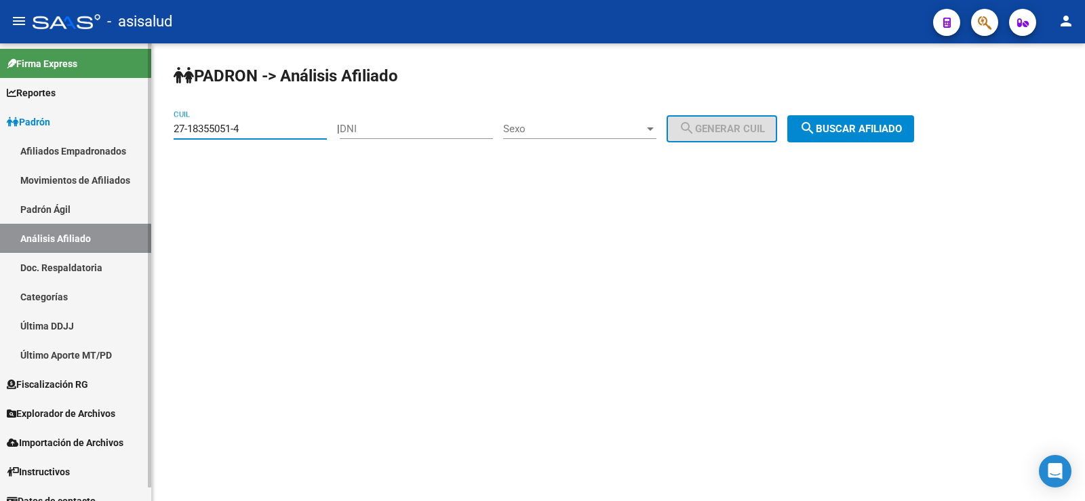
drag, startPoint x: 254, startPoint y: 130, endPoint x: 134, endPoint y: 129, distance: 120.1
click at [134, 127] on mat-sidenav-container "Firma Express Reportes Ingresos Devengados Análisis Histórico Detalles Transfer…" at bounding box center [542, 272] width 1085 height 458
paste input "95304600-3"
click at [874, 130] on span "search Buscar afiliado" at bounding box center [851, 129] width 102 height 12
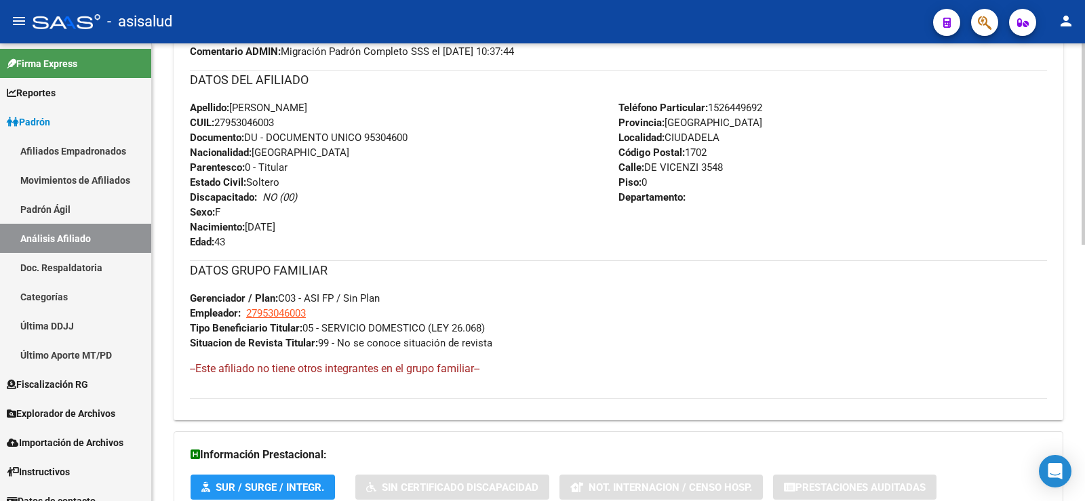
scroll to position [581, 0]
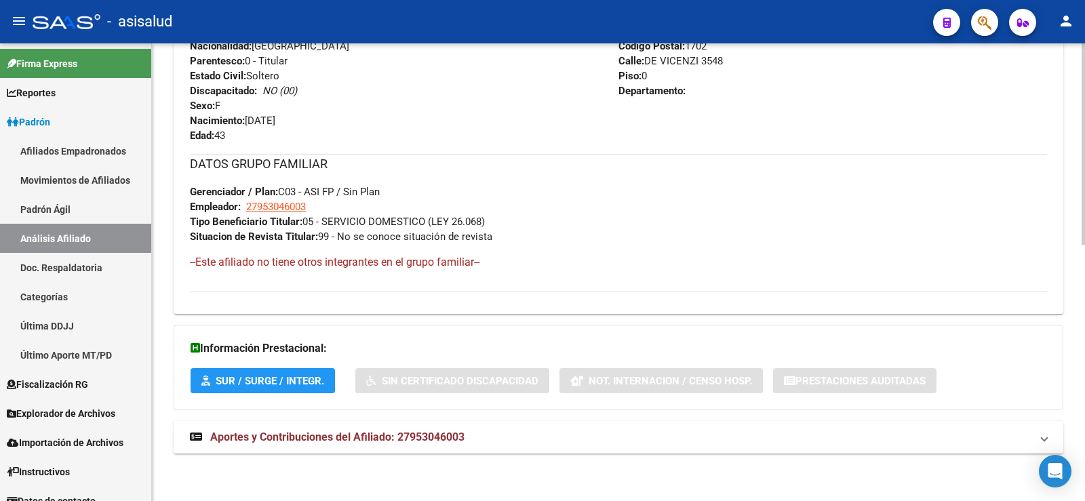
click at [404, 441] on span "Aportes y Contribuciones del Afiliado: 27953046003" at bounding box center [337, 437] width 254 height 13
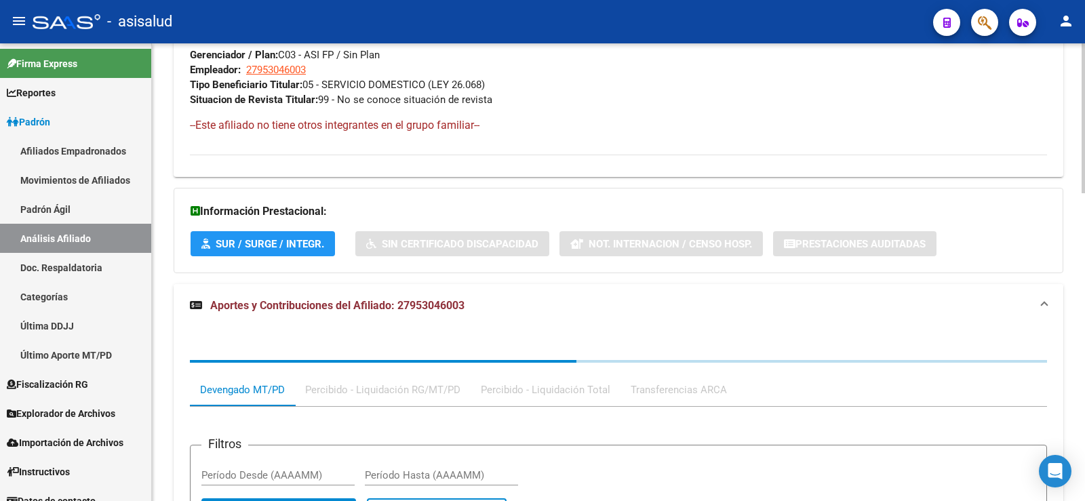
scroll to position [940, 0]
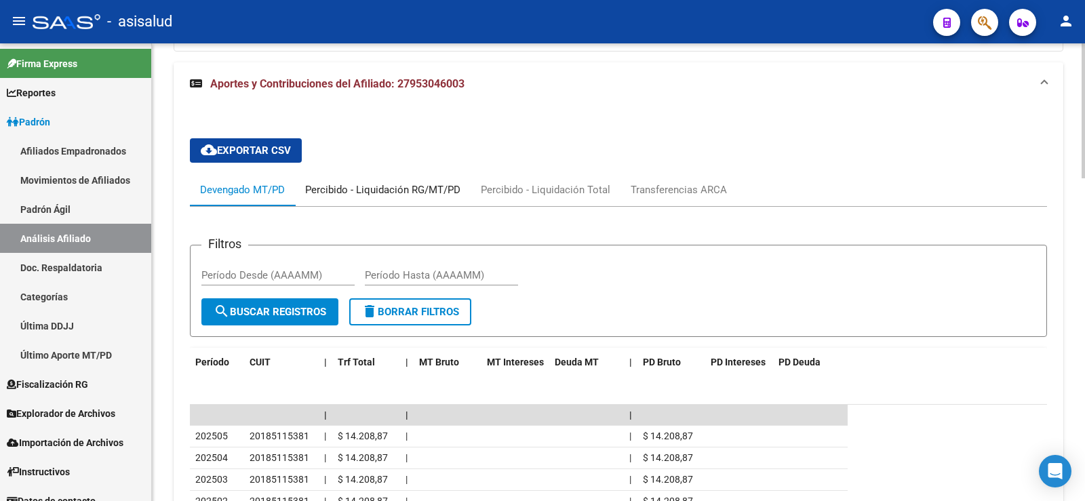
click at [391, 186] on div "Percibido - Liquidación RG/MT/PD" at bounding box center [382, 189] width 155 height 15
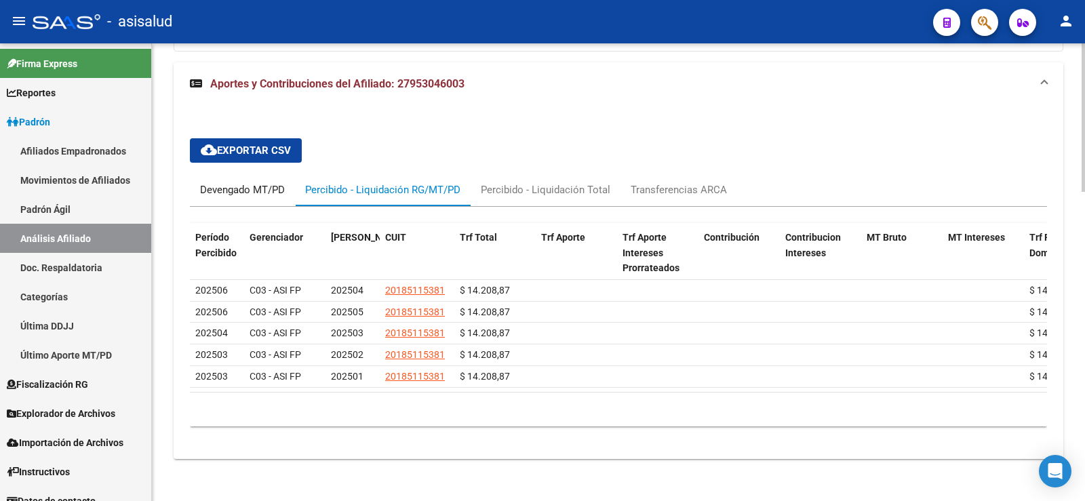
click at [265, 195] on div "Devengado MT/PD" at bounding box center [242, 189] width 85 height 15
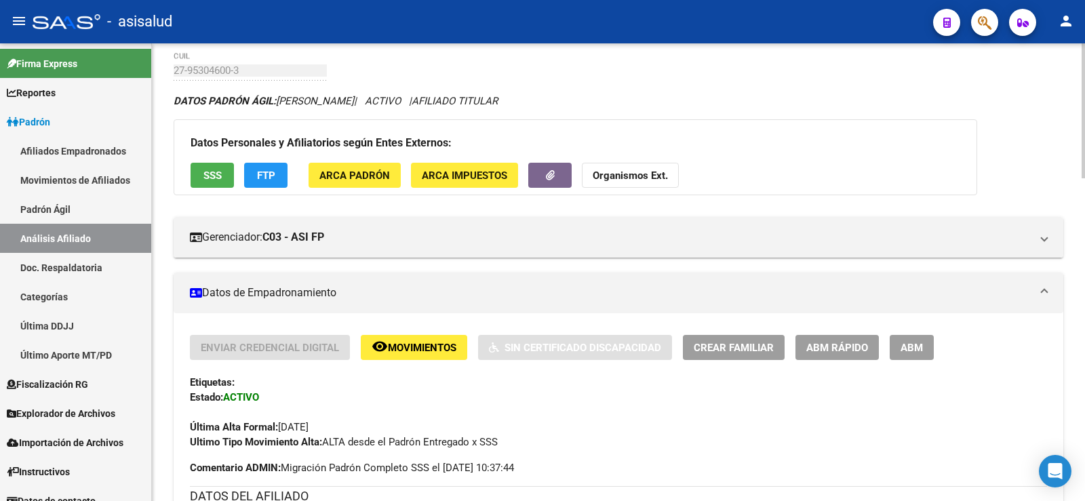
scroll to position [0, 0]
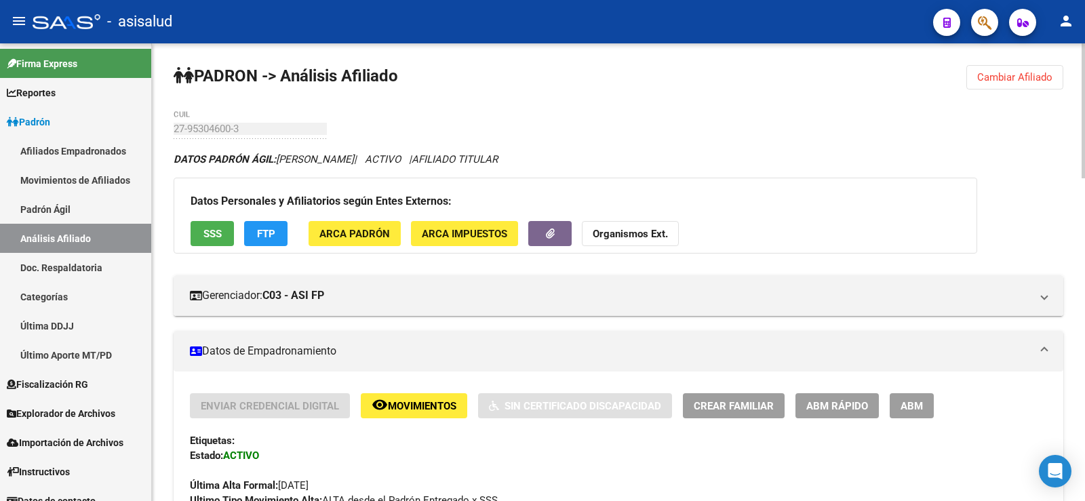
click at [1001, 68] on button "Cambiar Afiliado" at bounding box center [1015, 77] width 97 height 24
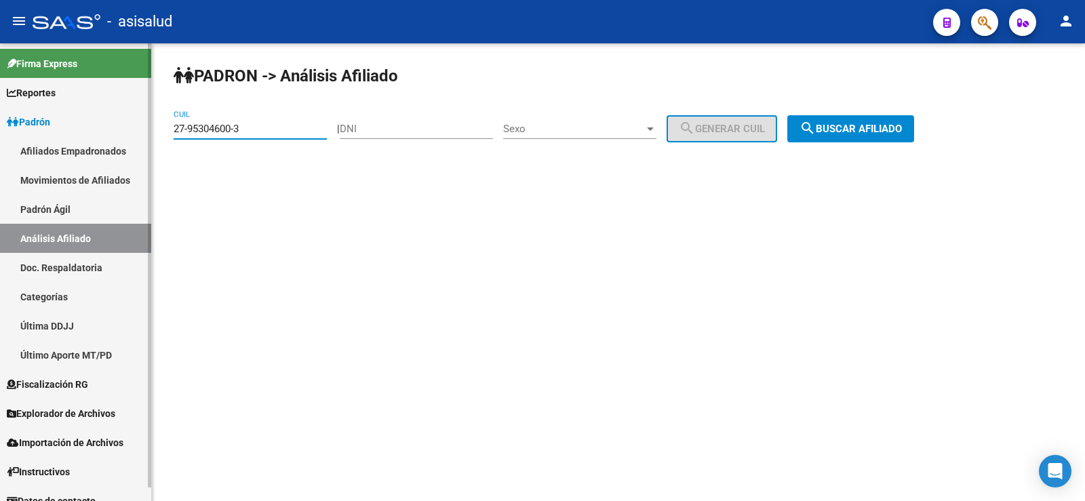
drag, startPoint x: 258, startPoint y: 130, endPoint x: 132, endPoint y: 132, distance: 125.5
click at [135, 130] on mat-sidenav-container "Firma Express Reportes Ingresos Devengados Análisis Histórico Detalles Transfer…" at bounding box center [542, 272] width 1085 height 458
paste input "0-26486619-8"
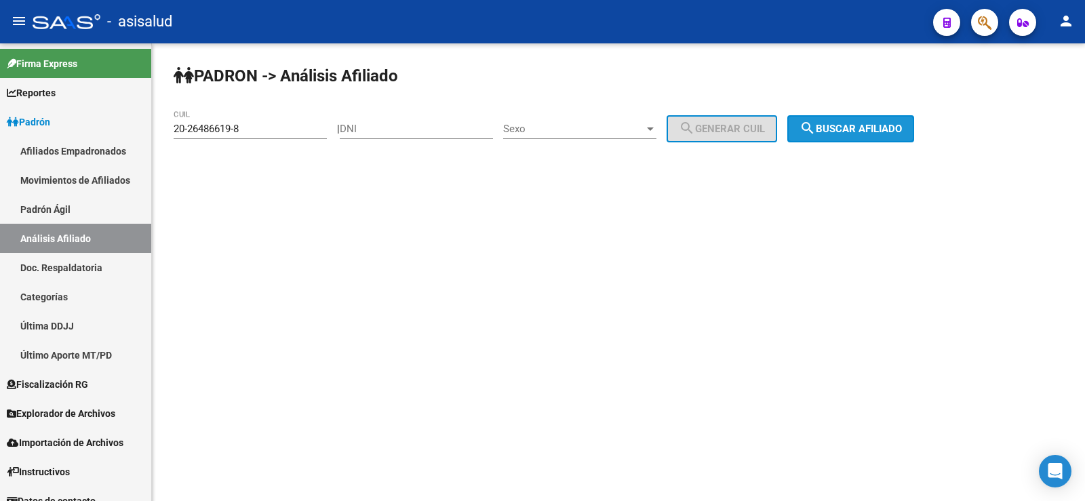
click at [850, 126] on span "search Buscar afiliado" at bounding box center [851, 129] width 102 height 12
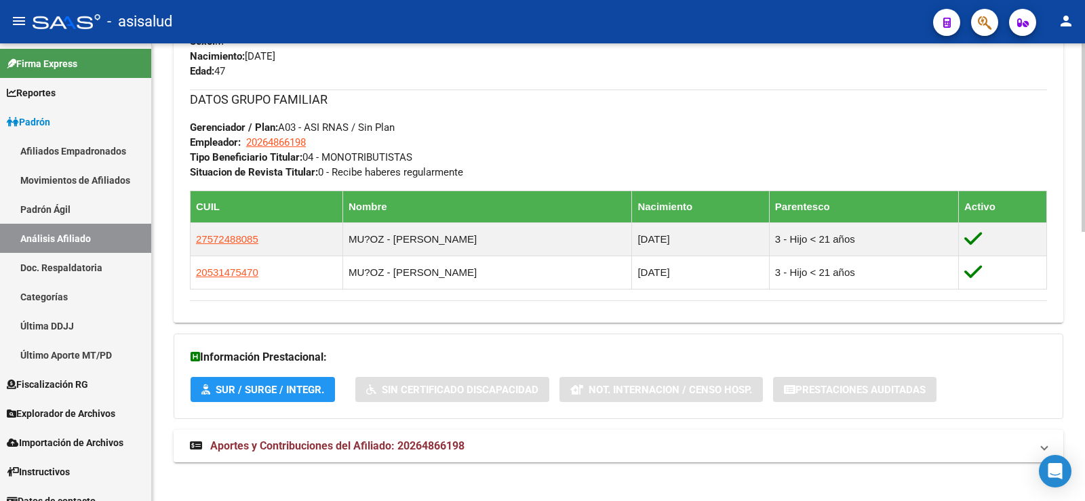
scroll to position [655, 0]
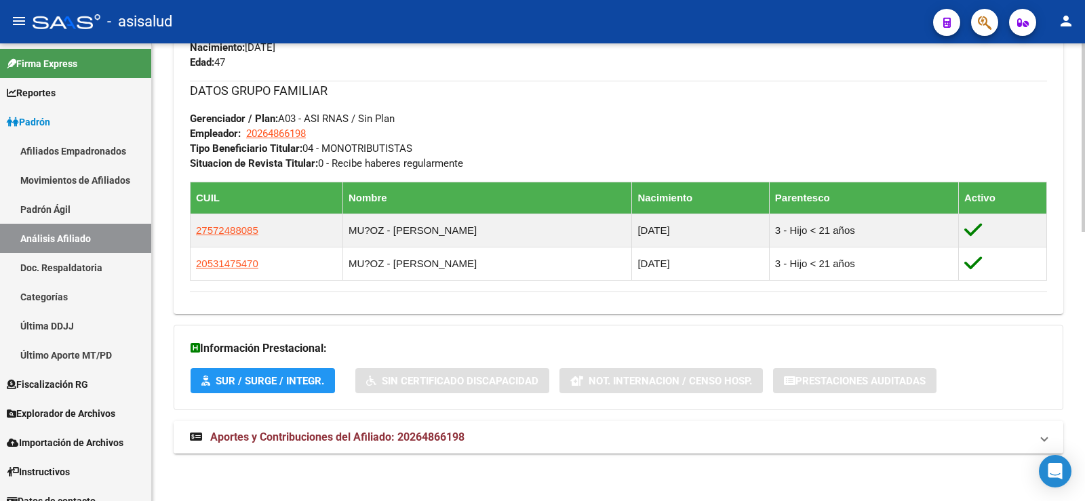
click at [418, 442] on span "Aportes y Contribuciones del Afiliado: 20264866198" at bounding box center [337, 437] width 254 height 13
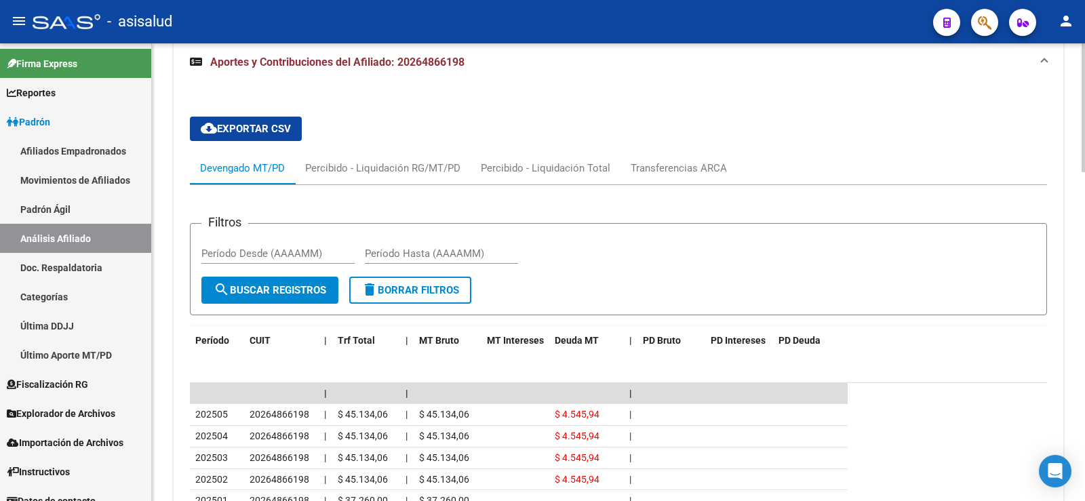
scroll to position [1062, 0]
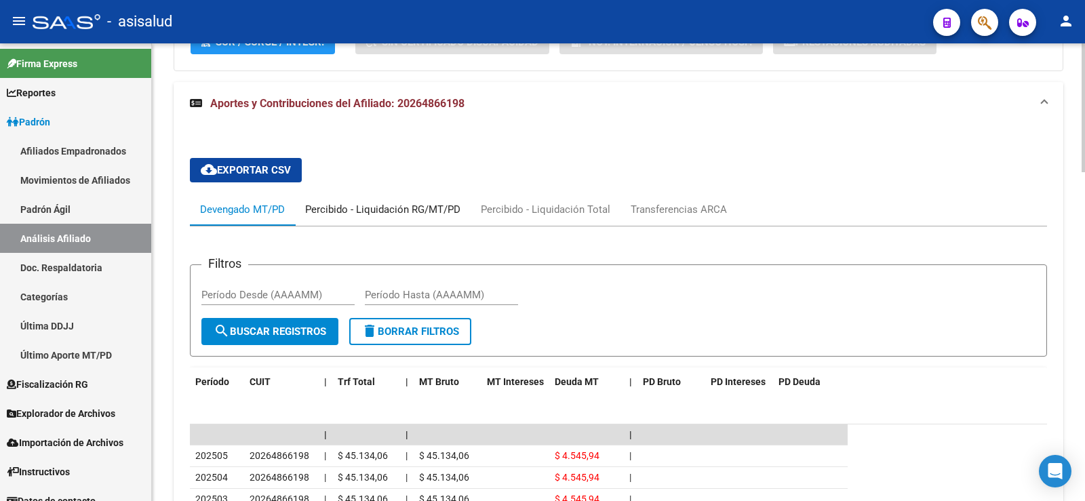
click at [369, 223] on div "Percibido - Liquidación RG/MT/PD" at bounding box center [383, 209] width 176 height 33
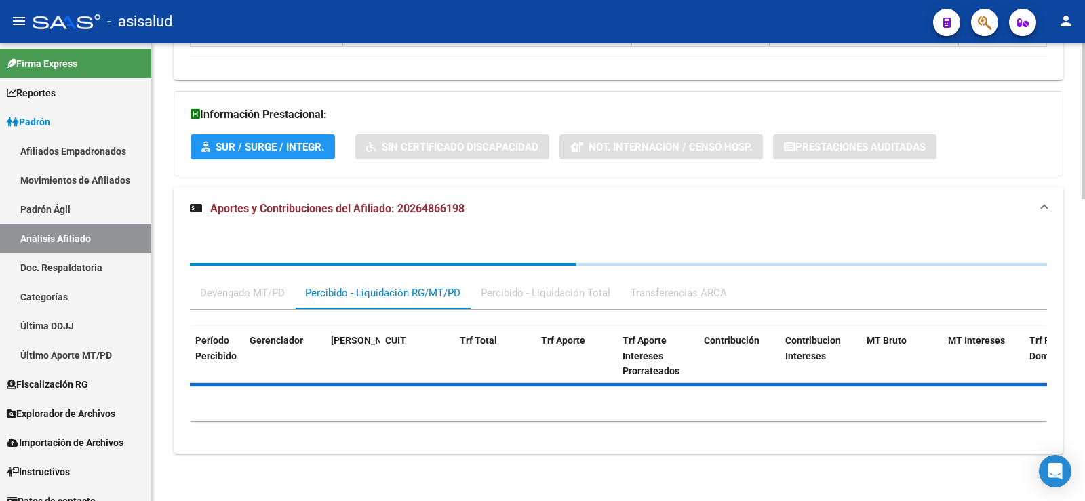
scroll to position [994, 0]
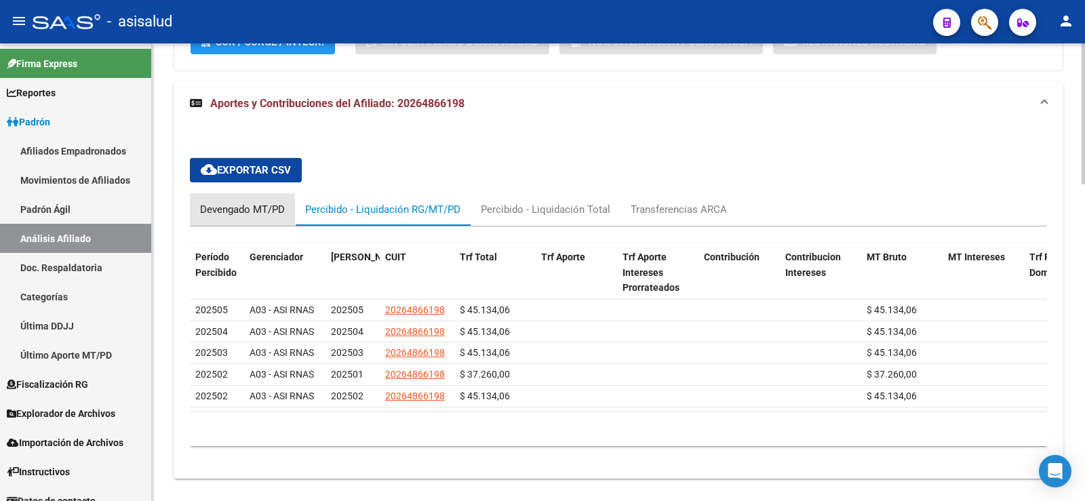
click at [275, 206] on div "Devengado MT/PD" at bounding box center [242, 209] width 85 height 15
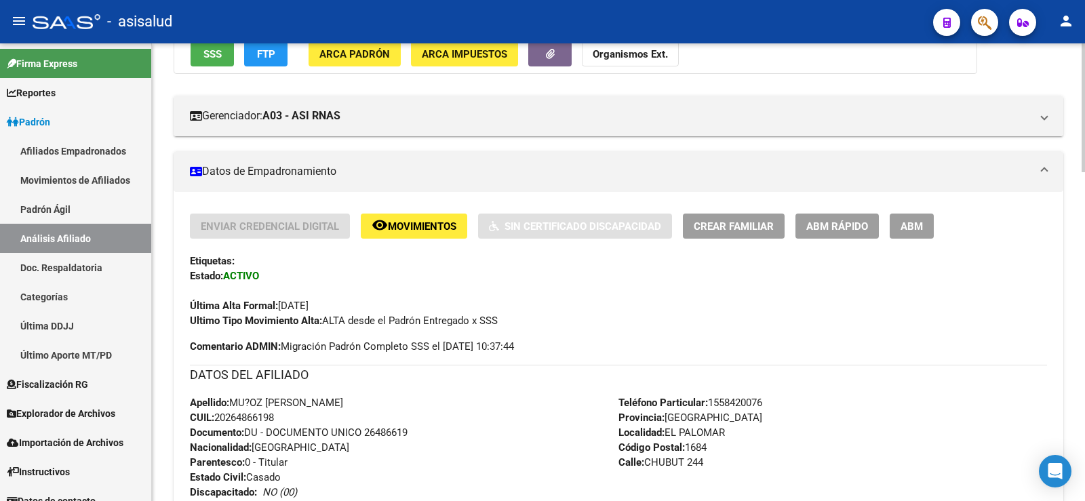
scroll to position [0, 0]
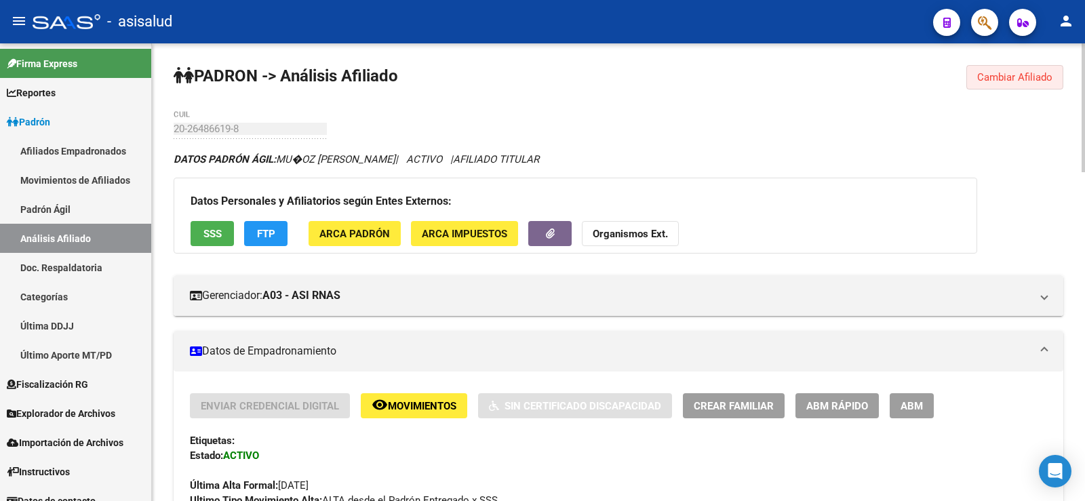
click at [999, 77] on span "Cambiar Afiliado" at bounding box center [1015, 77] width 75 height 12
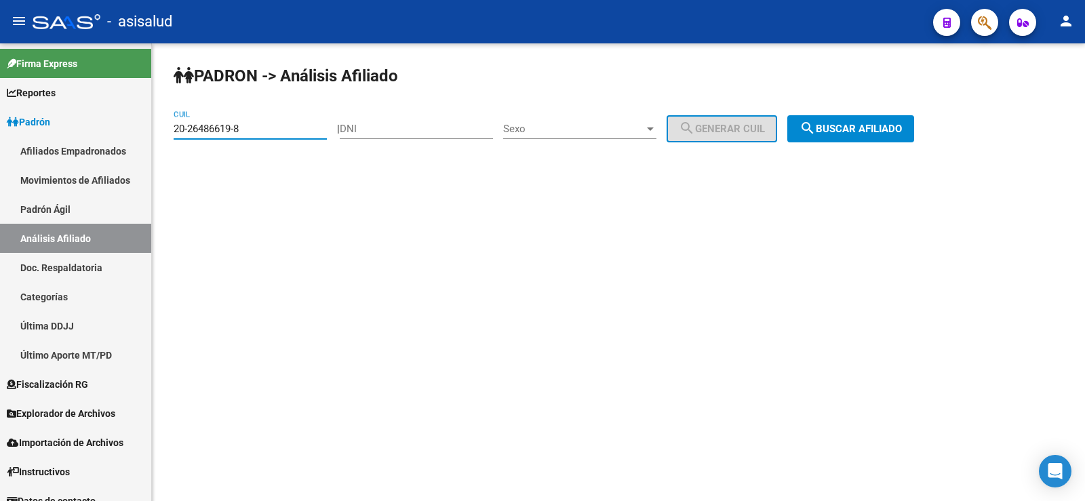
paste input "36087381-2"
drag, startPoint x: 259, startPoint y: 134, endPoint x: 159, endPoint y: 132, distance: 99.7
click at [159, 132] on div "PADRON -> Análisis Afiliado 20-26486619-8 CUIL | DNI Sexo Sexo search Generar C…" at bounding box center [618, 114] width 933 height 142
type input "20-36087381-2"
click at [816, 128] on mat-icon "search" at bounding box center [808, 128] width 16 height 16
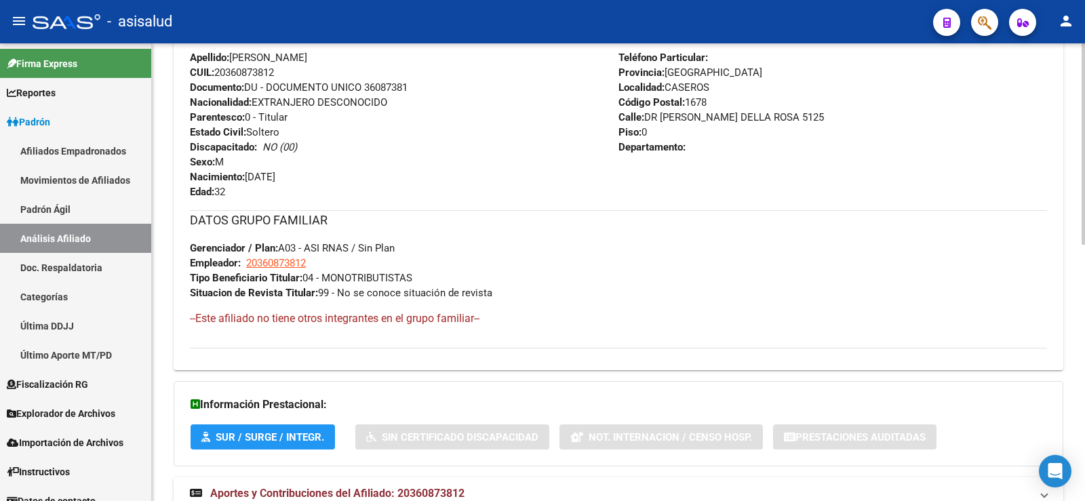
scroll to position [581, 0]
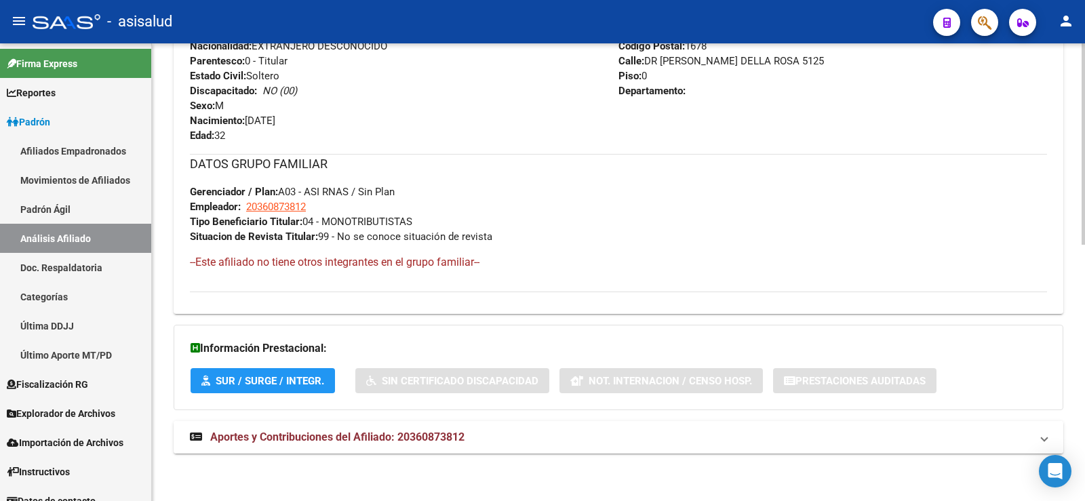
click at [326, 444] on strong "Aportes y Contribuciones del Afiliado: 20360873812" at bounding box center [327, 437] width 275 height 15
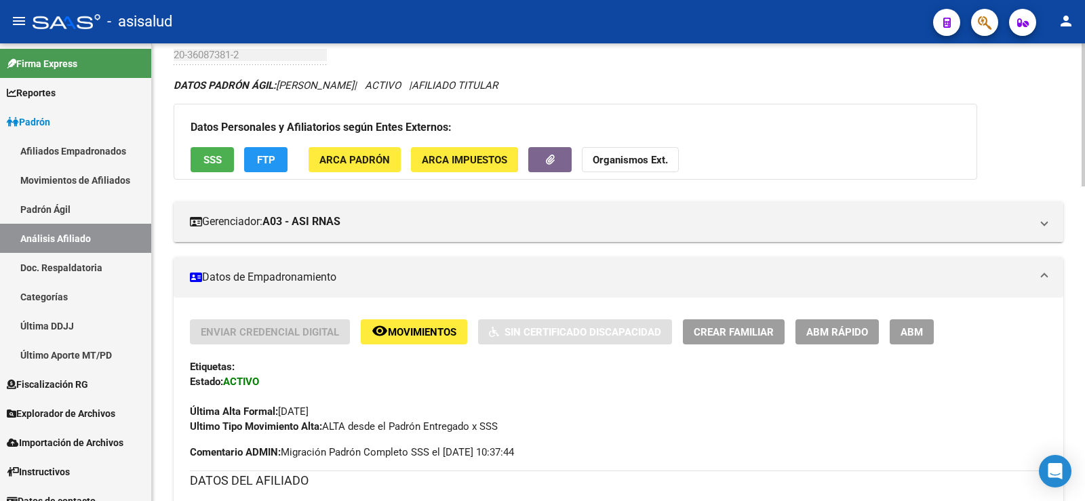
scroll to position [0, 0]
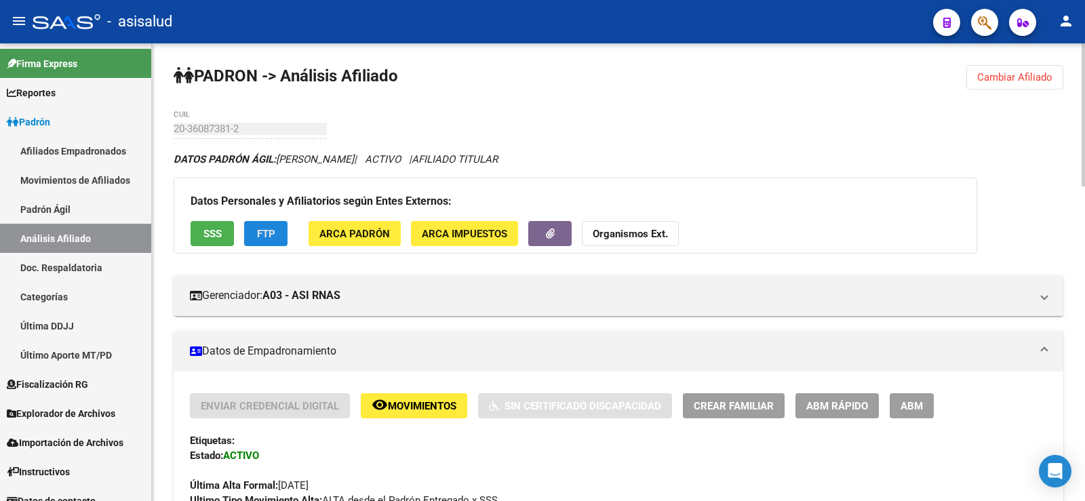
click at [273, 238] on span "FTP" at bounding box center [266, 234] width 18 height 12
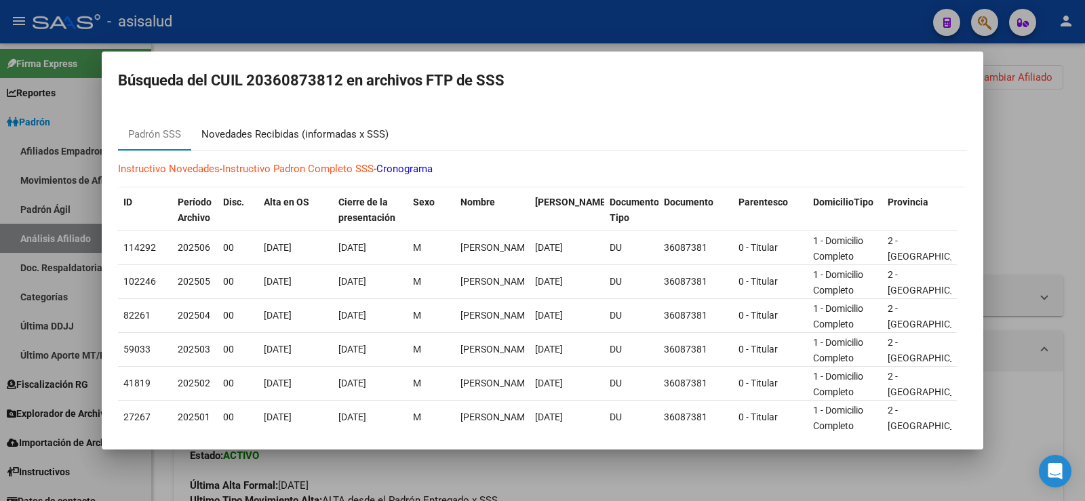
click at [322, 130] on div "Novedades Recibidas (informadas x SSS)" at bounding box center [294, 135] width 187 height 16
